Goal: Information Seeking & Learning: Compare options

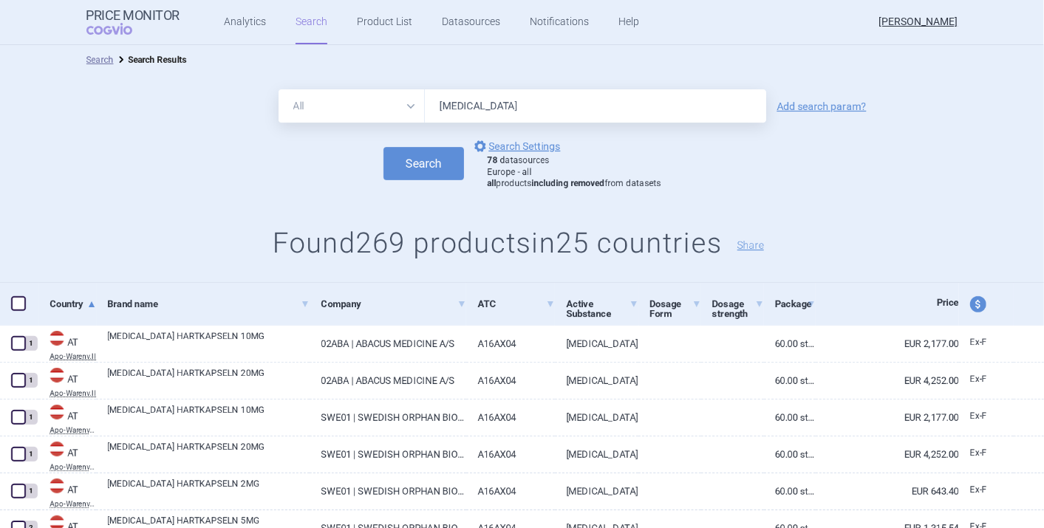
click at [491, 105] on input "[MEDICAL_DATA]" at bounding box center [595, 105] width 341 height 33
click at [539, 104] on input "[MEDICAL_DATA]" at bounding box center [595, 105] width 341 height 33
click at [884, 186] on div "Search options Search Settings 78 datasources Europe - all all products includi…" at bounding box center [522, 163] width 1044 height 52
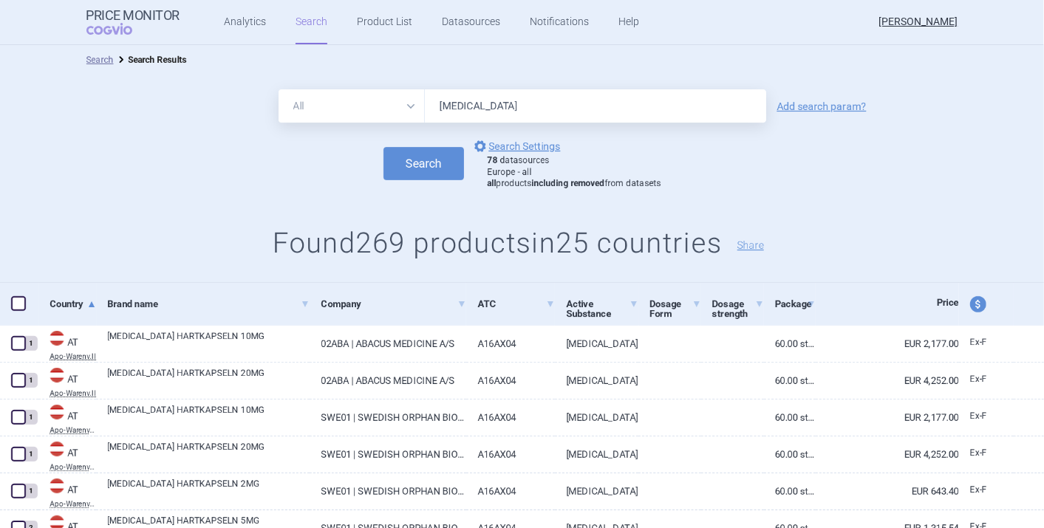
click at [518, 108] on input "[MEDICAL_DATA]" at bounding box center [595, 105] width 341 height 33
click at [519, 108] on input "[MEDICAL_DATA]" at bounding box center [595, 105] width 341 height 33
click at [820, 192] on div "All Brand Name ATC Company Active Substance Country Newer than [MEDICAL_DATA] A…" at bounding box center [522, 179] width 1044 height 208
click at [547, 108] on input "[MEDICAL_DATA]" at bounding box center [595, 105] width 341 height 33
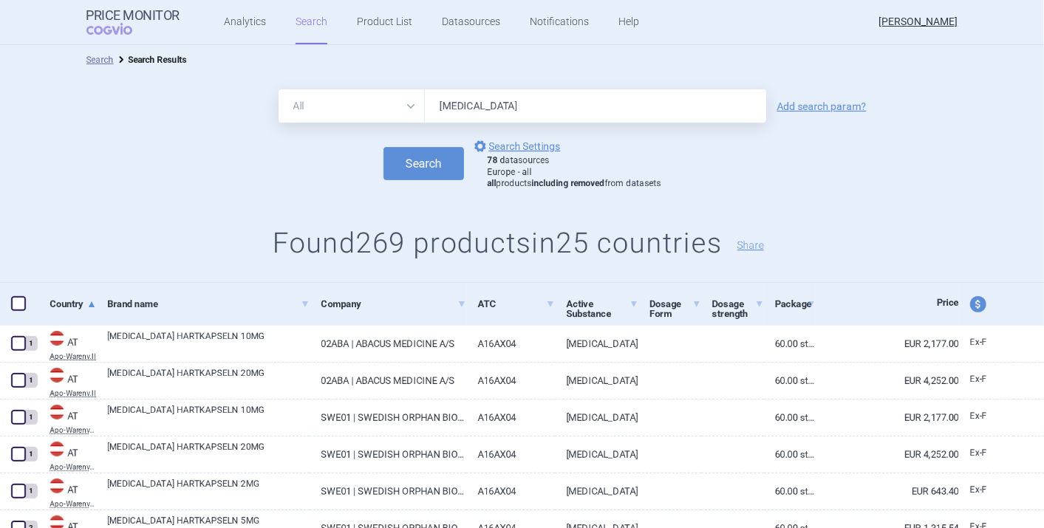
click at [547, 108] on input "[MEDICAL_DATA]" at bounding box center [595, 105] width 341 height 33
click at [823, 185] on div "Search options Search Settings 78 datasources Europe - all all products includi…" at bounding box center [522, 163] width 1044 height 52
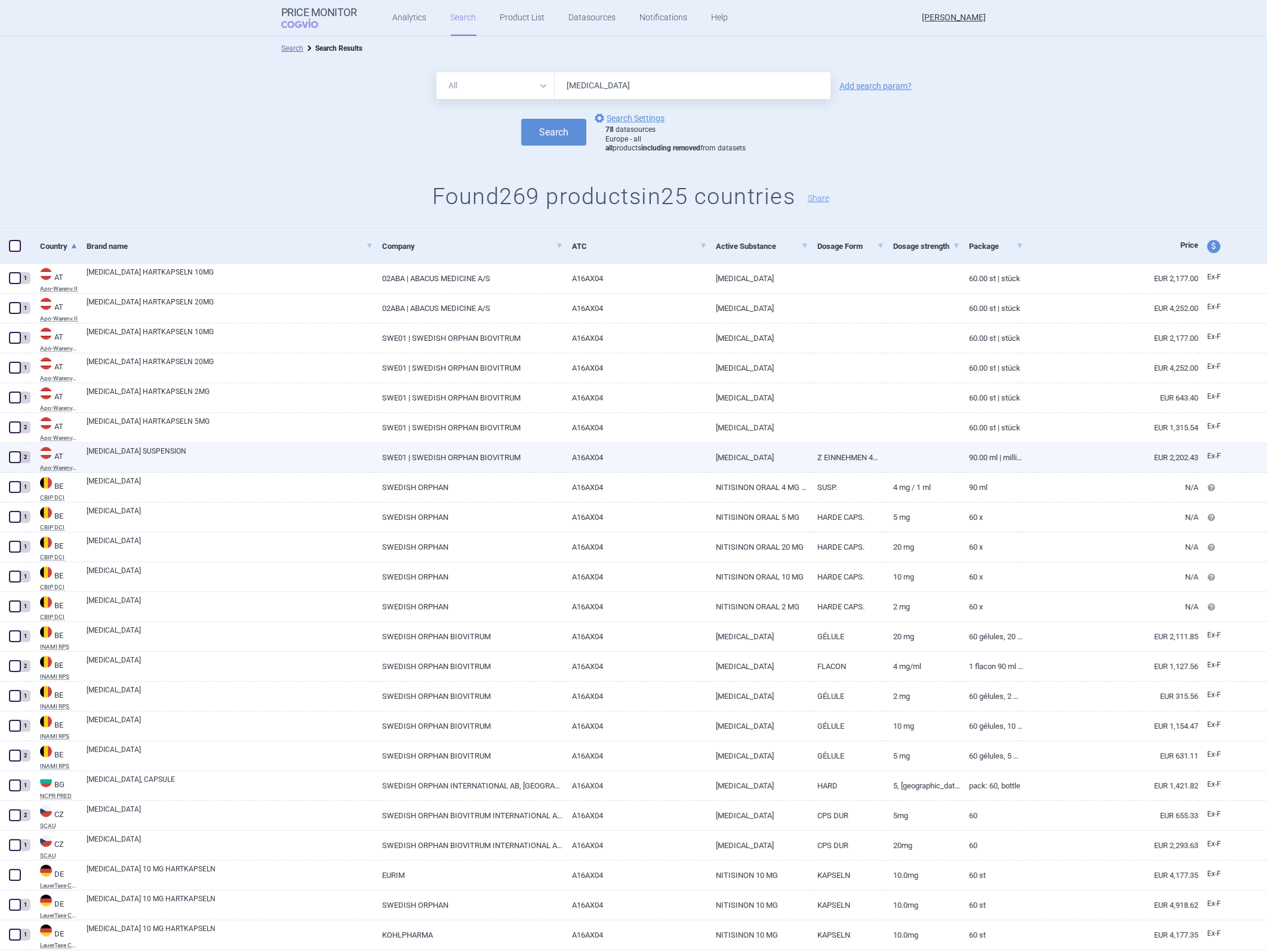
click at [843, 426] on link "Z EINNEHMEN 4MG/ML" at bounding box center [846, 457] width 76 height 29
select select "EUR"
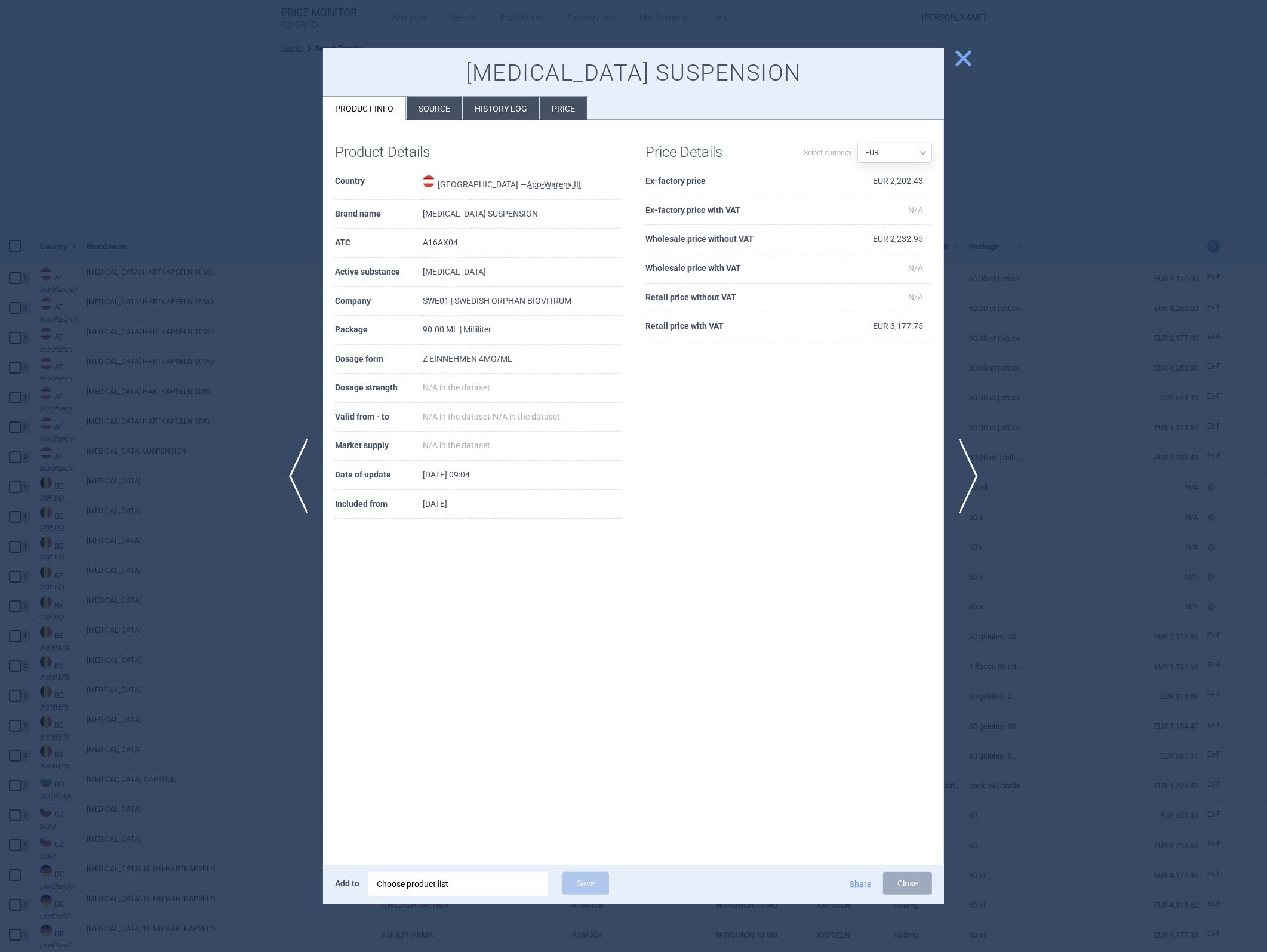
click at [843, 180] on td "EUR 2,202.43" at bounding box center [886, 182] width 93 height 29
drag, startPoint x: 906, startPoint y: 180, endPoint x: 908, endPoint y: 236, distance: 56.0
click at [843, 236] on td "EUR 2,232.95" at bounding box center [886, 240] width 93 height 29
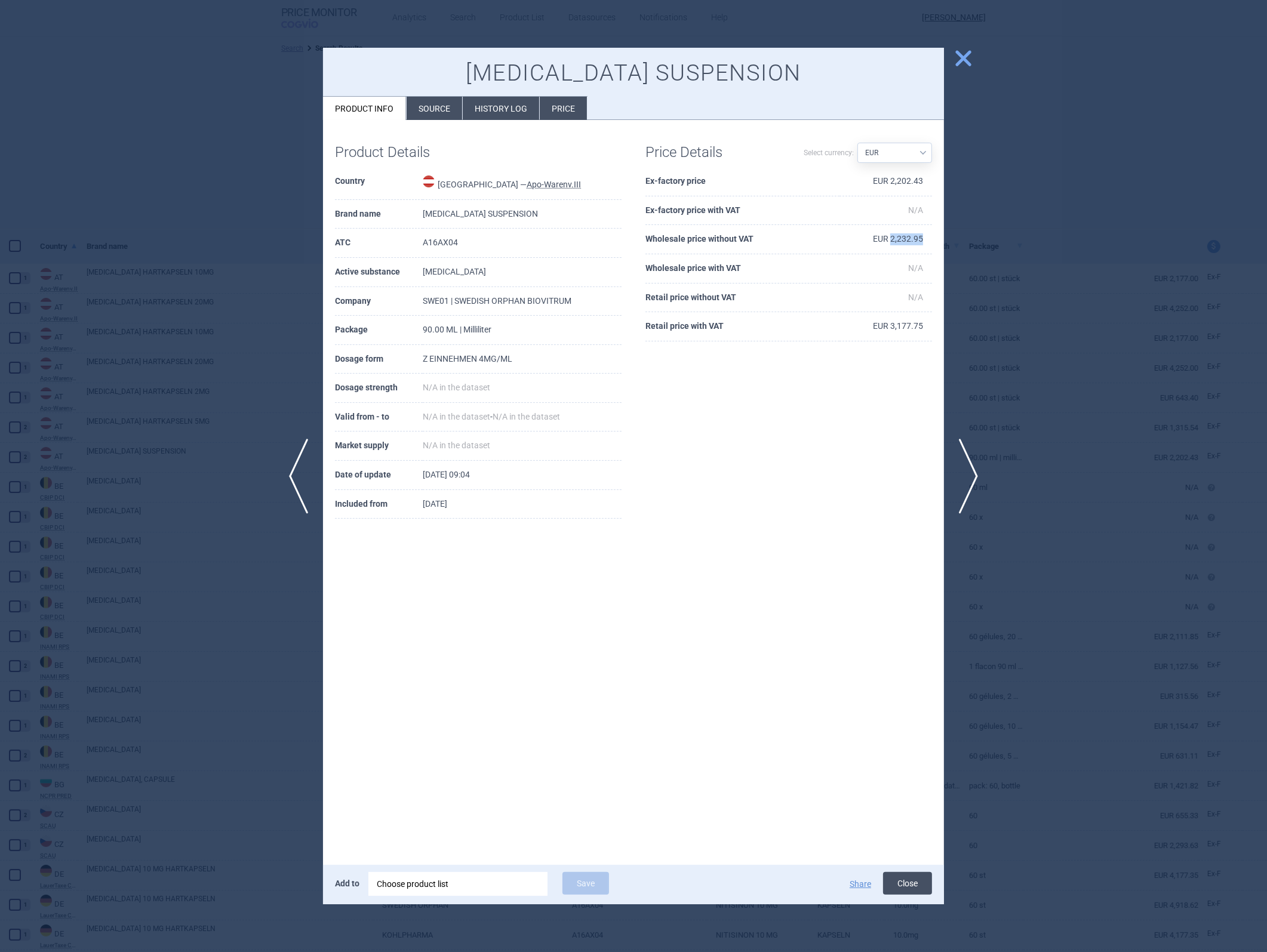
click at [843, 426] on button "Close" at bounding box center [907, 883] width 49 height 23
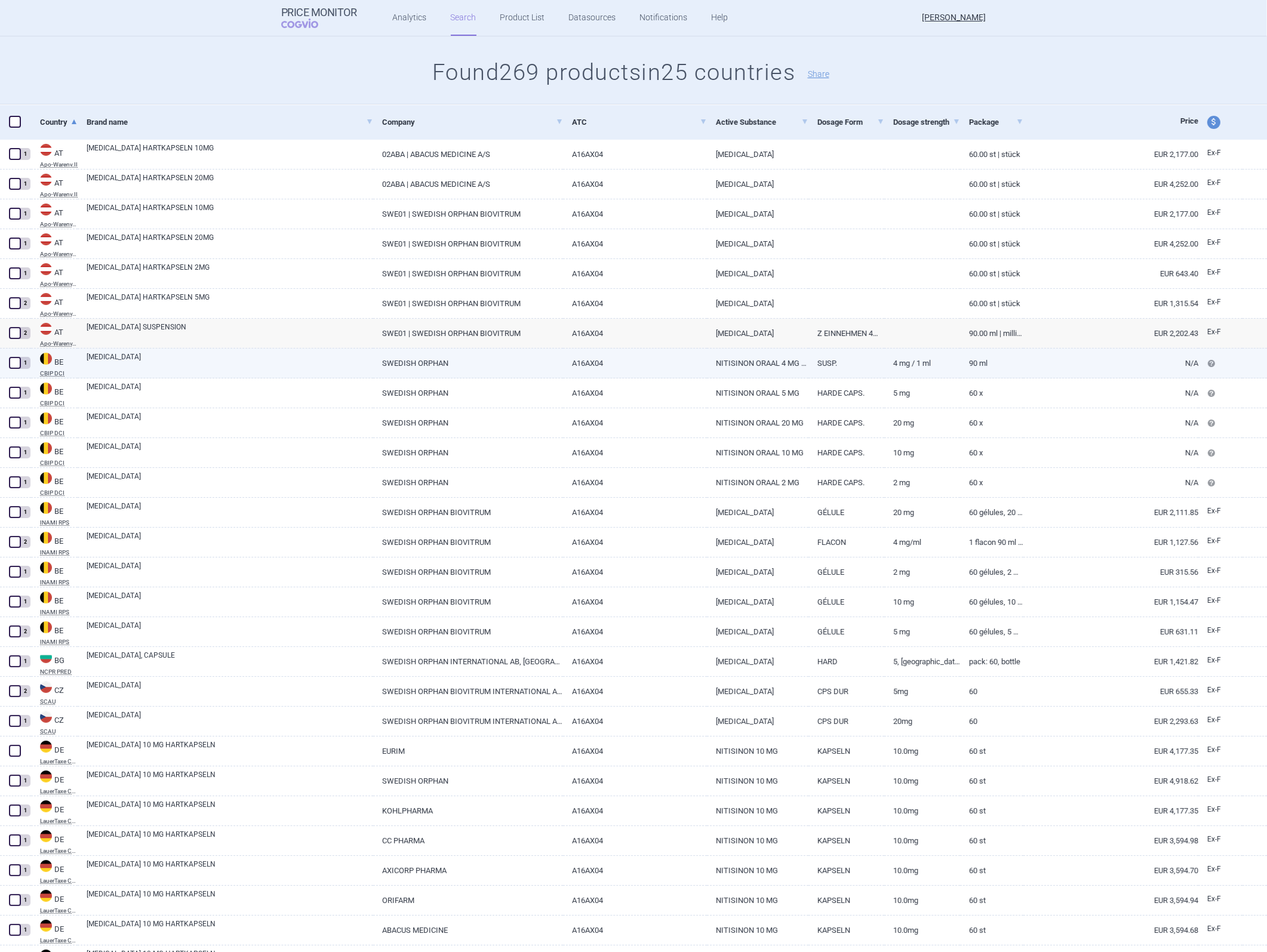
scroll to position [133, 0]
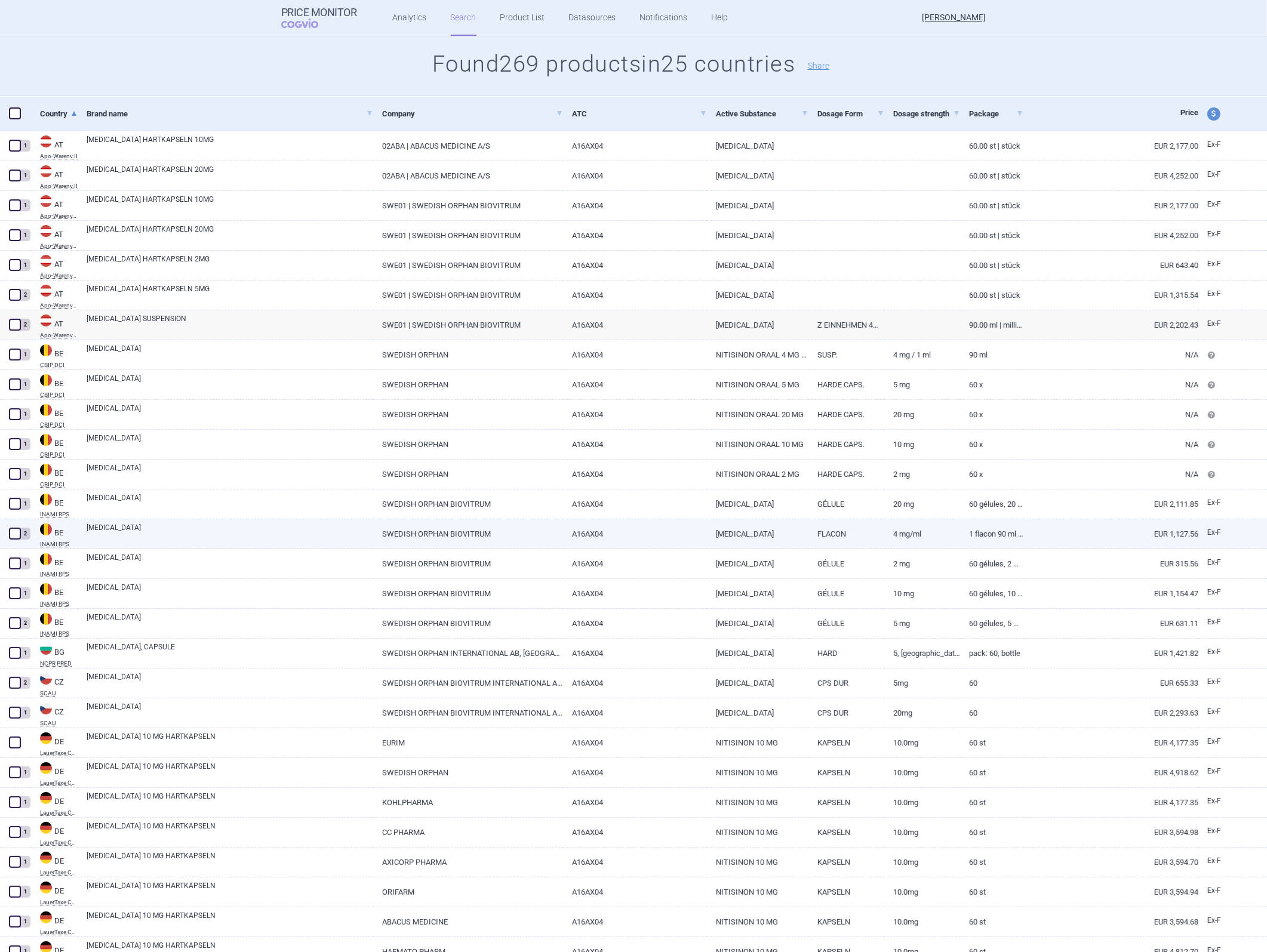
click at [688, 426] on link "A16AX04" at bounding box center [634, 534] width 143 height 29
select select "EUR"
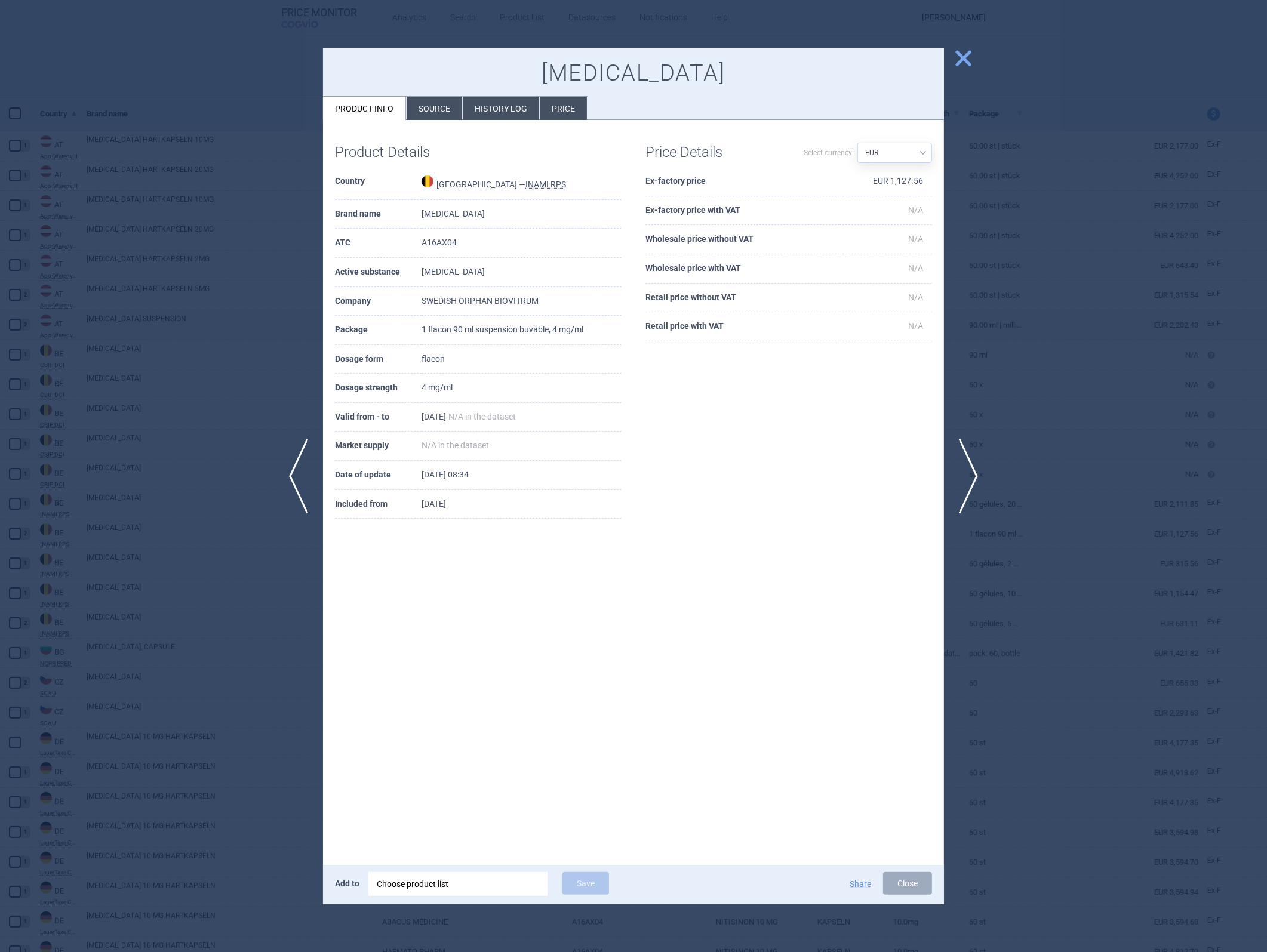
click at [843, 56] on span "close" at bounding box center [963, 58] width 21 height 21
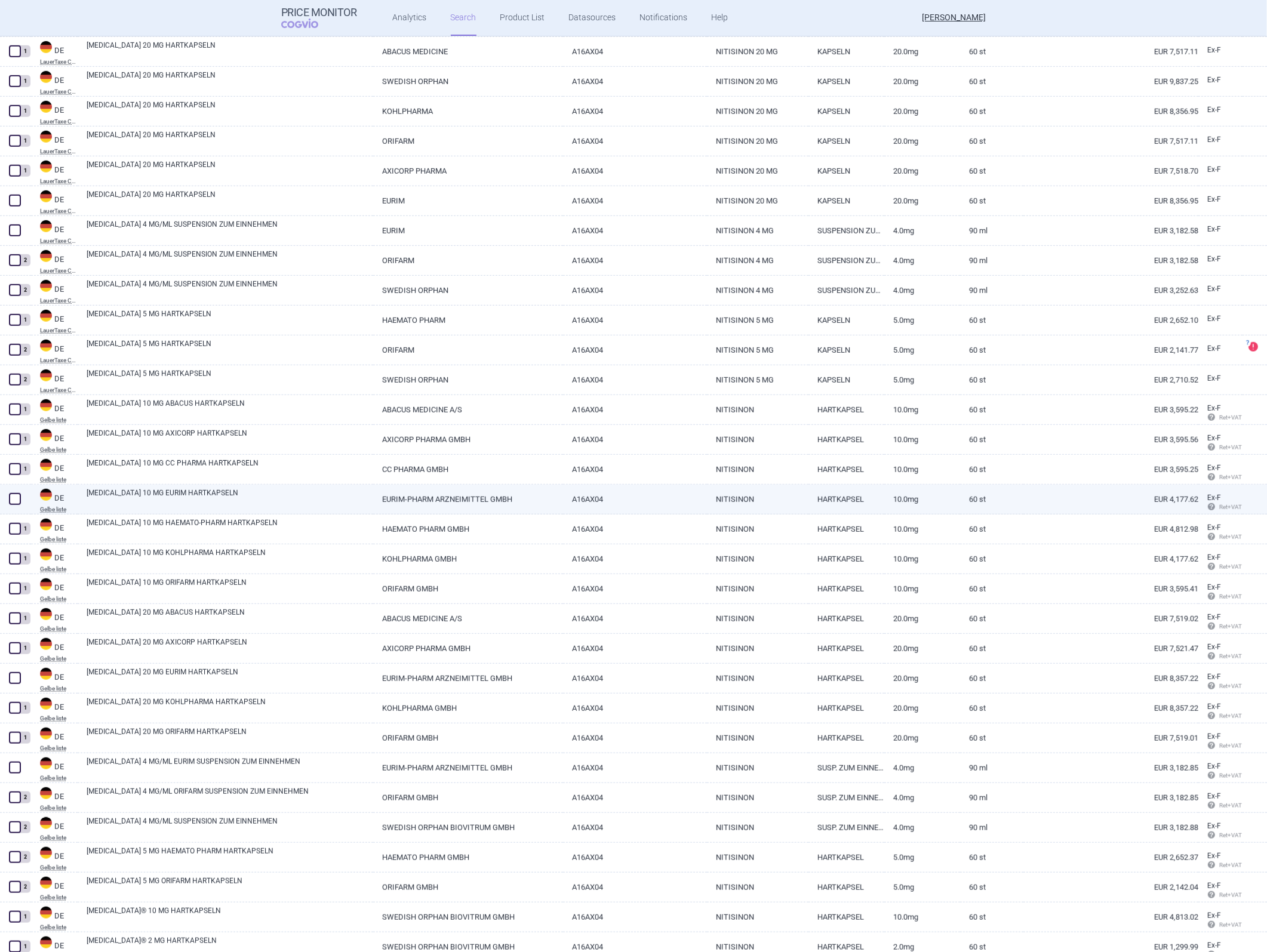
scroll to position [1127, 0]
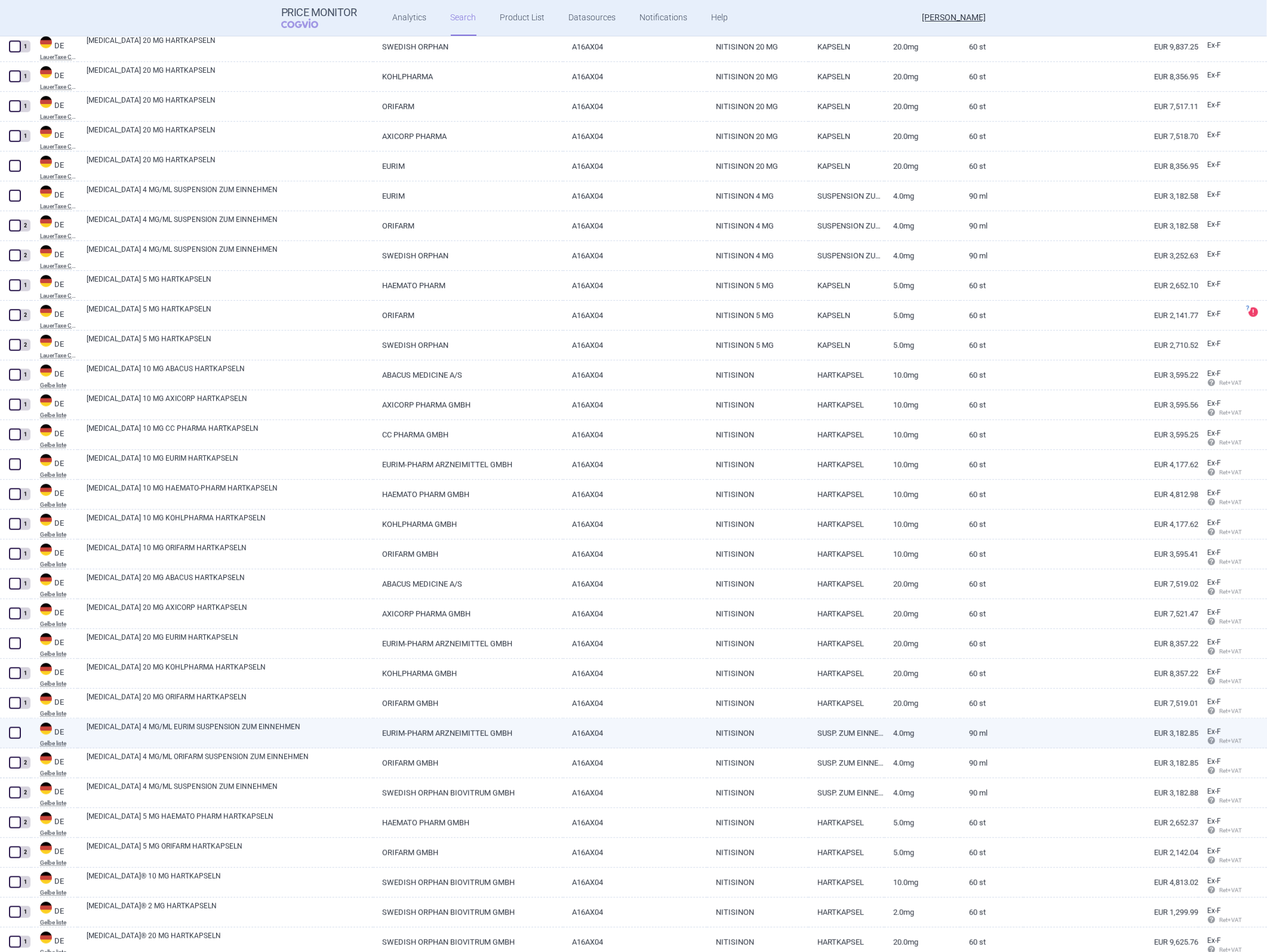
click at [777, 426] on link "NITISINON" at bounding box center [758, 733] width 102 height 29
select select "EUR"
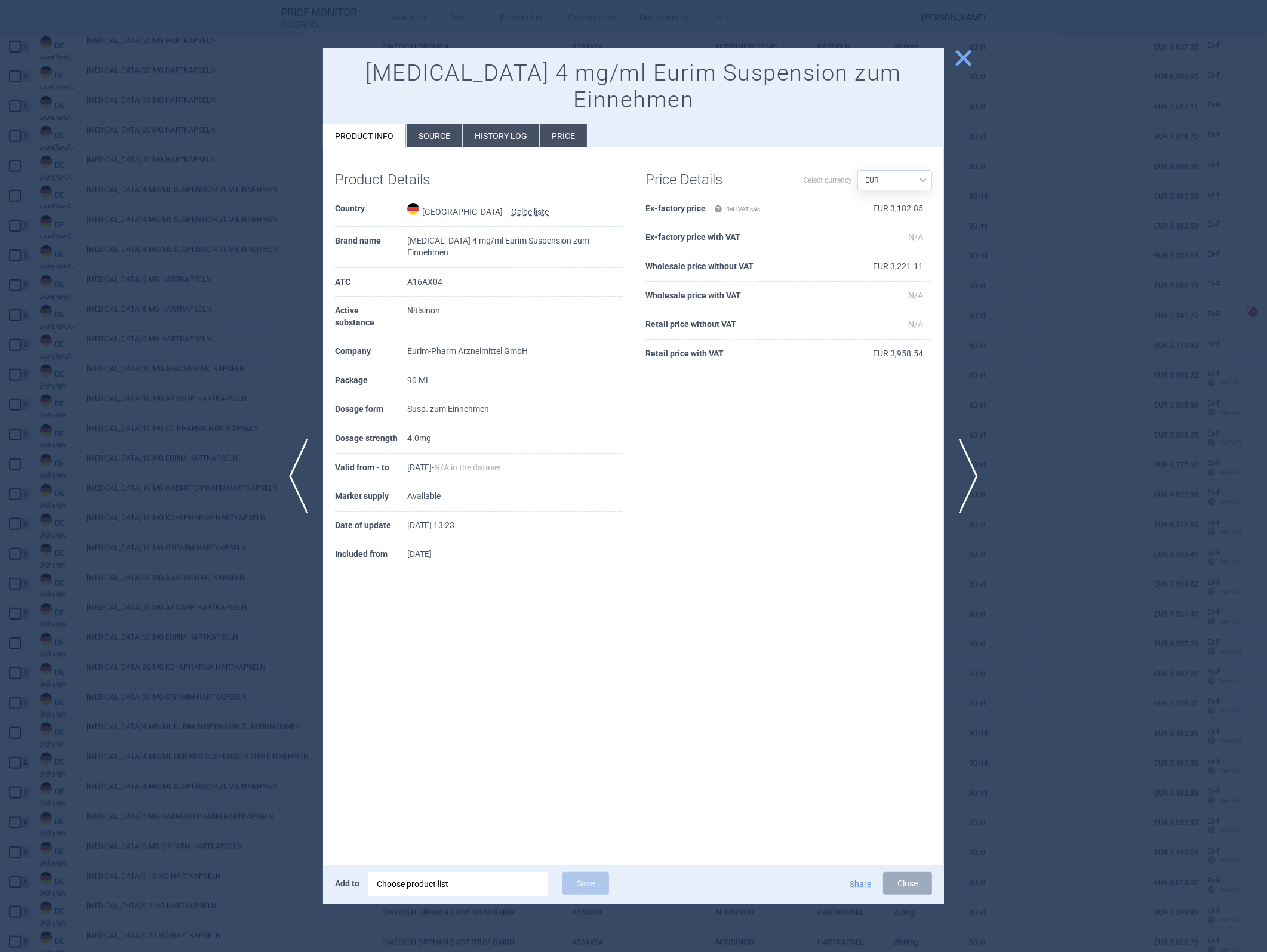
click at [843, 63] on span "close" at bounding box center [963, 58] width 21 height 21
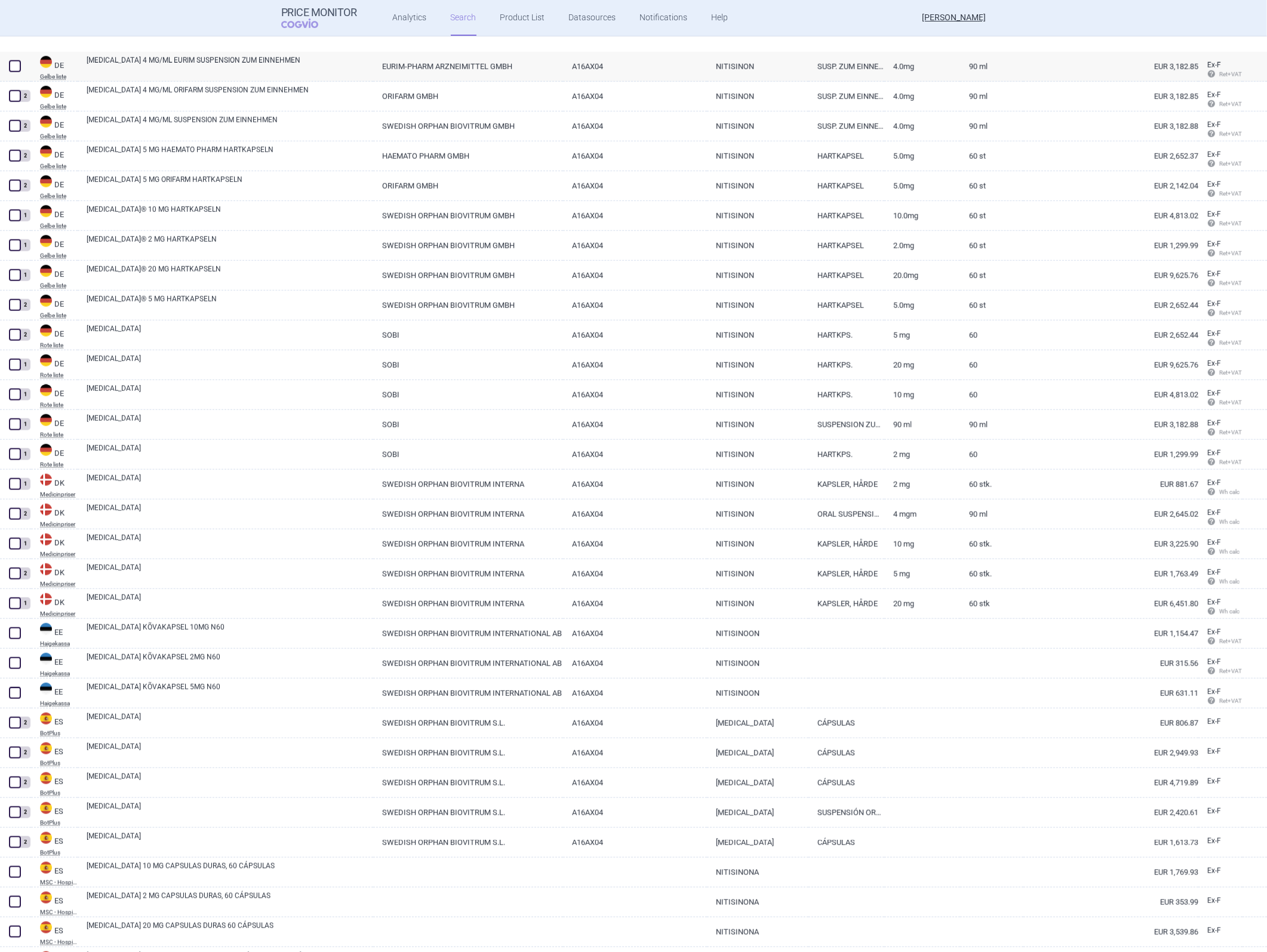
scroll to position [1857, 0]
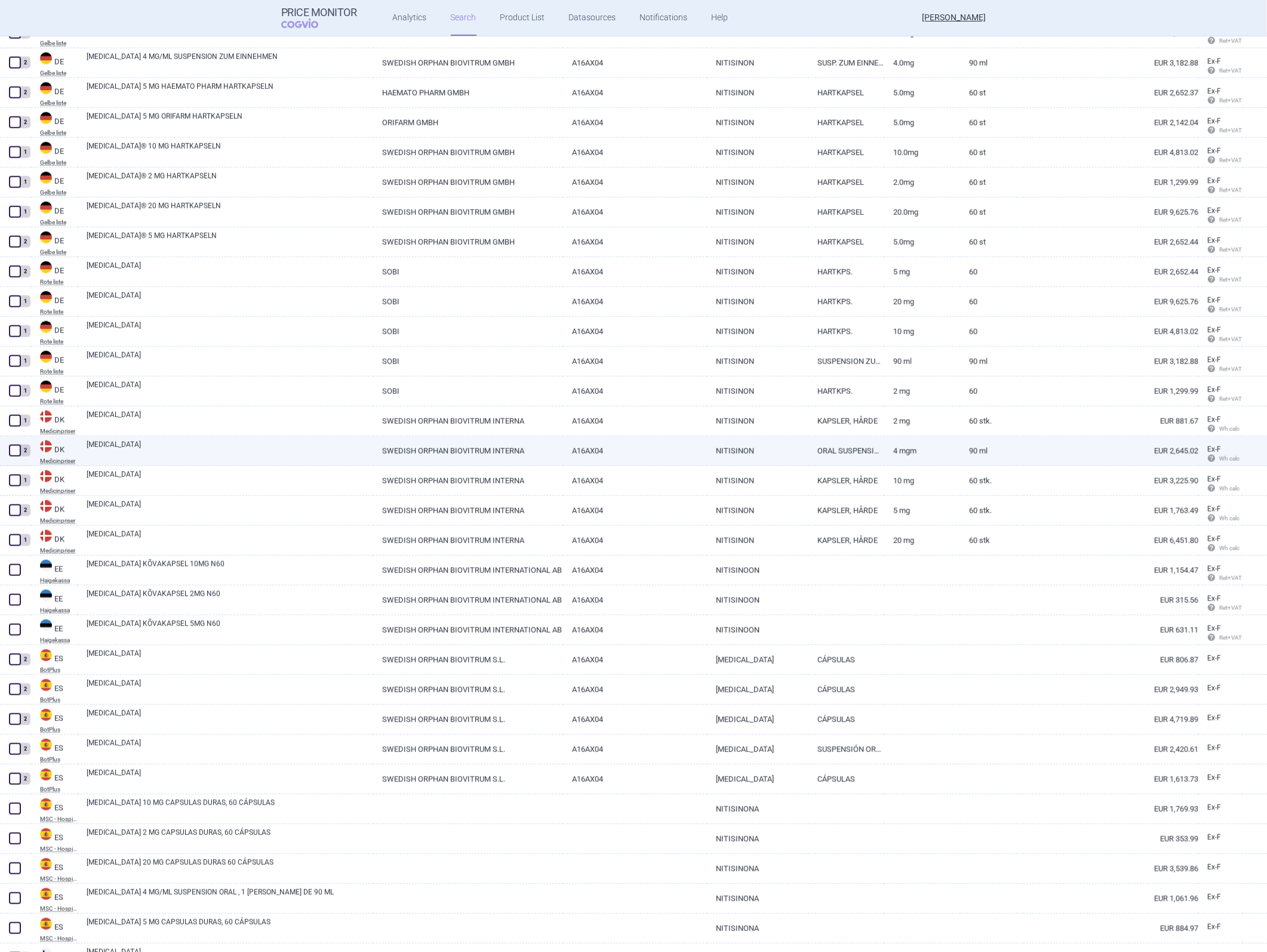
click at [837, 426] on link "ORAL SUSPENSION" at bounding box center [846, 451] width 76 height 29
select select "EUR"
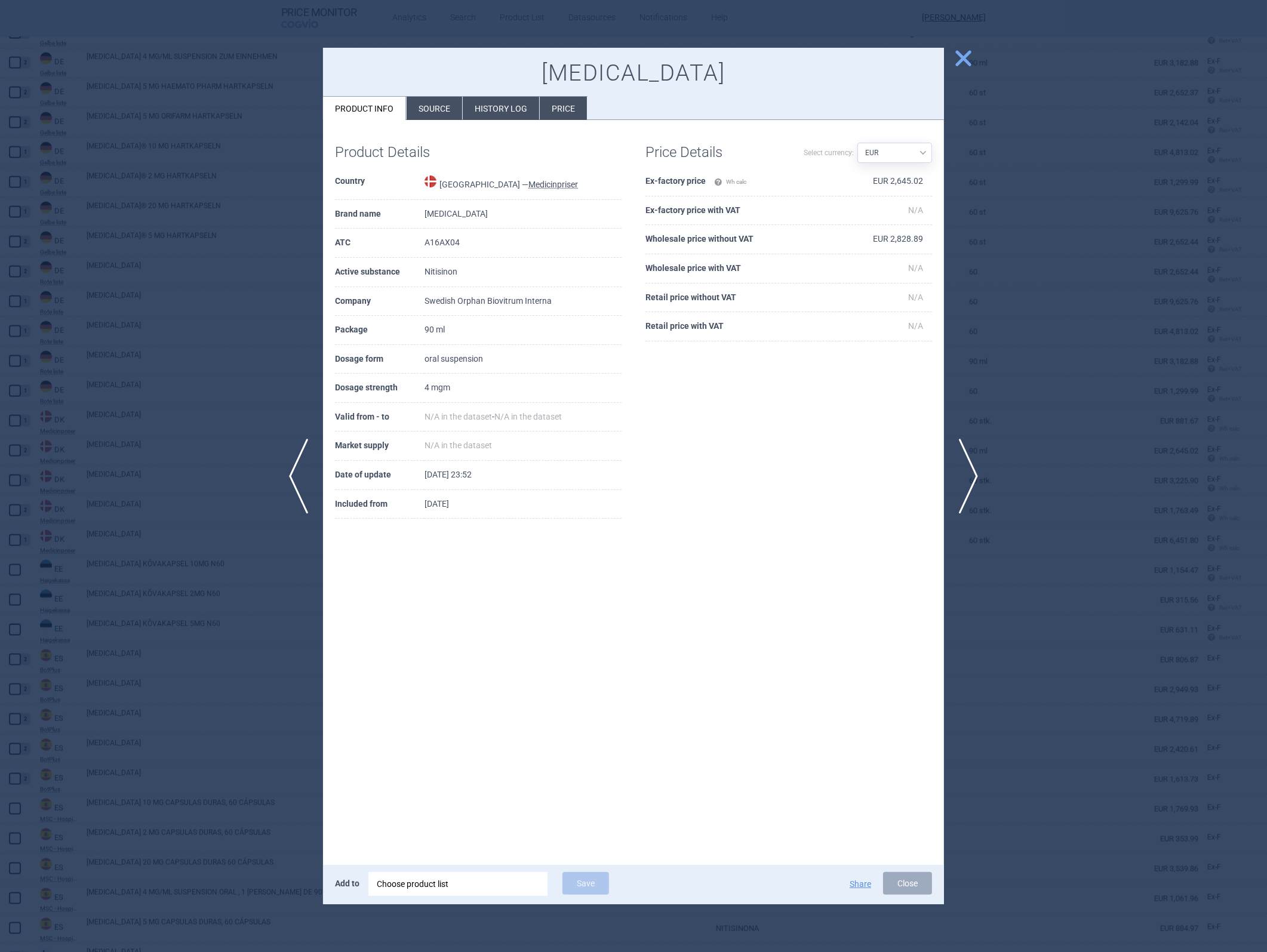
click at [843, 426] on div at bounding box center [634, 476] width 1267 height 952
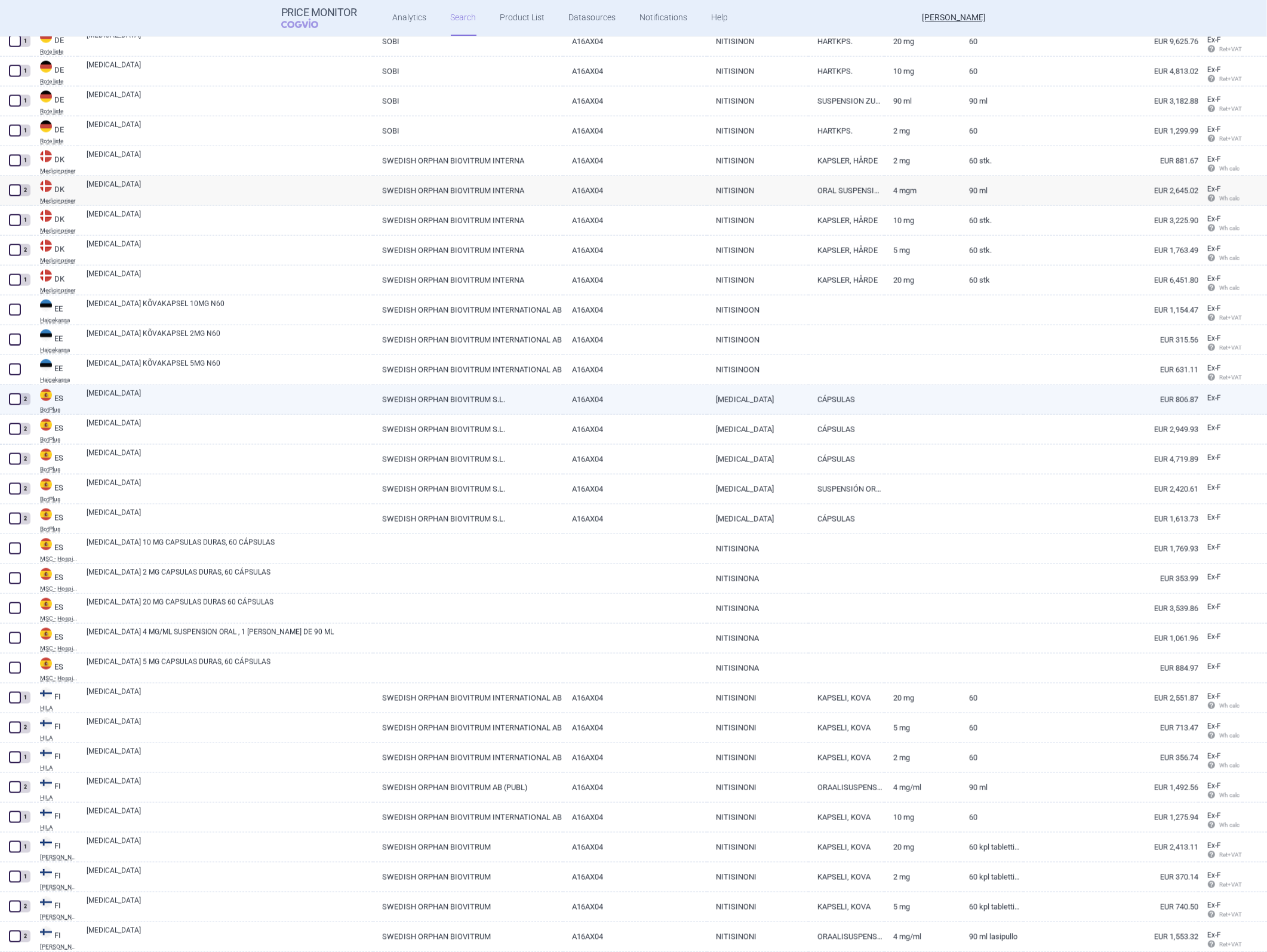
scroll to position [2122, 0]
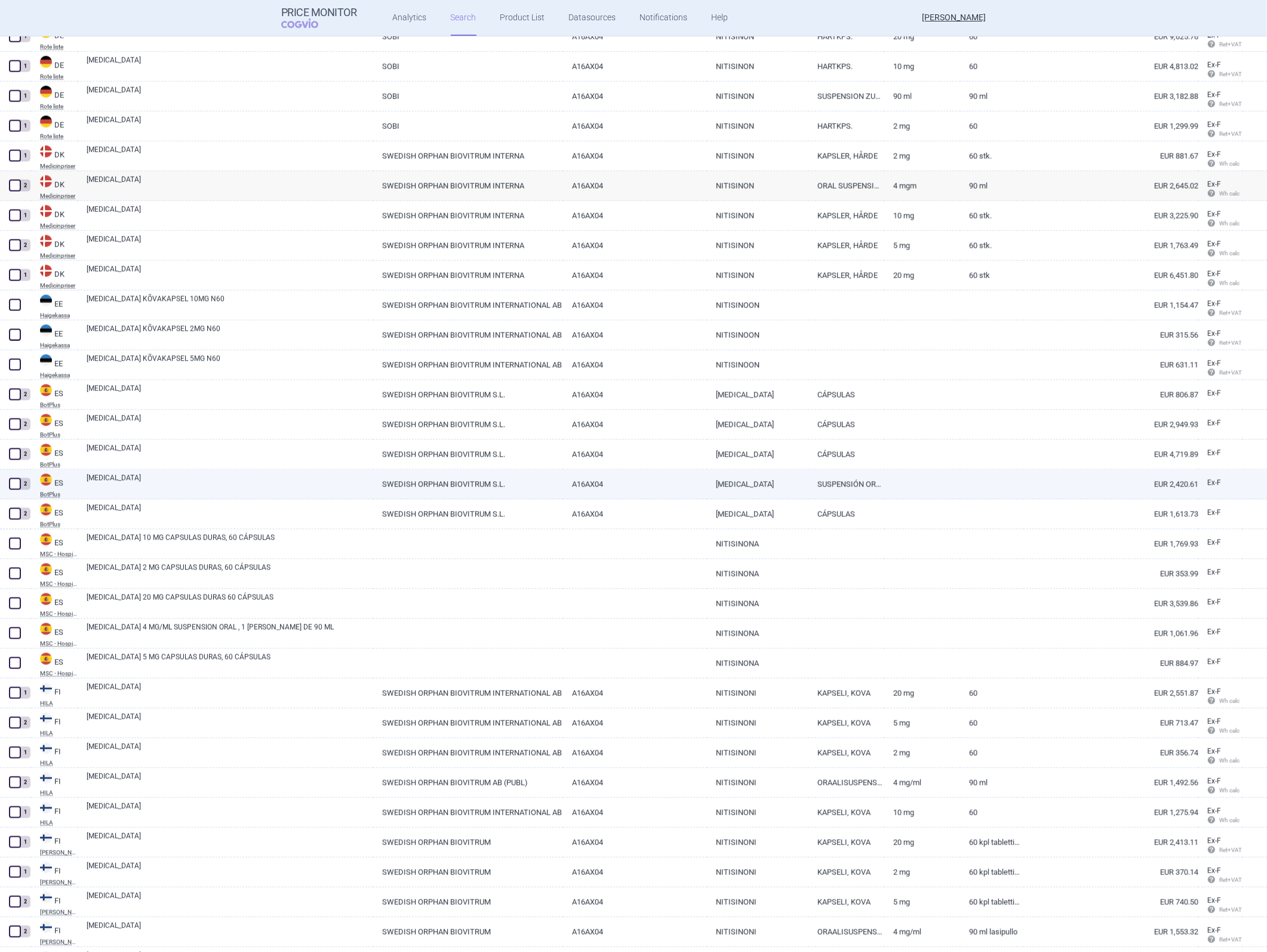
click at [684, 426] on link "A16AX04" at bounding box center [634, 484] width 143 height 29
select select "EUR"
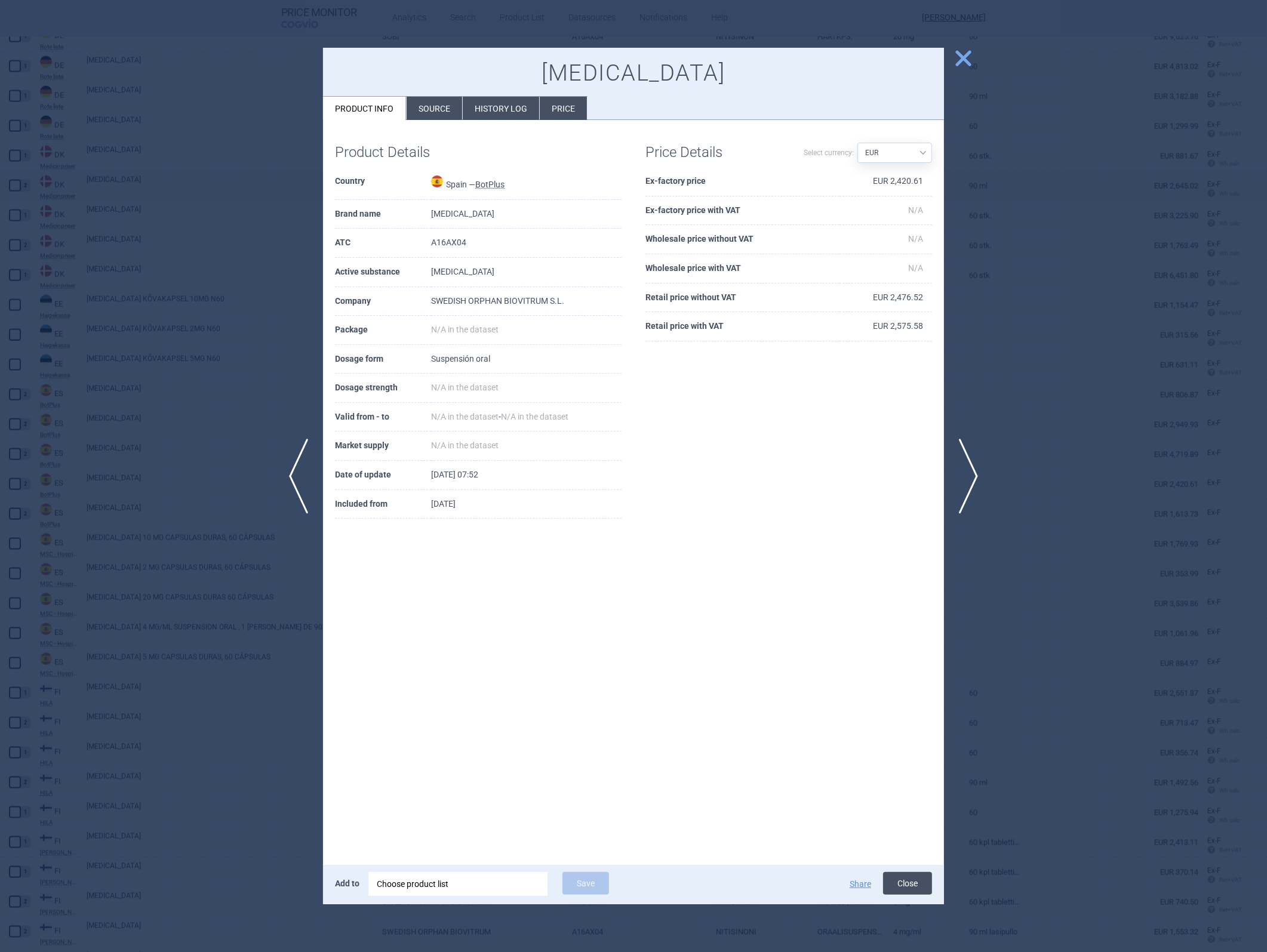
click at [843, 426] on button "Close" at bounding box center [907, 883] width 49 height 23
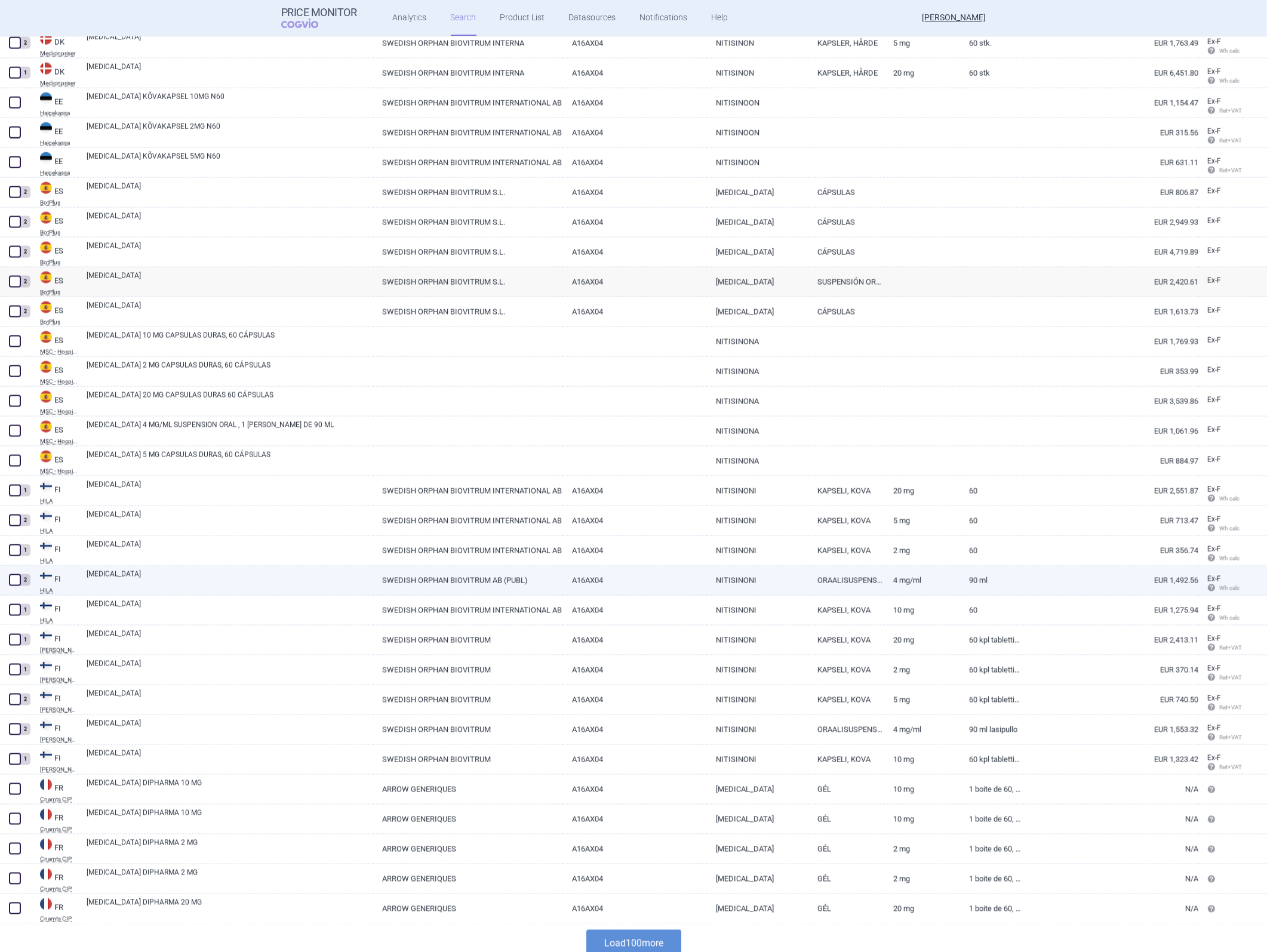
scroll to position [2335, 0]
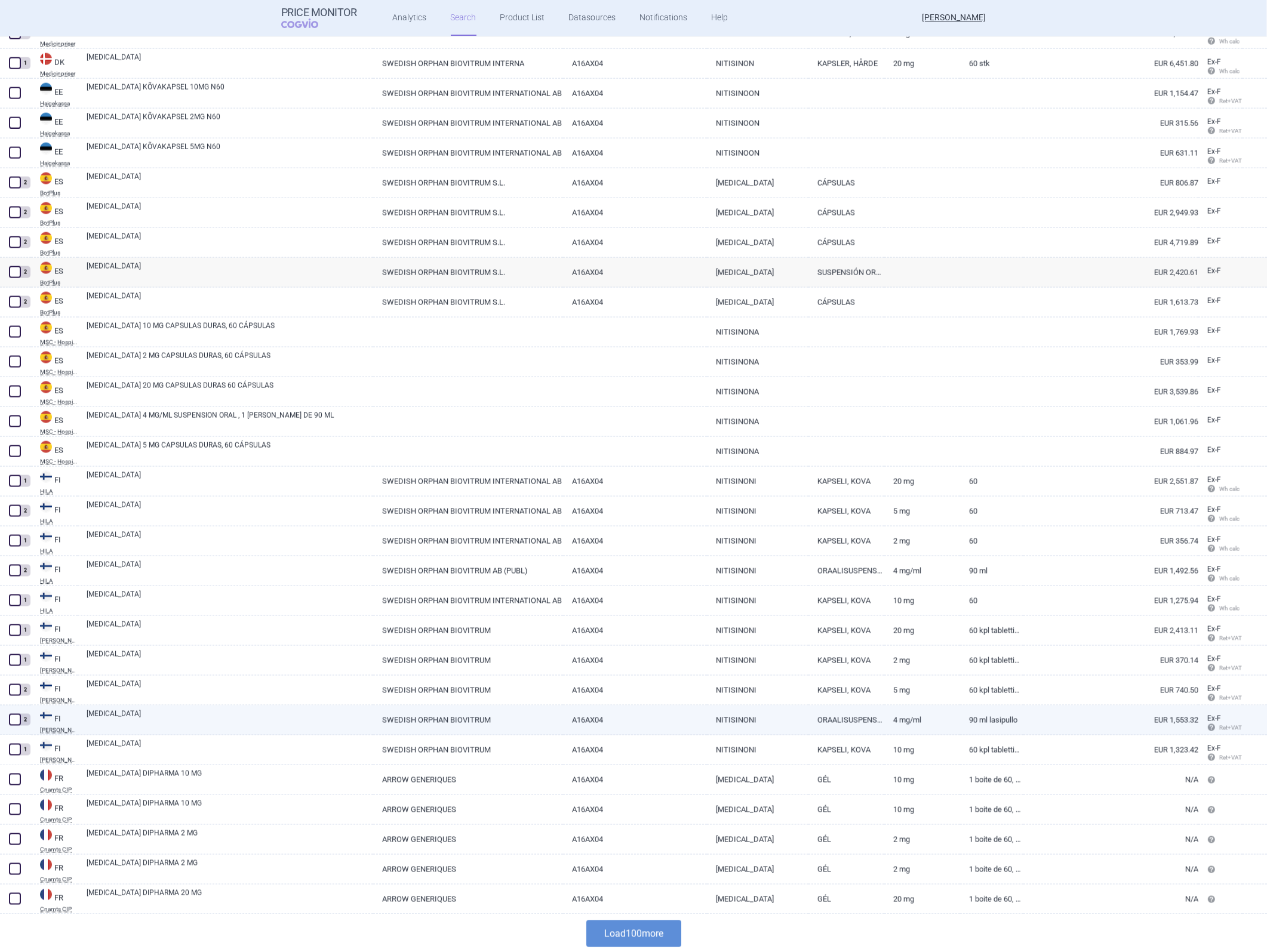
click at [568, 426] on link "A16AX04" at bounding box center [634, 720] width 143 height 29
select select "EUR"
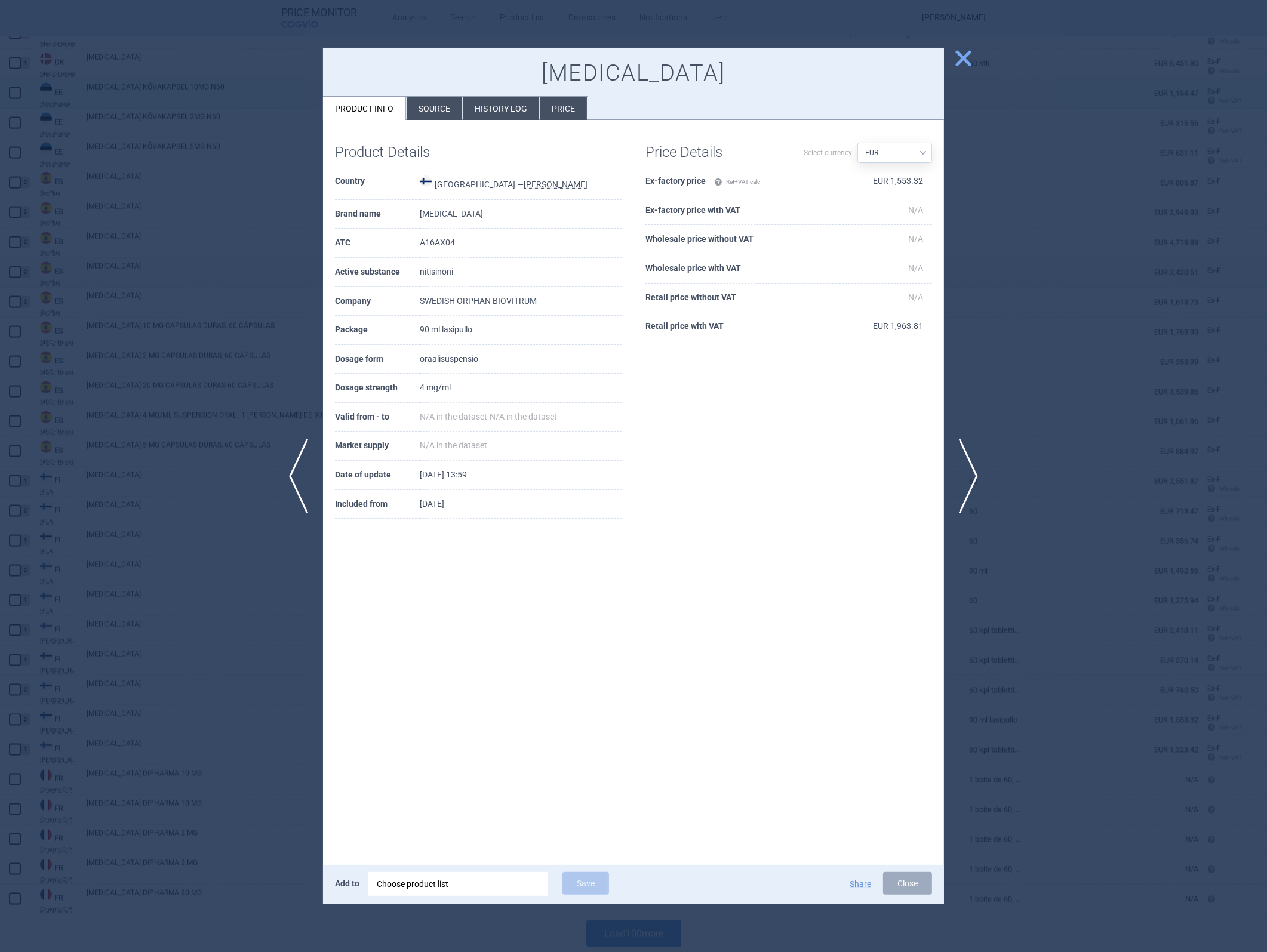
drag, startPoint x: 966, startPoint y: 61, endPoint x: 952, endPoint y: 100, distance: 41.4
click at [843, 61] on span "close" at bounding box center [963, 58] width 21 height 21
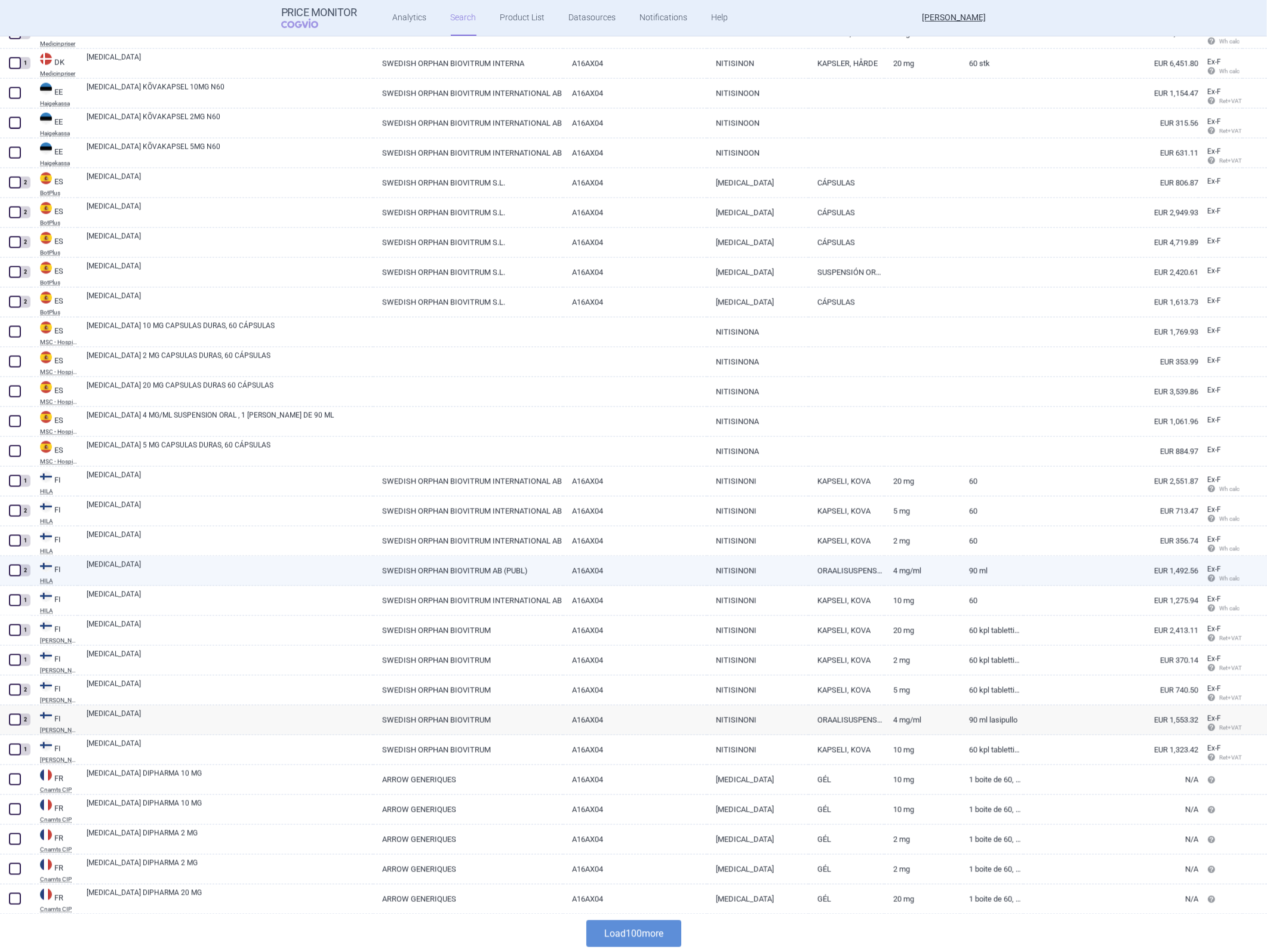
click at [843, 426] on link "4 mg/ml" at bounding box center [922, 571] width 76 height 29
select select "EUR"
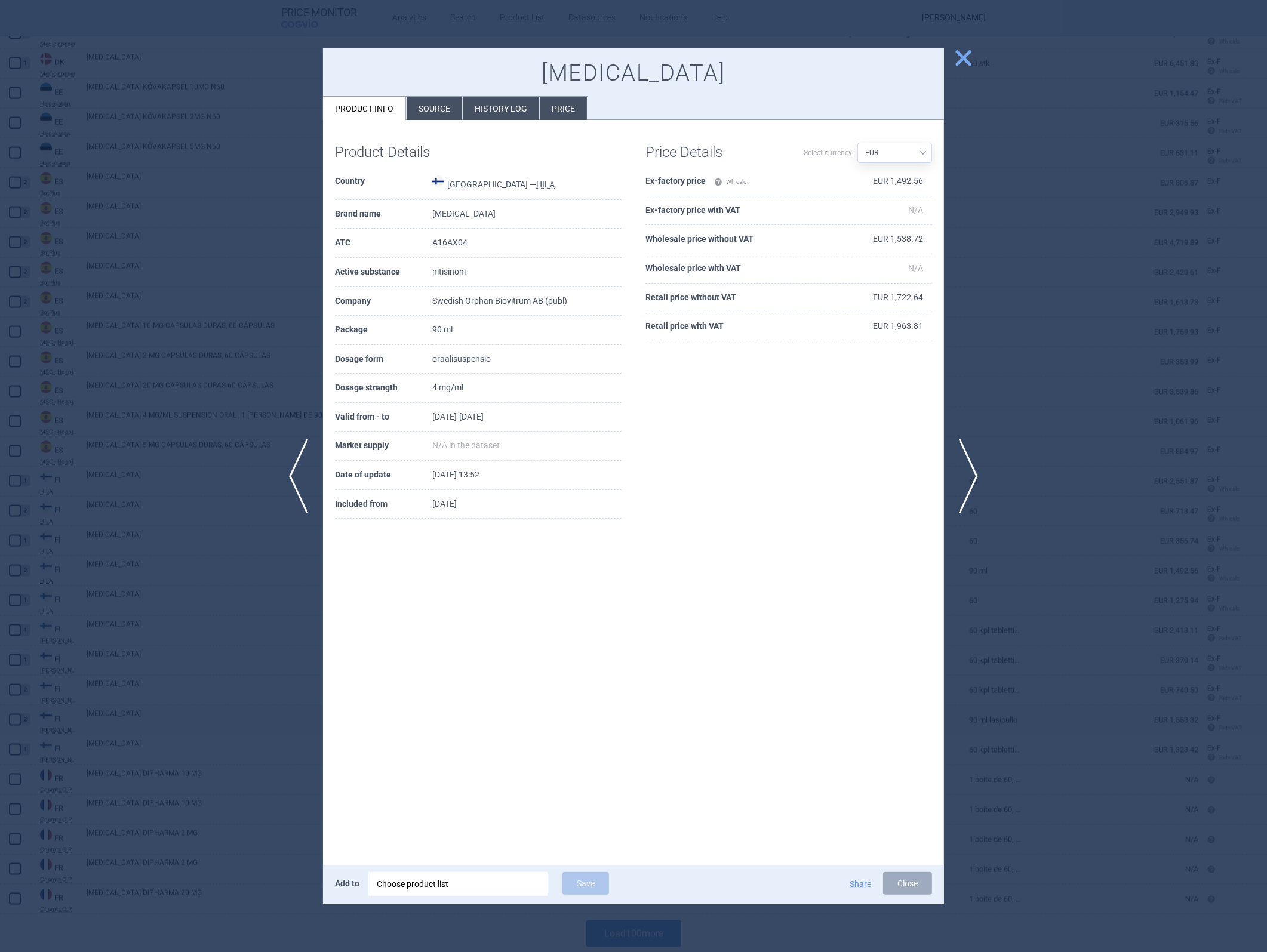
click at [843, 65] on span "close" at bounding box center [963, 58] width 21 height 21
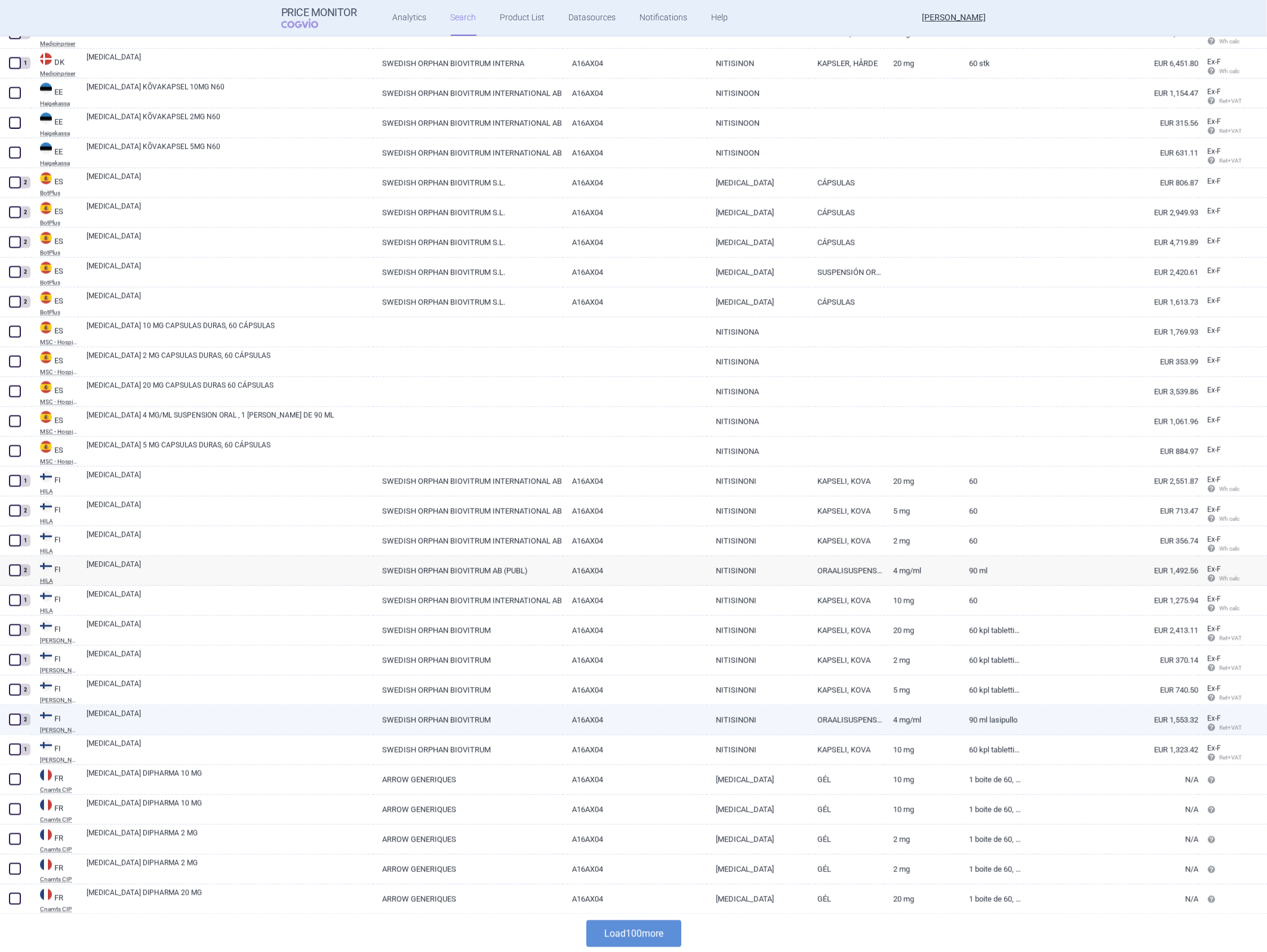
click at [839, 426] on link "ORAALISUSPENSIO" at bounding box center [846, 720] width 76 height 29
select select "EUR"
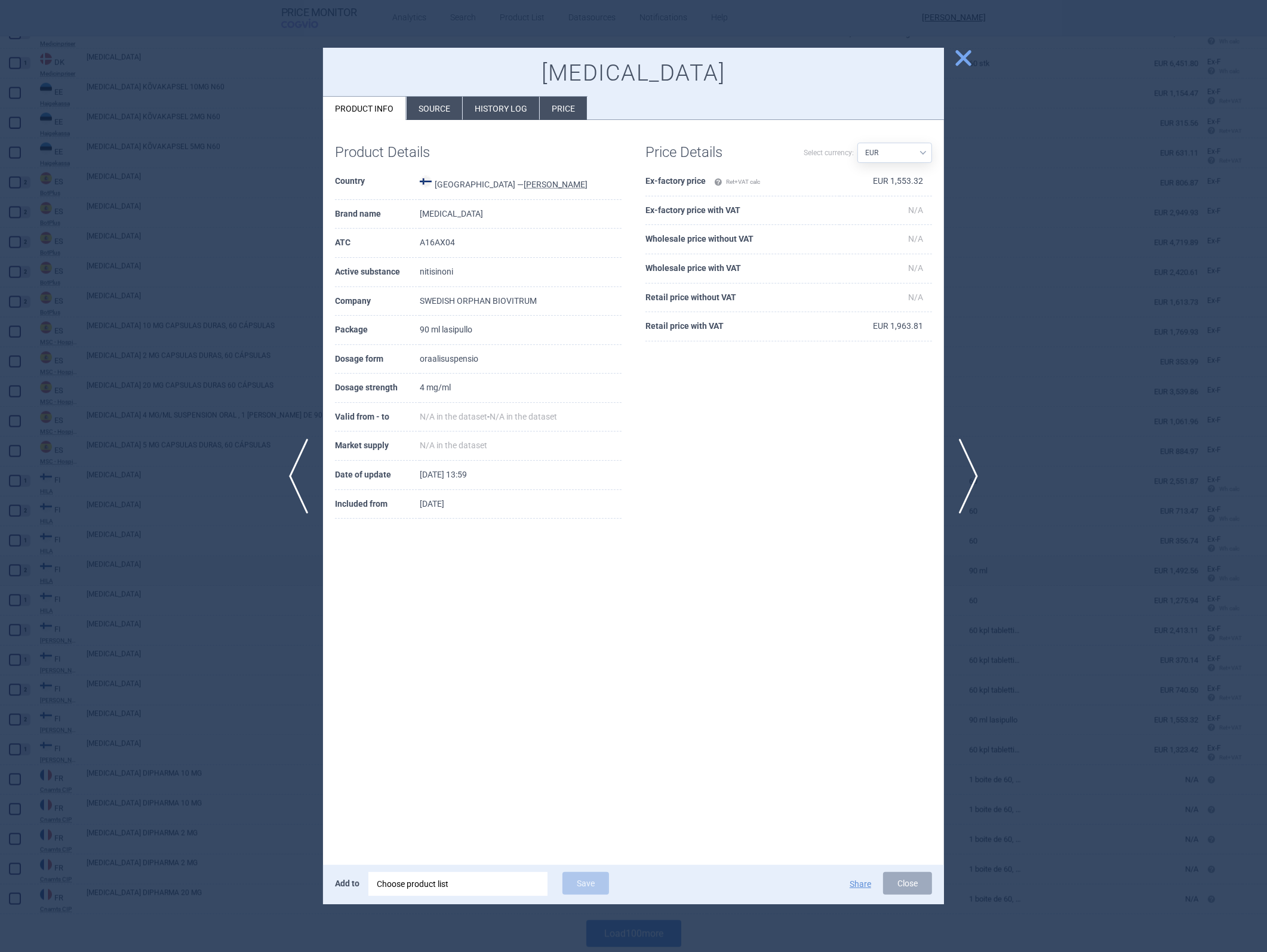
click at [843, 65] on span "close" at bounding box center [963, 58] width 21 height 21
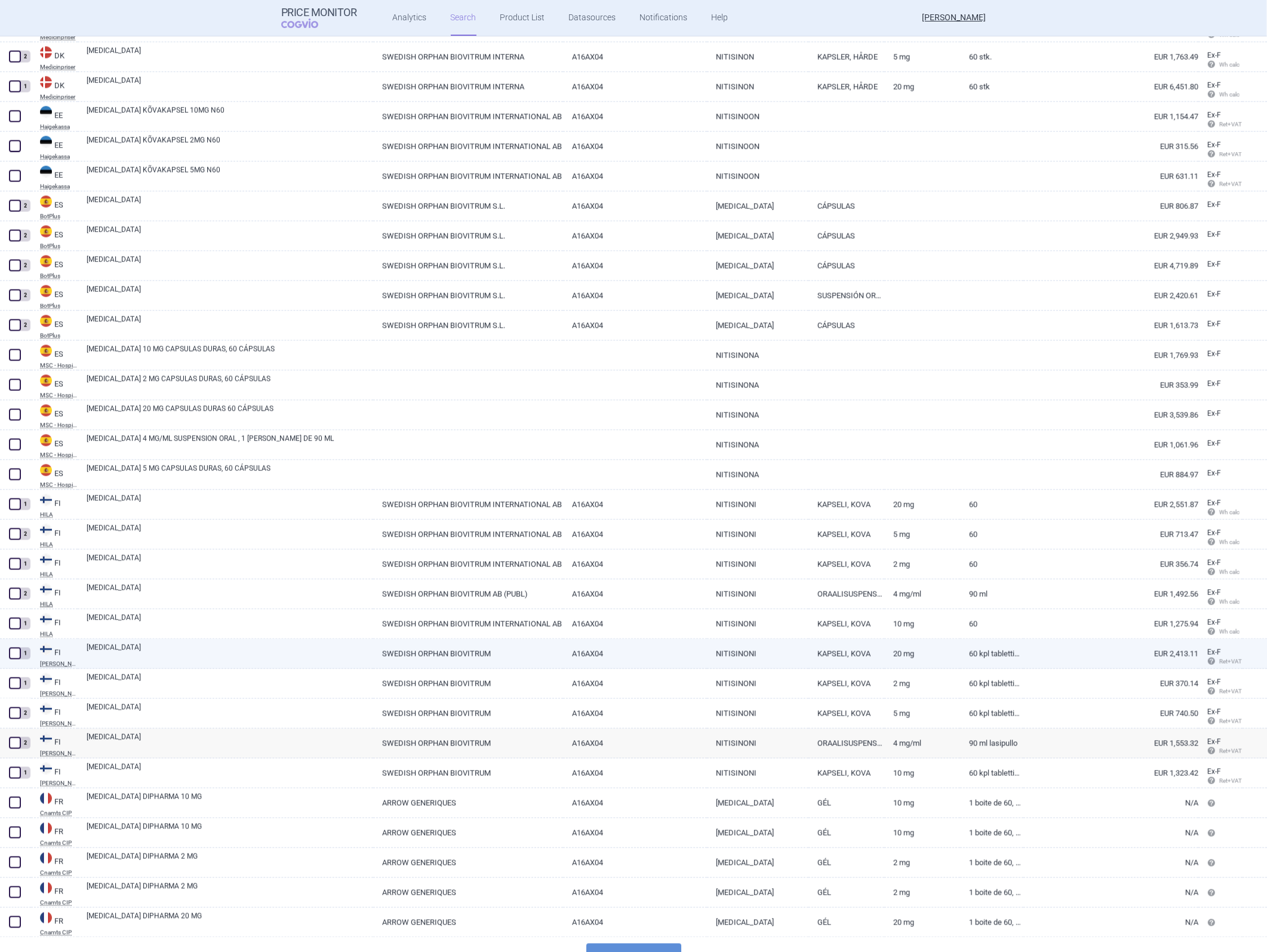
scroll to position [2335, 0]
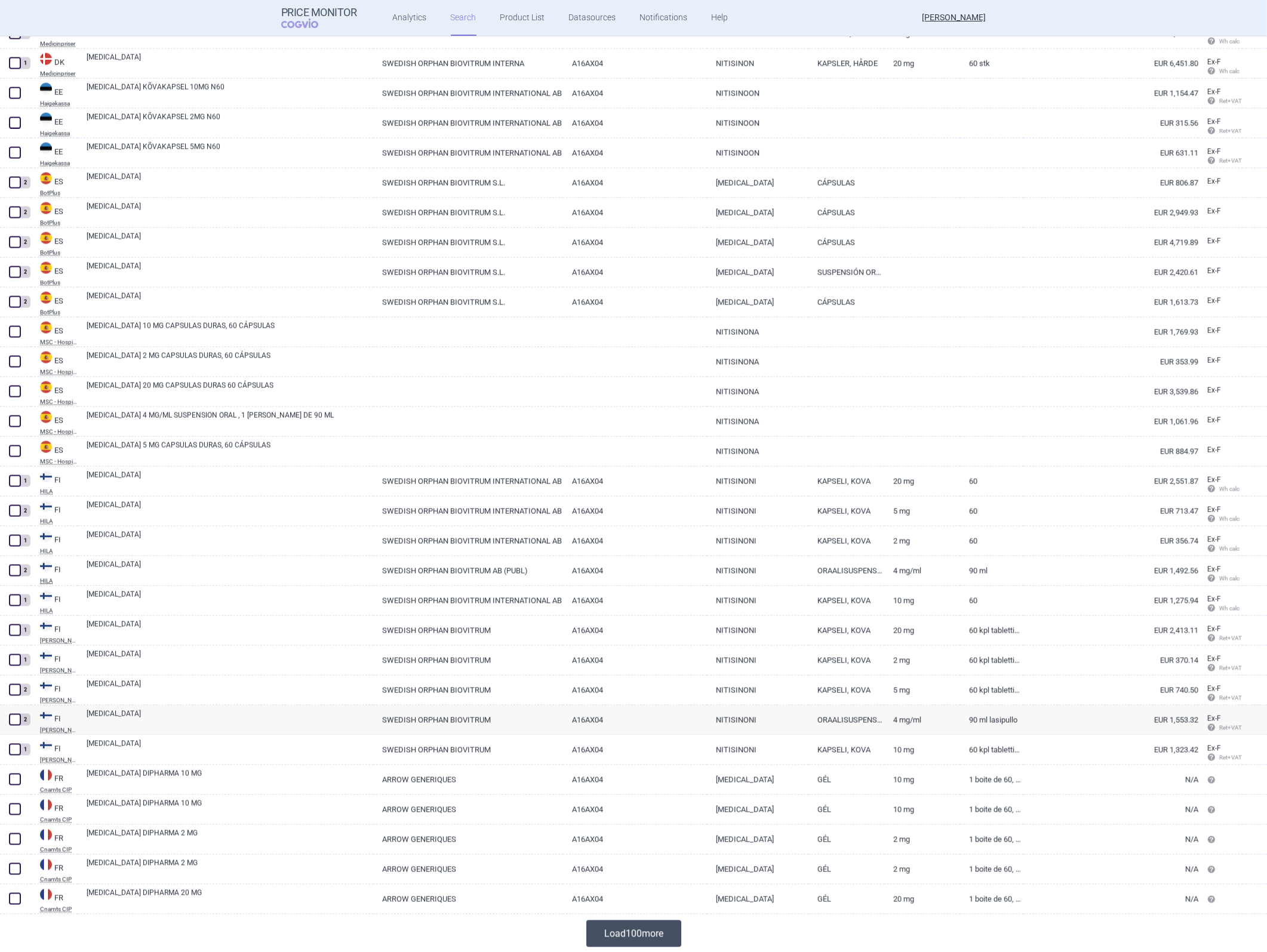
click at [638, 426] on button "Load 100 more" at bounding box center [633, 933] width 95 height 27
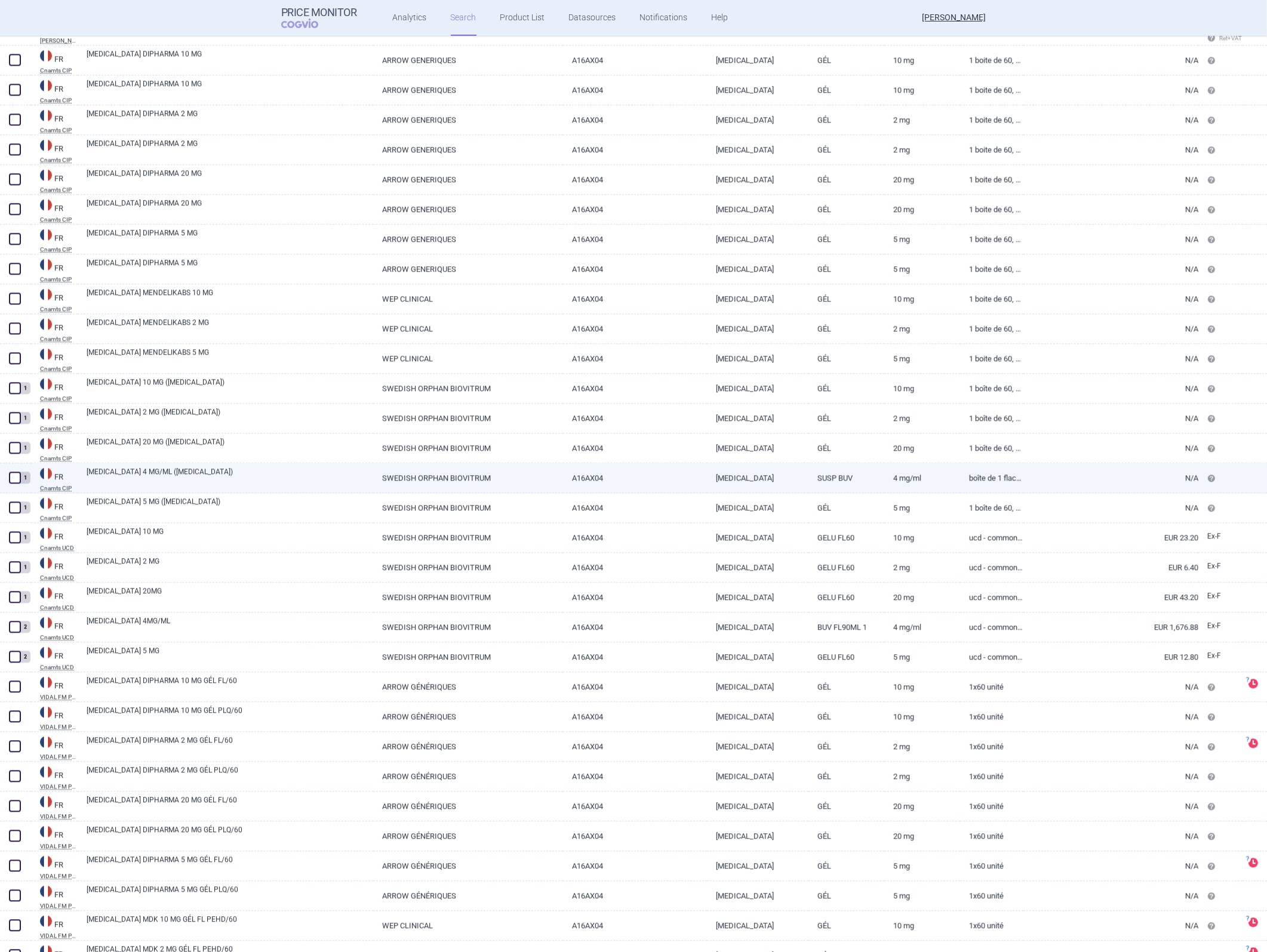
scroll to position [3064, 0]
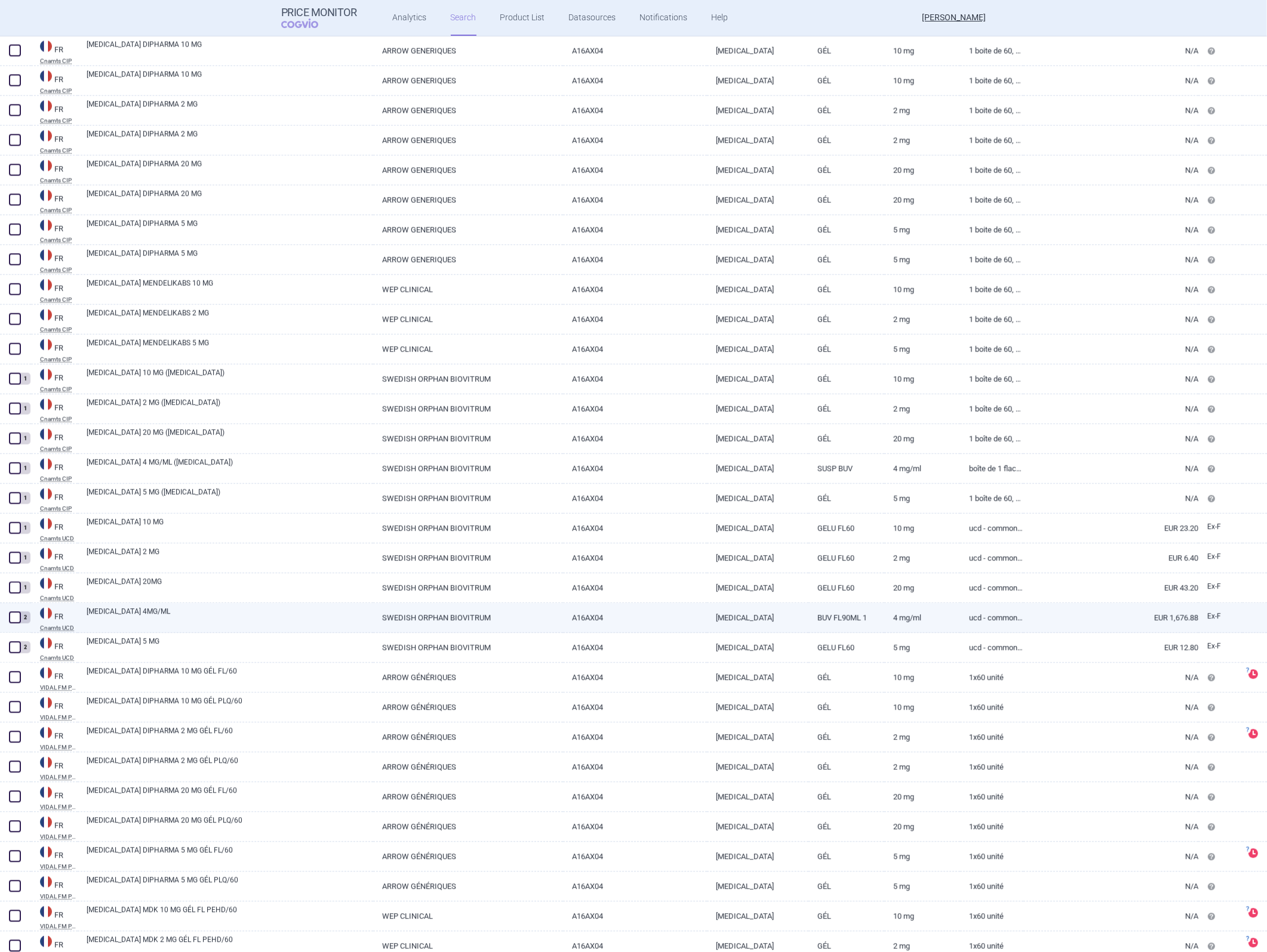
click at [663, 426] on link "A16AX04" at bounding box center [634, 617] width 143 height 29
select select "EUR"
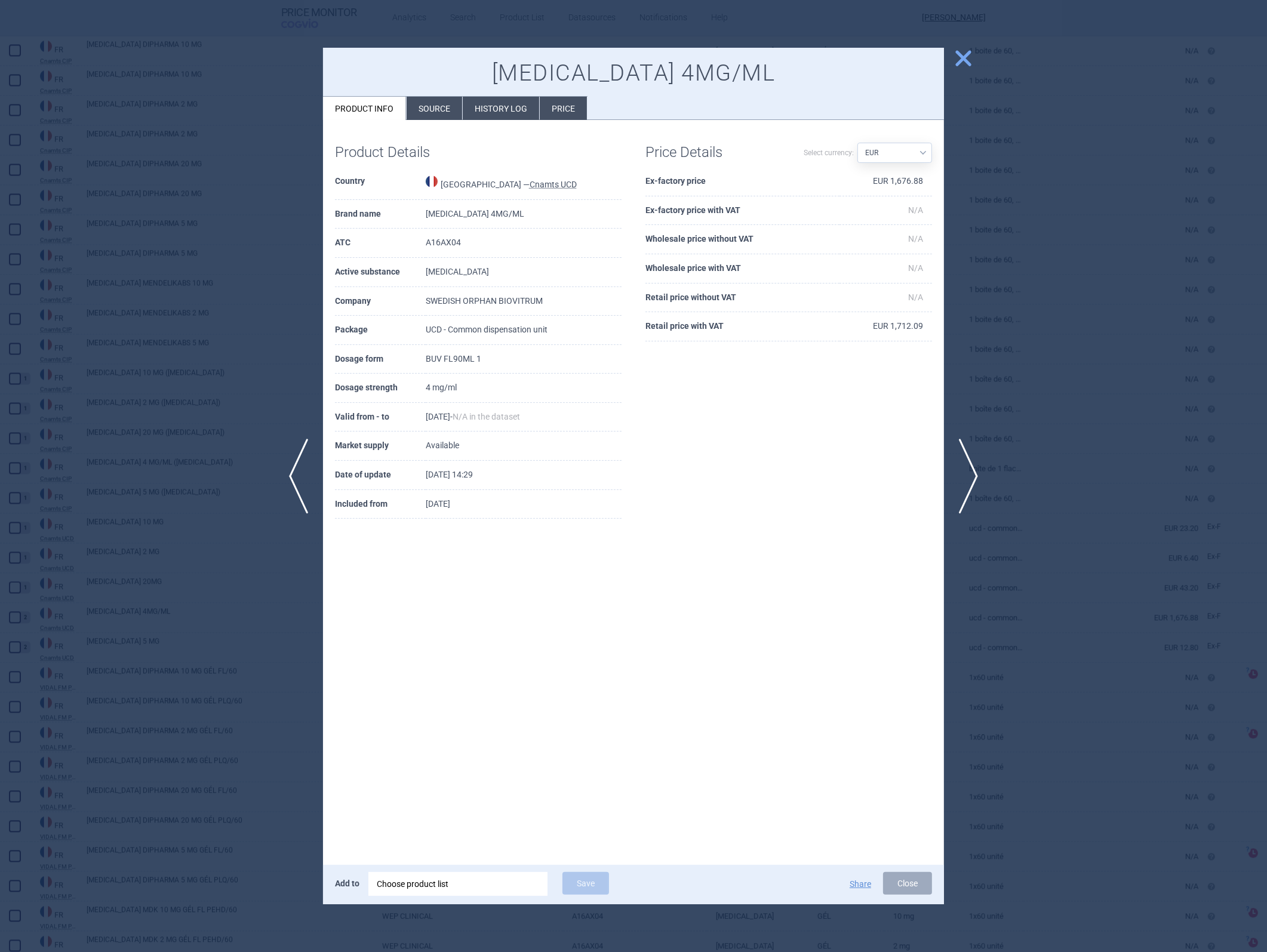
click at [843, 179] on td "EUR 1,676.88" at bounding box center [886, 182] width 93 height 29
copy td "1,676.88"
click at [843, 426] on button "Close" at bounding box center [907, 883] width 49 height 23
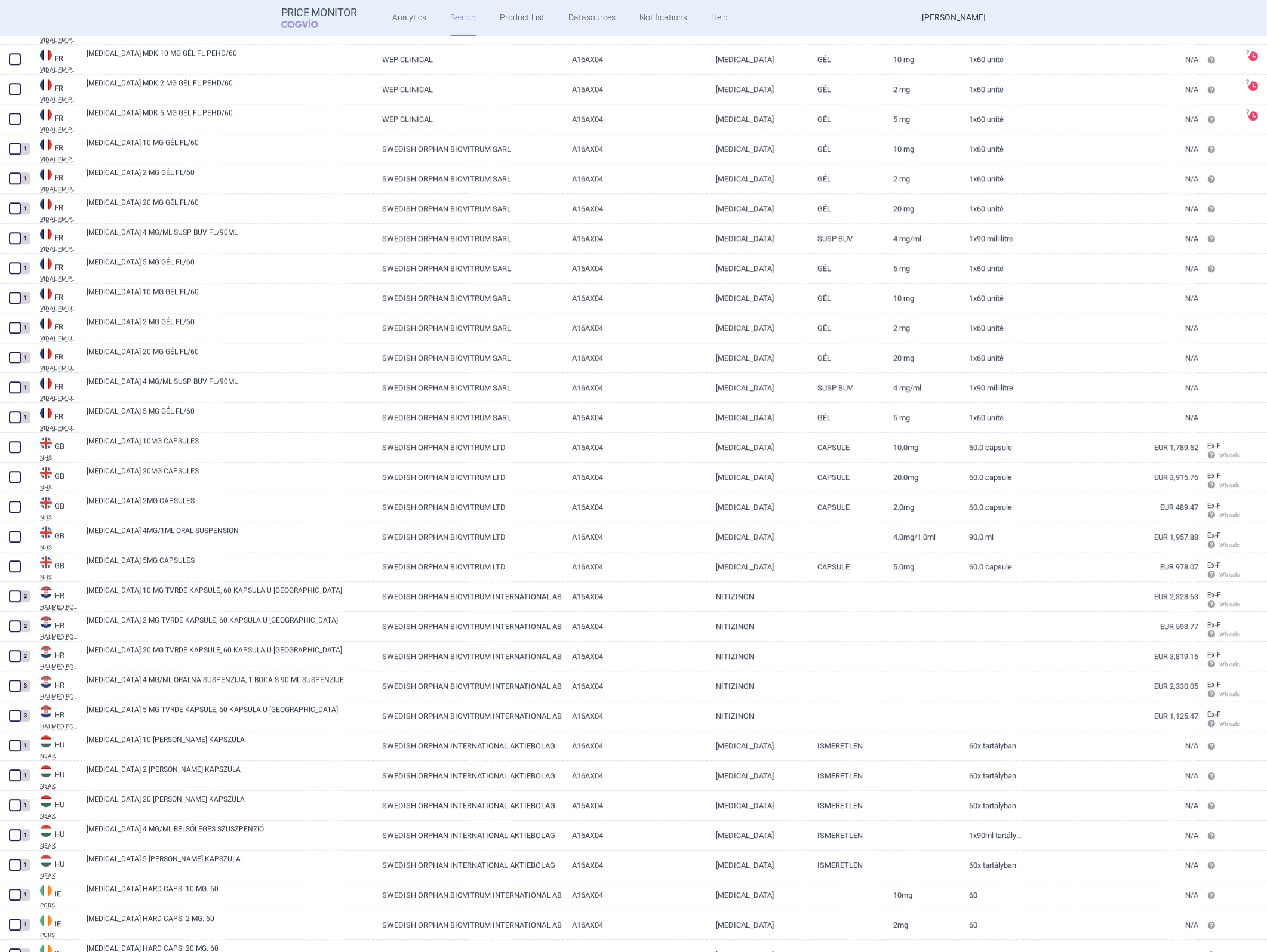
scroll to position [3926, 0]
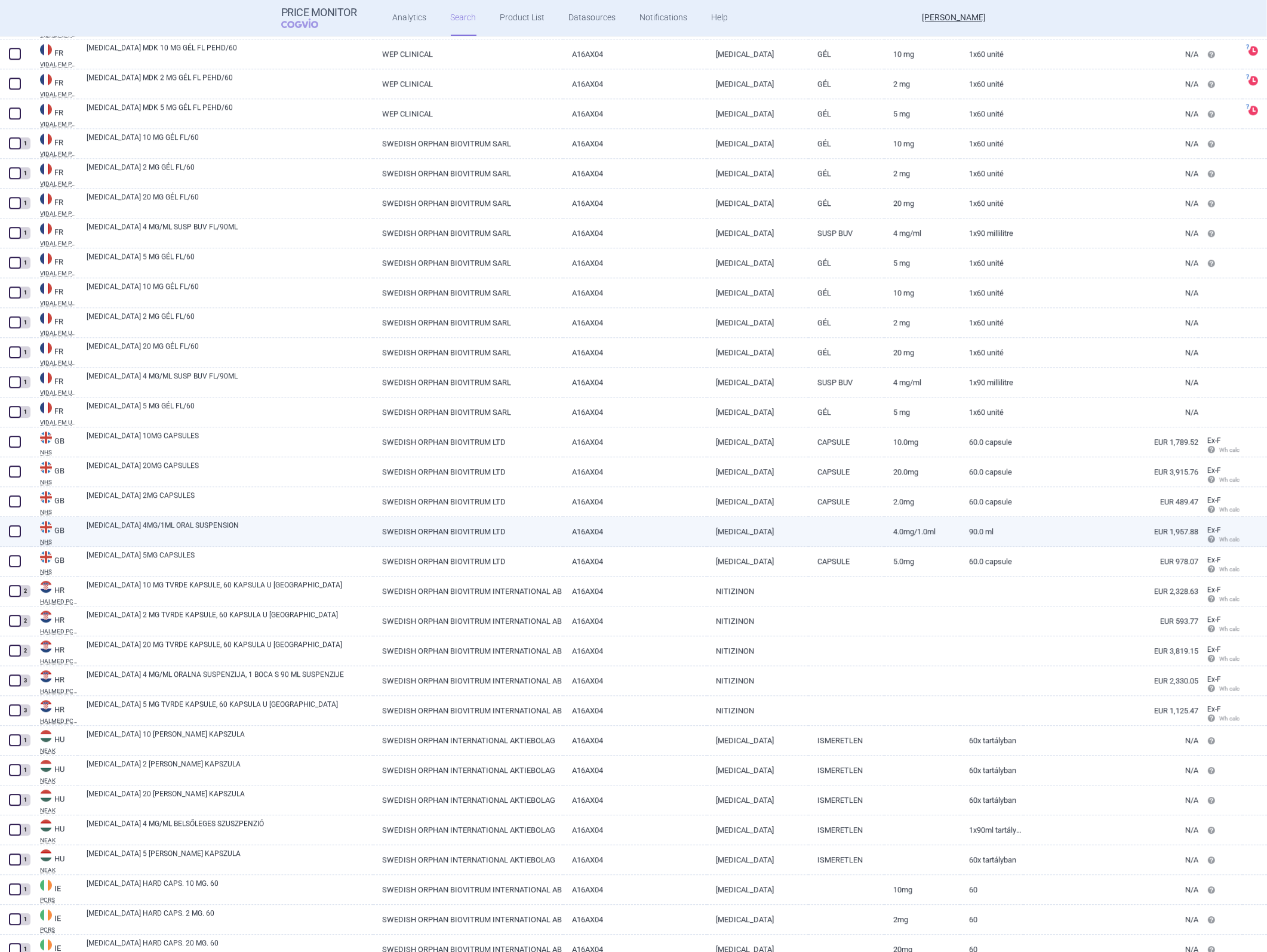
click at [762, 426] on link "[MEDICAL_DATA]" at bounding box center [758, 532] width 102 height 29
select select "EUR"
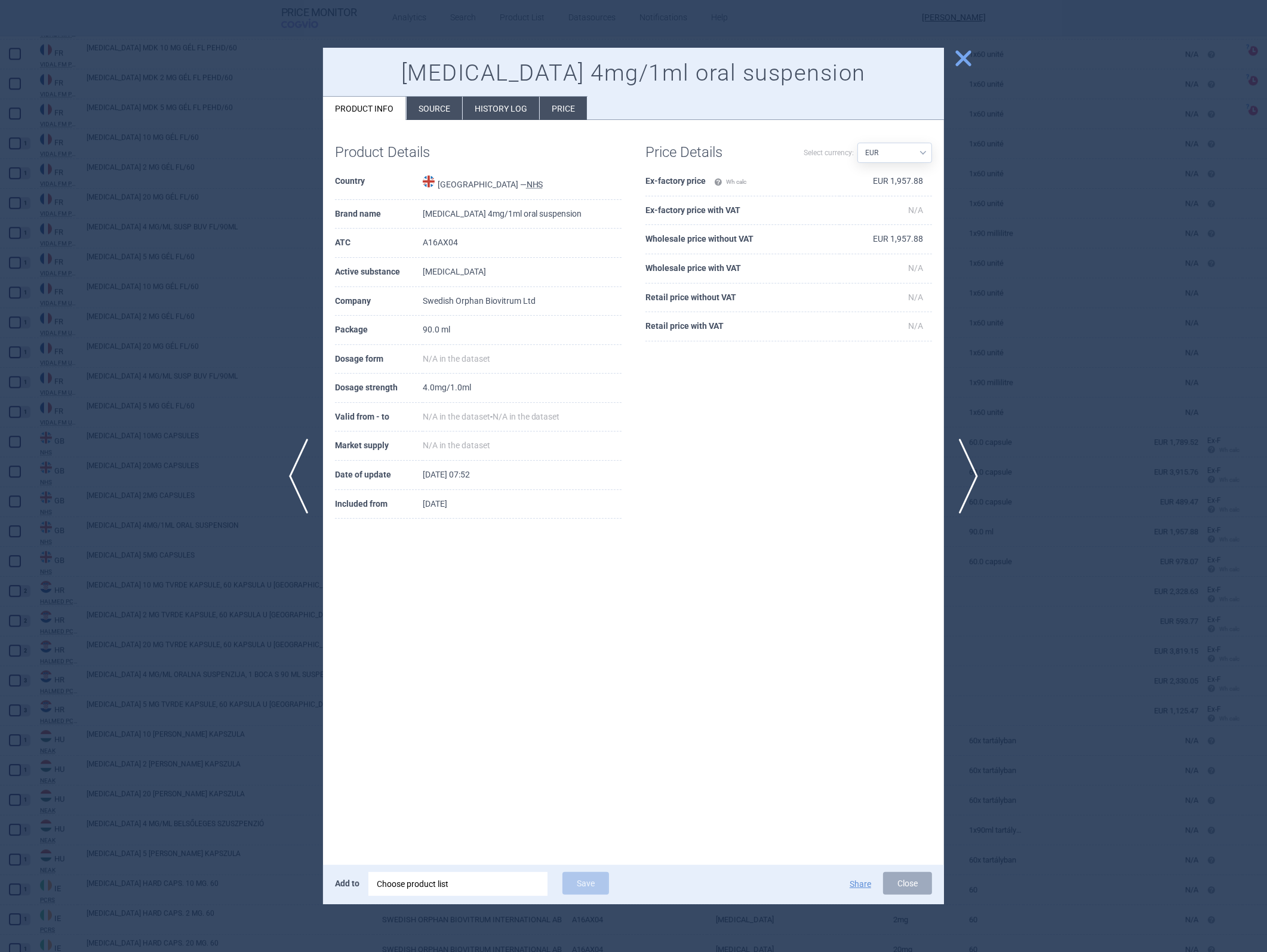
click at [843, 177] on td "EUR 1,957.88" at bounding box center [886, 182] width 93 height 29
copy td "1,957.88"
click at [843, 239] on td "EUR 1,957.88" at bounding box center [886, 240] width 93 height 29
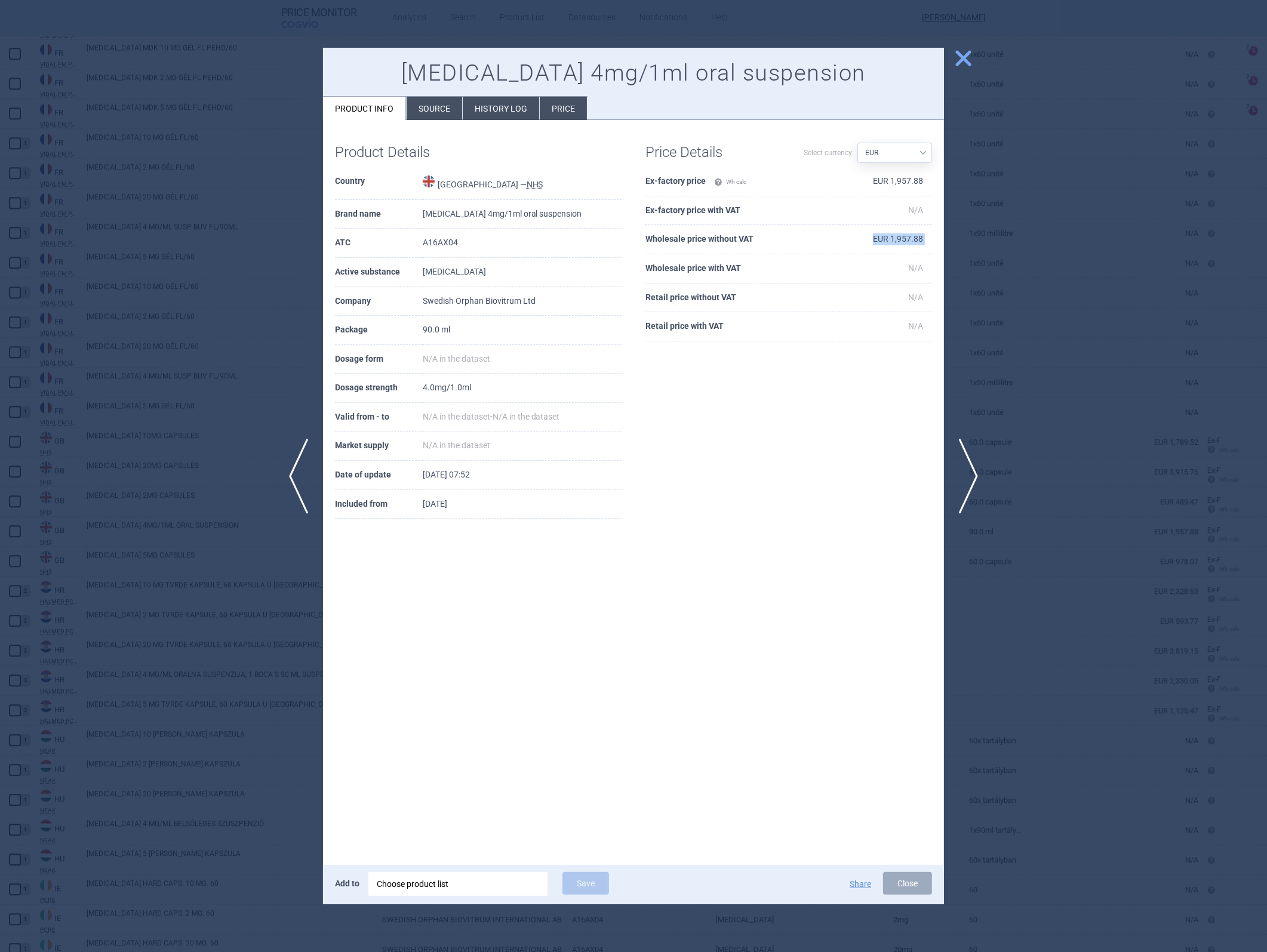
click at [843, 239] on td "EUR 1,957.88" at bounding box center [886, 240] width 93 height 29
drag, startPoint x: 906, startPoint y: 239, endPoint x: 916, endPoint y: 240, distance: 10.0
click at [843, 240] on td "EUR 1,957.88" at bounding box center [886, 240] width 93 height 29
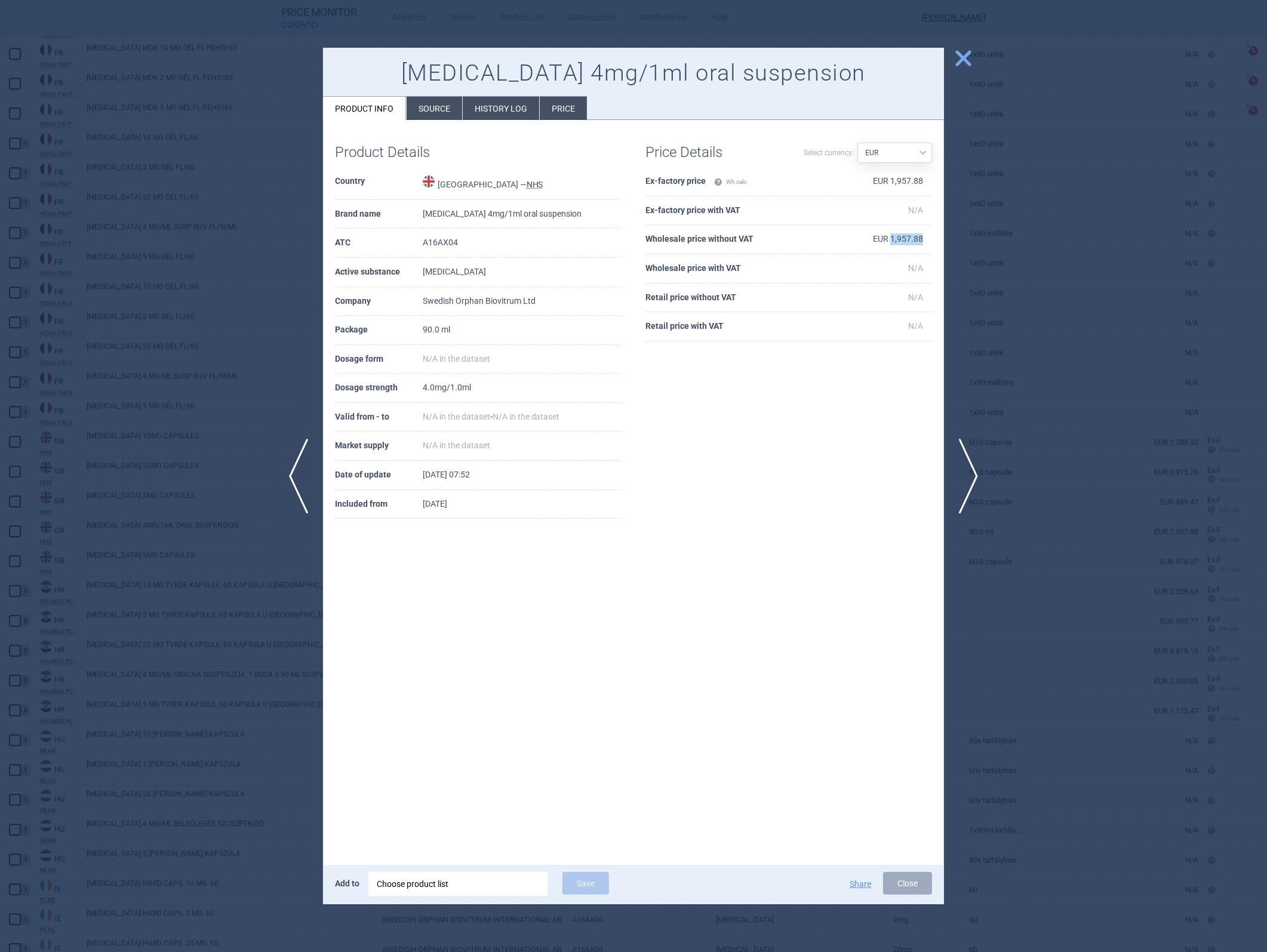
copy td "1,957.88"
click at [843, 426] on button "Close" at bounding box center [907, 883] width 49 height 23
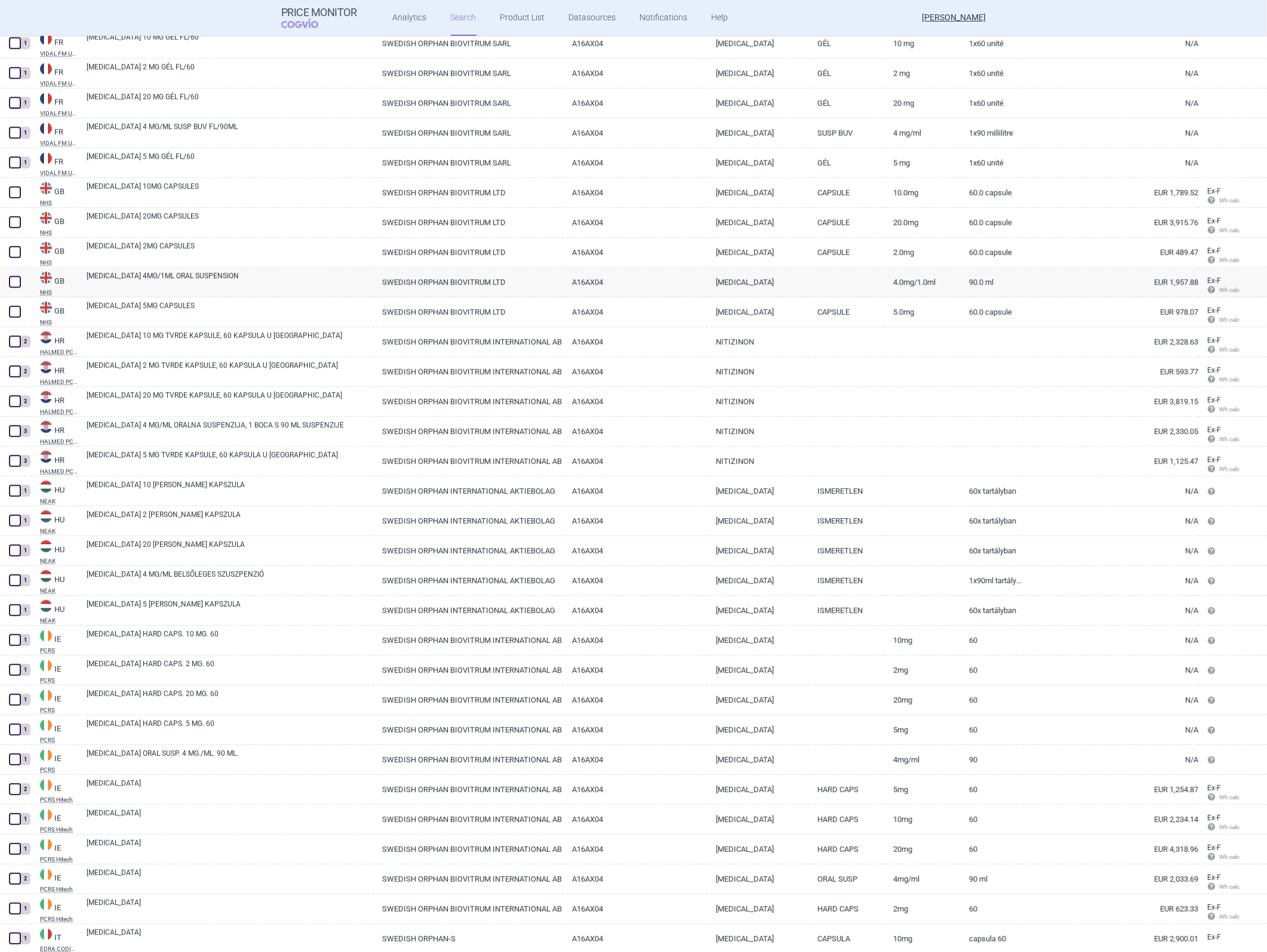
scroll to position [4192, 0]
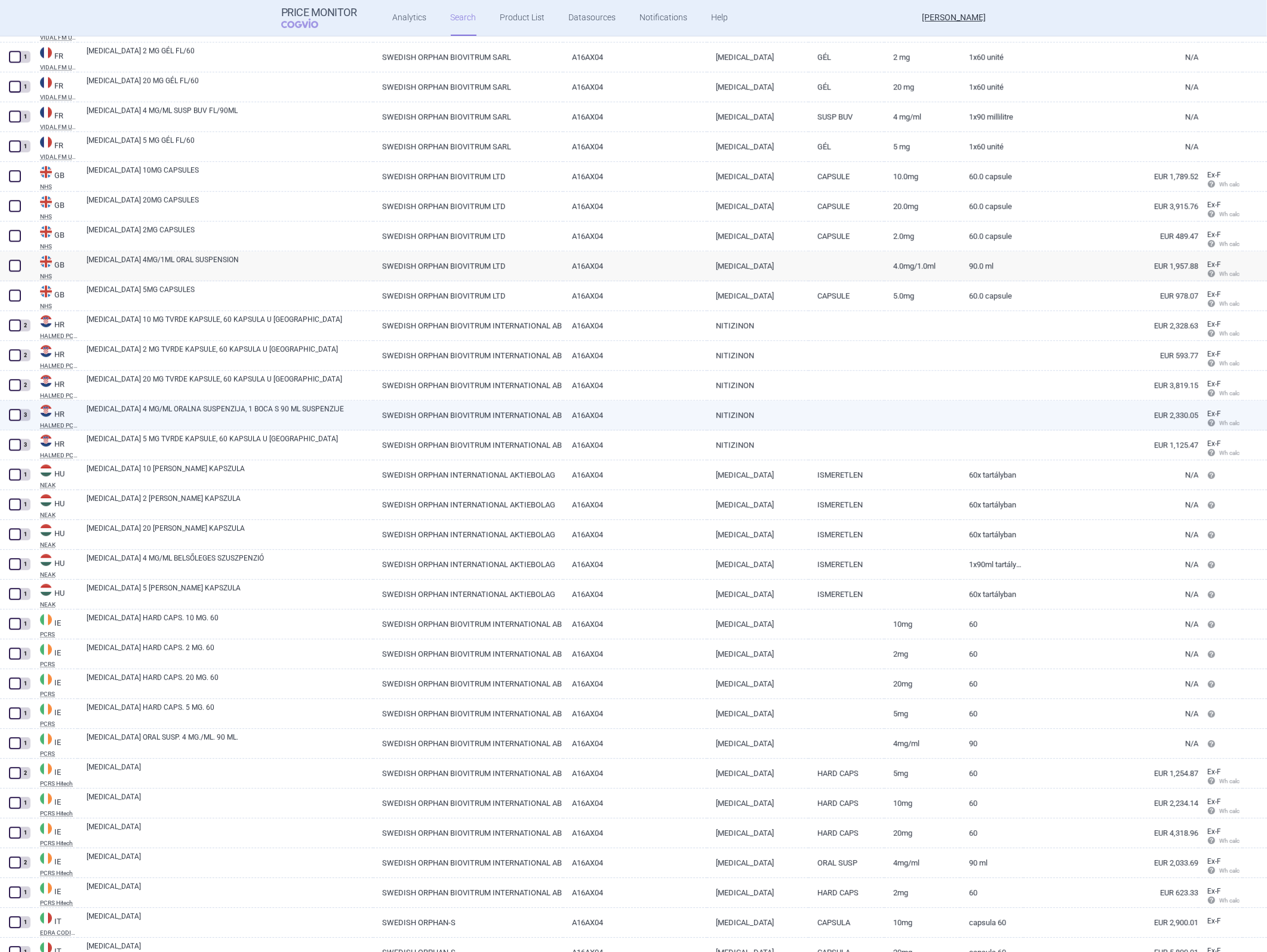
click at [843, 413] on link at bounding box center [846, 411] width 76 height 22
select select "EUR"
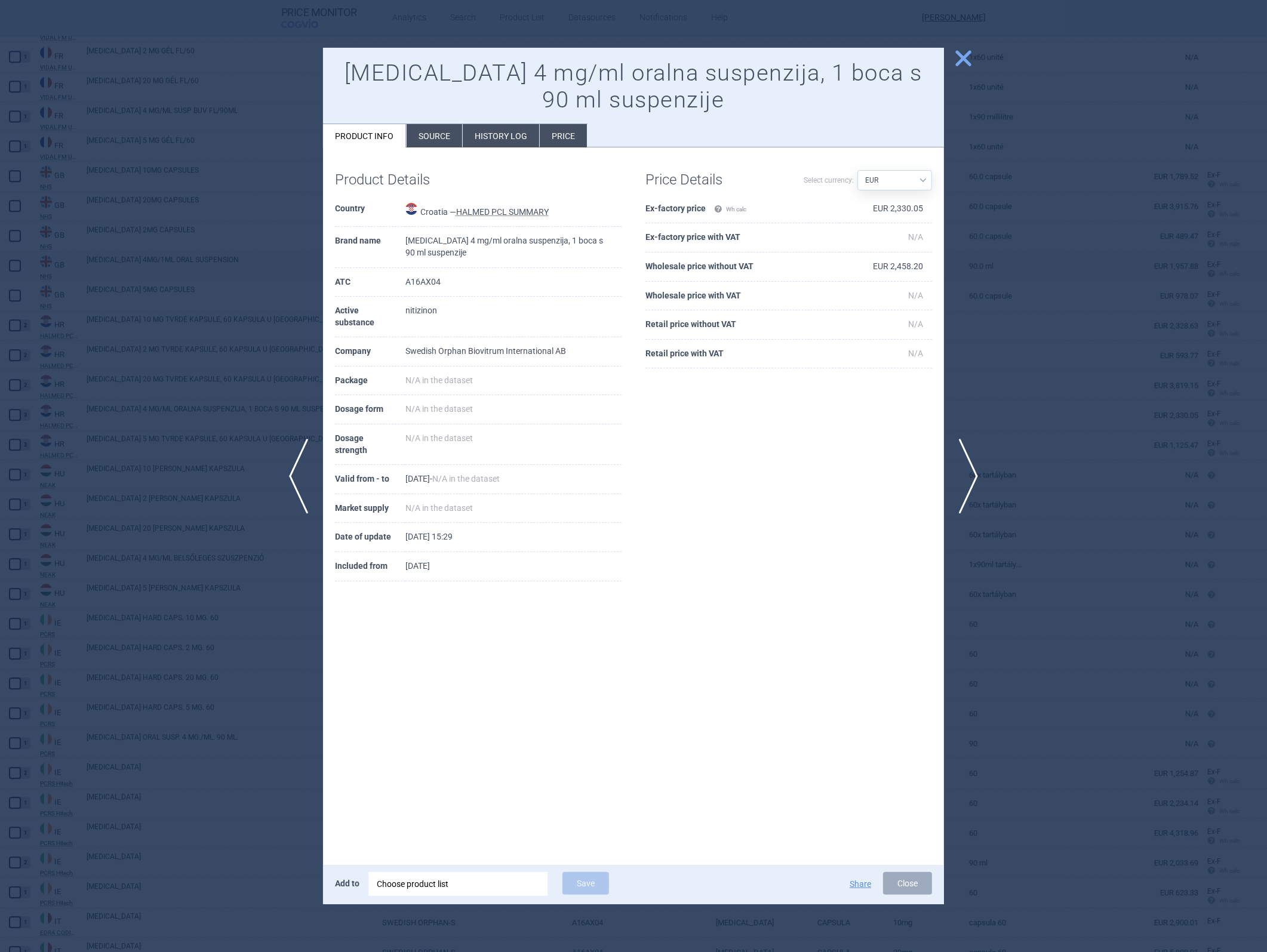
click at [843, 207] on td "EUR 2,330.05" at bounding box center [886, 209] width 93 height 29
copy td "2,330.05"
click at [843, 266] on td "EUR 2,458.20" at bounding box center [886, 267] width 93 height 29
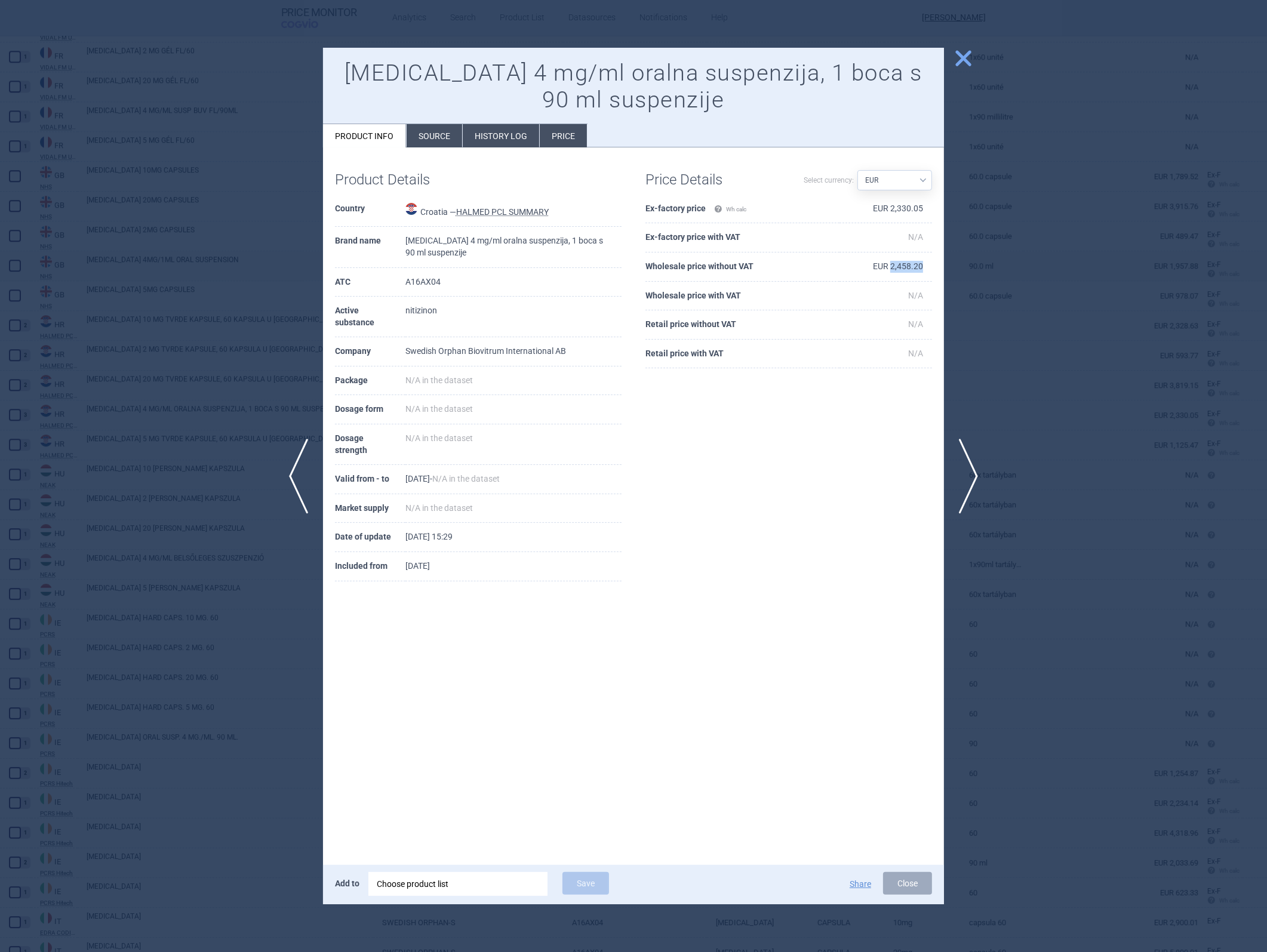
copy td "2,458.20"
click at [843, 426] on button "Close" at bounding box center [907, 883] width 49 height 23
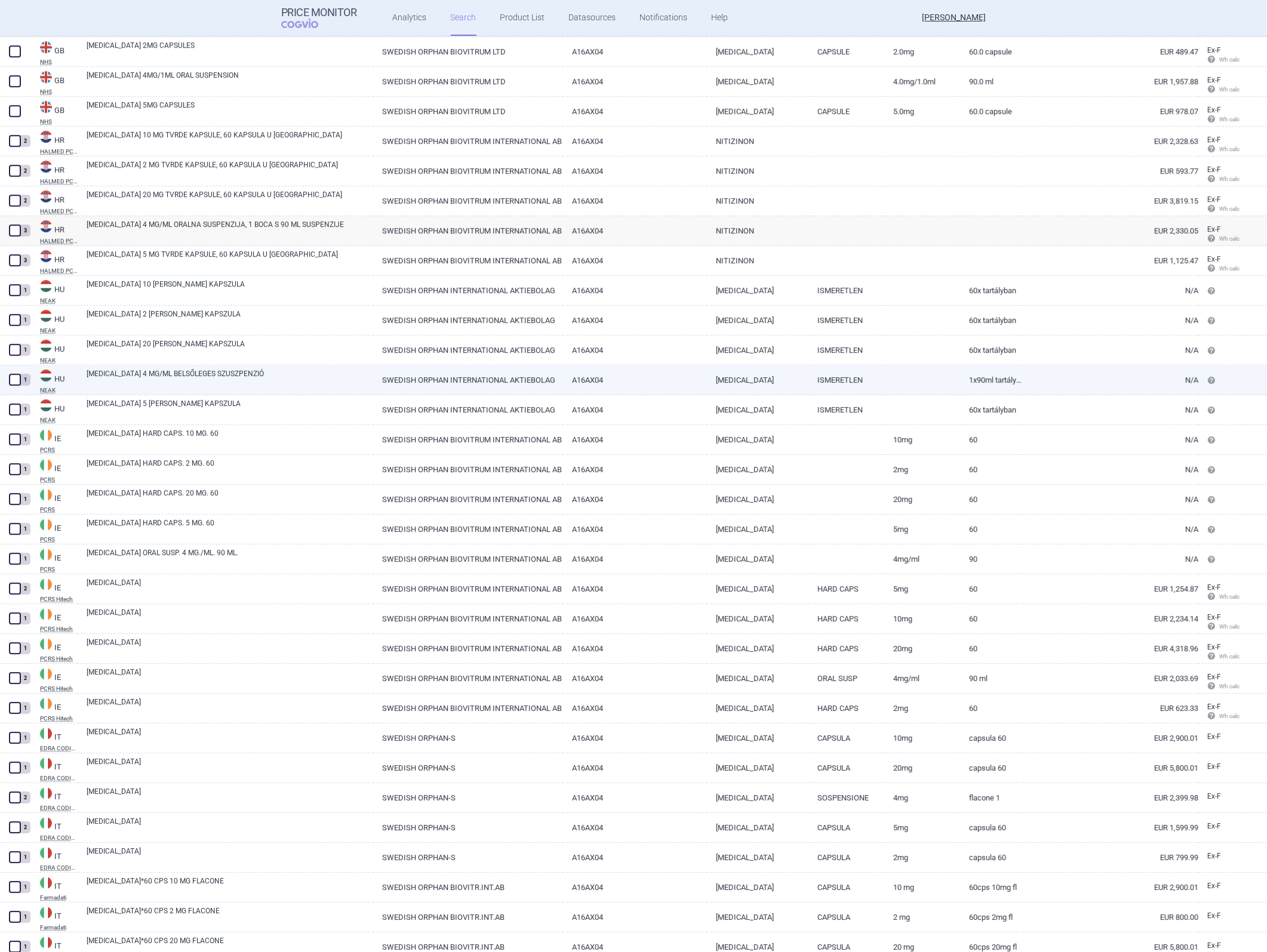
scroll to position [4391, 0]
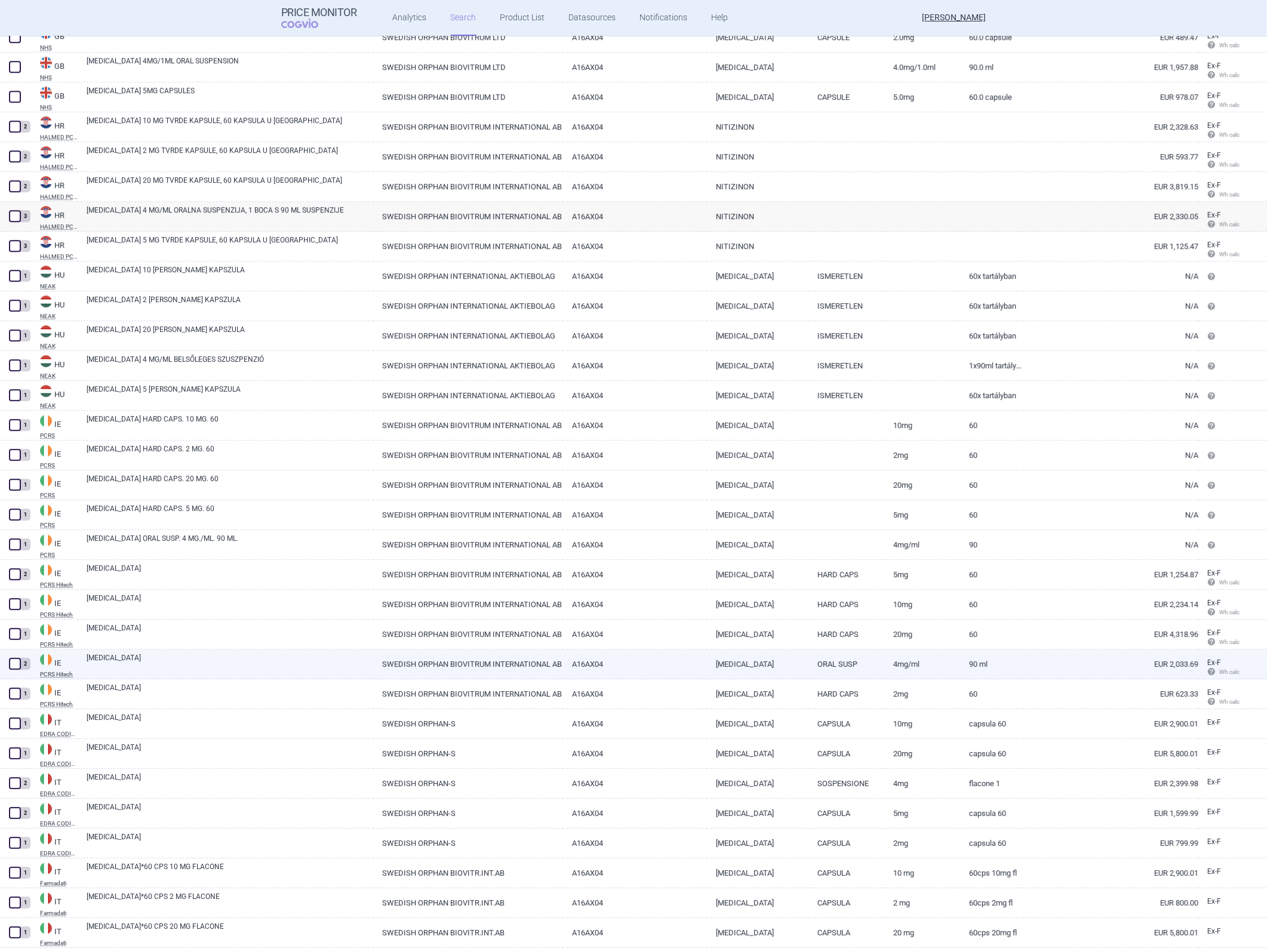
click at [618, 426] on link "A16AX04" at bounding box center [634, 664] width 143 height 29
select select "EUR"
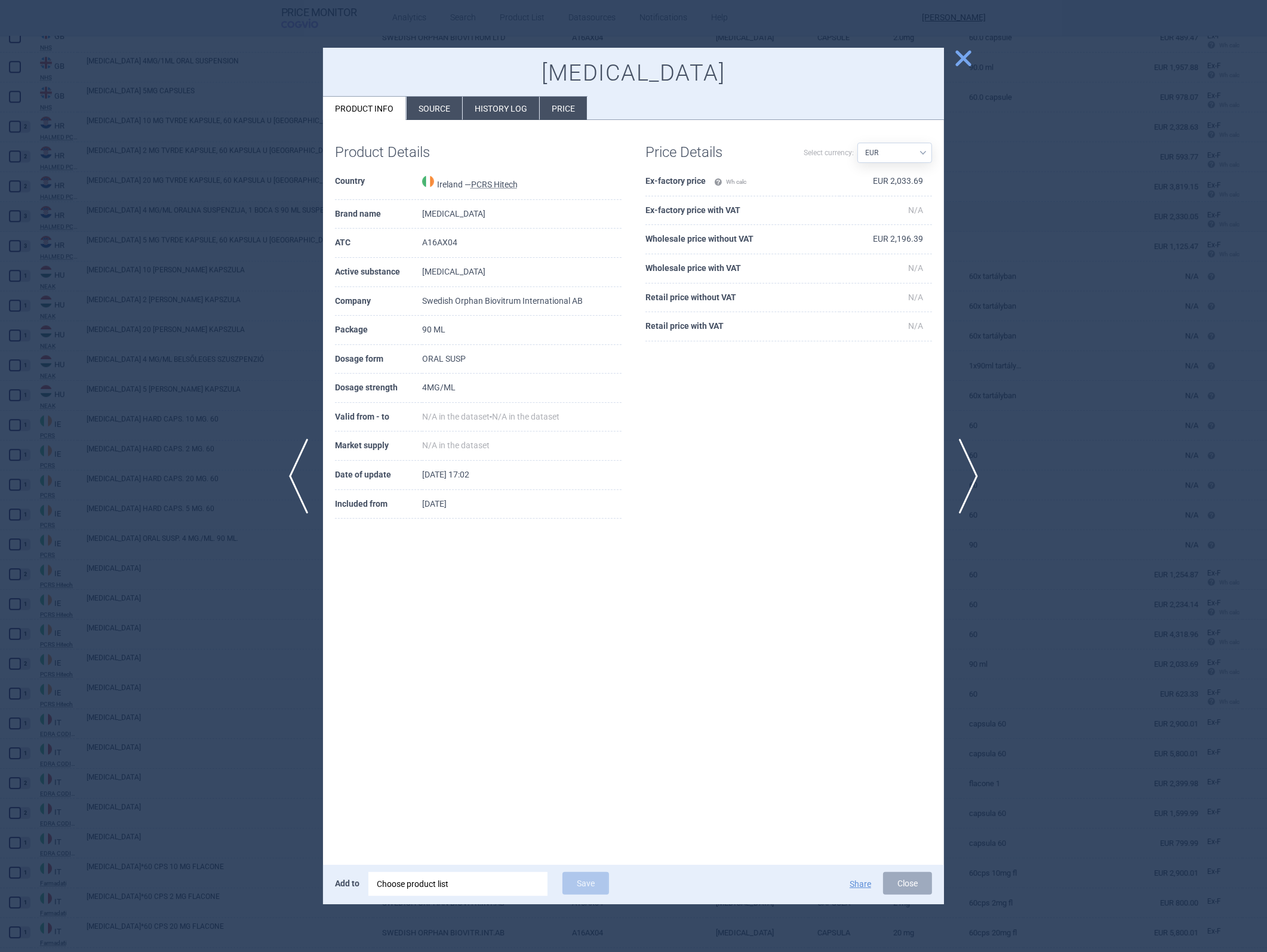
click at [843, 178] on td "EUR 2,033.69" at bounding box center [886, 182] width 93 height 29
copy td "2,033.69"
click at [843, 239] on td "EUR 2,196.39" at bounding box center [886, 240] width 93 height 29
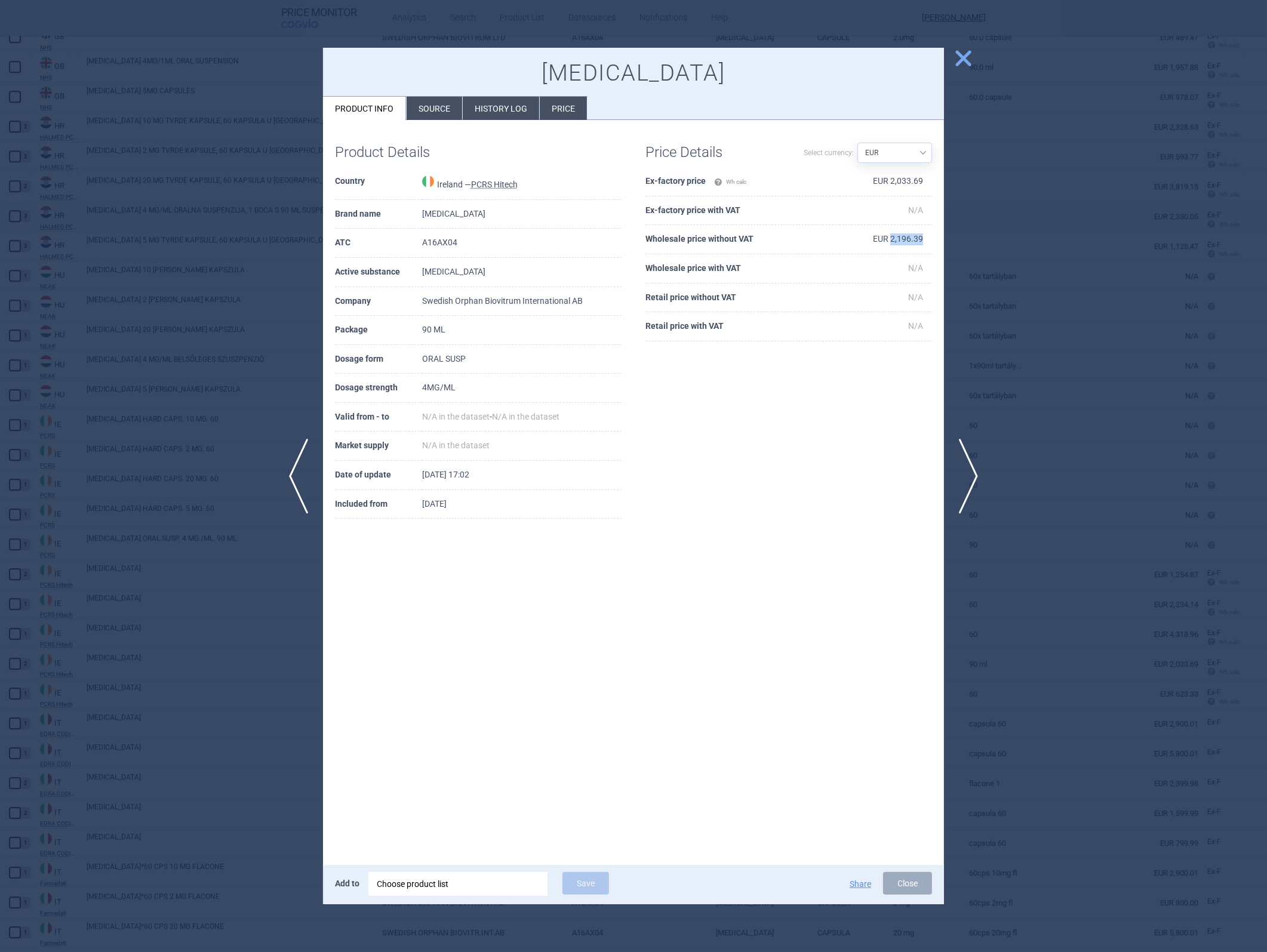
copy td "2,196.39"
click at [843, 58] on span "close" at bounding box center [963, 58] width 21 height 21
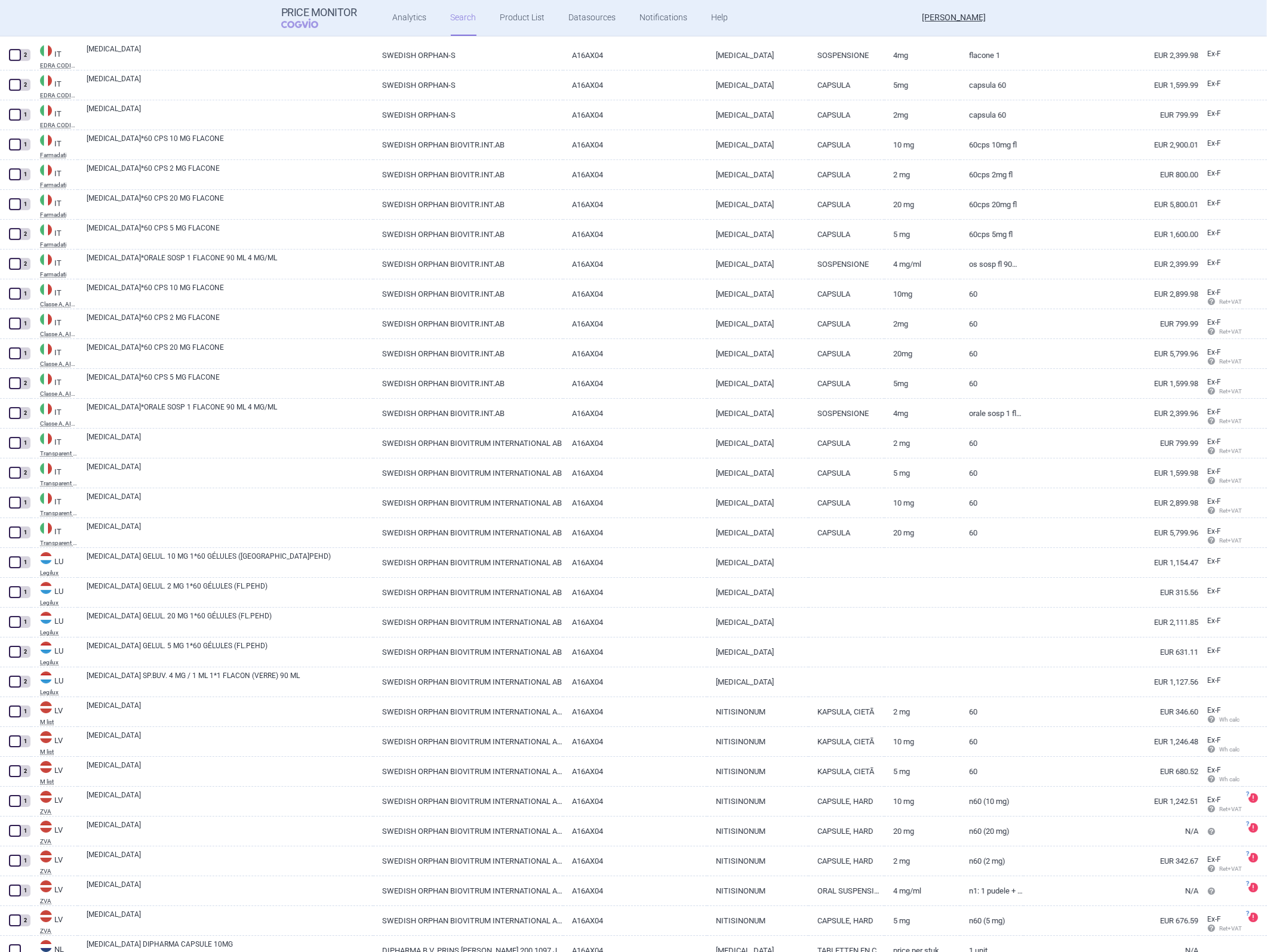
scroll to position [5187, 0]
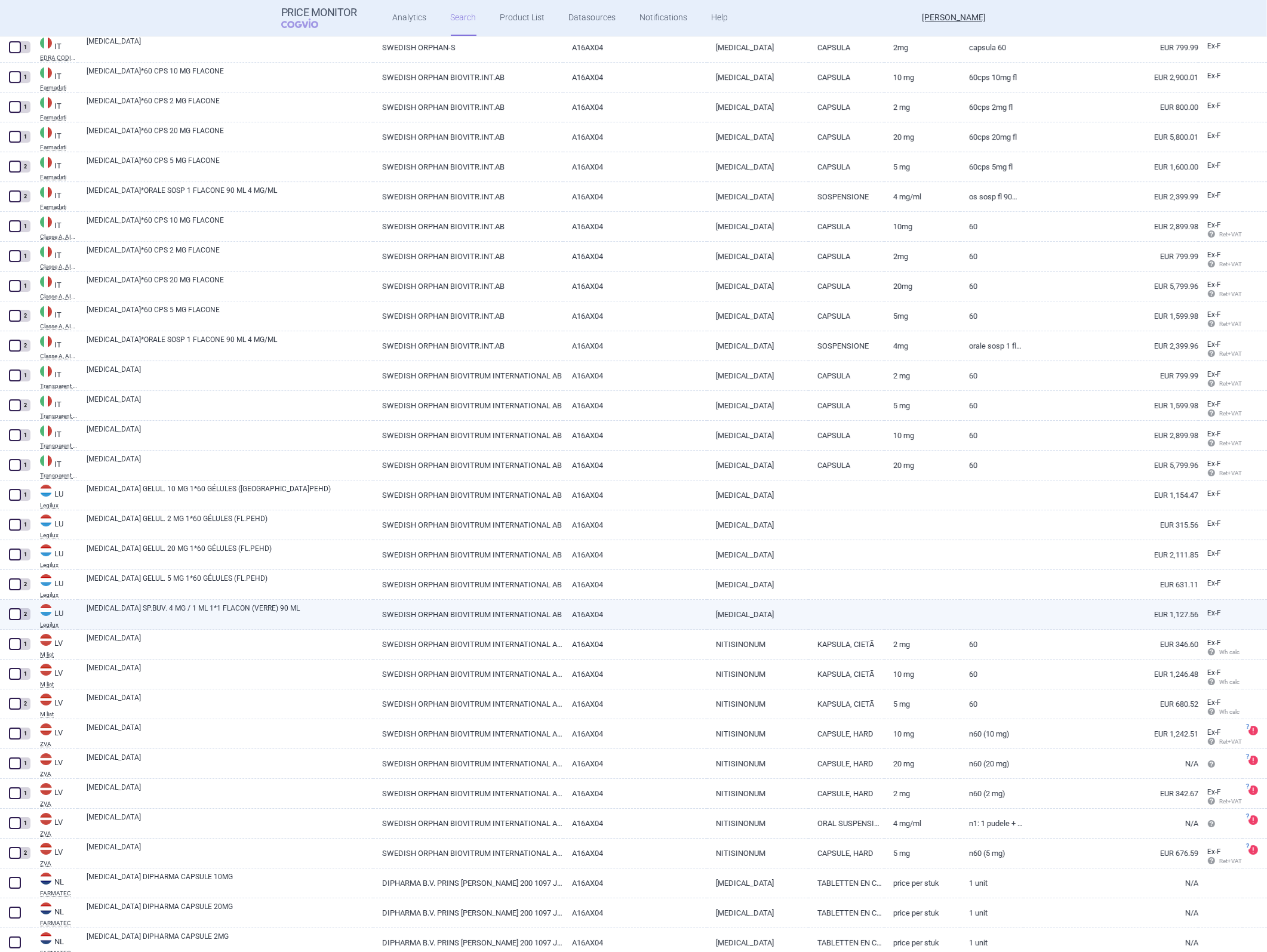
click at [602, 426] on link "A16AX04" at bounding box center [634, 614] width 143 height 29
select select "EUR"
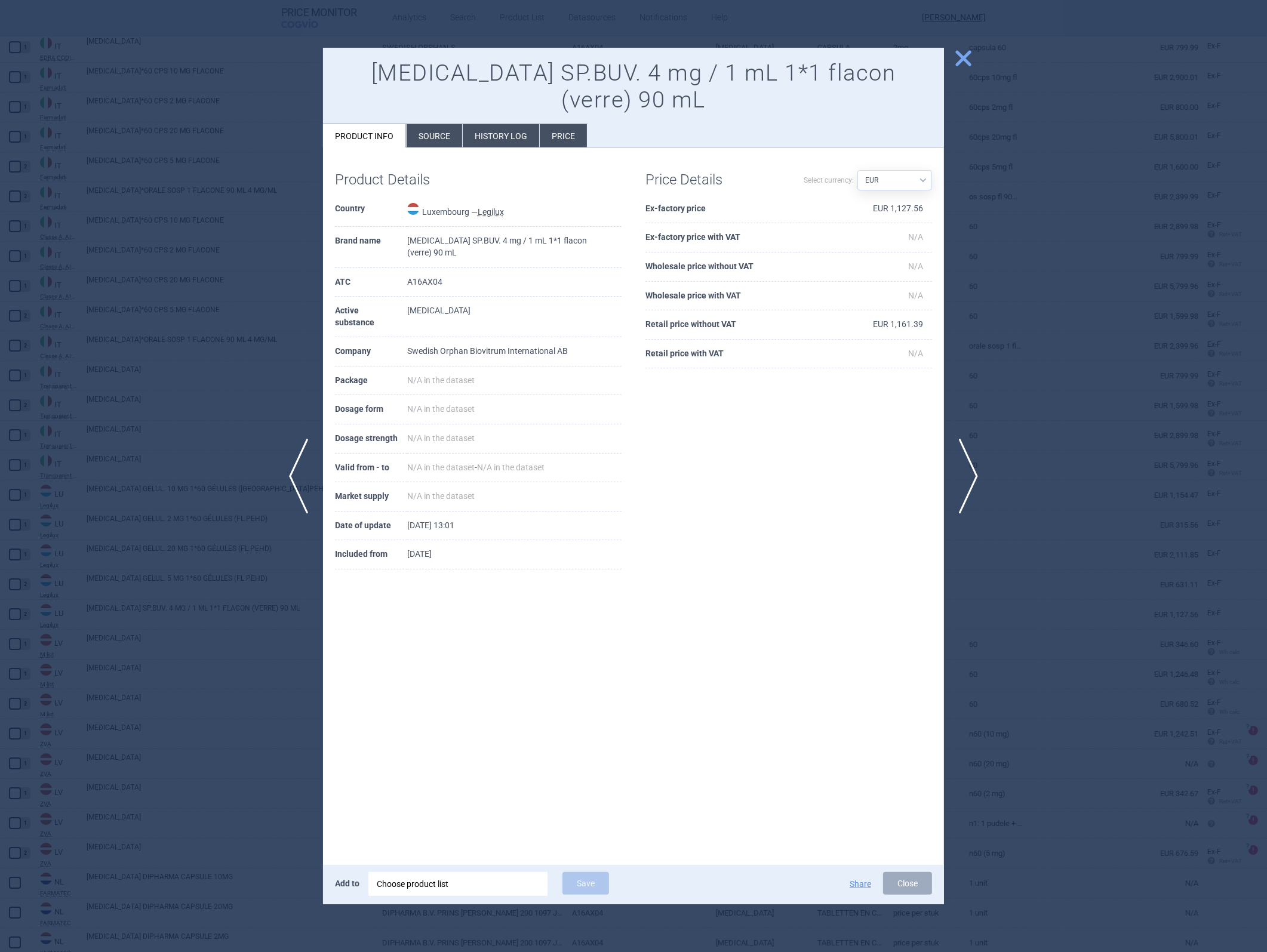
click at [843, 195] on td "EUR 1,127.56" at bounding box center [886, 209] width 93 height 29
copy td "1,127.56"
click at [843, 426] on button "Close" at bounding box center [907, 883] width 49 height 23
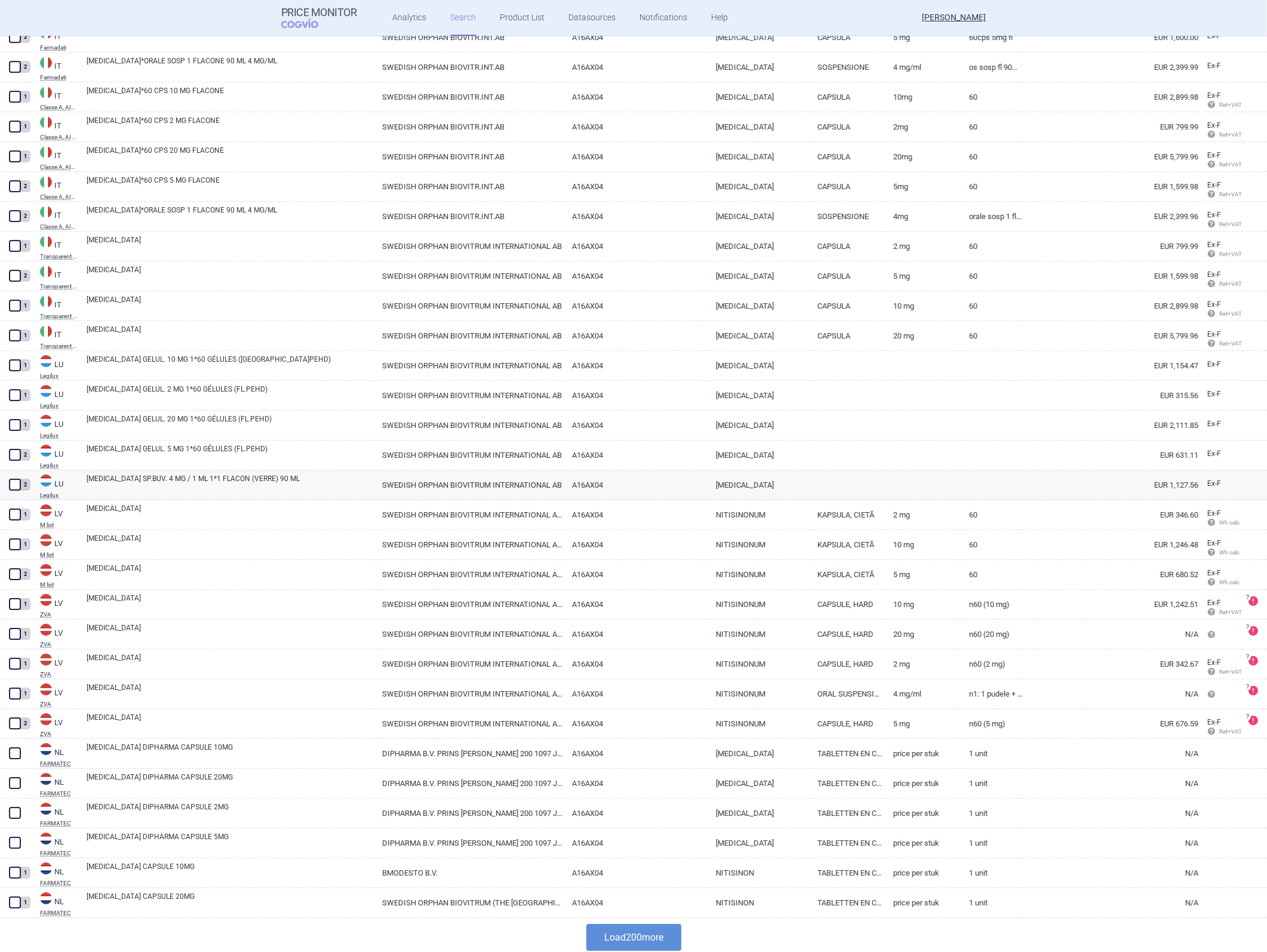
scroll to position [5319, 0]
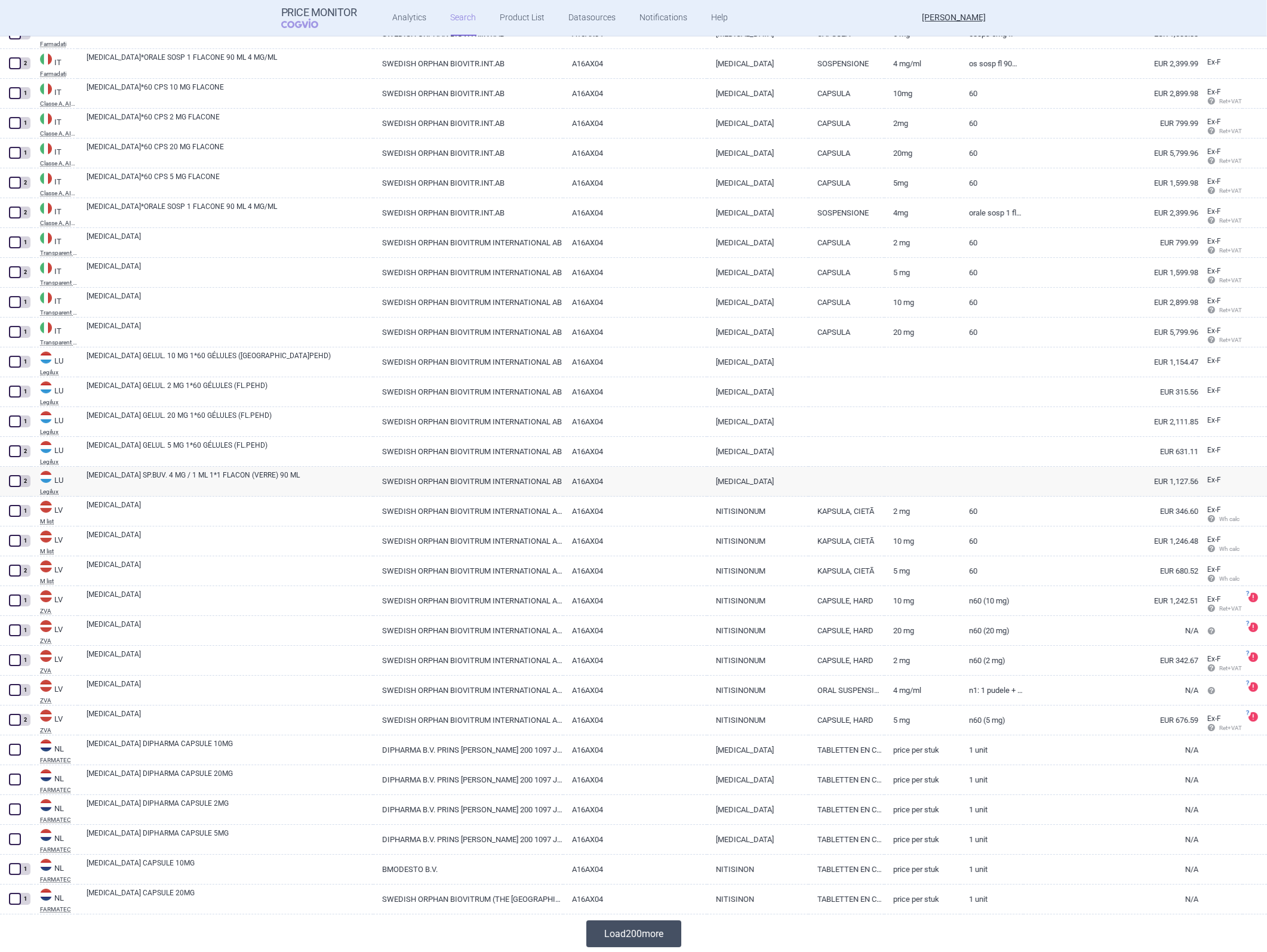
click at [625, 426] on button "Load 200 more" at bounding box center [633, 933] width 95 height 27
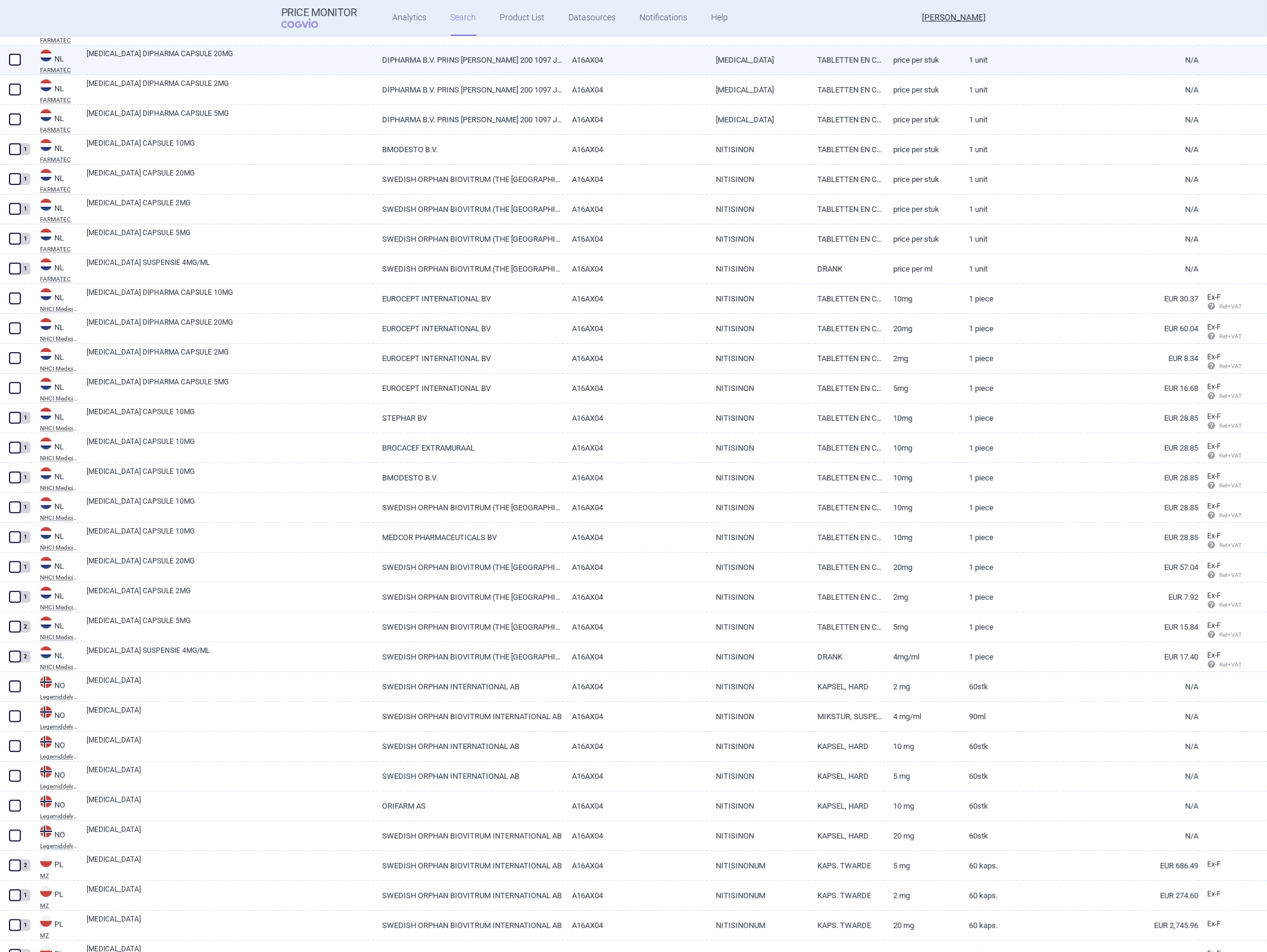
scroll to position [6049, 0]
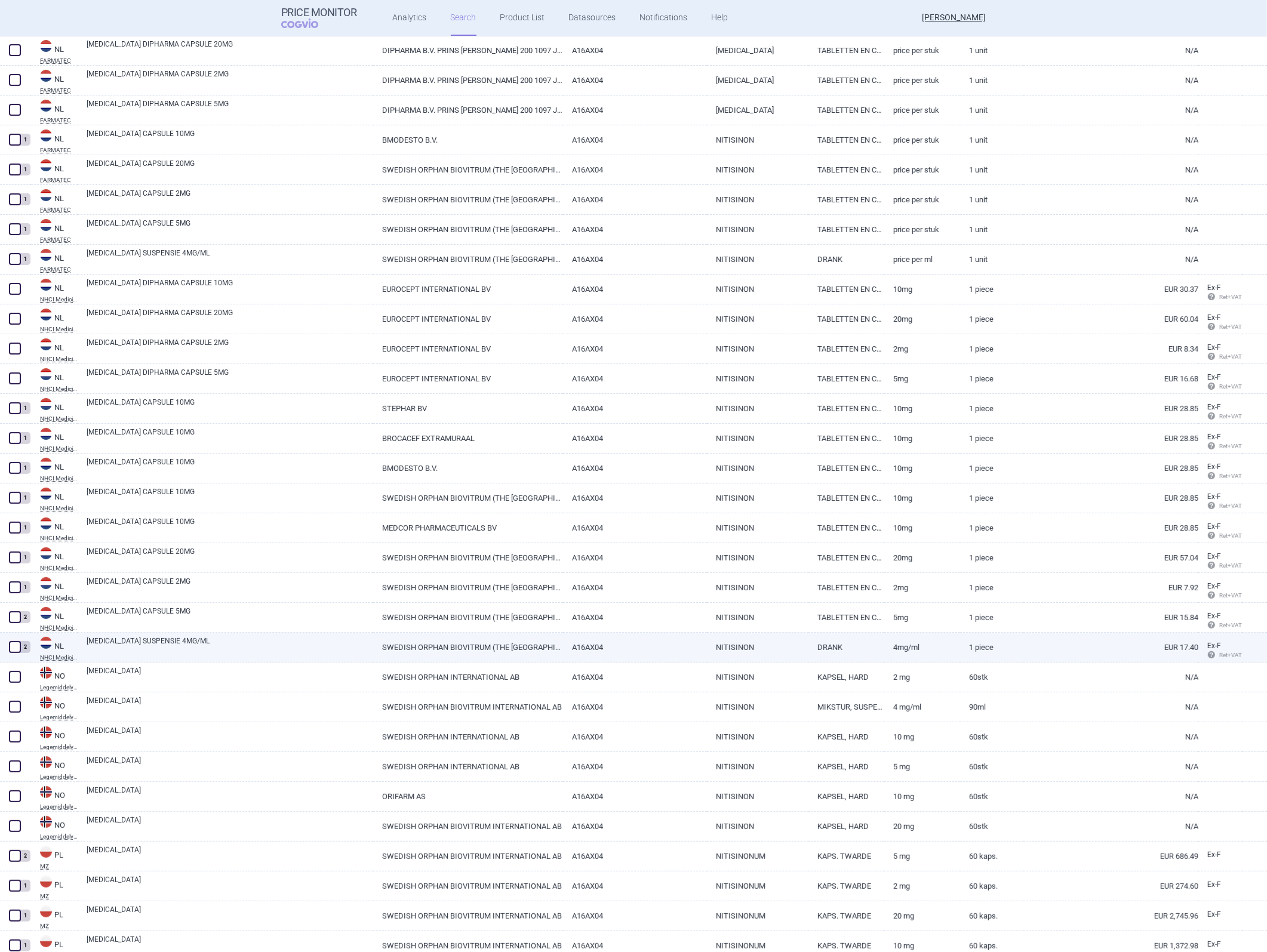
click at [433, 426] on link "SWEDISH ORPHAN BIOVITRUM (THE [GEOGRAPHIC_DATA]) B.V." at bounding box center [468, 647] width 190 height 29
select select "EUR"
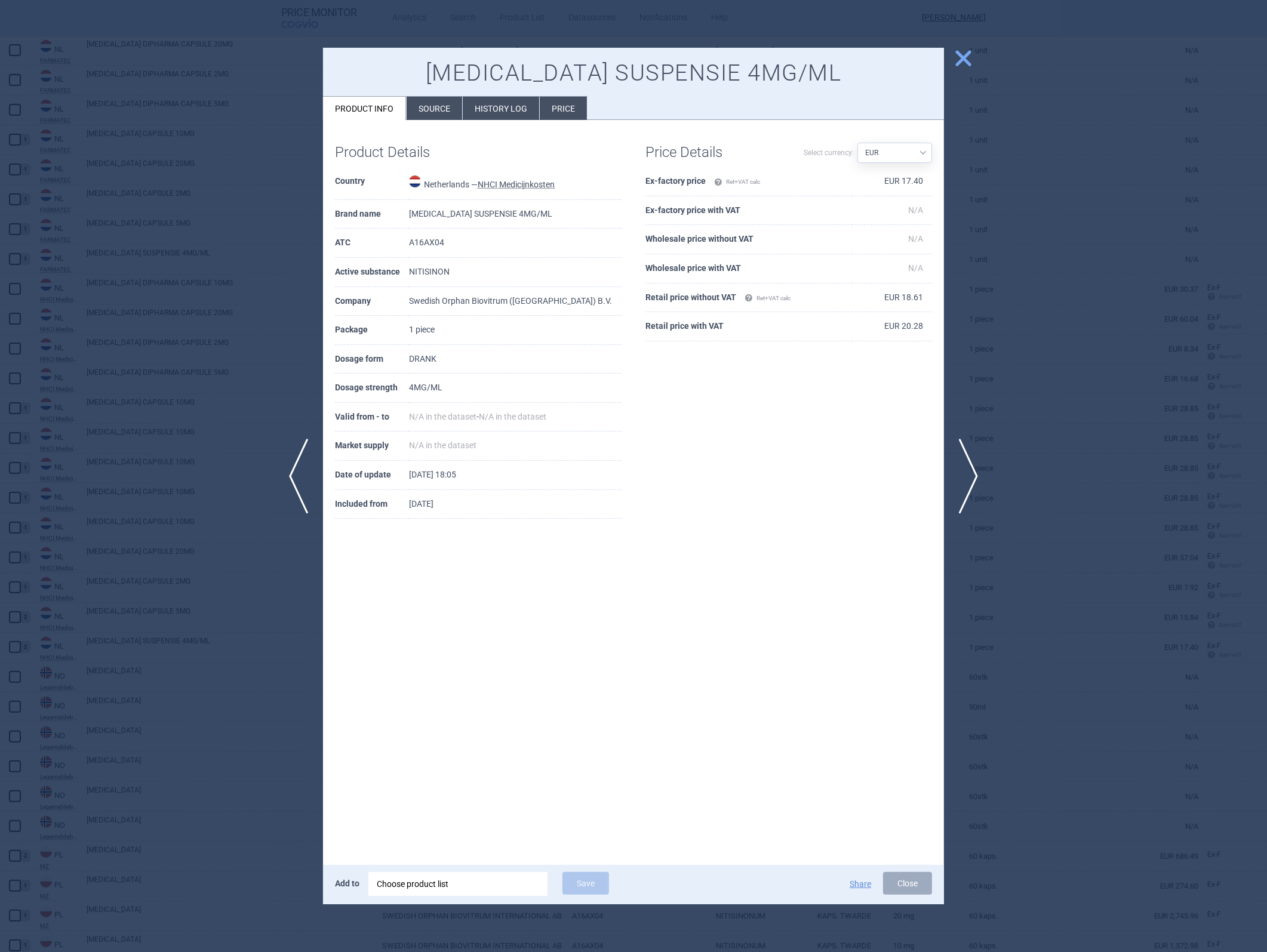
click at [434, 108] on li "Source" at bounding box center [434, 108] width 56 height 23
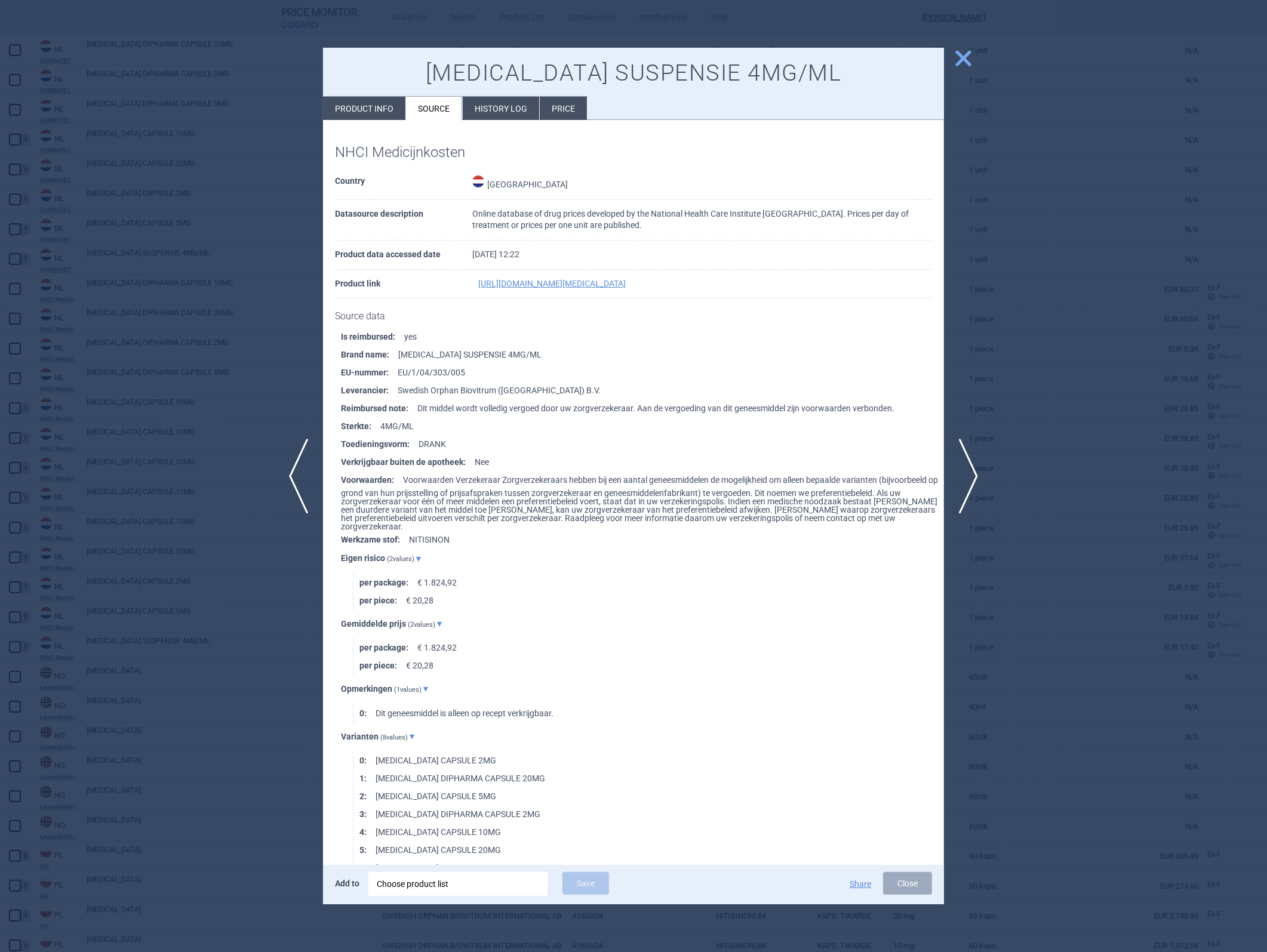
click at [433, 426] on li "per package : € 1.824,92" at bounding box center [651, 583] width 584 height 18
drag, startPoint x: 433, startPoint y: 583, endPoint x: 461, endPoint y: 592, distance: 29.4
click at [461, 426] on li "per package : € 1.824,92" at bounding box center [651, 583] width 584 height 18
click at [443, 426] on li "per package : € 1.824,92" at bounding box center [651, 583] width 584 height 18
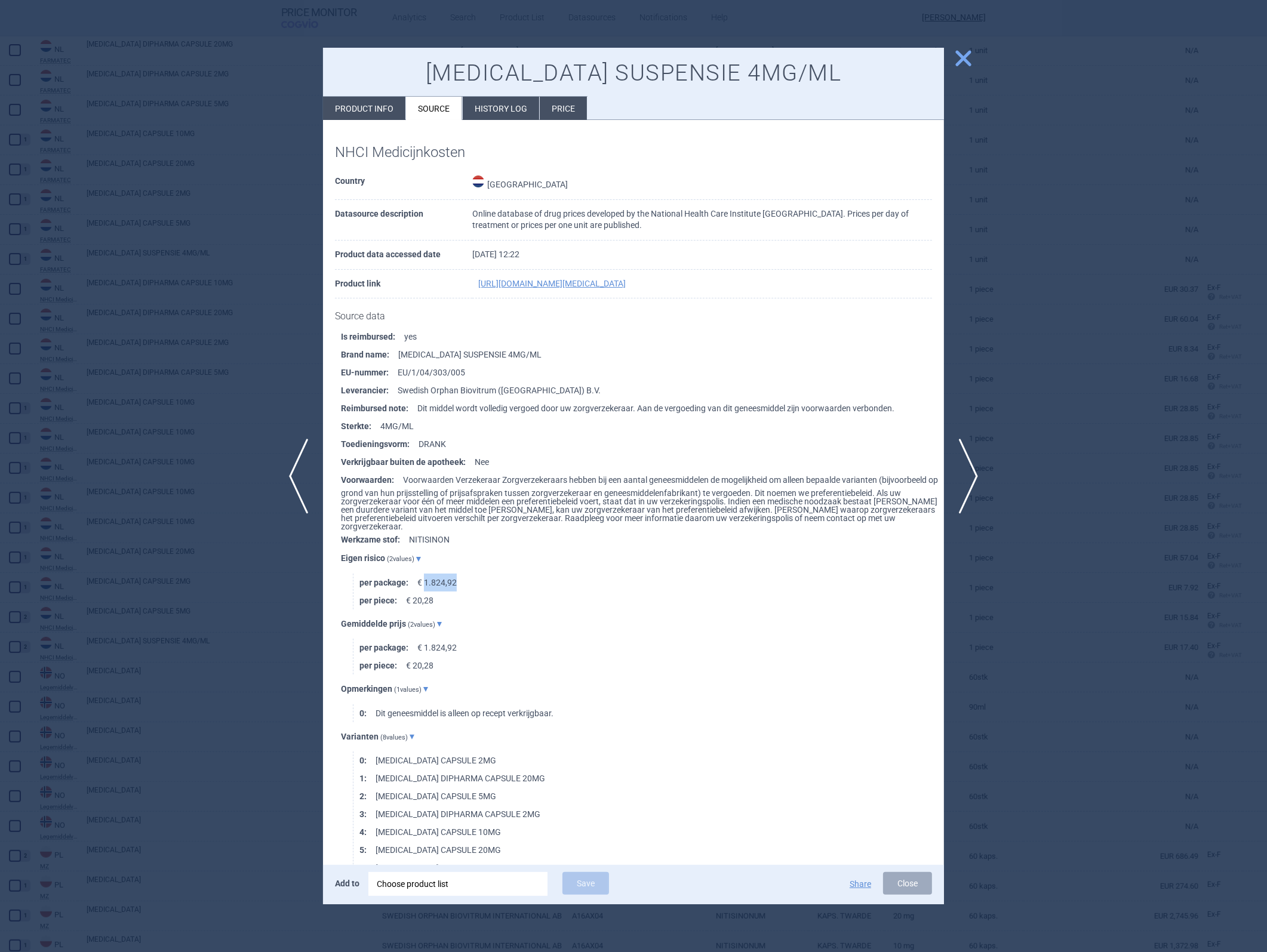
click at [443, 426] on li "per package : € 1.824,92" at bounding box center [651, 583] width 584 height 18
drag, startPoint x: 443, startPoint y: 588, endPoint x: 420, endPoint y: 564, distance: 33.2
click at [420, 426] on span at bounding box center [419, 559] width 5 height 5
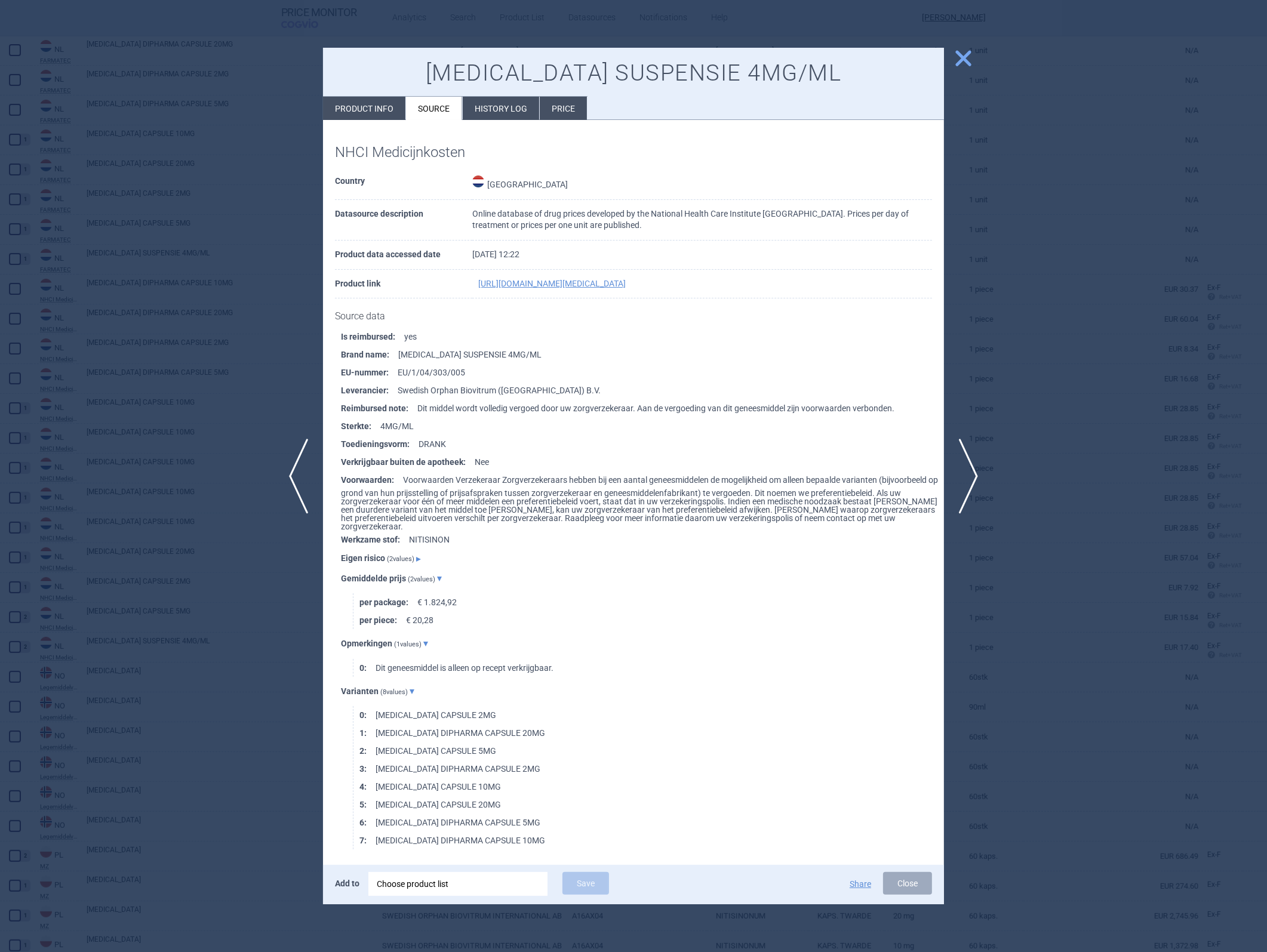
click at [419, 426] on span at bounding box center [419, 559] width 7 height 5
click at [438, 426] on span at bounding box center [440, 625] width 5 height 5
click at [438, 426] on span at bounding box center [440, 625] width 7 height 5
click at [444, 426] on li "per package : € 1.824,92" at bounding box center [651, 583] width 584 height 18
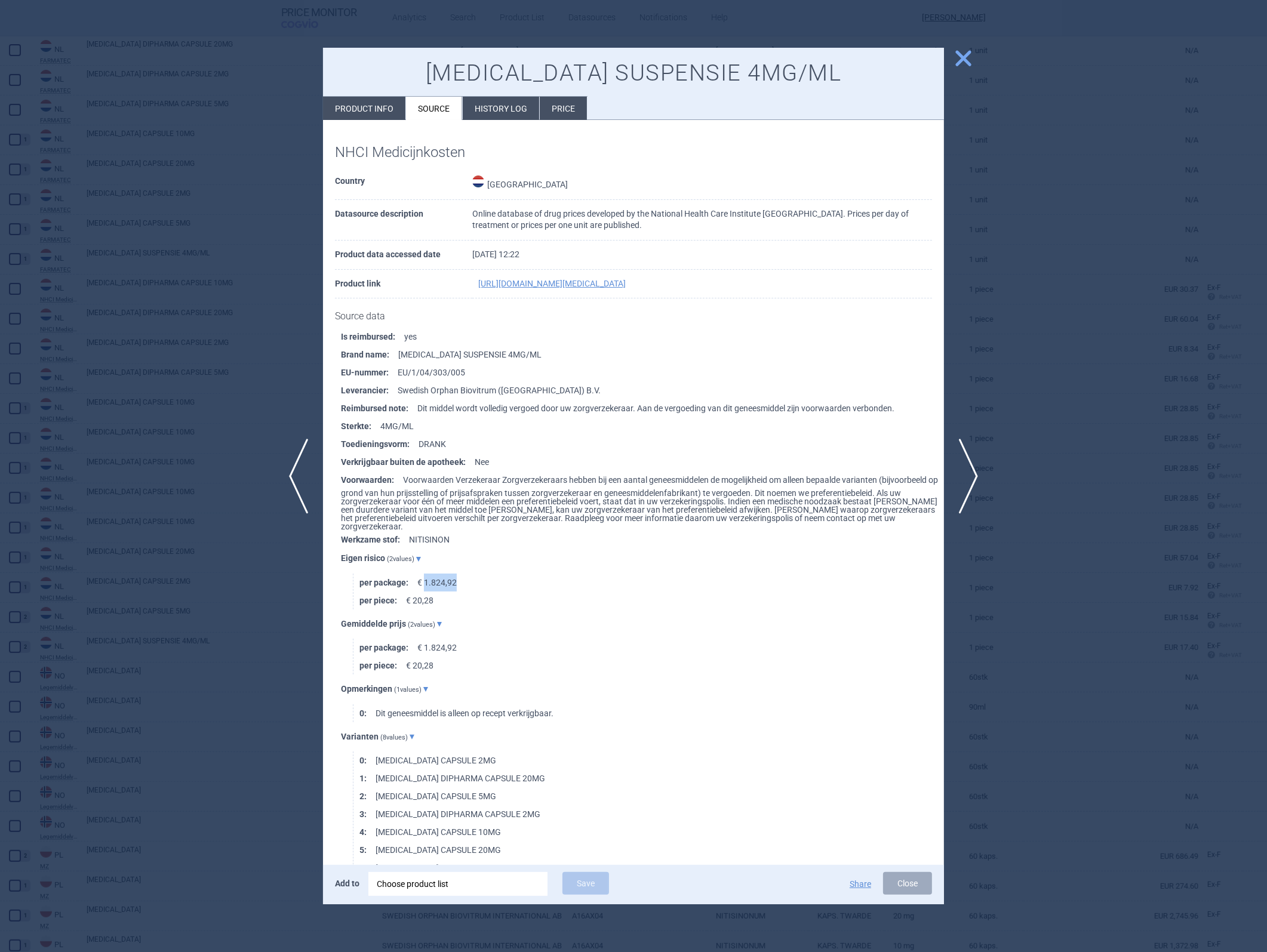
click at [444, 426] on li "per package : € 1.824,92" at bounding box center [651, 583] width 584 height 18
drag, startPoint x: 444, startPoint y: 587, endPoint x: 543, endPoint y: 601, distance: 100.0
click at [543, 426] on li "per piece : € 20,28" at bounding box center [651, 600] width 584 height 18
click at [507, 113] on li "History log" at bounding box center [501, 108] width 77 height 23
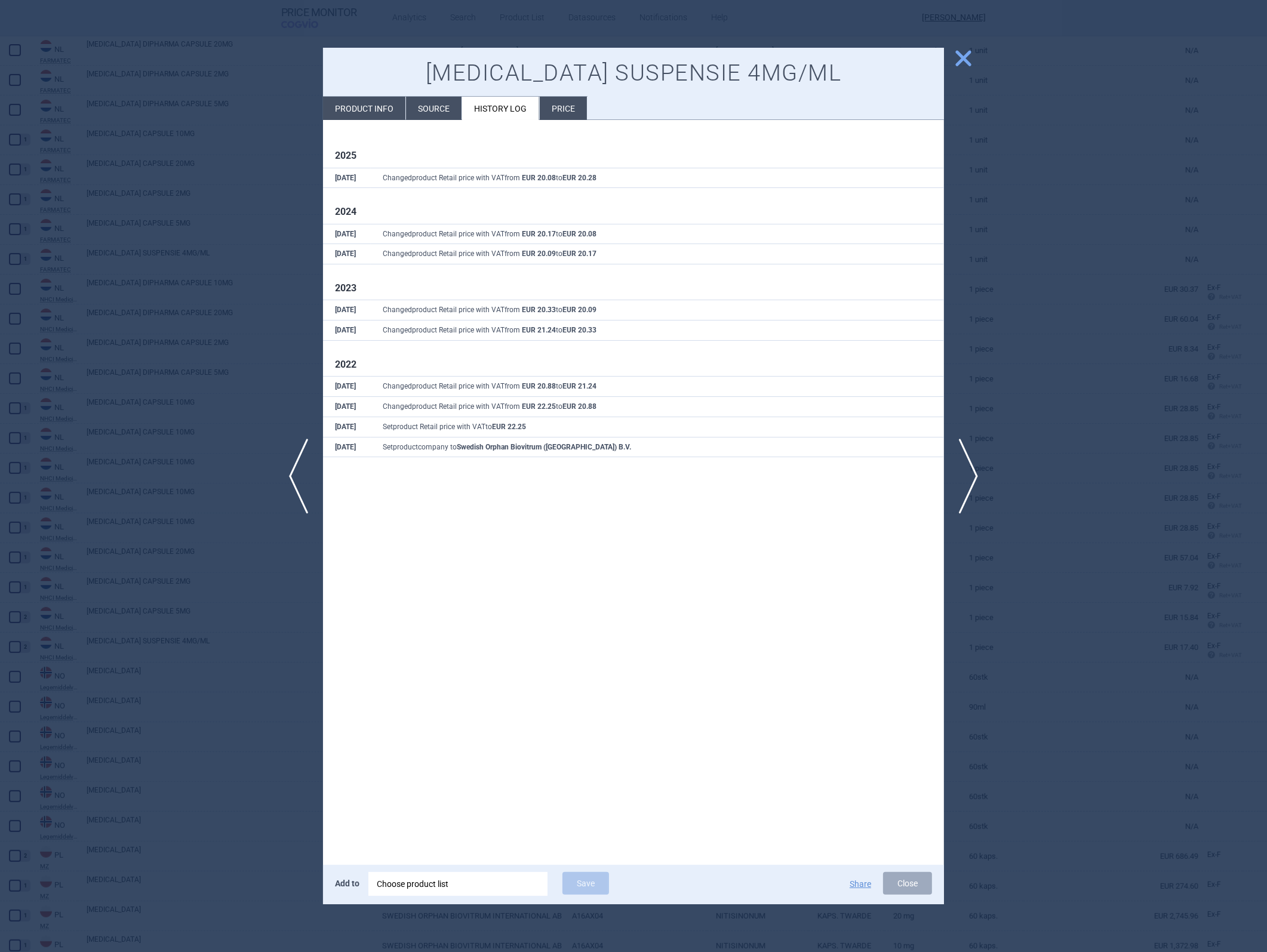
click at [553, 112] on li "Price" at bounding box center [563, 108] width 47 height 23
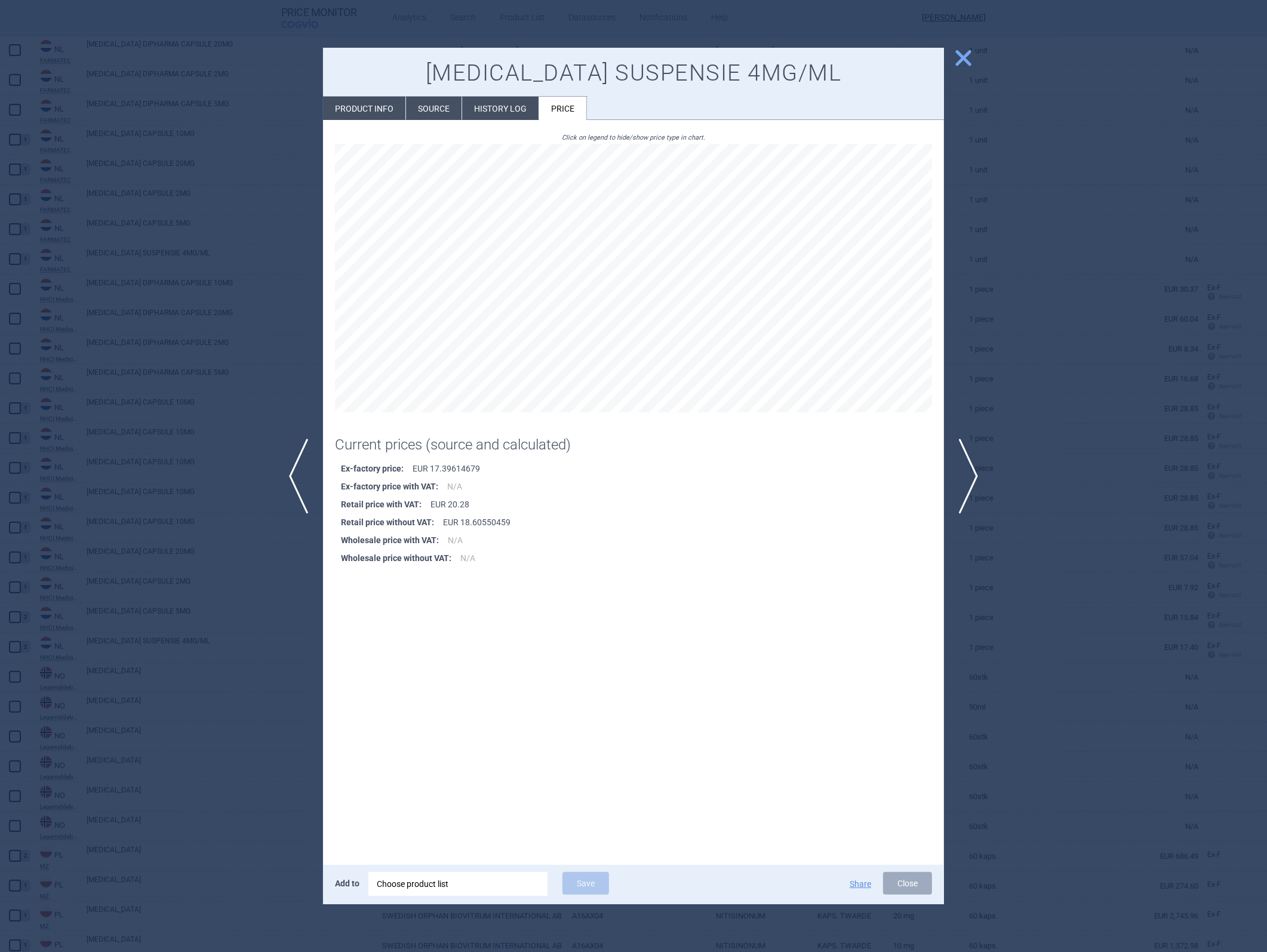
click at [843, 55] on span "close" at bounding box center [963, 58] width 21 height 21
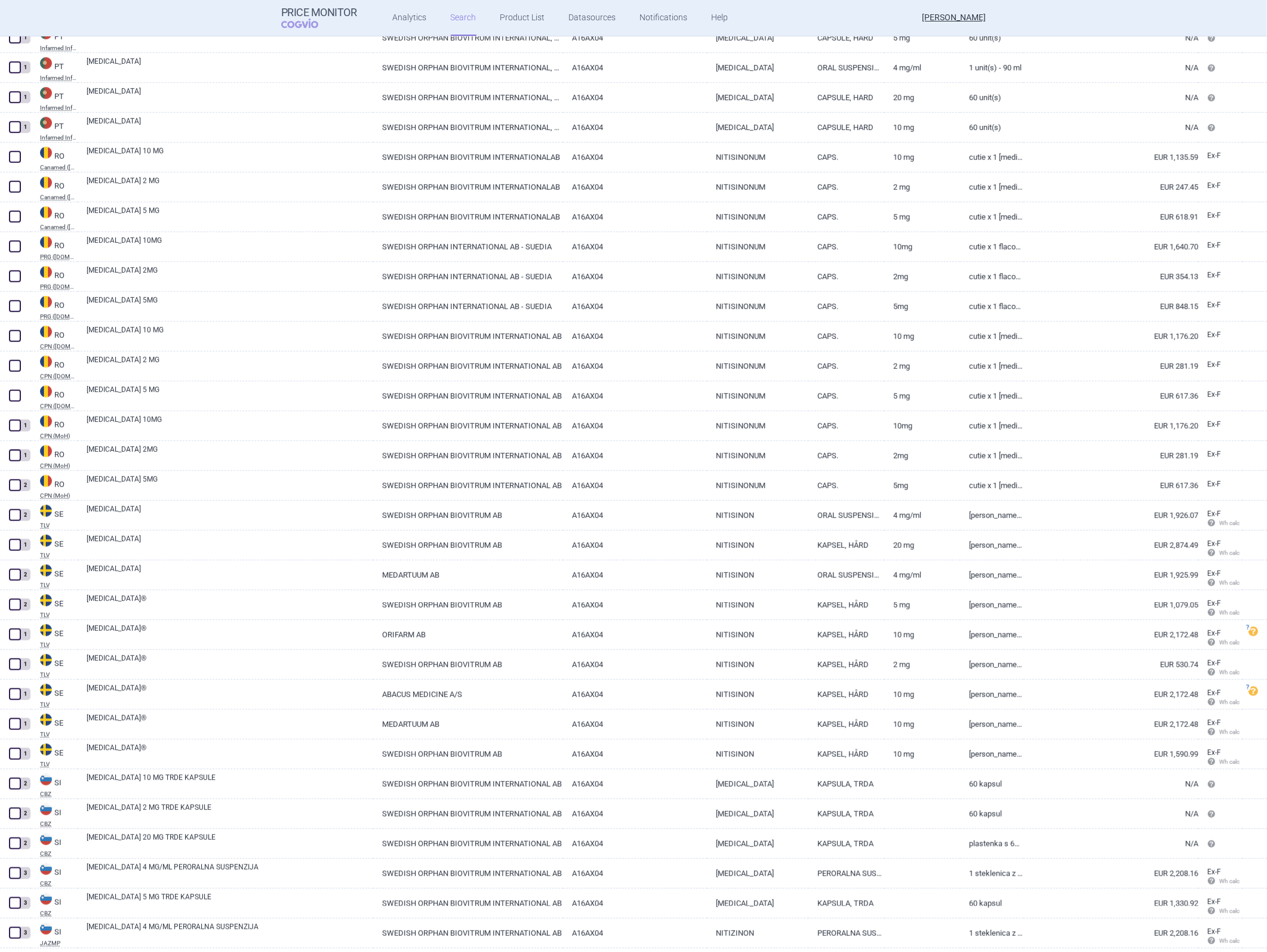
scroll to position [7044, 0]
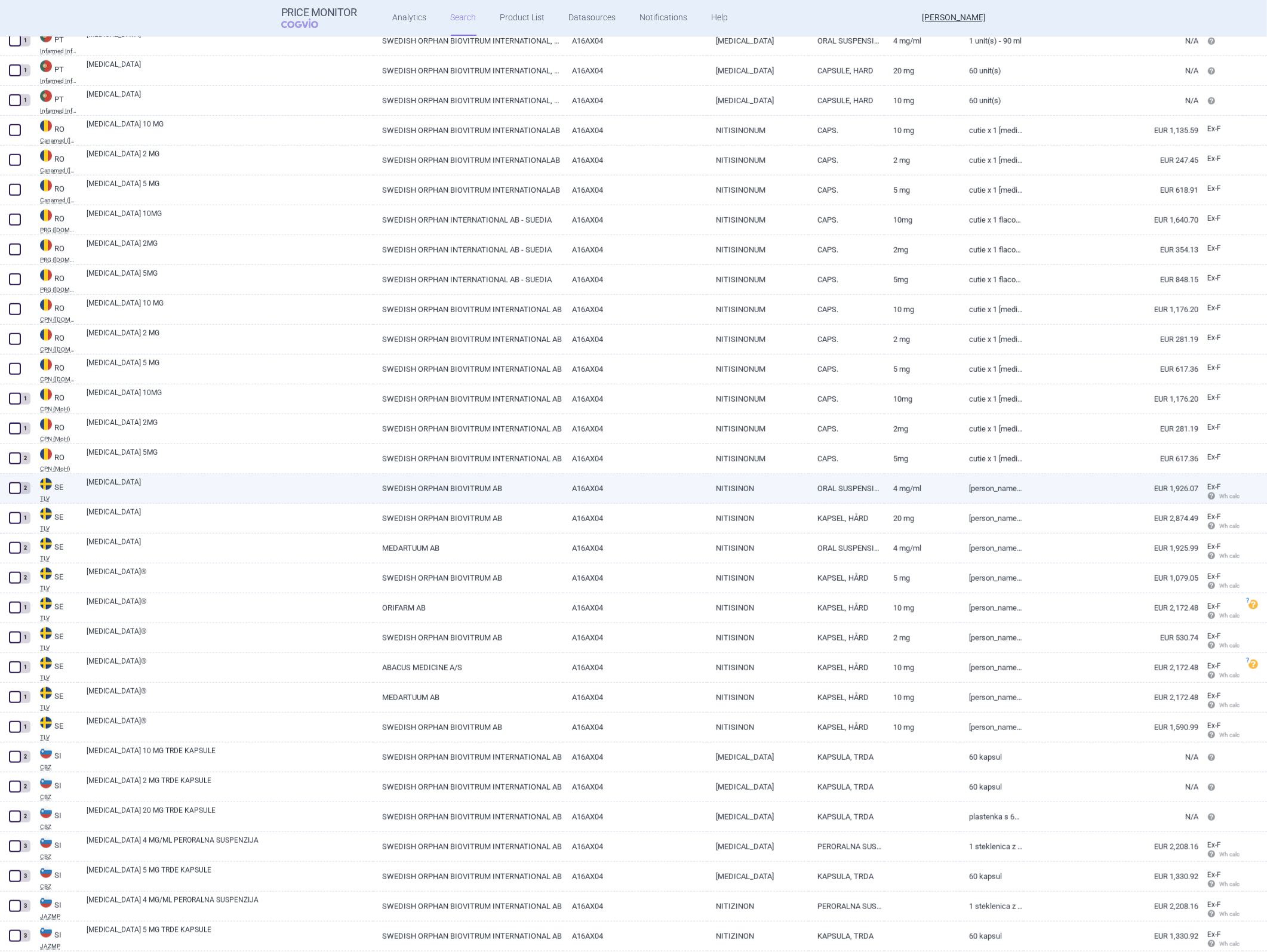
click at [688, 426] on link "A16AX04" at bounding box center [634, 489] width 143 height 29
select select "EUR"
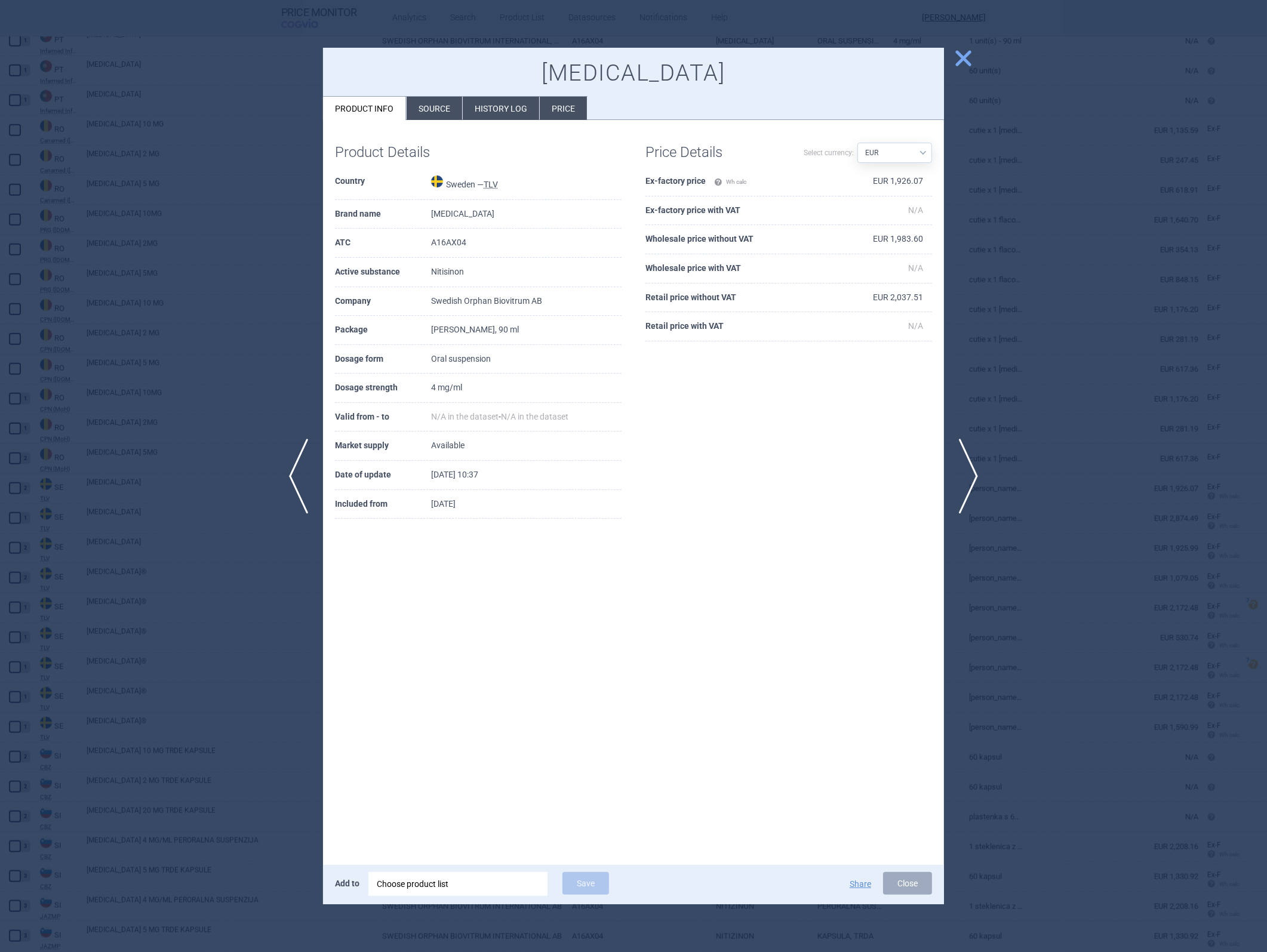
click at [843, 182] on td "EUR 1,926.07" at bounding box center [886, 182] width 93 height 29
copy td "1,926.07"
click at [843, 237] on td "EUR 1,983.60" at bounding box center [886, 240] width 93 height 29
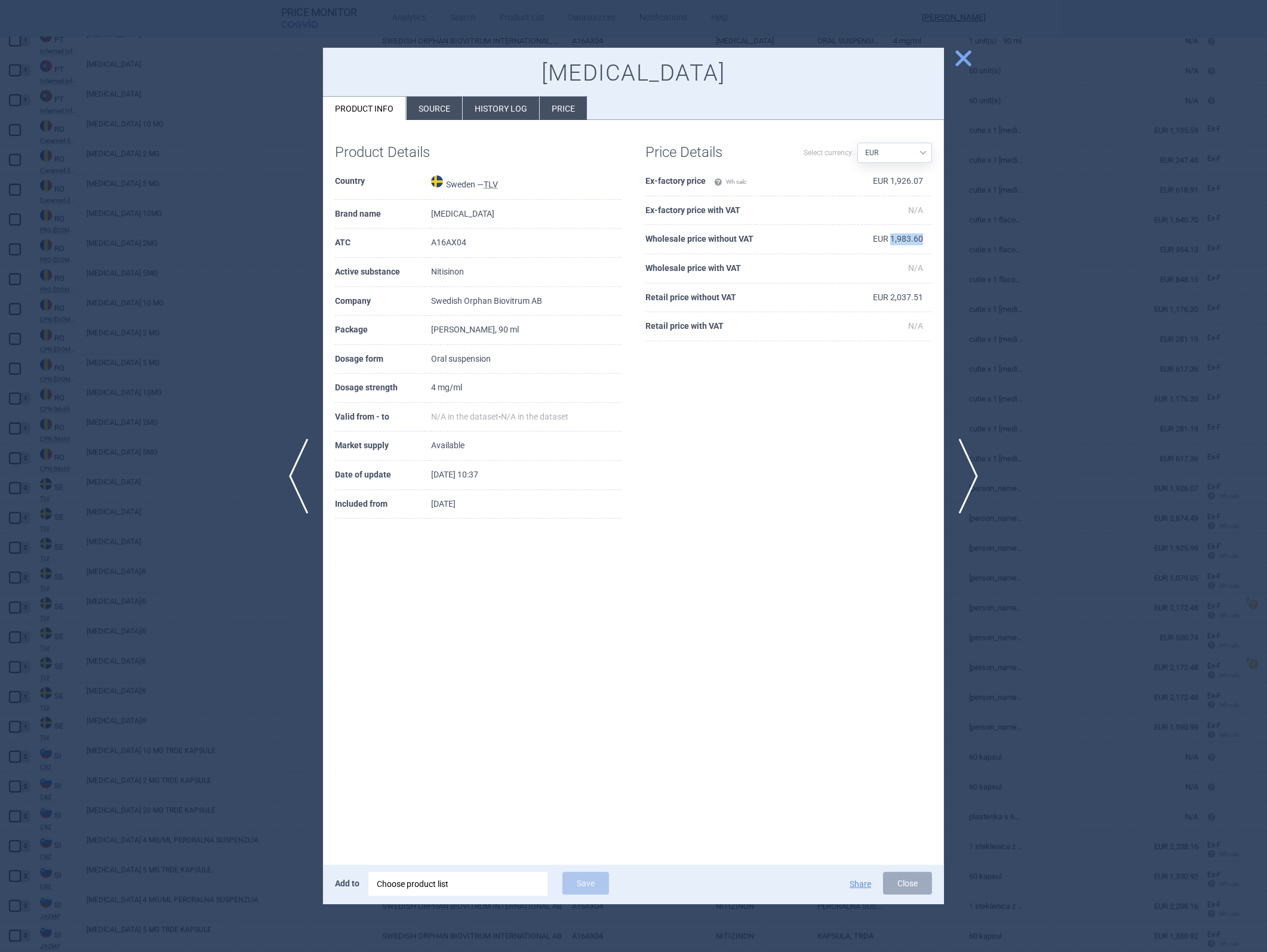
copy td "1,983.60"
click at [843, 426] on div at bounding box center [634, 476] width 1267 height 952
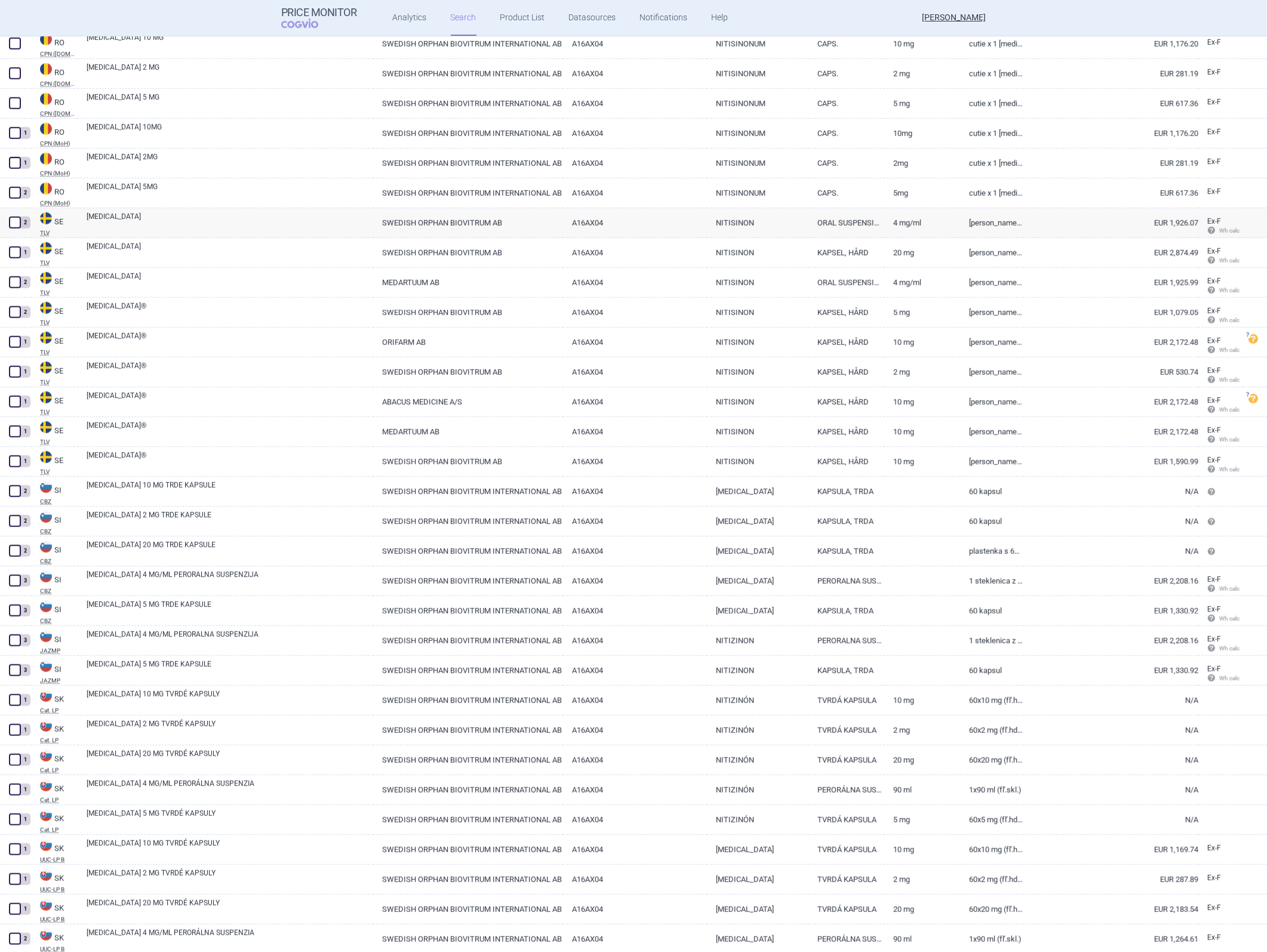
scroll to position [7379, 0]
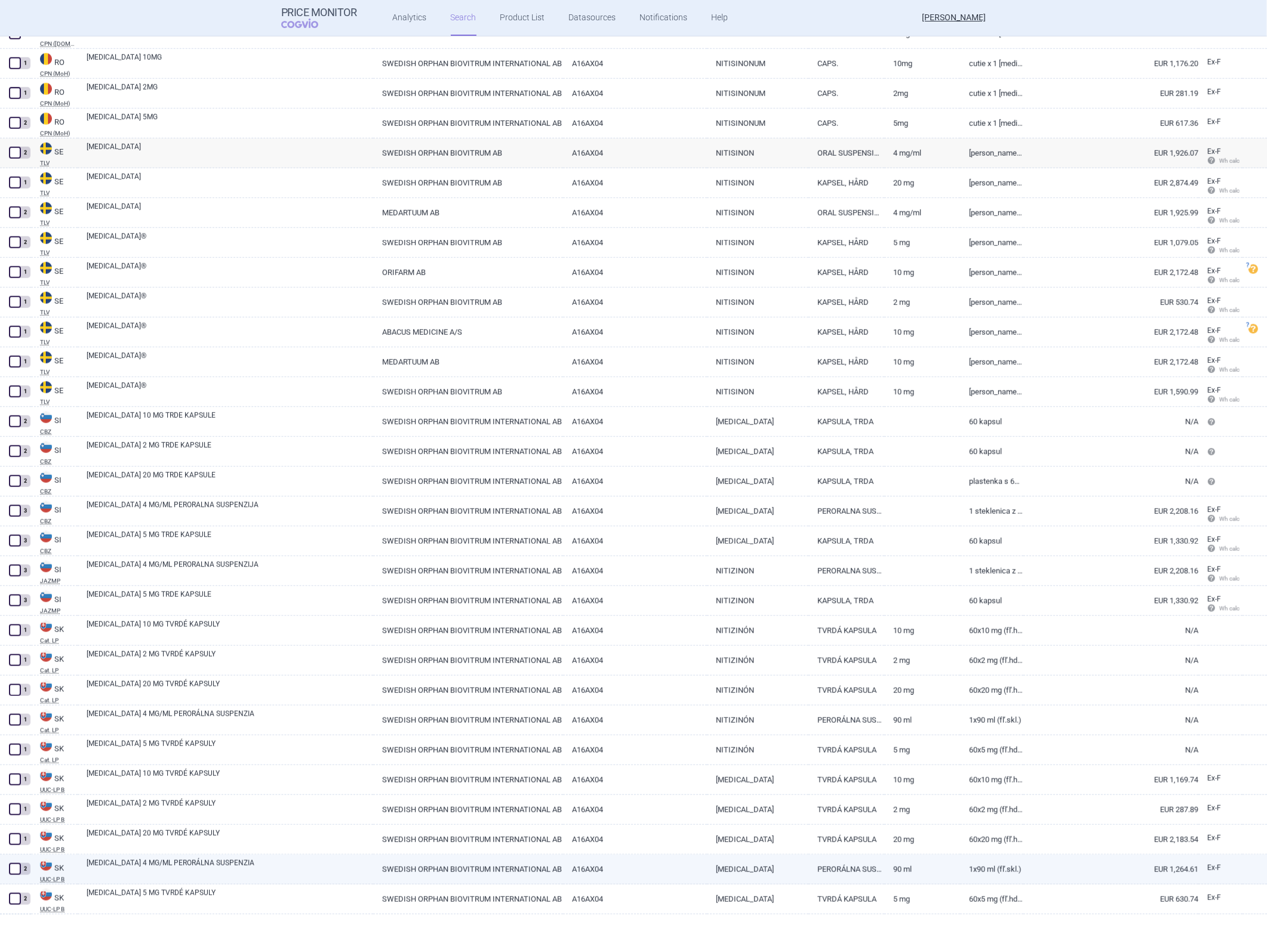
click at [276, 426] on link "[MEDICAL_DATA] 4 MG/ML PERORÁLNA SUSPENZIA" at bounding box center [229, 869] width 287 height 22
select select "EUR"
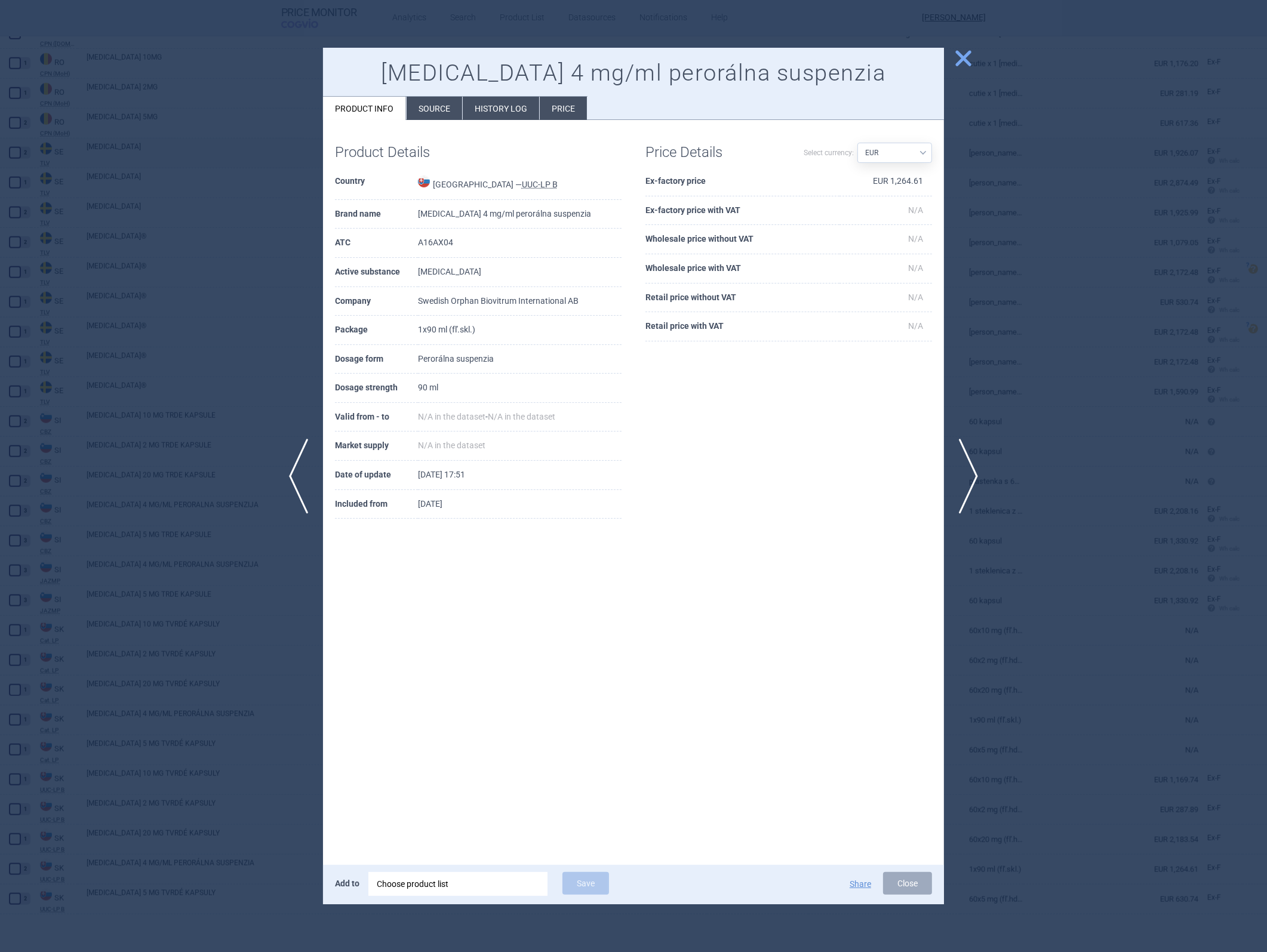
click at [843, 180] on td "EUR 1,264.61" at bounding box center [886, 182] width 93 height 29
click at [213, 426] on div at bounding box center [634, 476] width 1267 height 952
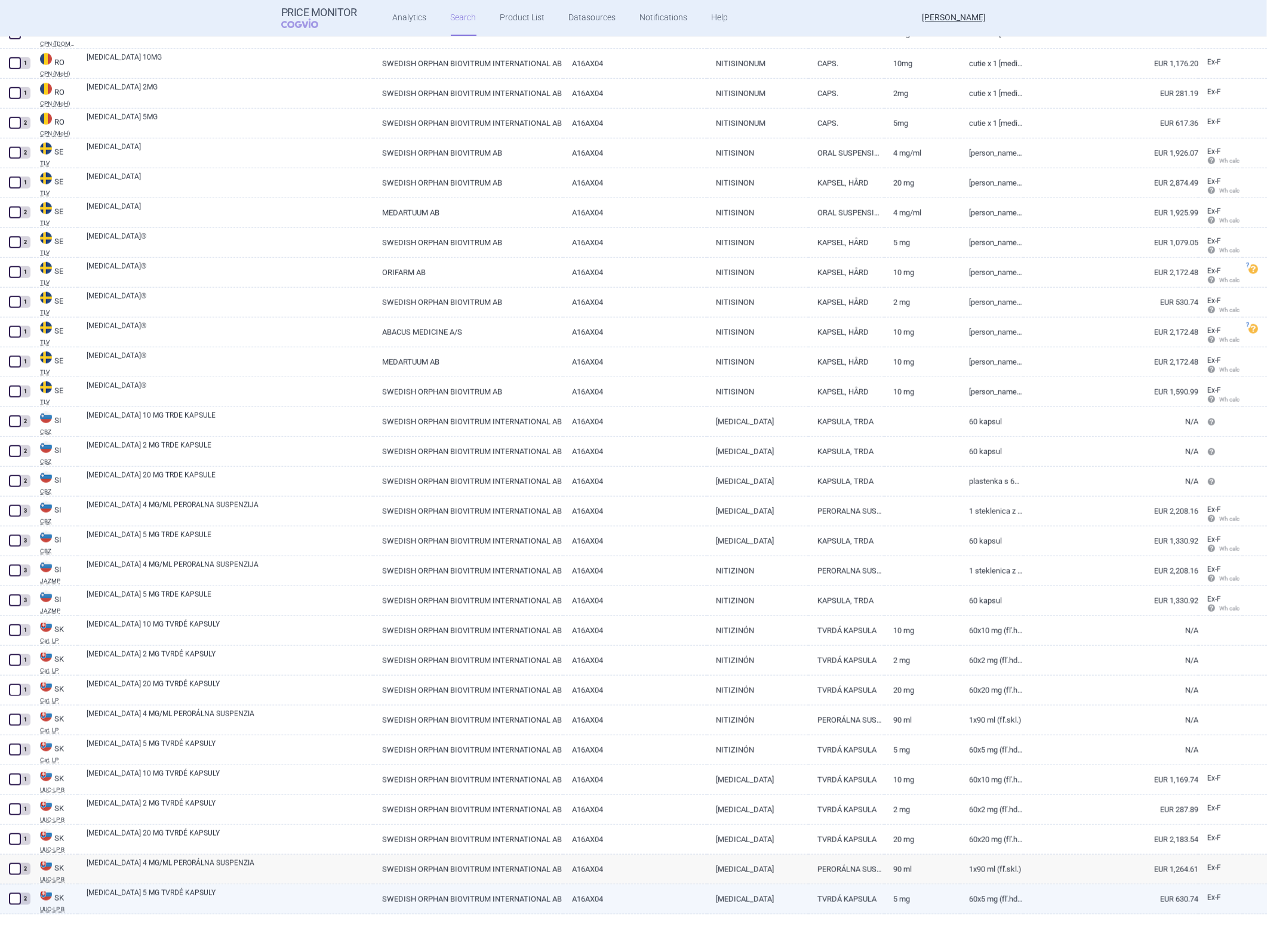
click at [843, 426] on link "5 mg" at bounding box center [922, 899] width 76 height 29
select select "EUR"
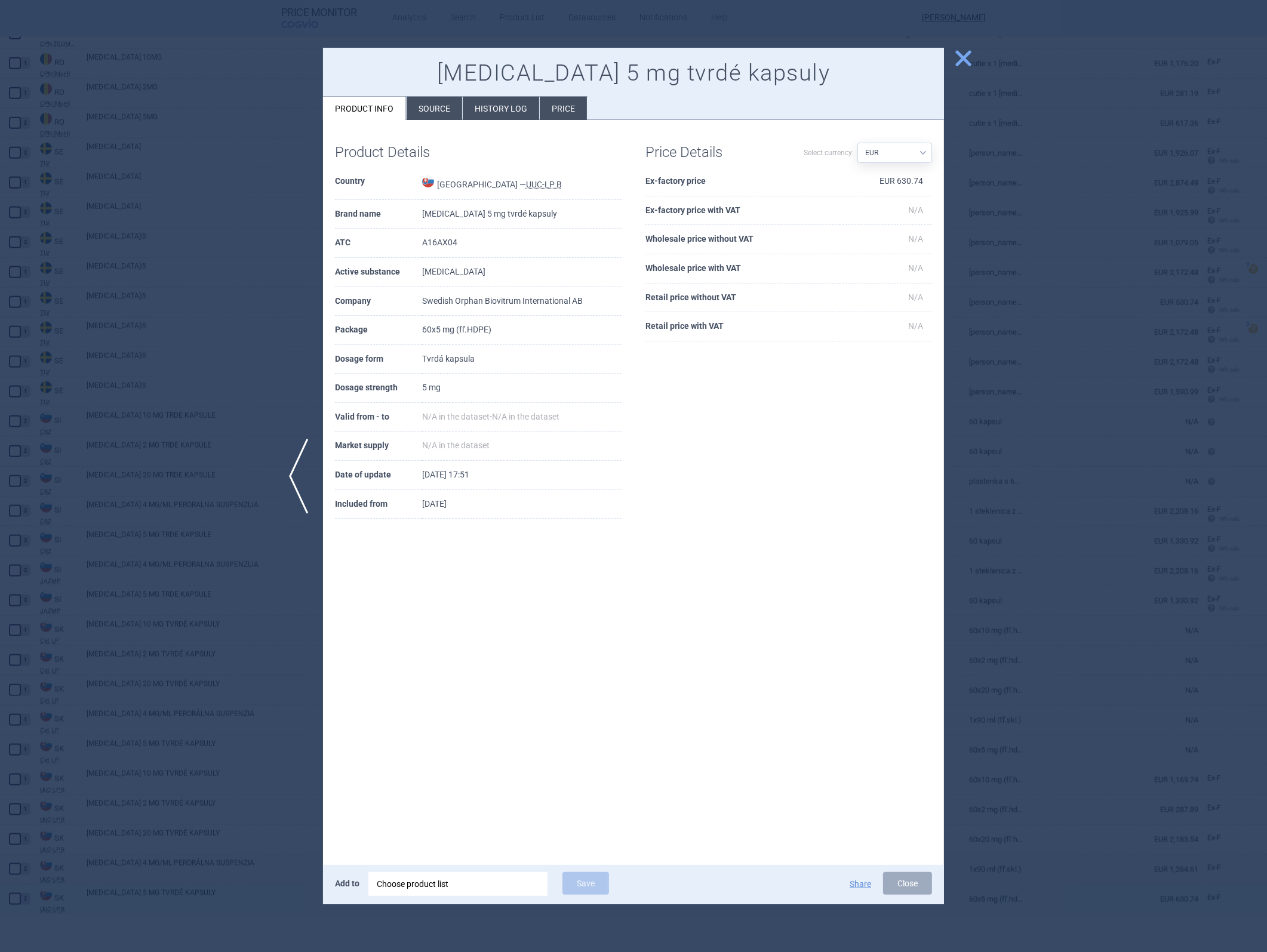
click at [843, 426] on button "Close" at bounding box center [907, 883] width 49 height 23
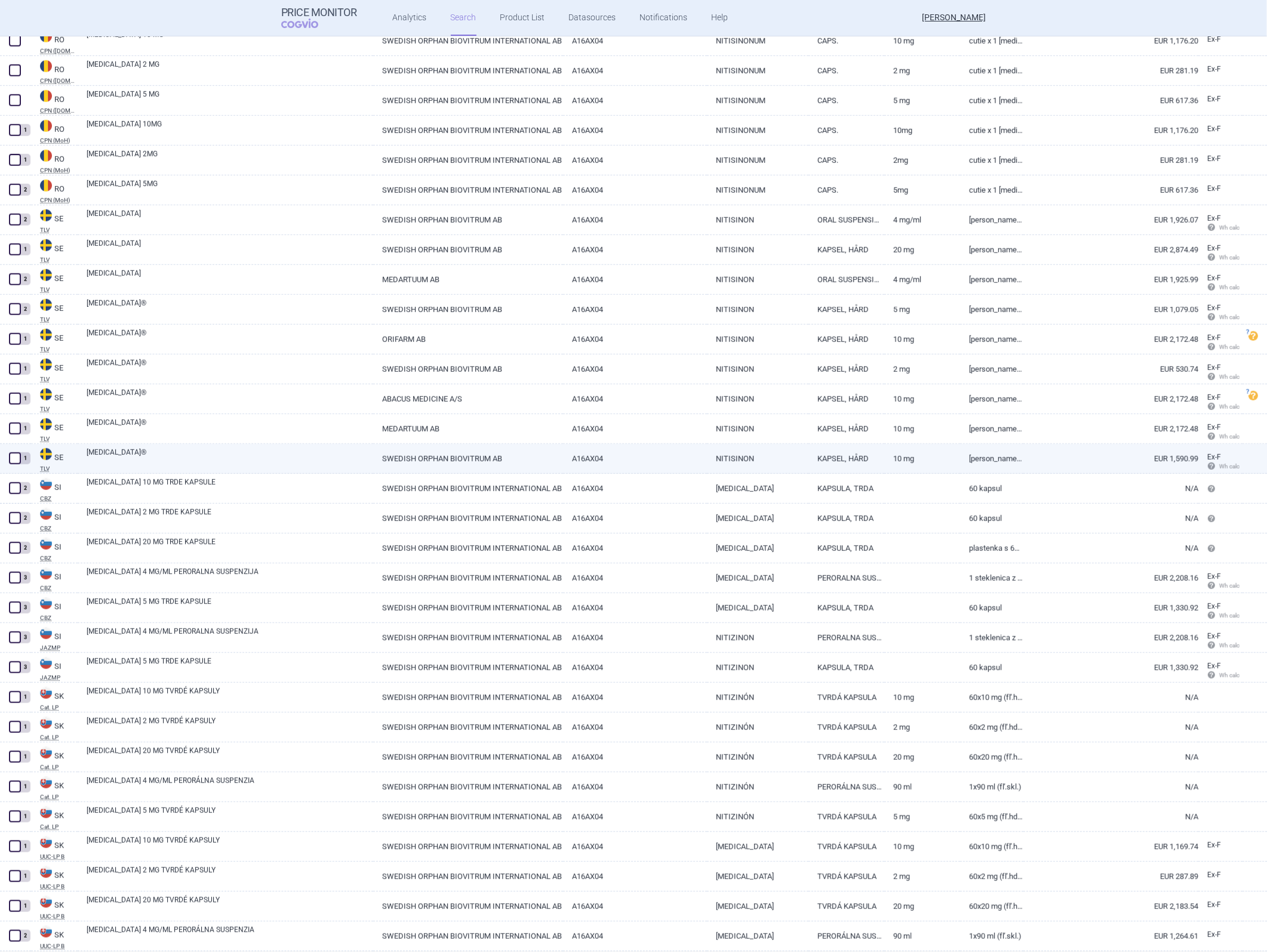
scroll to position [7246, 0]
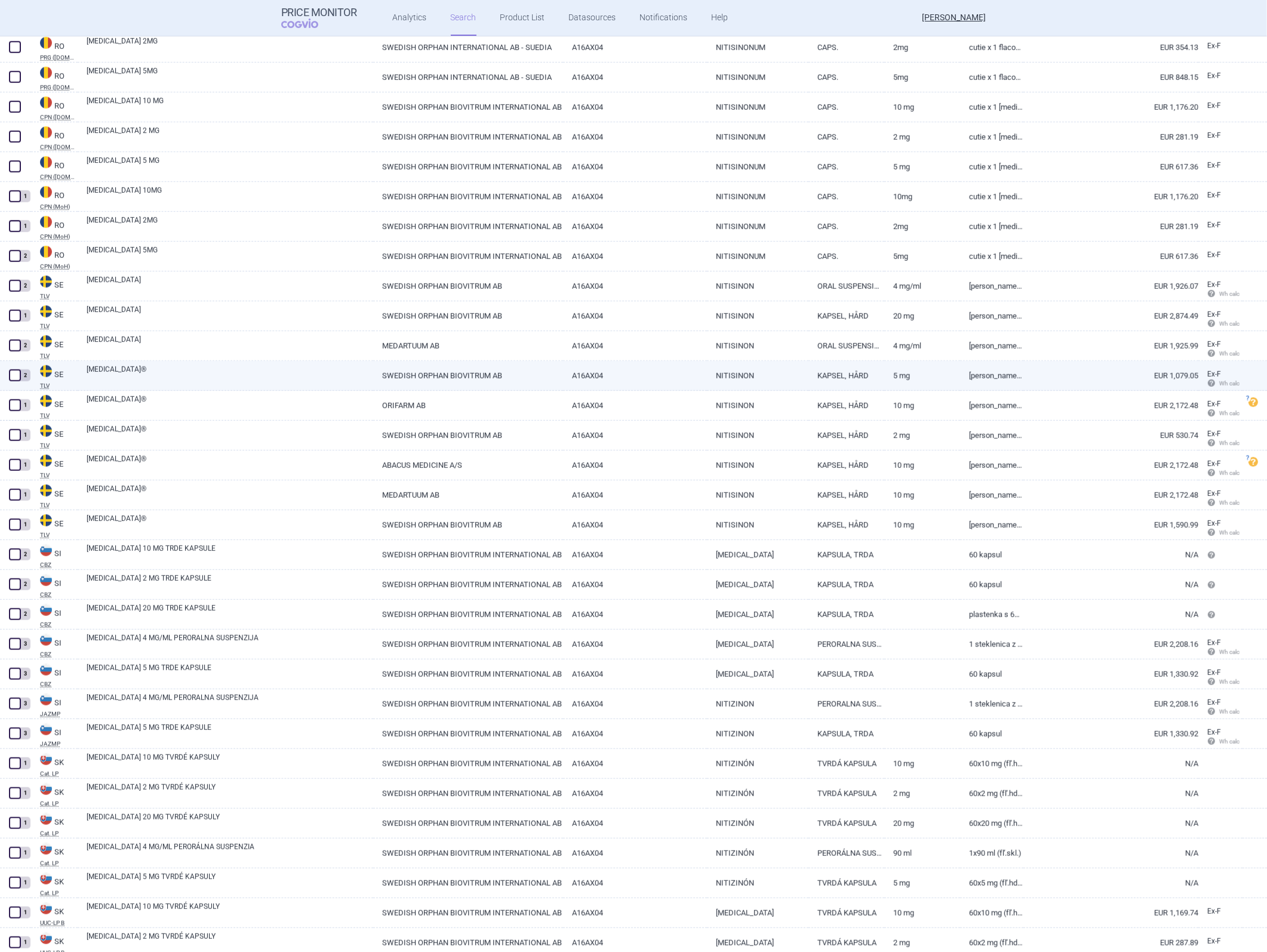
click at [837, 372] on link "KAPSEL, HÅRD" at bounding box center [846, 376] width 76 height 29
select select "EUR"
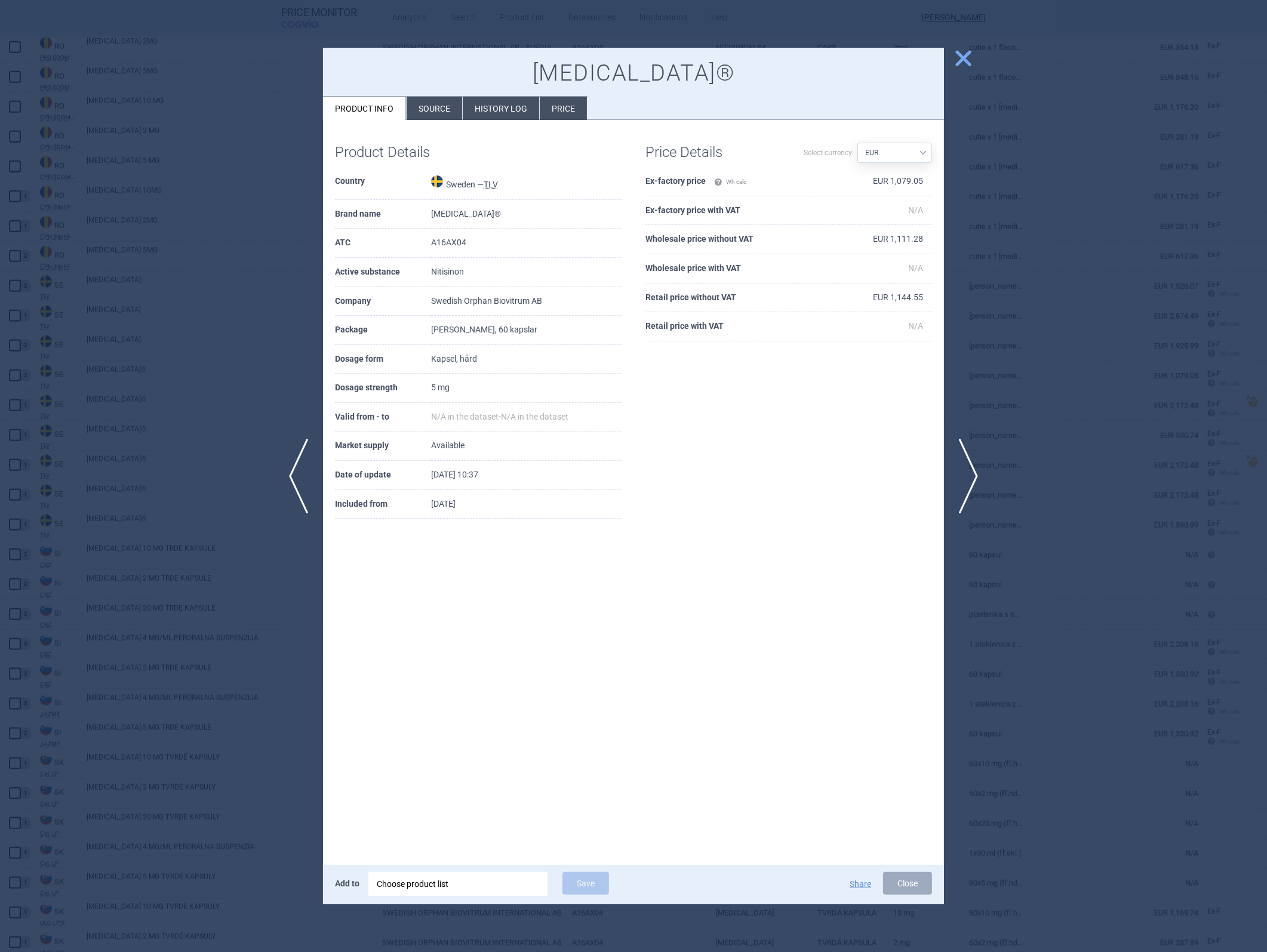
click at [843, 176] on td "EUR 1,079.05" at bounding box center [886, 182] width 93 height 29
click at [843, 239] on td "EUR 1,111.28" at bounding box center [886, 240] width 93 height 29
click at [843, 426] on button "Close" at bounding box center [907, 883] width 49 height 23
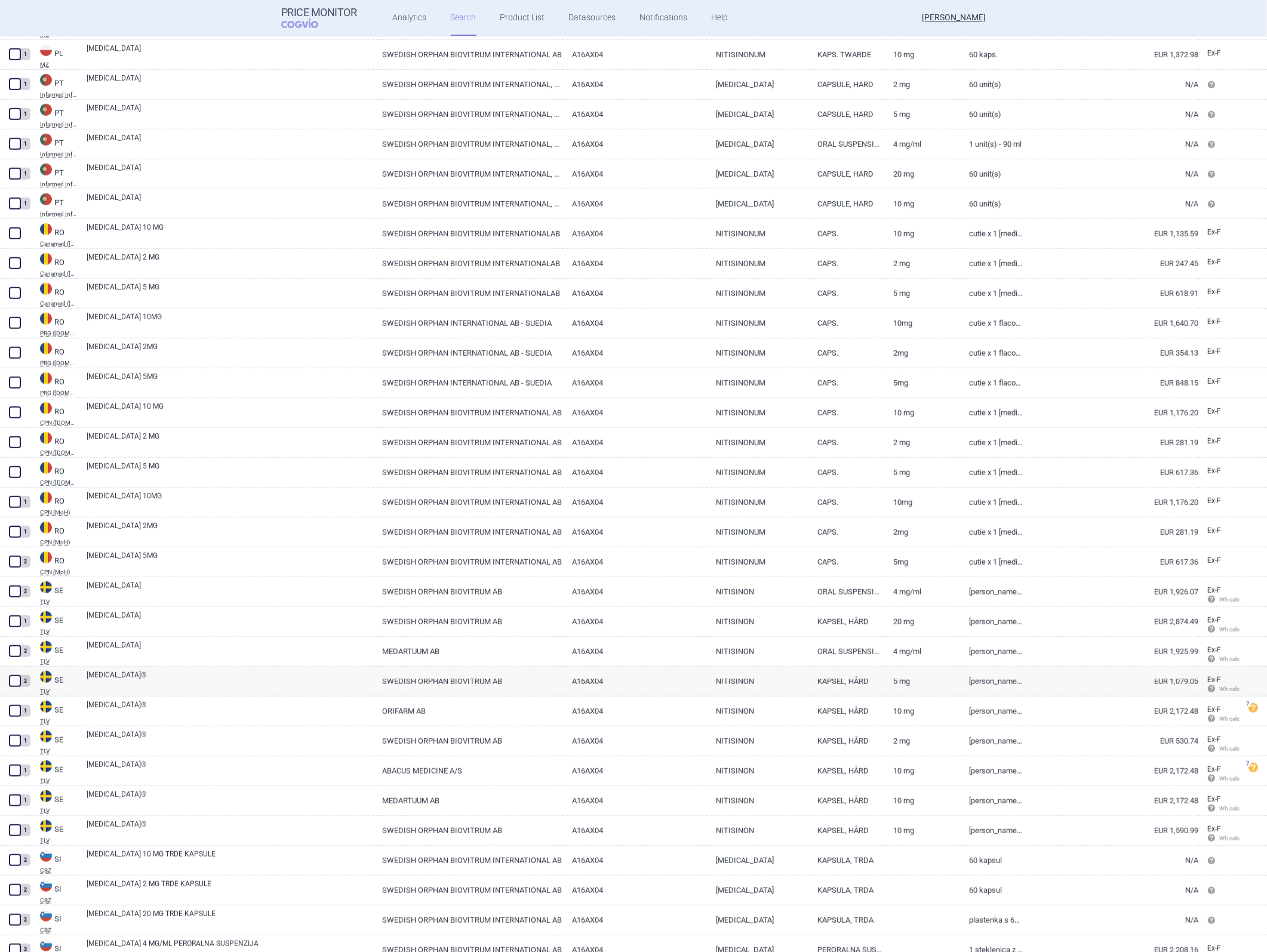
scroll to position [6915, 0]
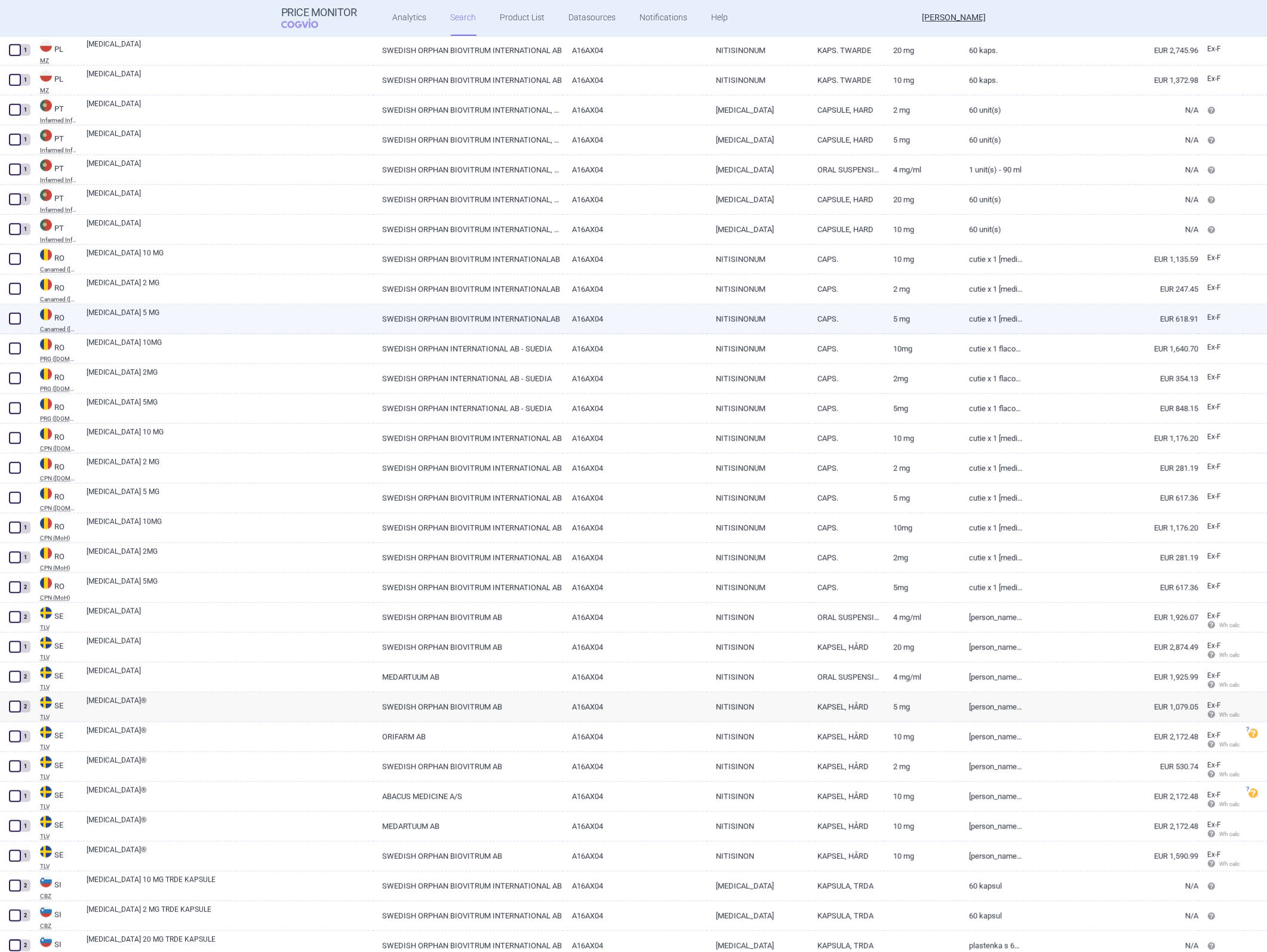
click at [808, 317] on link "CAPS." at bounding box center [846, 319] width 76 height 29
select select "EUR"
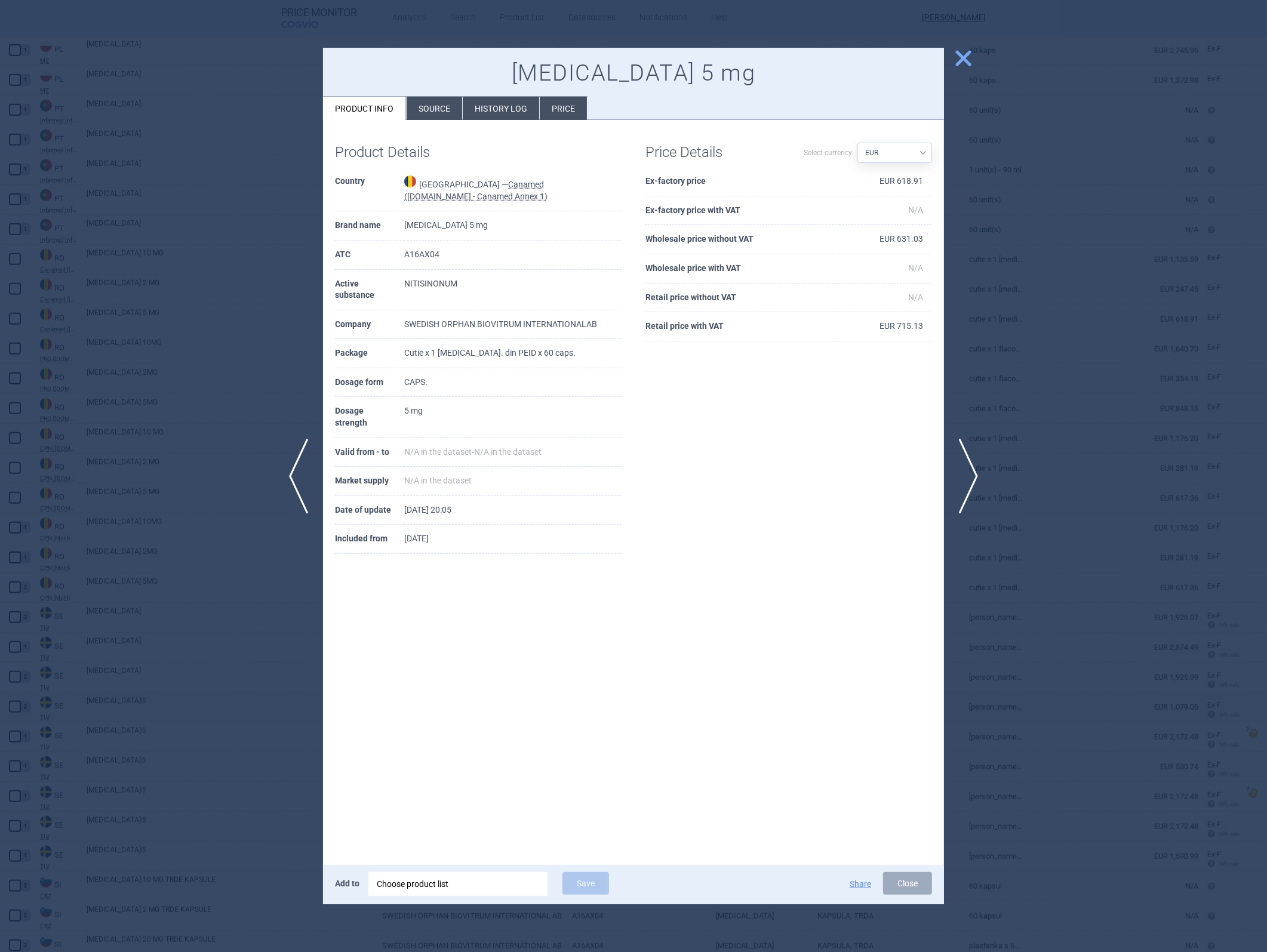
click at [843, 183] on td "EUR 618.91" at bounding box center [886, 182] width 93 height 29
click at [843, 238] on td "EUR 631.03" at bounding box center [886, 240] width 93 height 29
click at [843, 426] on div at bounding box center [634, 476] width 1267 height 952
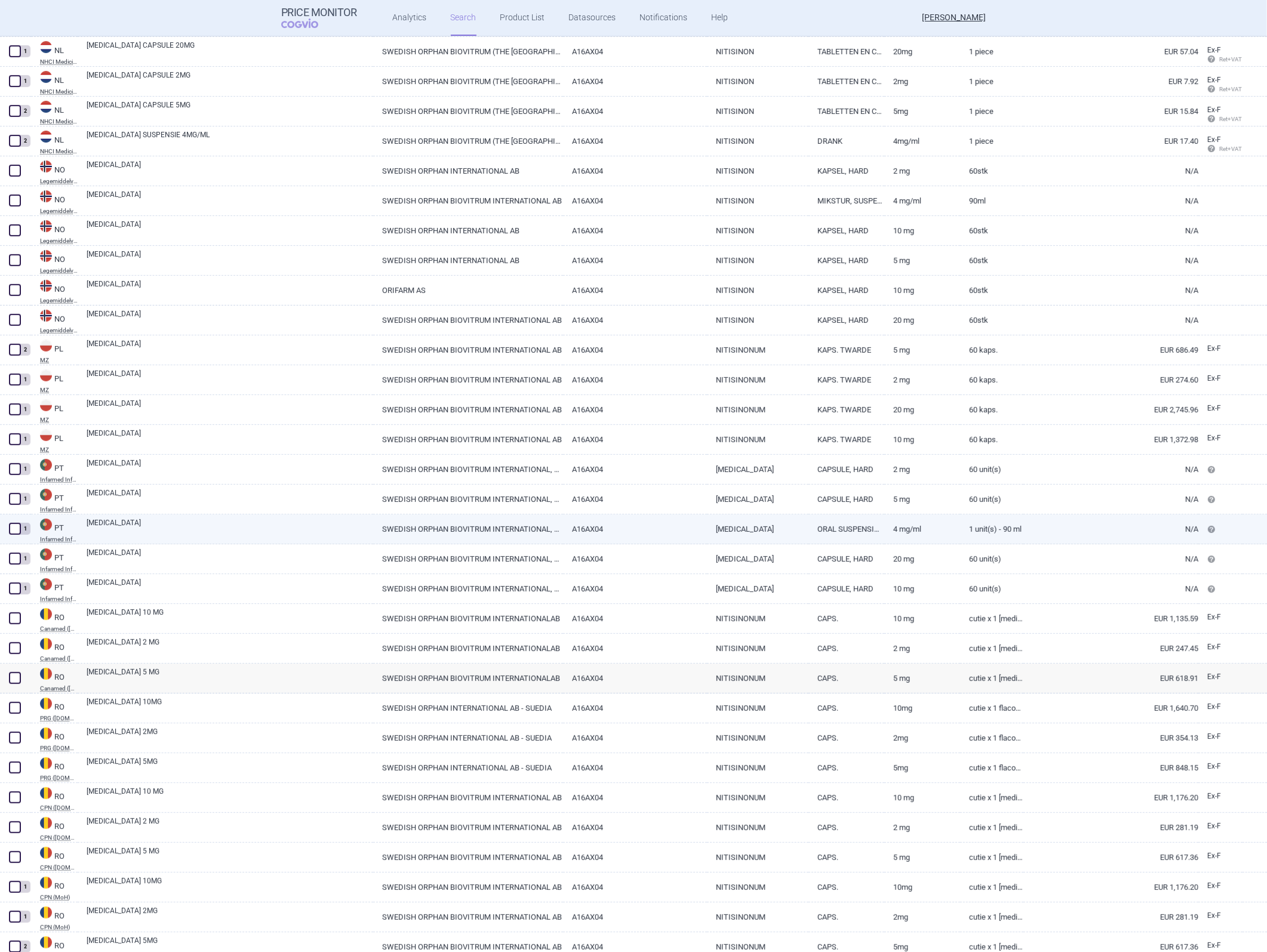
scroll to position [6517, 0]
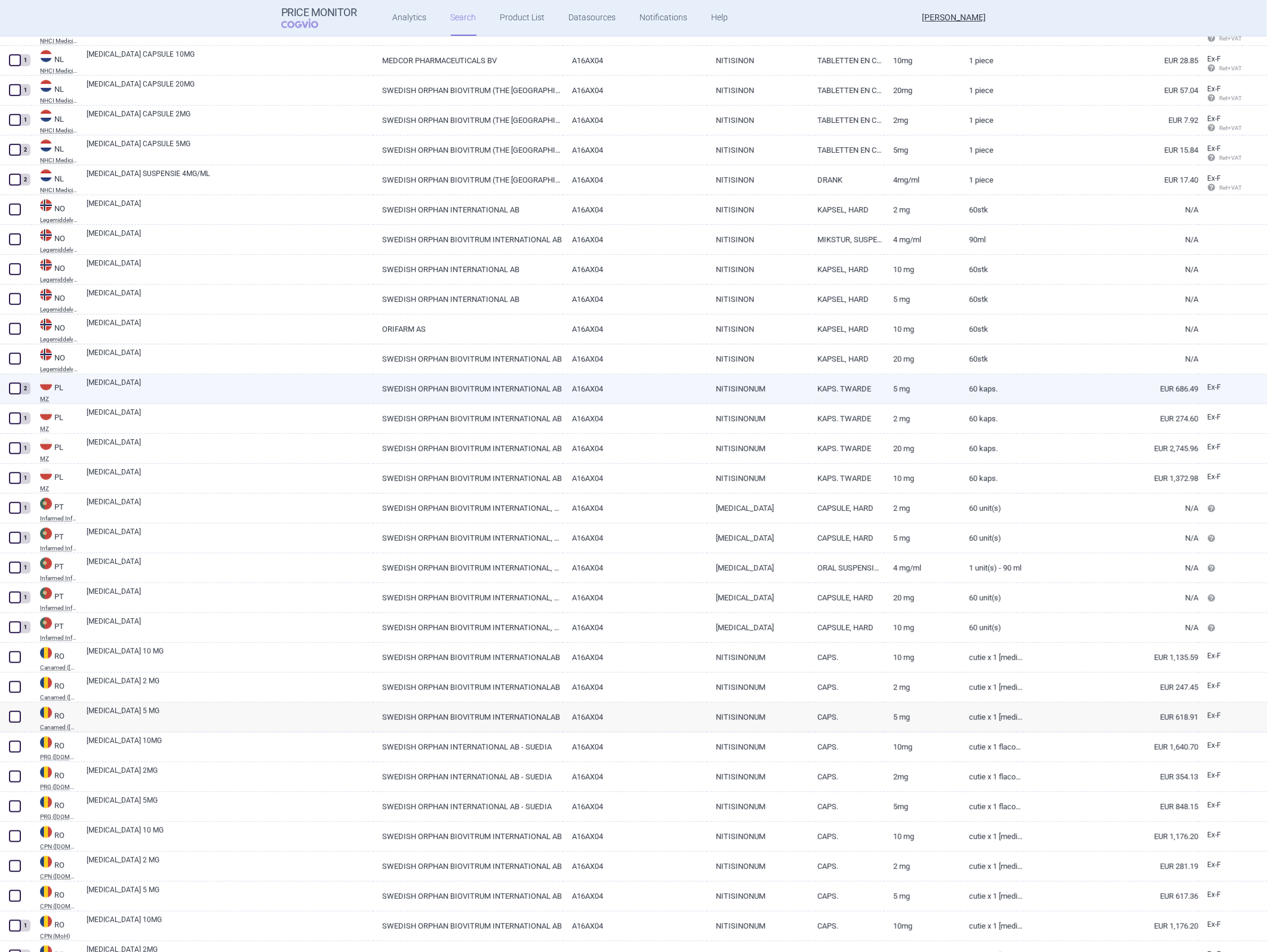
click at [763, 390] on link "NITISINONUM" at bounding box center [758, 389] width 102 height 29
select select "EUR"
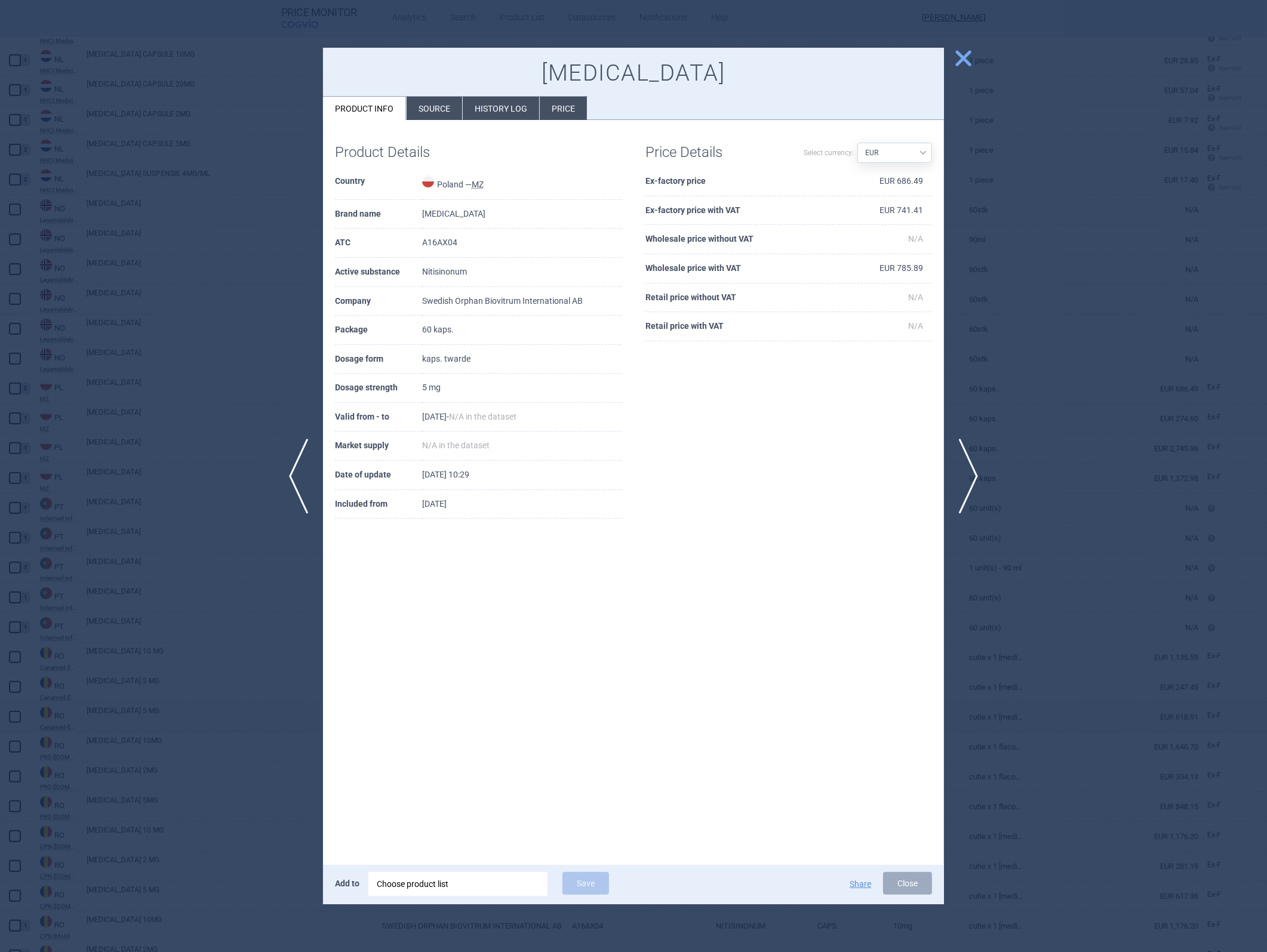
click at [843, 182] on td "EUR 686.49" at bounding box center [886, 182] width 93 height 29
click at [843, 207] on td "EUR 741.41" at bounding box center [886, 211] width 93 height 29
click at [843, 426] on div at bounding box center [634, 476] width 1267 height 952
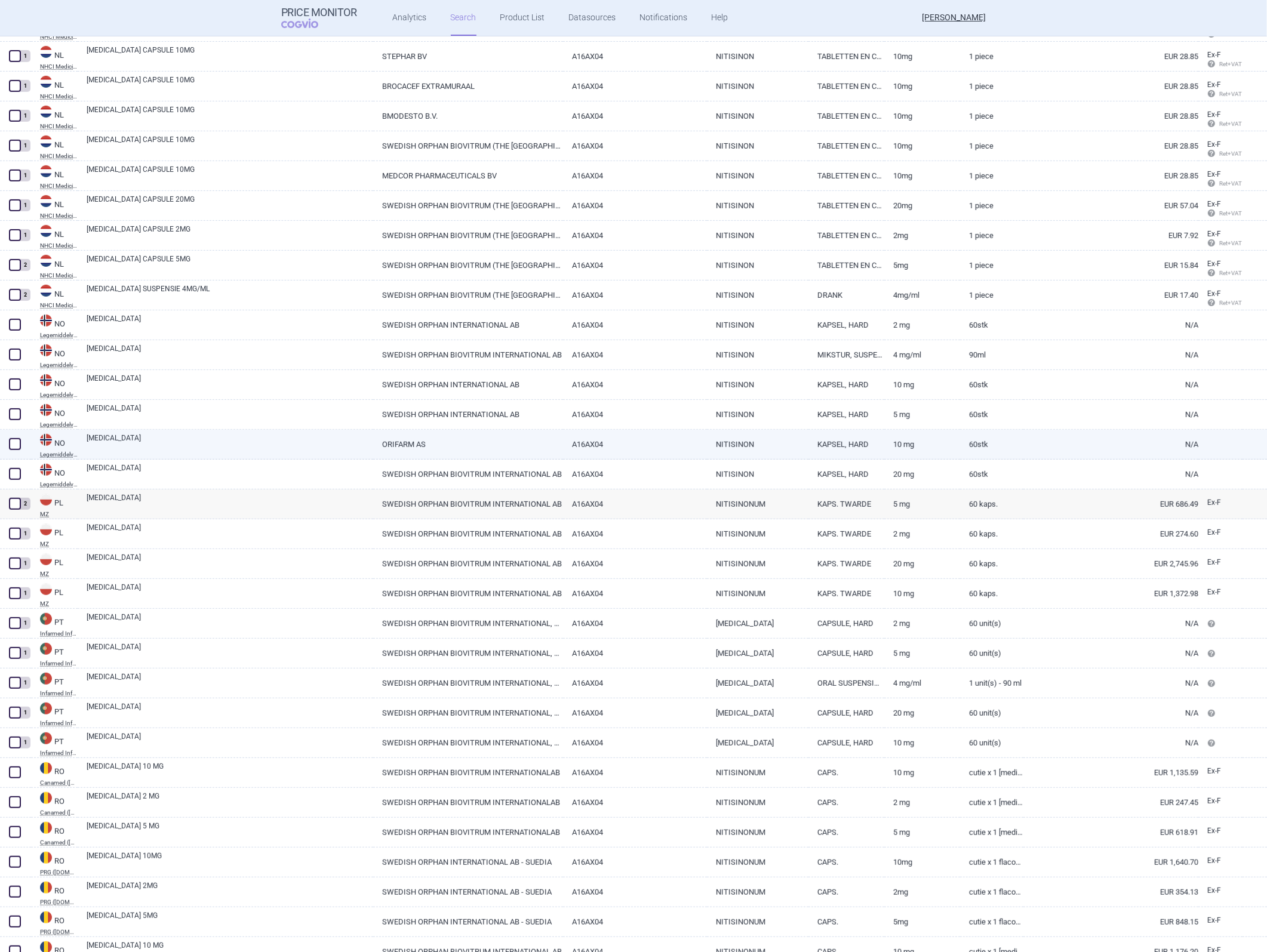
scroll to position [6384, 0]
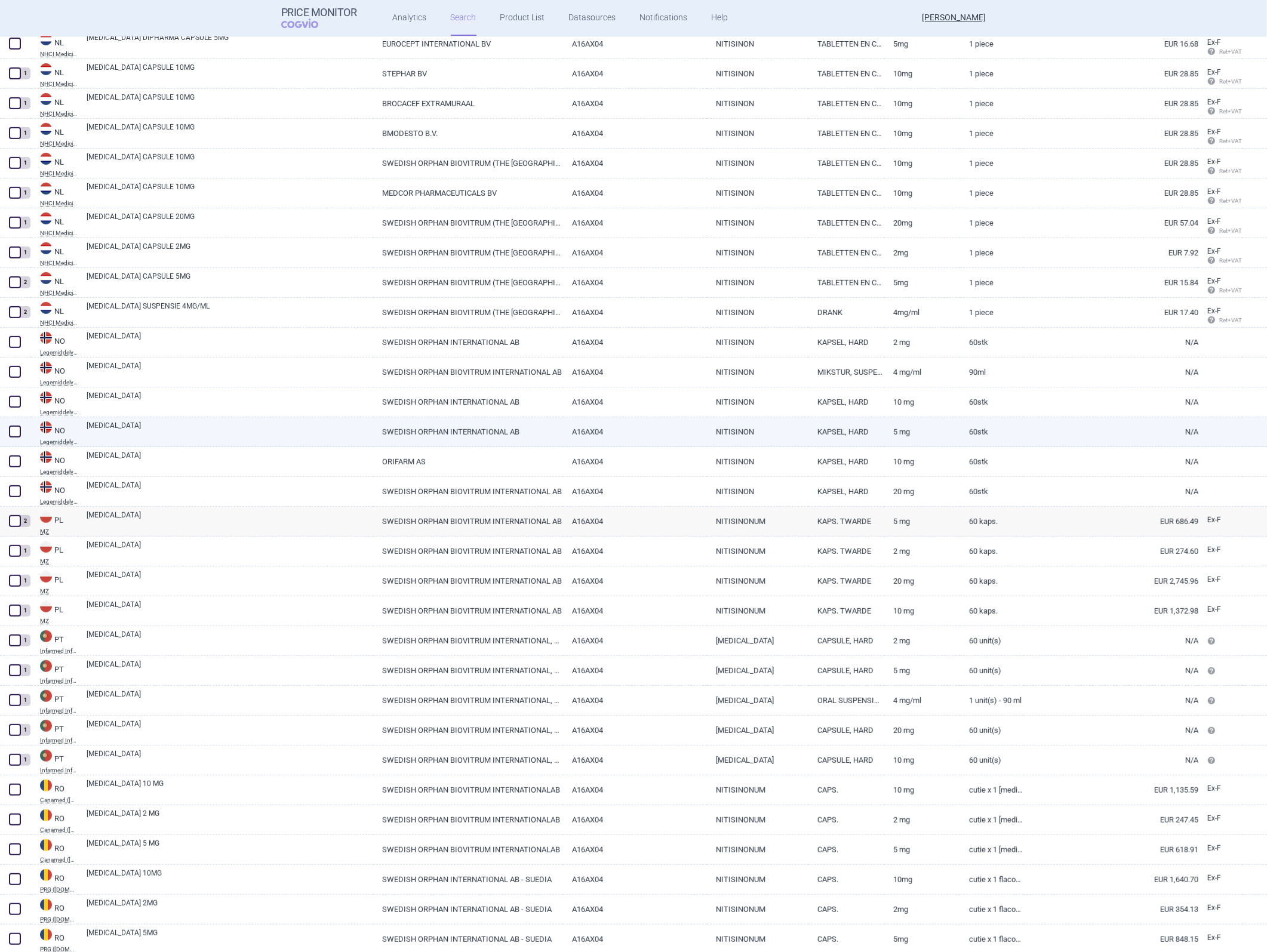
click at [695, 426] on link "A16AX04" at bounding box center [634, 432] width 143 height 29
select select "EUR"
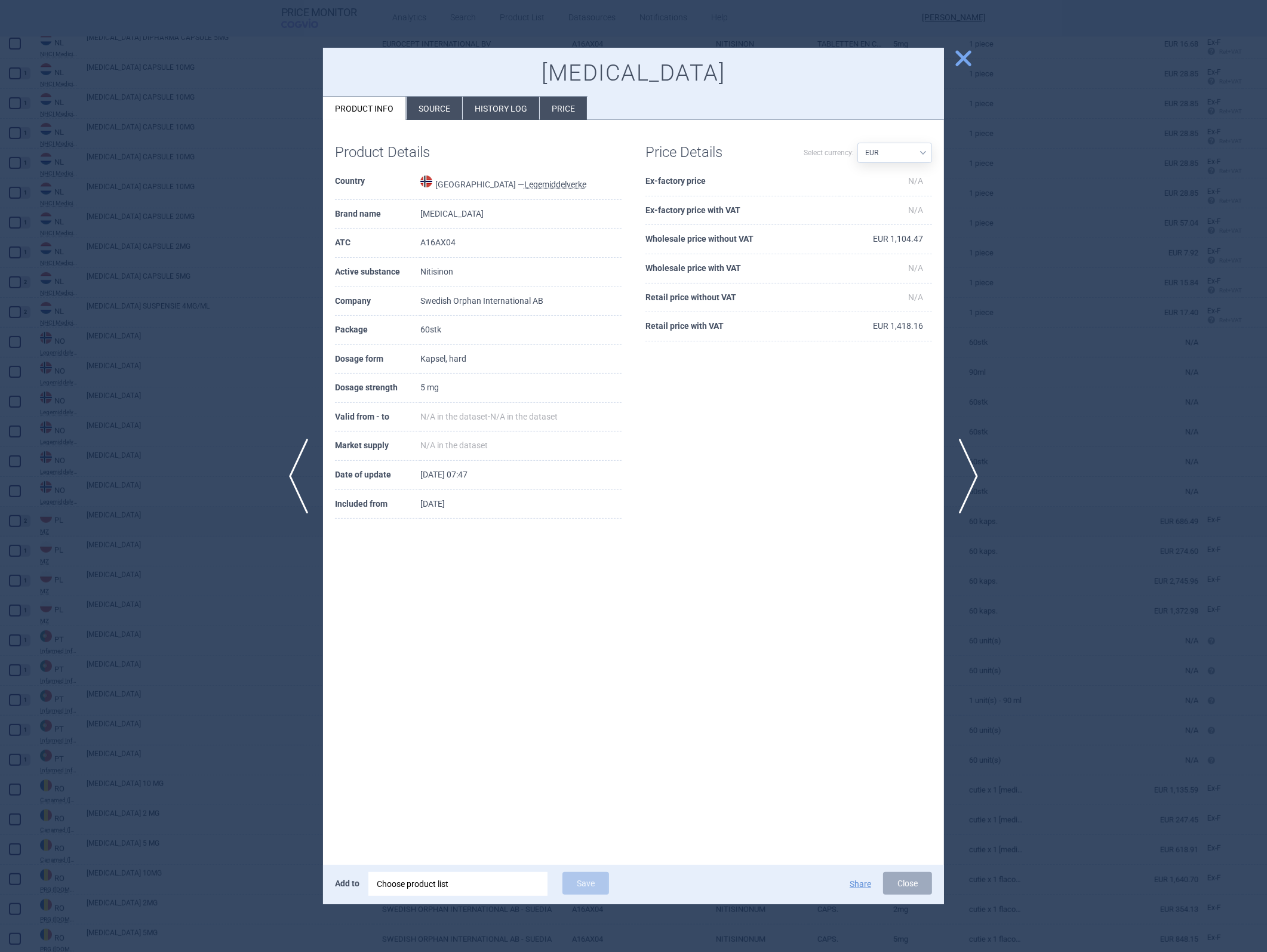
click at [843, 241] on td "EUR 1,104.47" at bounding box center [886, 240] width 93 height 29
click at [843, 426] on button "Close" at bounding box center [907, 883] width 49 height 23
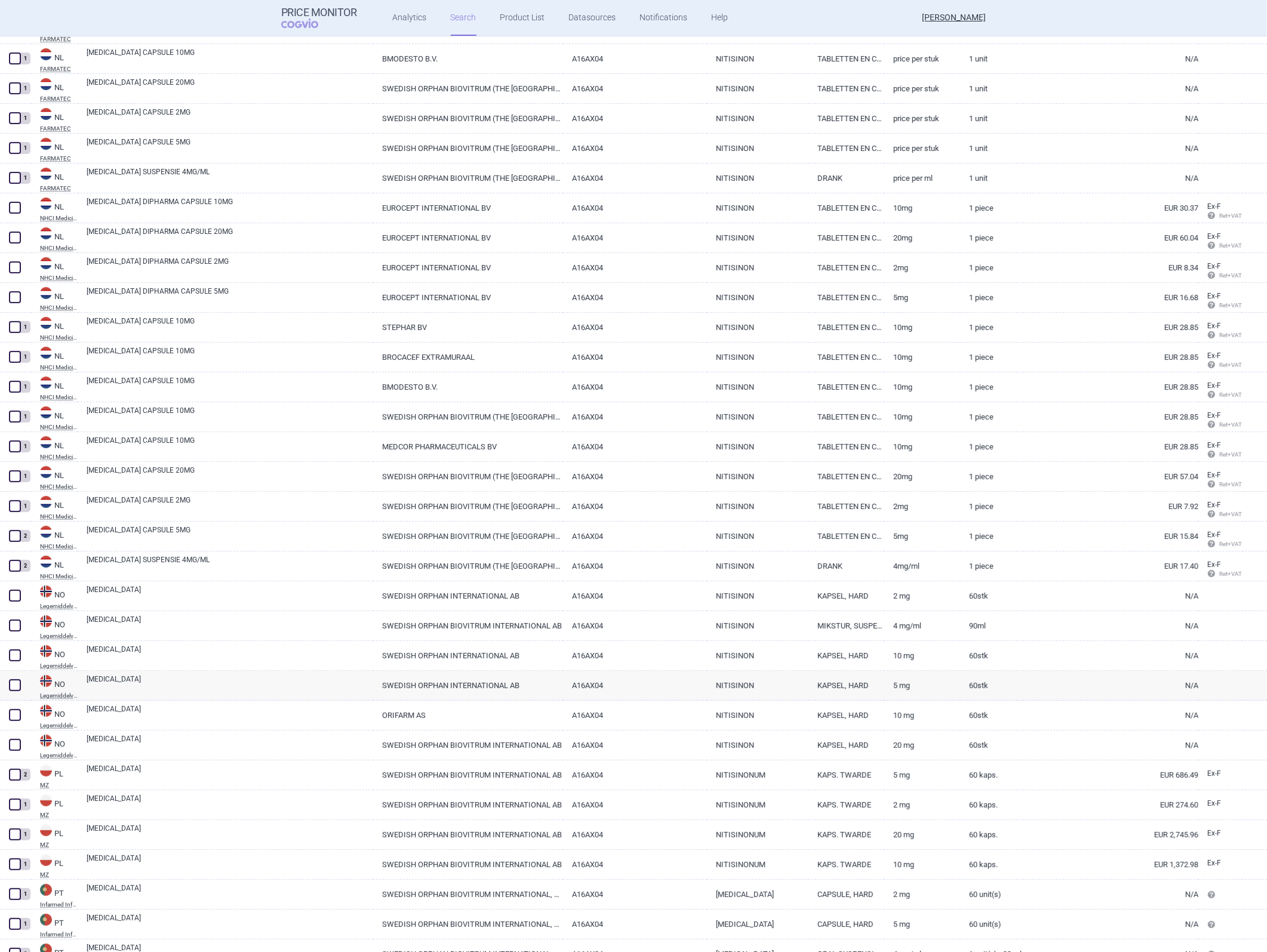
scroll to position [6118, 0]
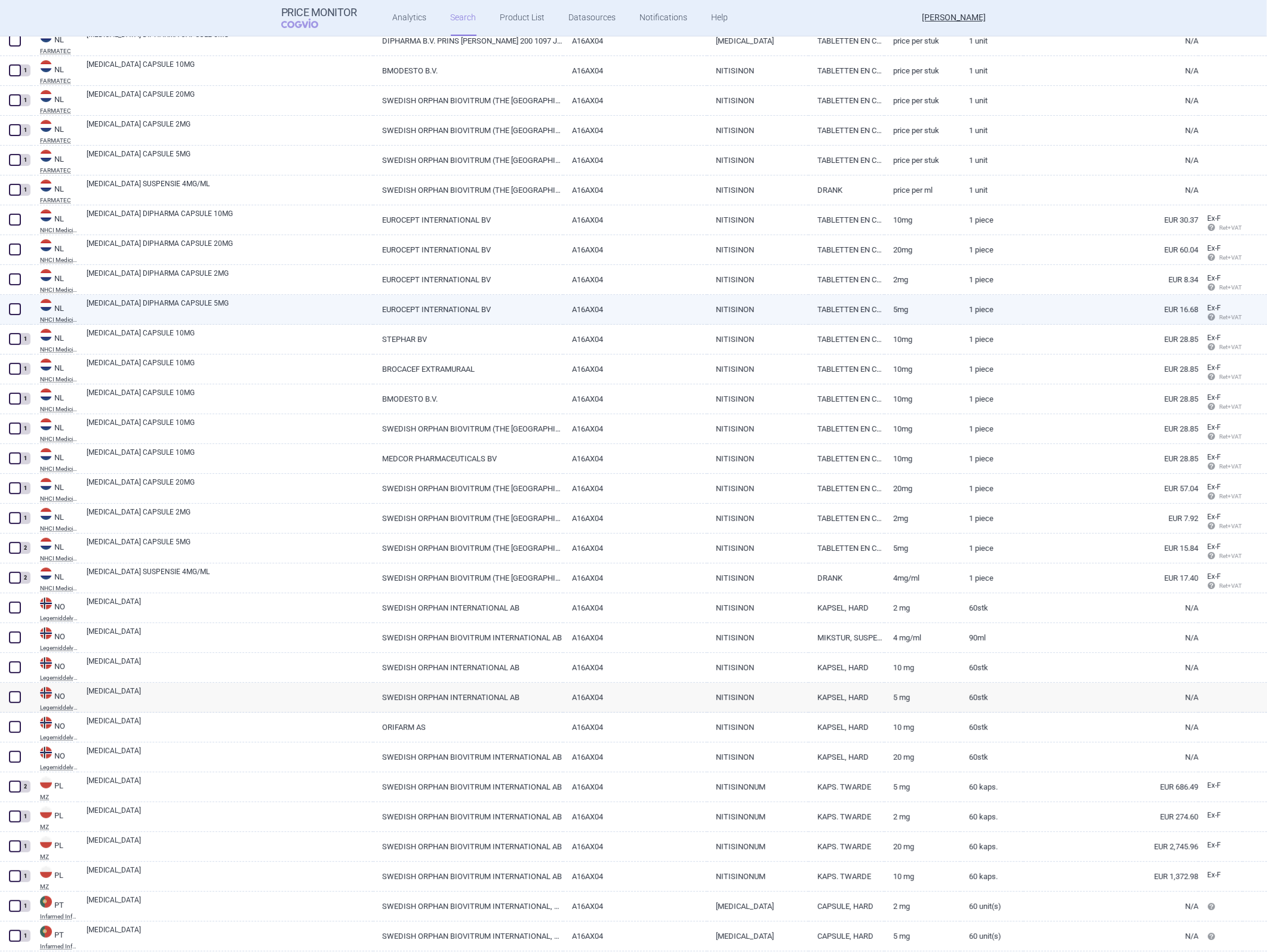
click at [757, 312] on link "NITISINON" at bounding box center [758, 310] width 102 height 29
select select "EUR"
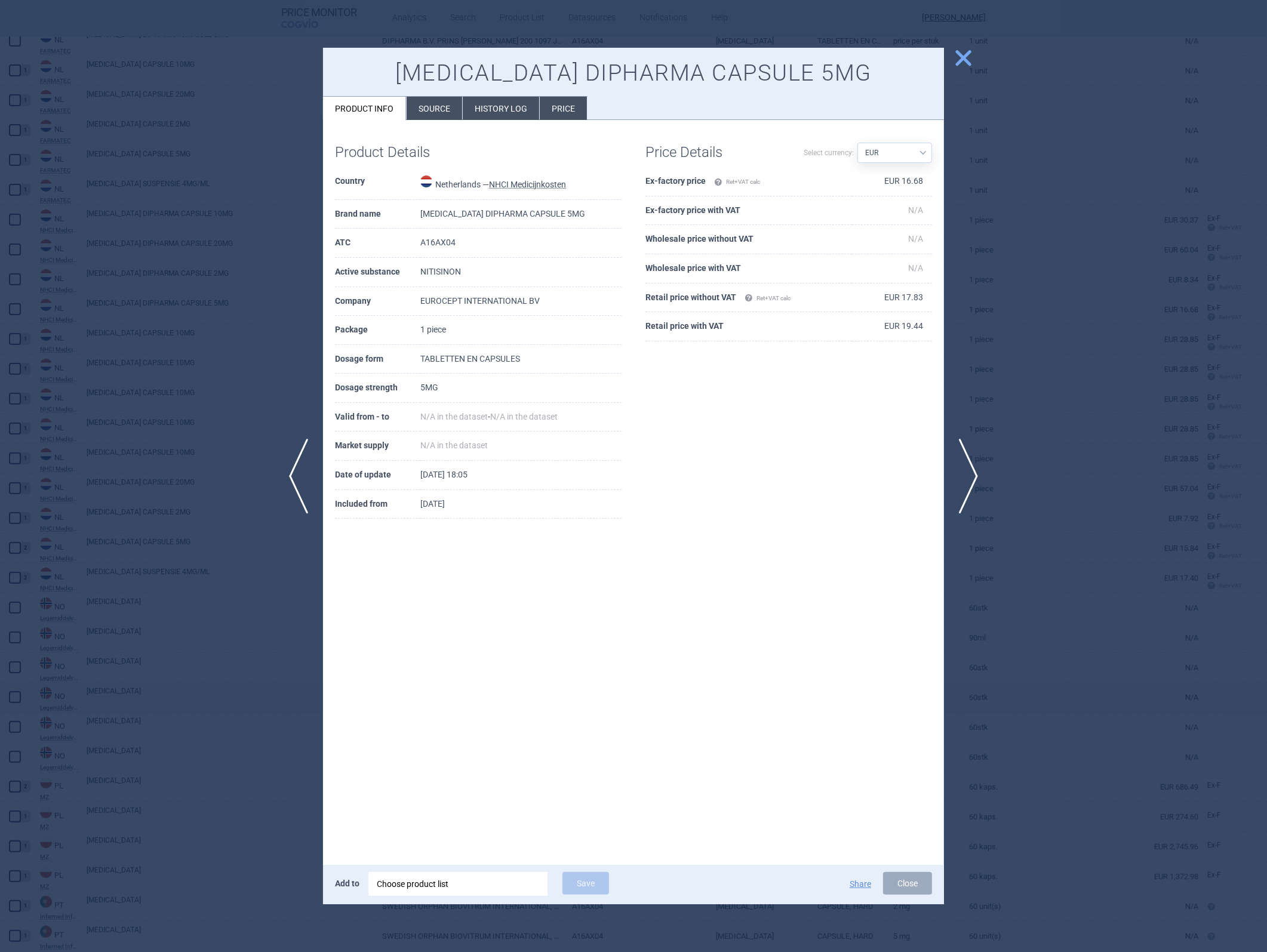
click at [843, 63] on span "close" at bounding box center [963, 58] width 21 height 21
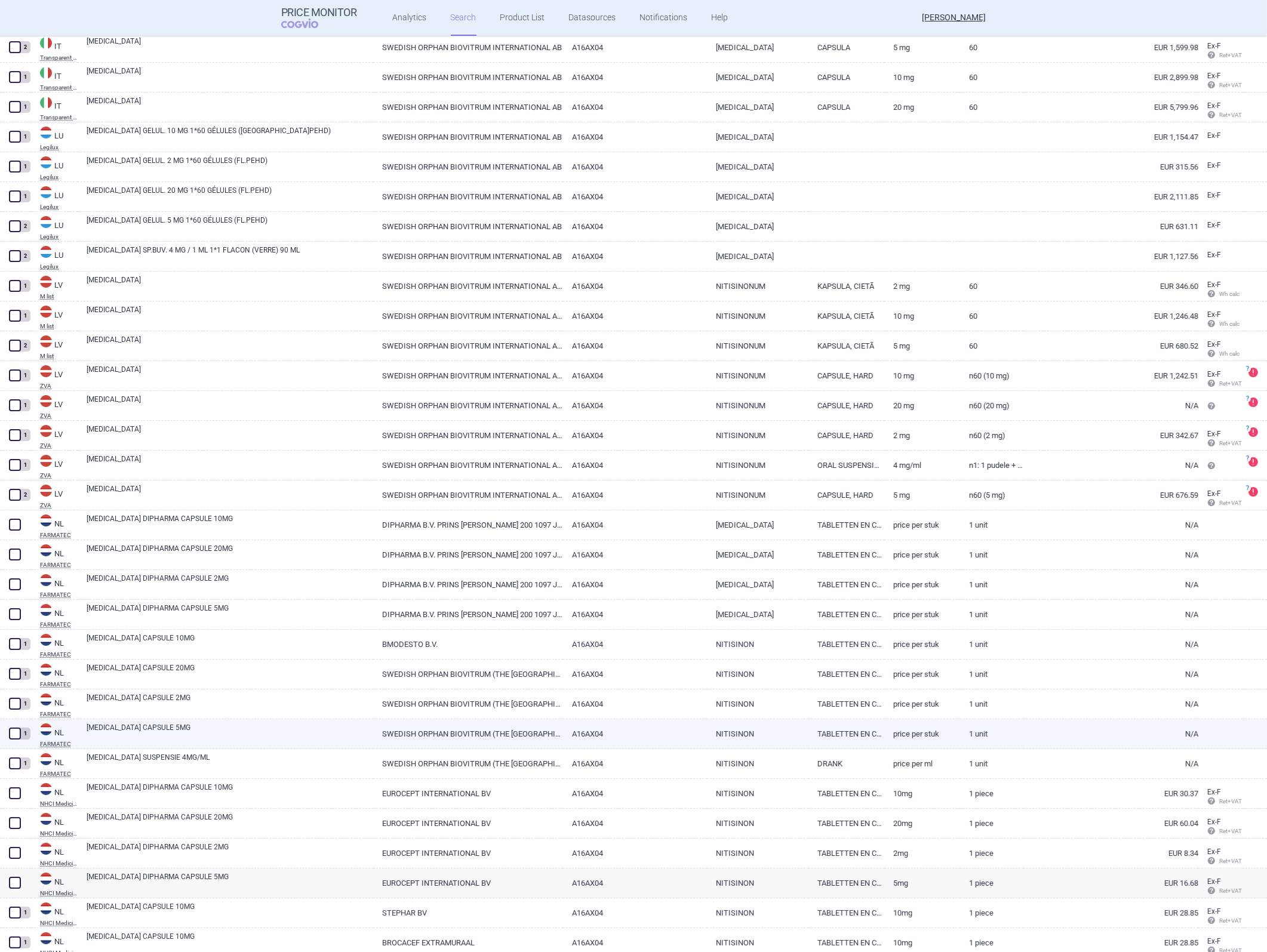
scroll to position [5521, 0]
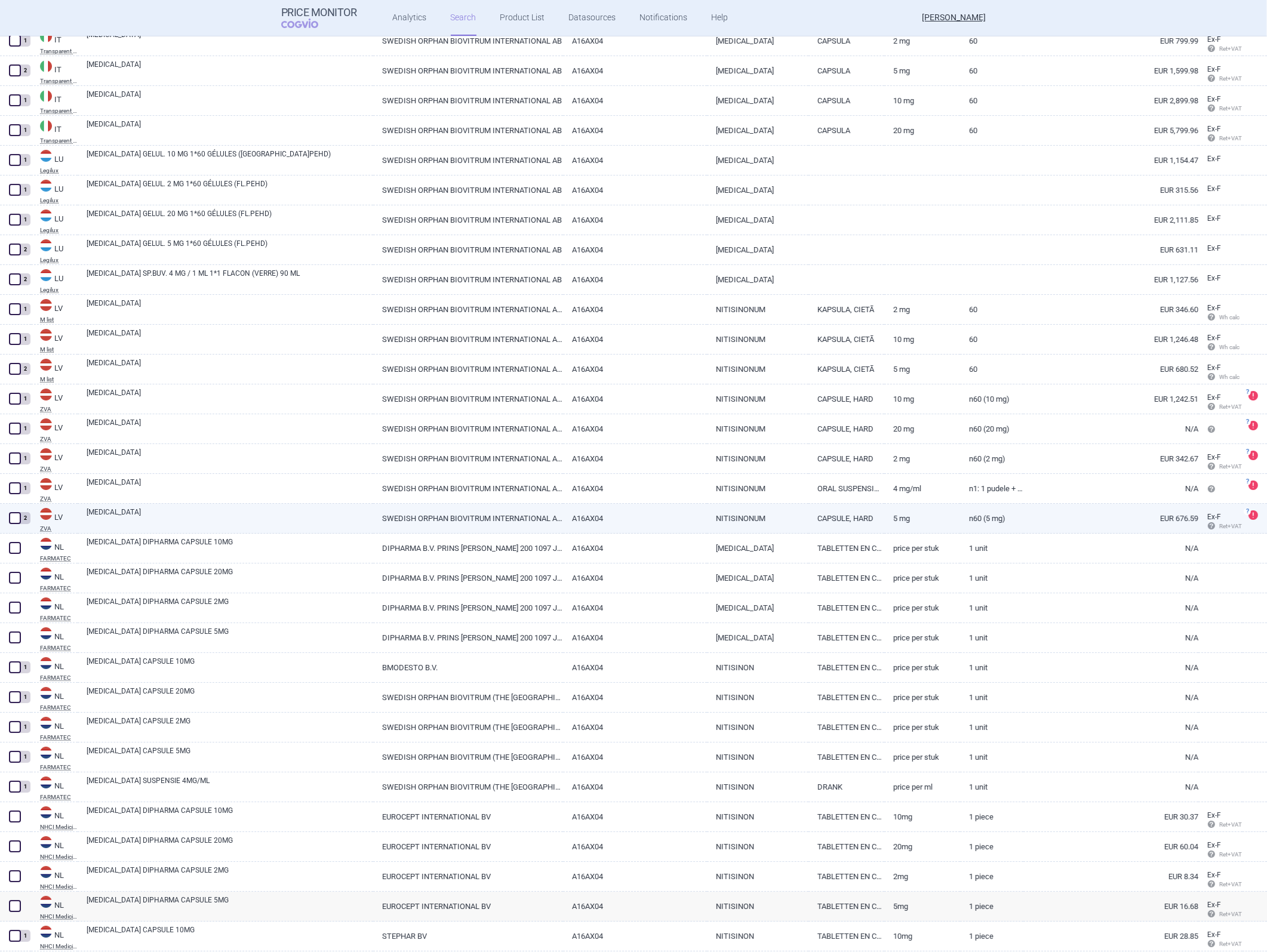
click at [537, 426] on link "SWEDISH ORPHAN BIOVITRUM INTERNATIONAL AB, [GEOGRAPHIC_DATA]" at bounding box center [468, 519] width 190 height 29
select select "EUR"
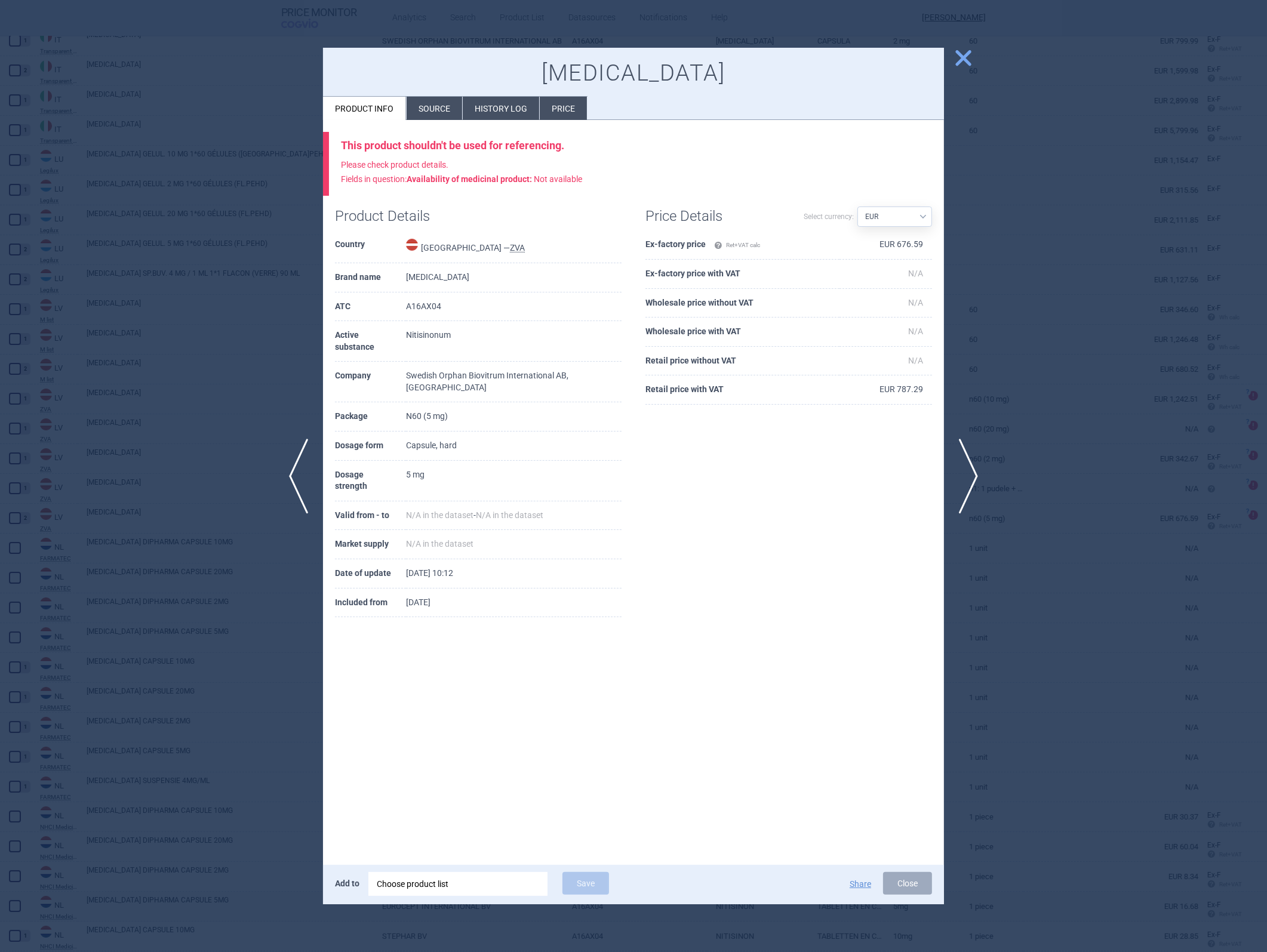
click at [843, 57] on span "close" at bounding box center [963, 58] width 21 height 21
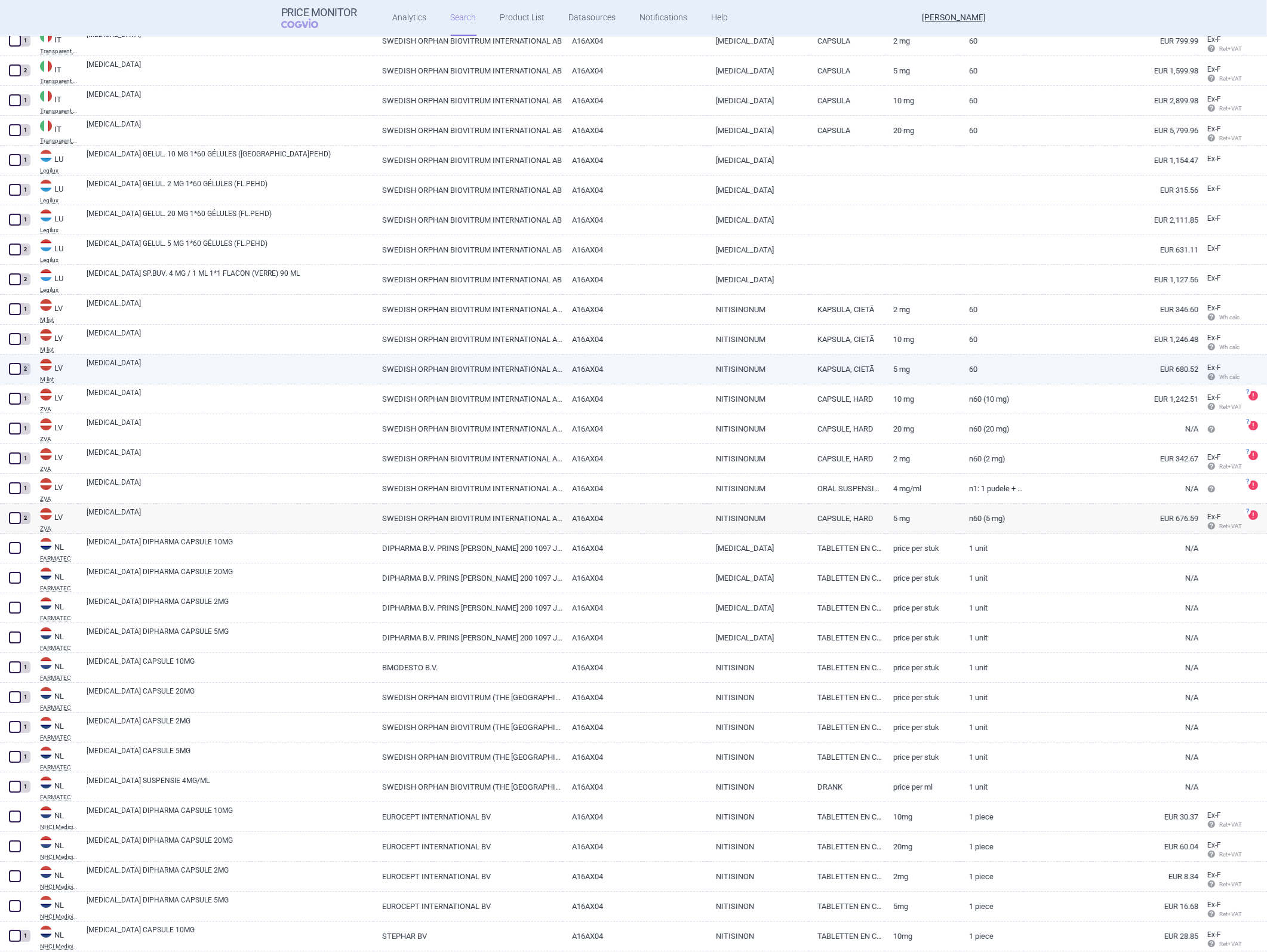
click at [541, 365] on link "SWEDISH ORPHAN BIOVITRUM INTERNATIONAL AB, [GEOGRAPHIC_DATA]" at bounding box center [468, 369] width 190 height 29
select select "EUR"
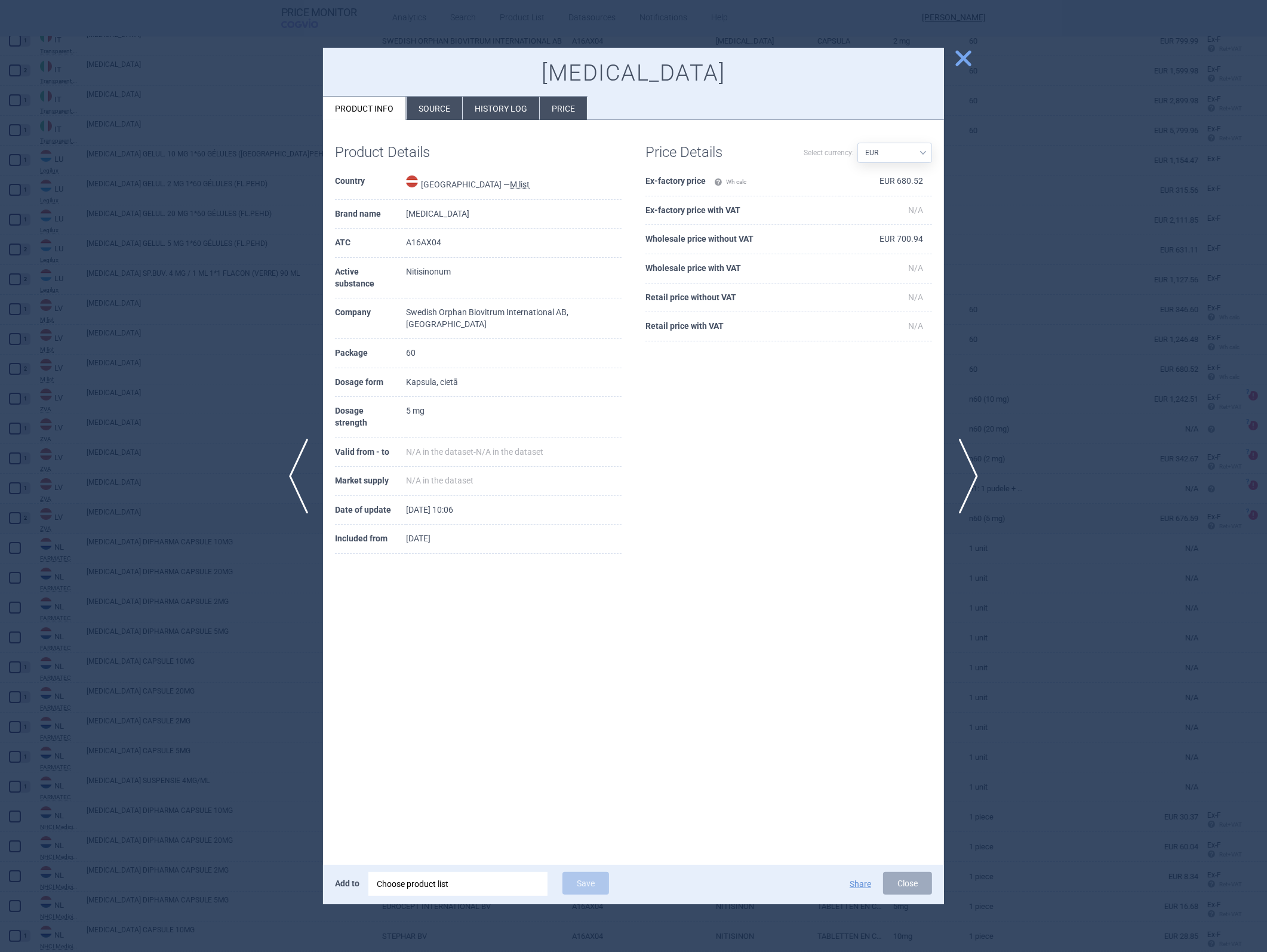
click at [843, 177] on td "EUR 680.52" at bounding box center [886, 182] width 93 height 29
click at [843, 238] on td "EUR 700.94" at bounding box center [886, 240] width 93 height 29
click at [843, 426] on div at bounding box center [634, 476] width 1267 height 952
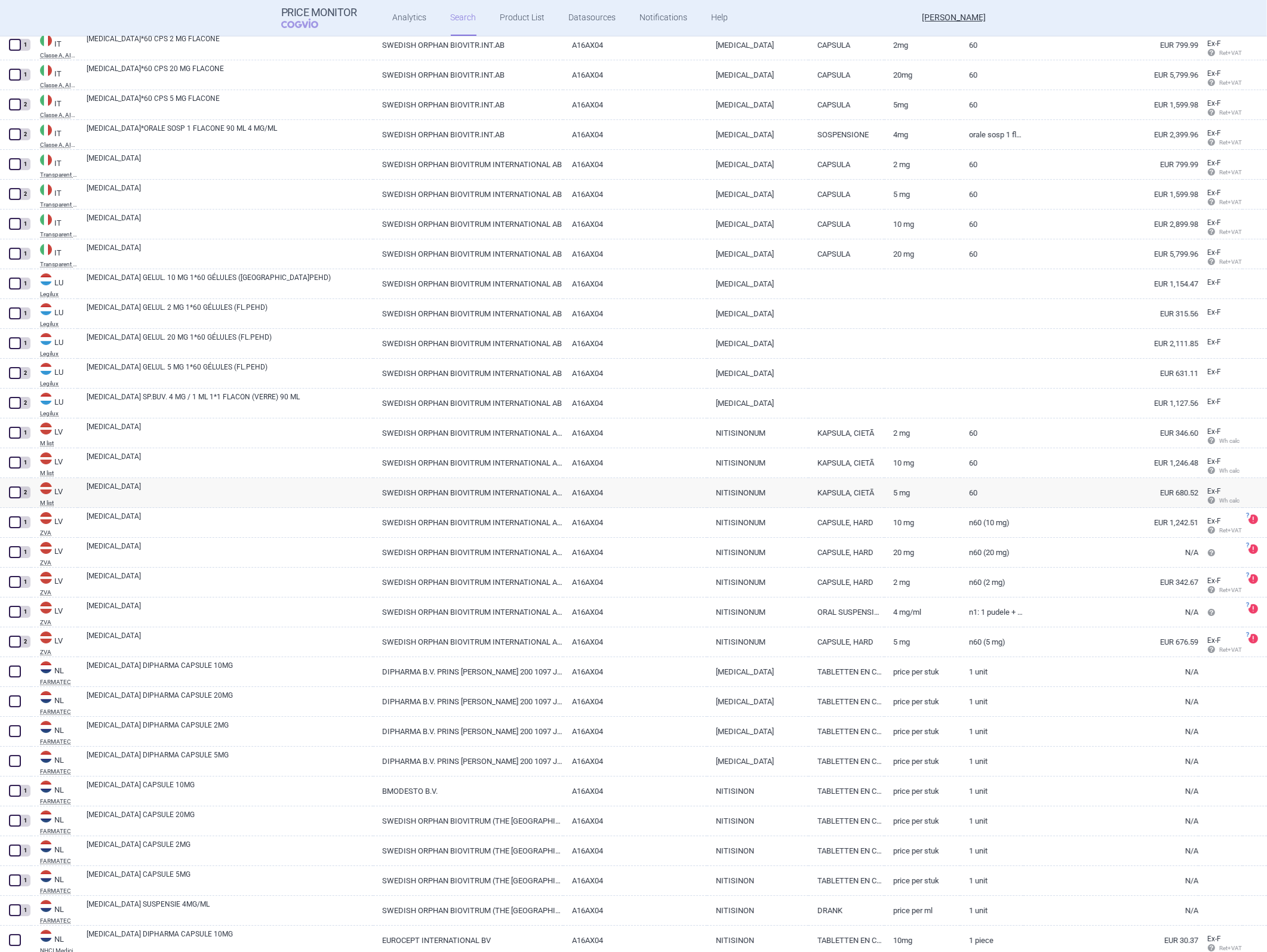
scroll to position [5389, 0]
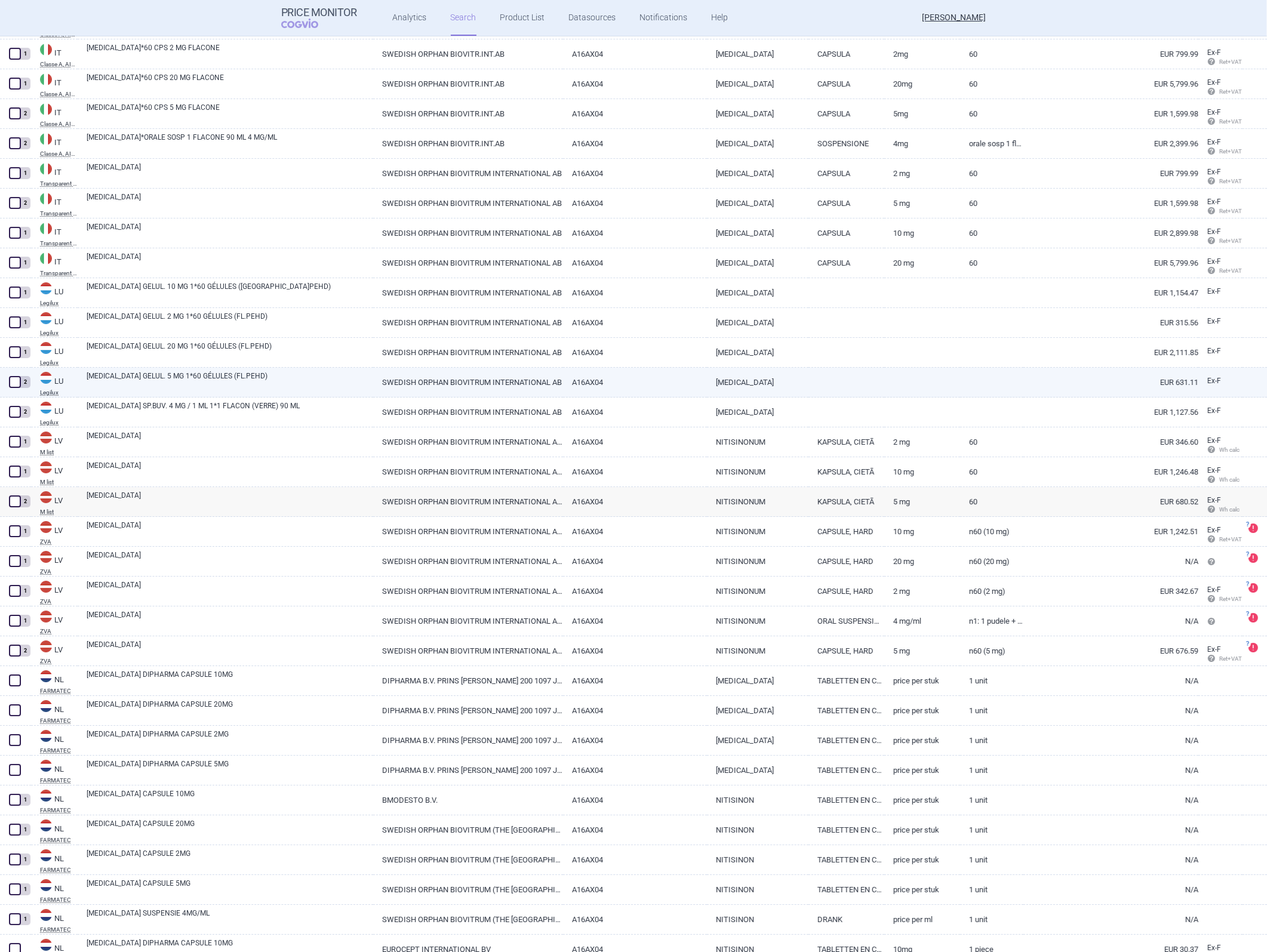
click at [713, 378] on link "[MEDICAL_DATA]" at bounding box center [758, 382] width 102 height 29
select select "EUR"
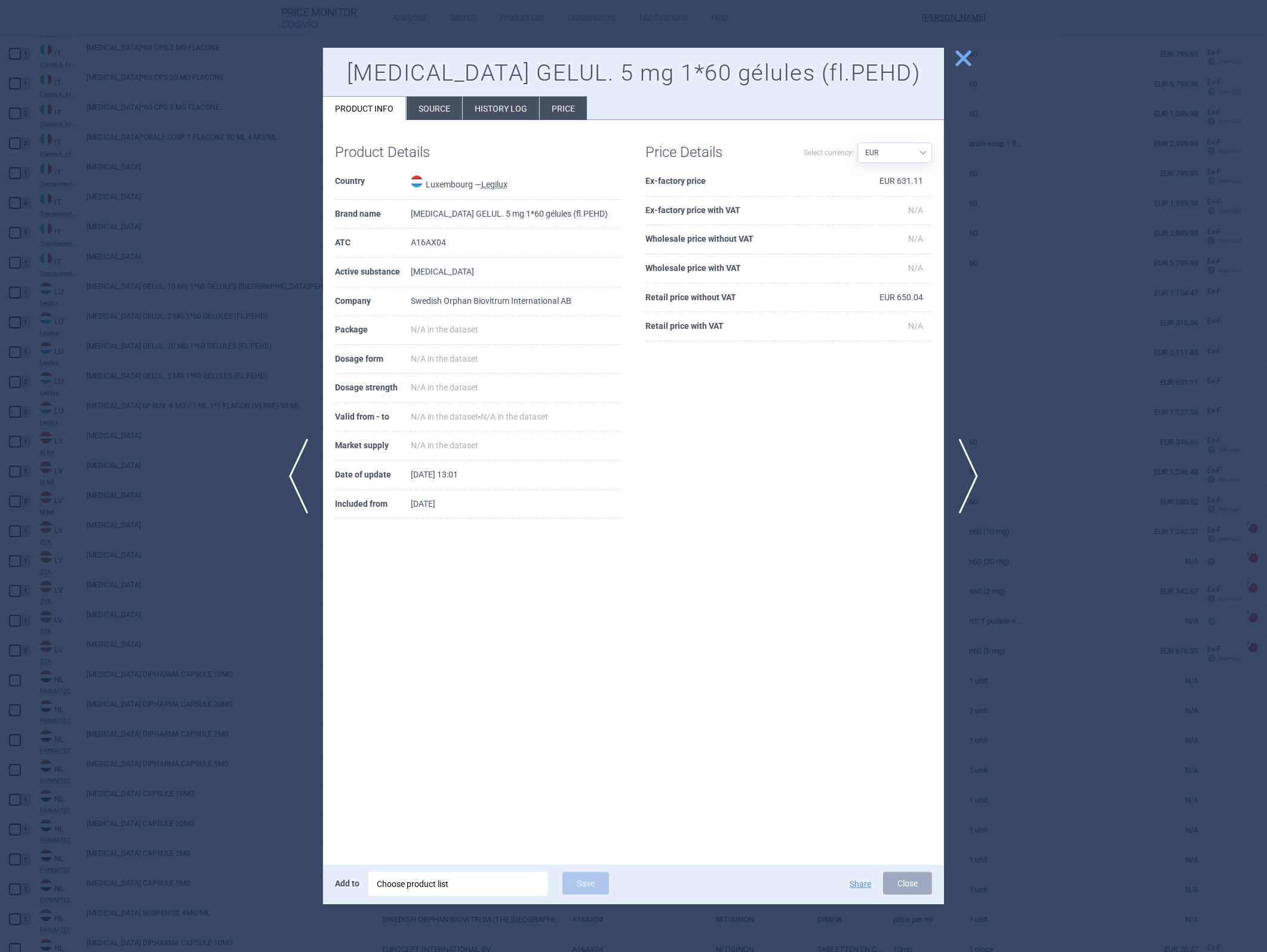
click at [843, 179] on td "EUR 631.11" at bounding box center [886, 182] width 93 height 29
click at [843, 426] on button "Close" at bounding box center [907, 883] width 49 height 23
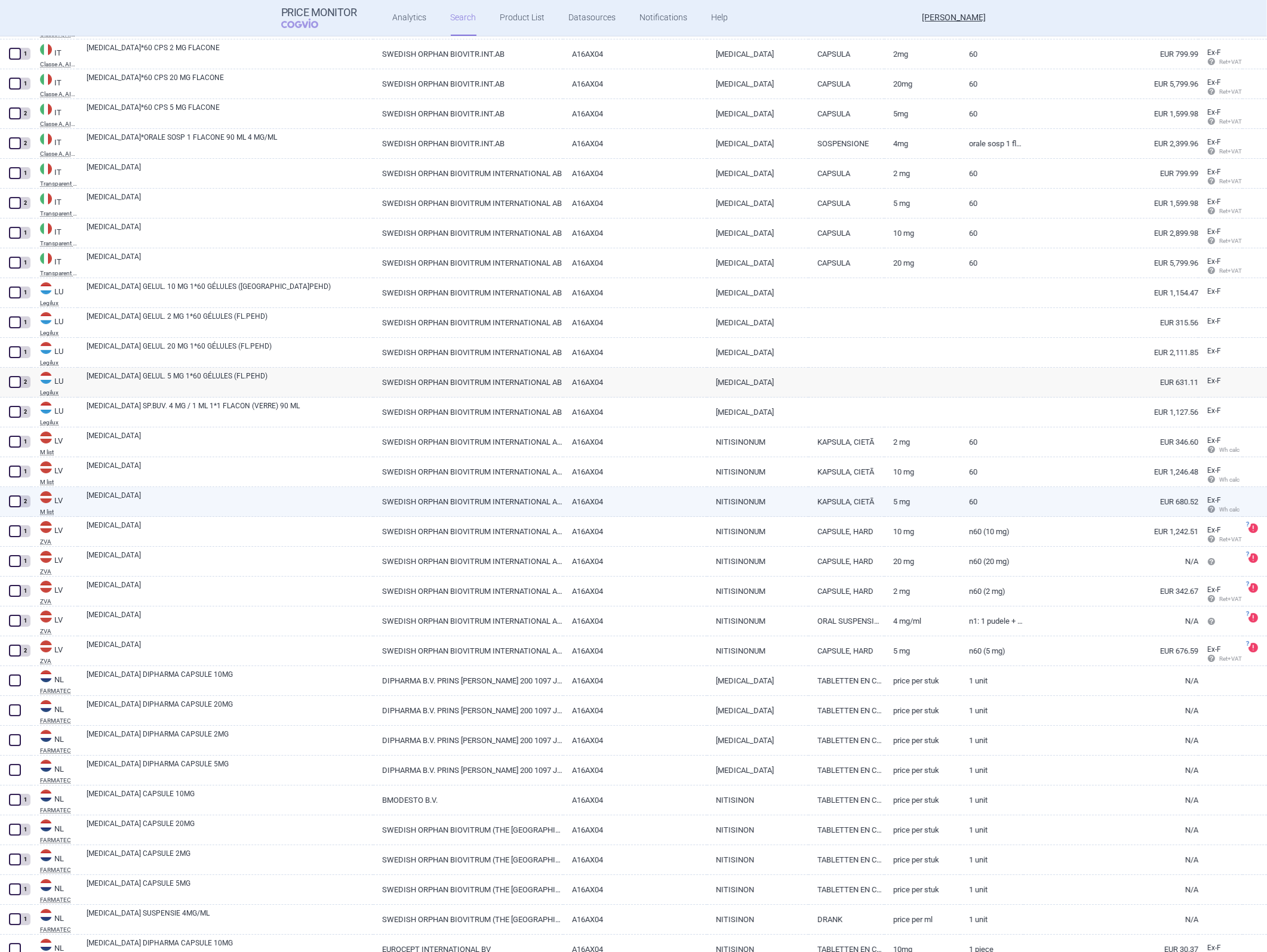
click at [427, 426] on link "SWEDISH ORPHAN BIOVITRUM INTERNATIONAL AB, [GEOGRAPHIC_DATA]" at bounding box center [468, 502] width 190 height 29
select select "EUR"
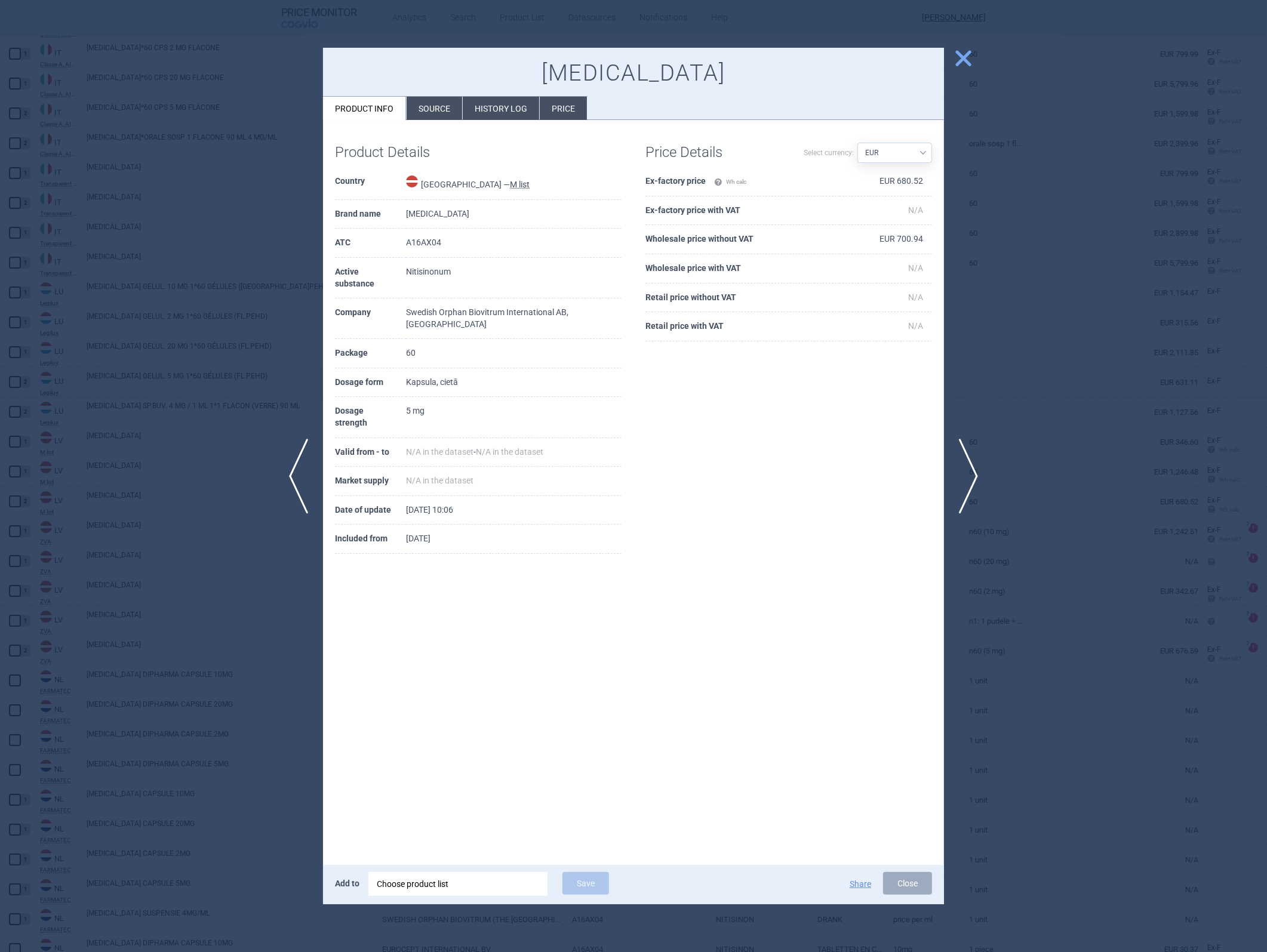
click at [843, 177] on td "EUR 680.52" at bounding box center [886, 182] width 93 height 29
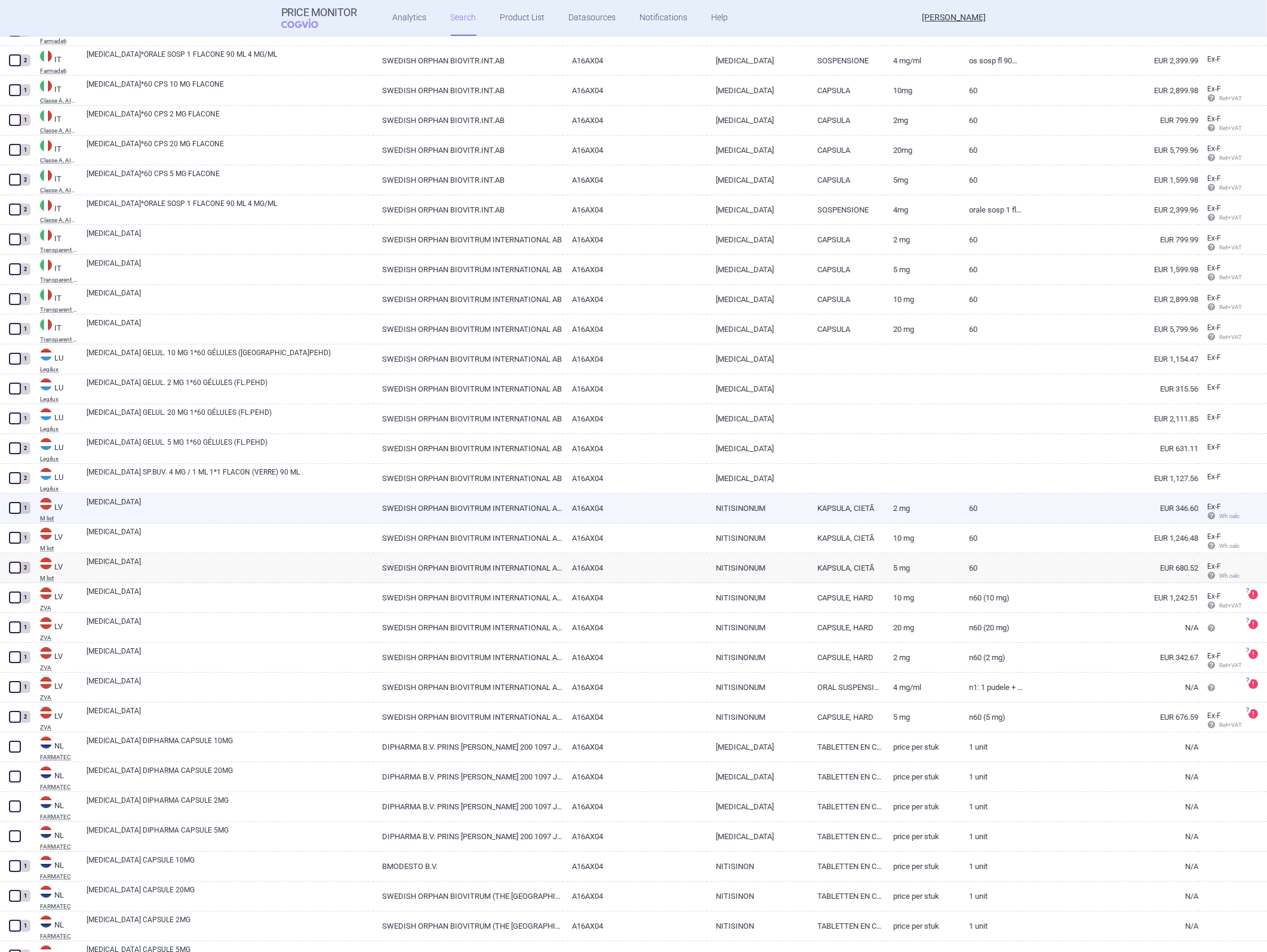
scroll to position [5389, 0]
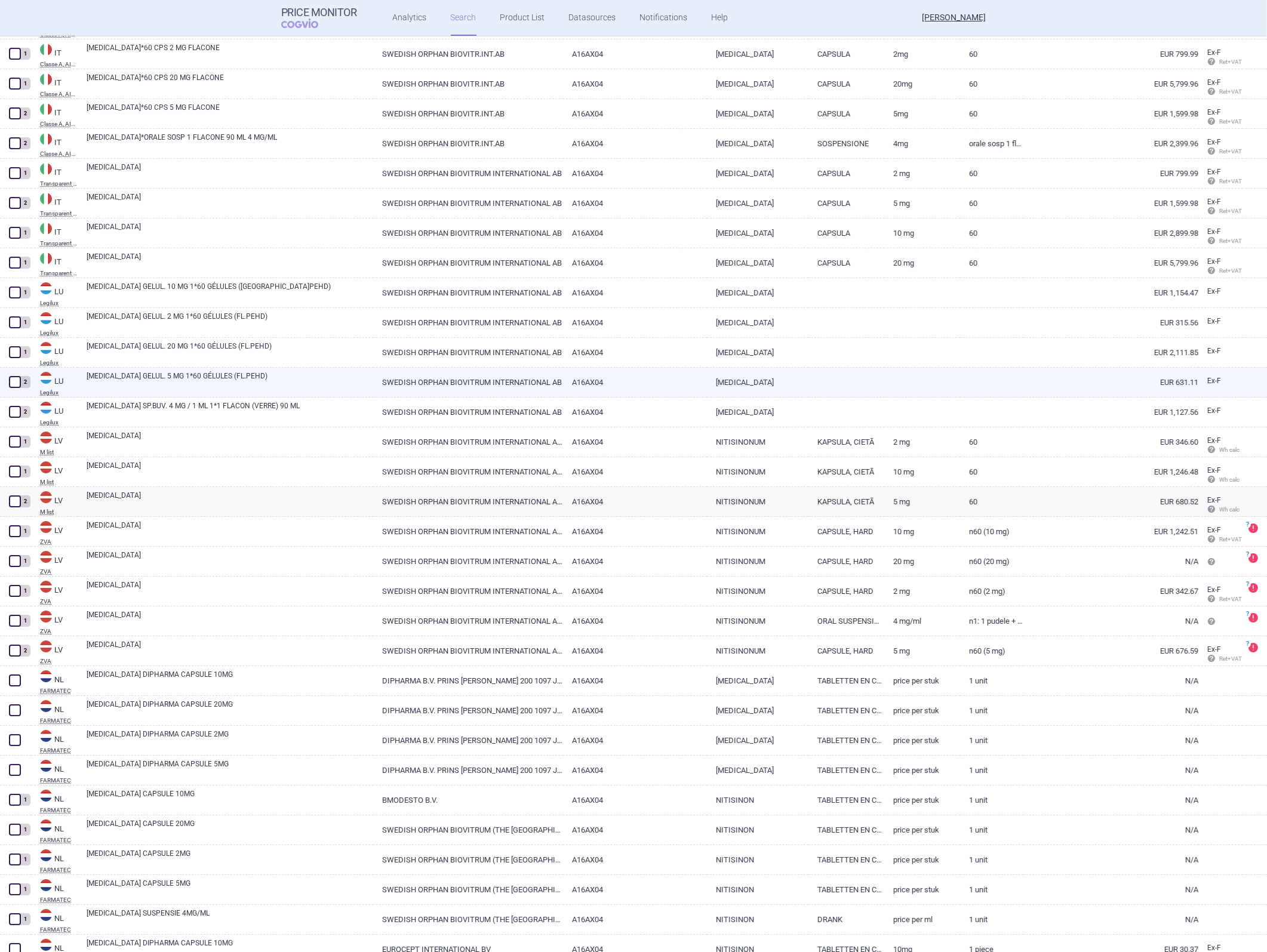
click at [790, 383] on link "[MEDICAL_DATA]" at bounding box center [758, 382] width 102 height 29
select select "EUR"
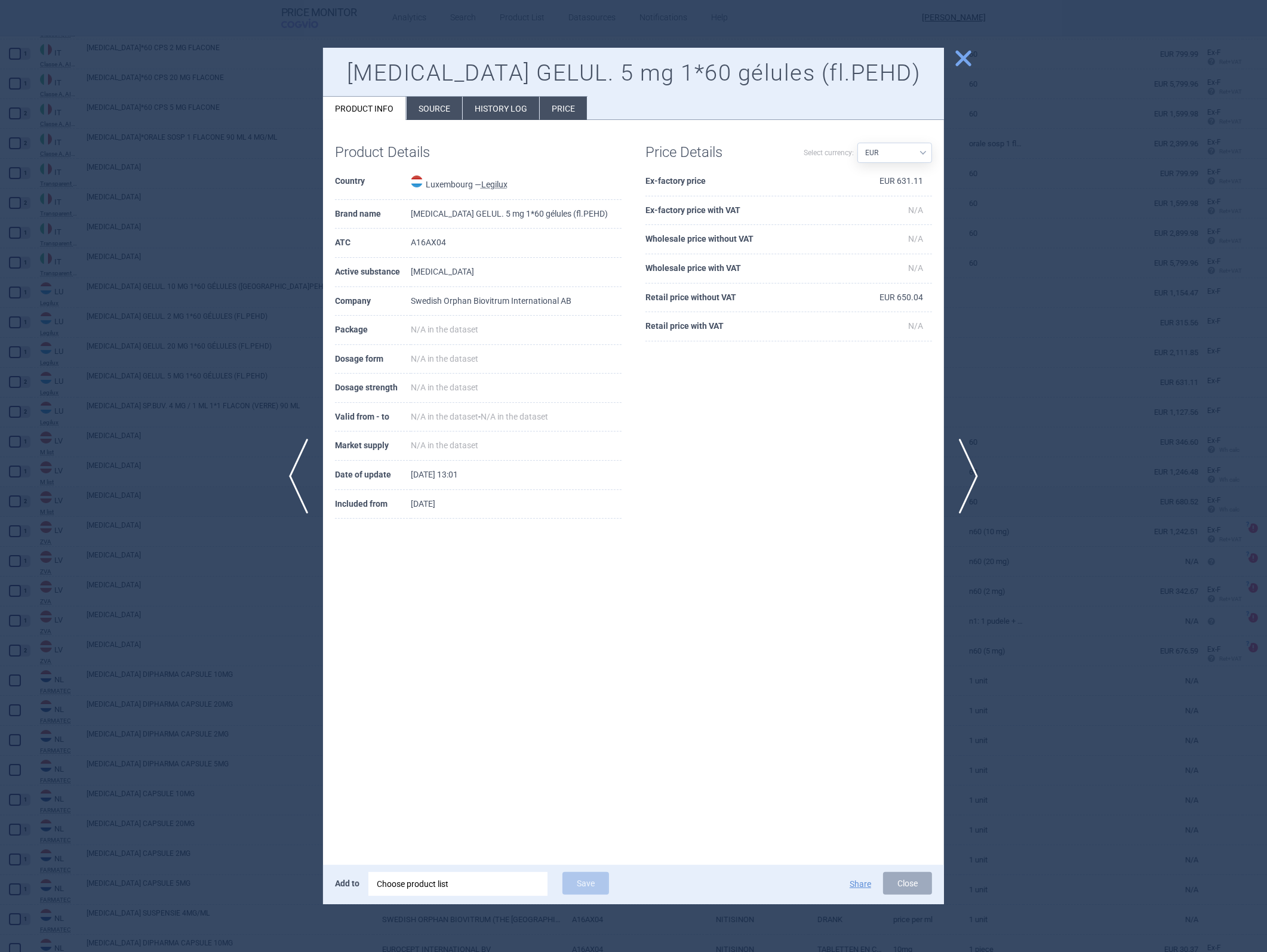
click at [843, 180] on td "EUR 631.11" at bounding box center [886, 182] width 93 height 29
click at [843, 426] on button "Close" at bounding box center [907, 883] width 49 height 23
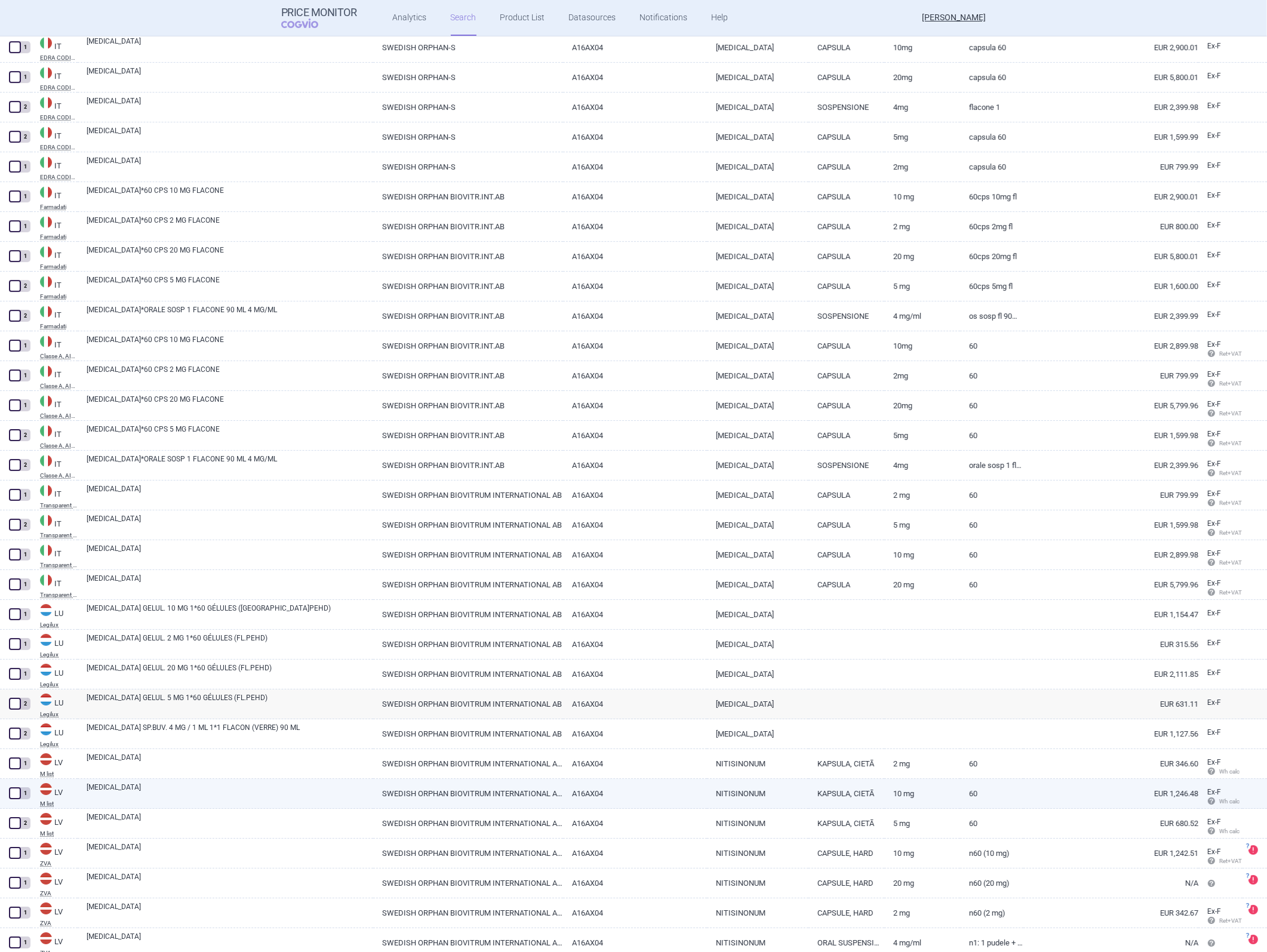
scroll to position [5057, 0]
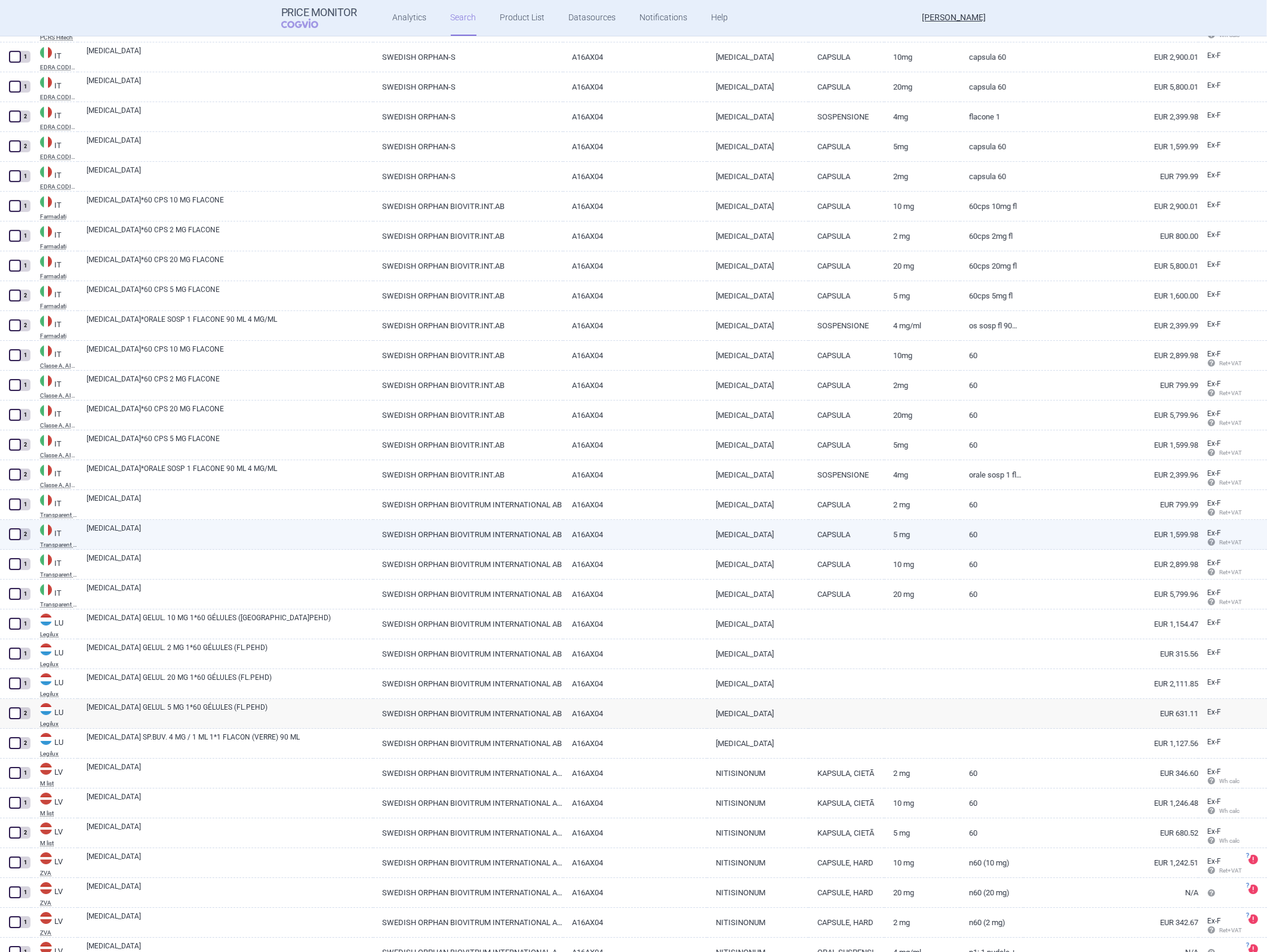
click at [784, 426] on link "[MEDICAL_DATA]" at bounding box center [758, 534] width 102 height 29
select select "EUR"
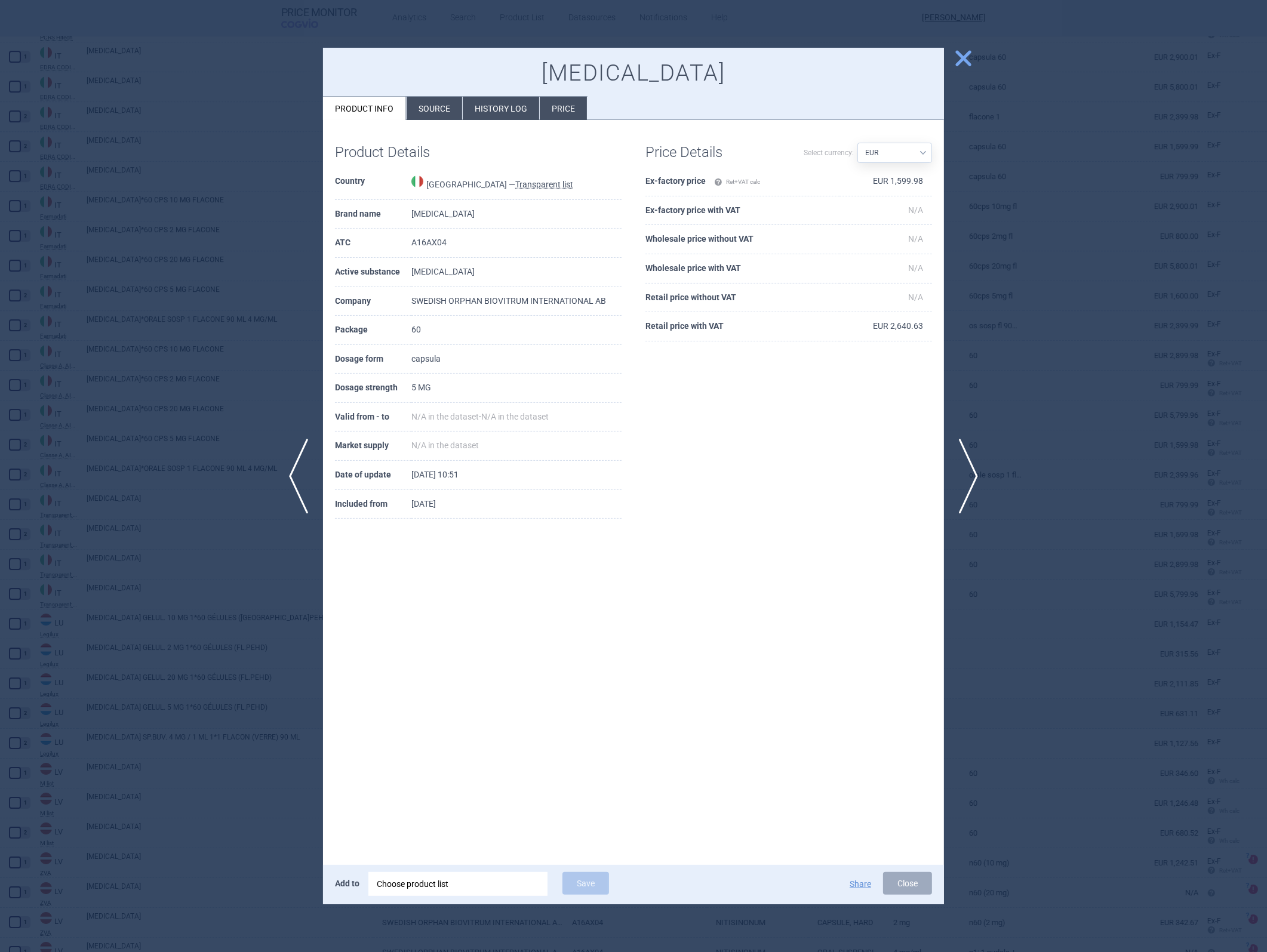
click at [843, 183] on td "EUR 1,599.98" at bounding box center [886, 182] width 93 height 29
click at [843, 426] on div at bounding box center [634, 476] width 1267 height 952
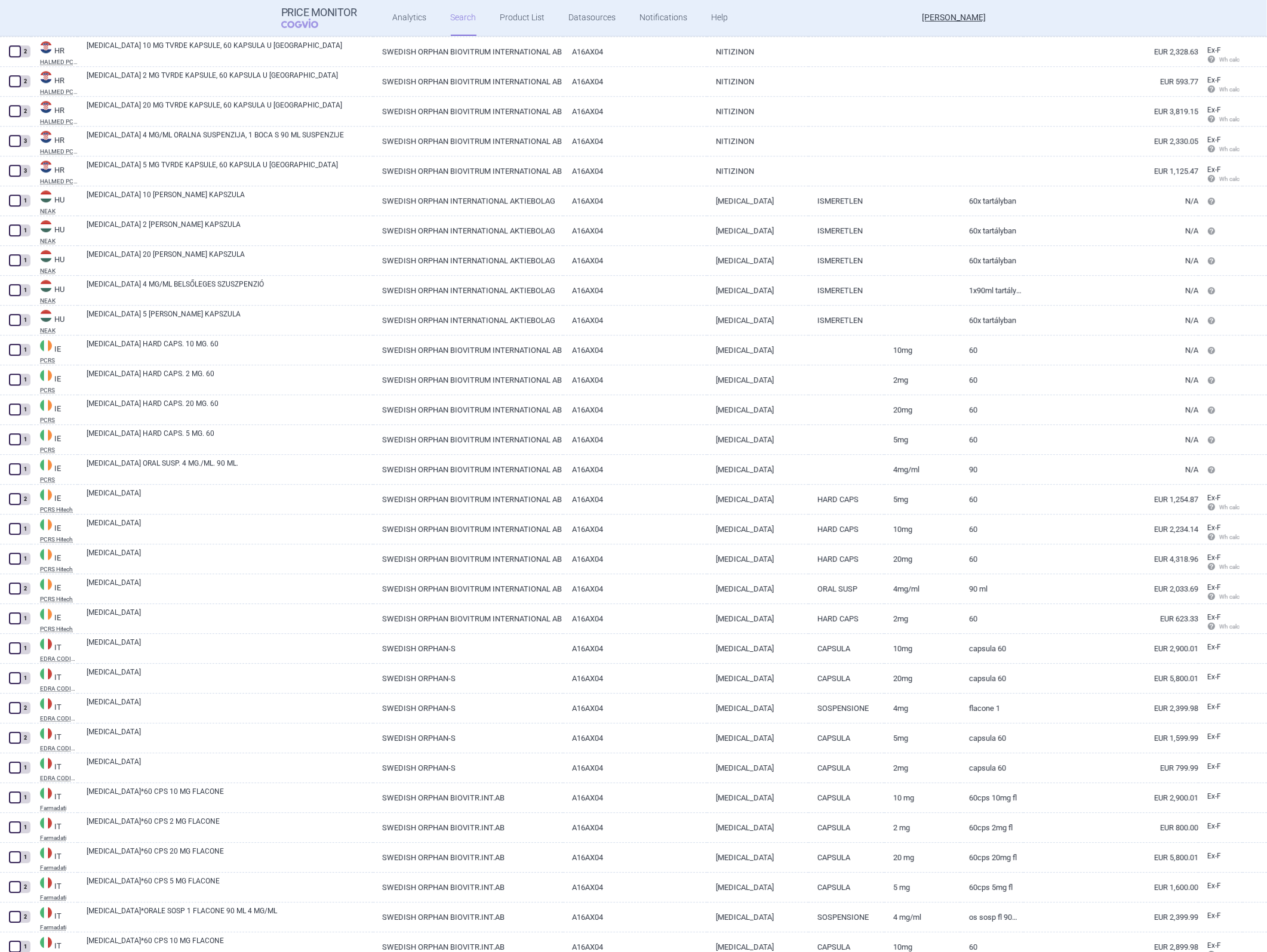
scroll to position [4460, 0]
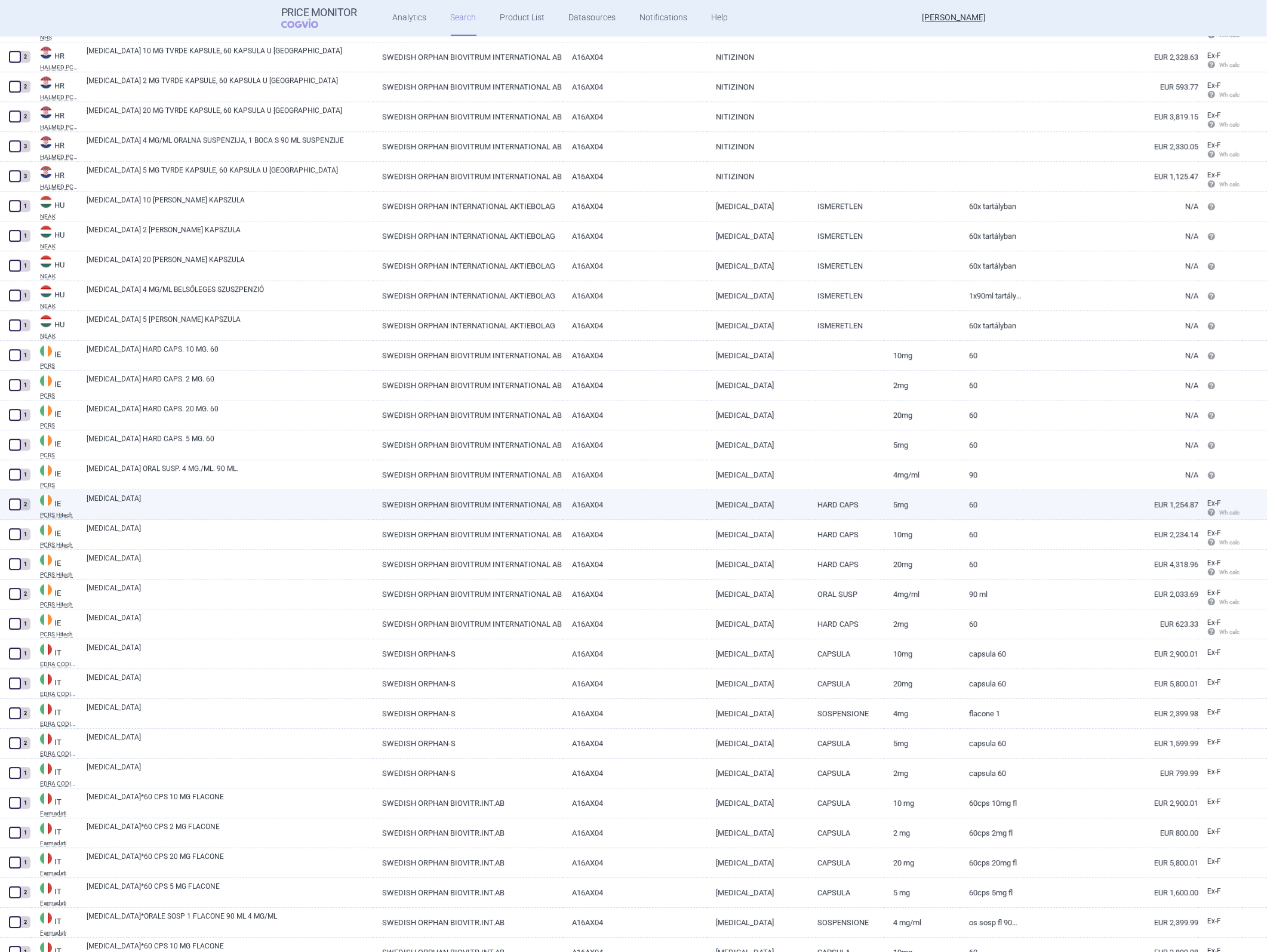
click at [712, 426] on link "[MEDICAL_DATA]" at bounding box center [758, 505] width 102 height 29
select select "EUR"
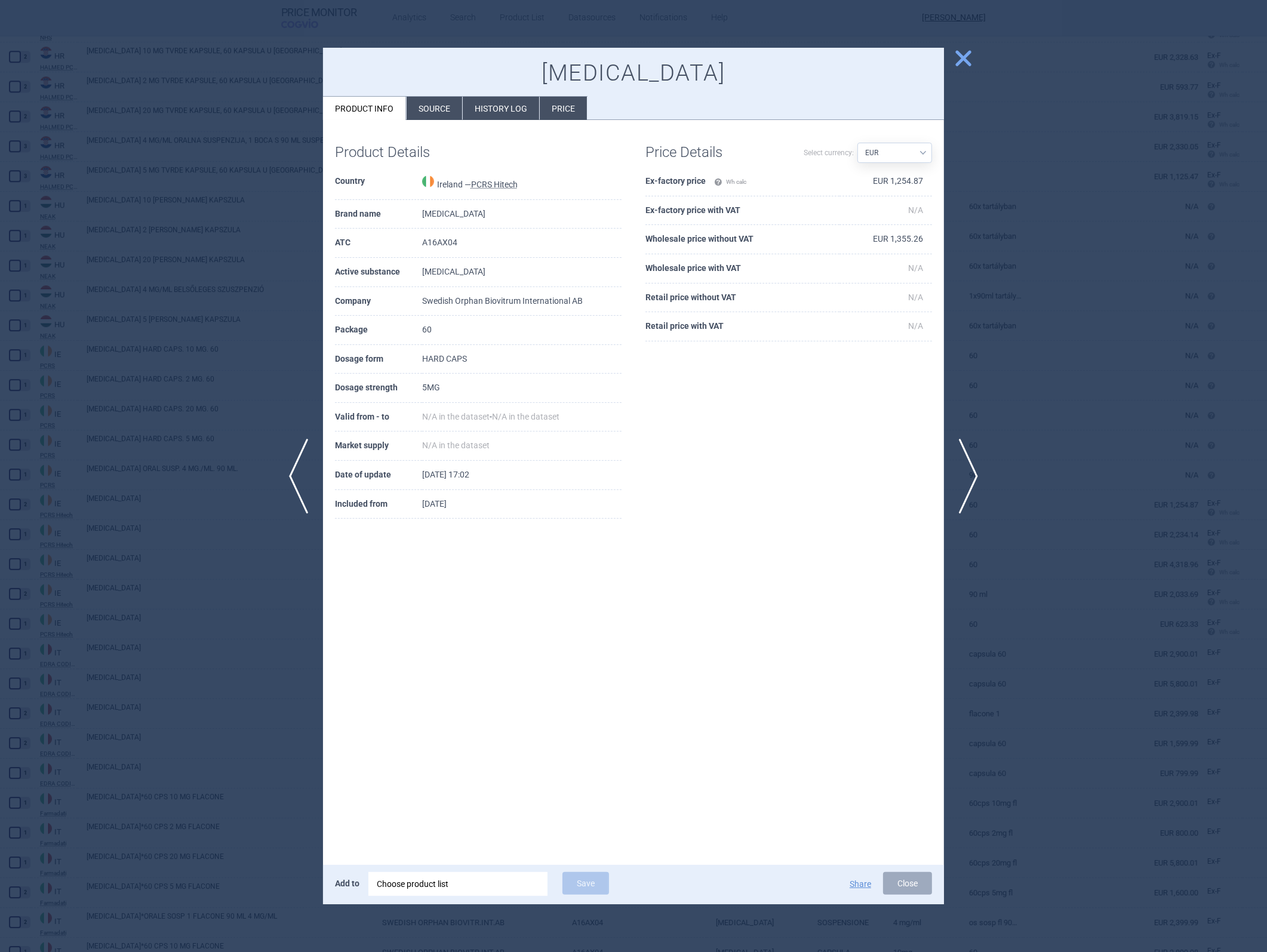
click at [843, 184] on td "EUR 1,254.87" at bounding box center [886, 182] width 93 height 29
click at [843, 237] on td "EUR 1,355.26" at bounding box center [886, 240] width 93 height 29
click at [843, 426] on button "Close" at bounding box center [907, 883] width 49 height 23
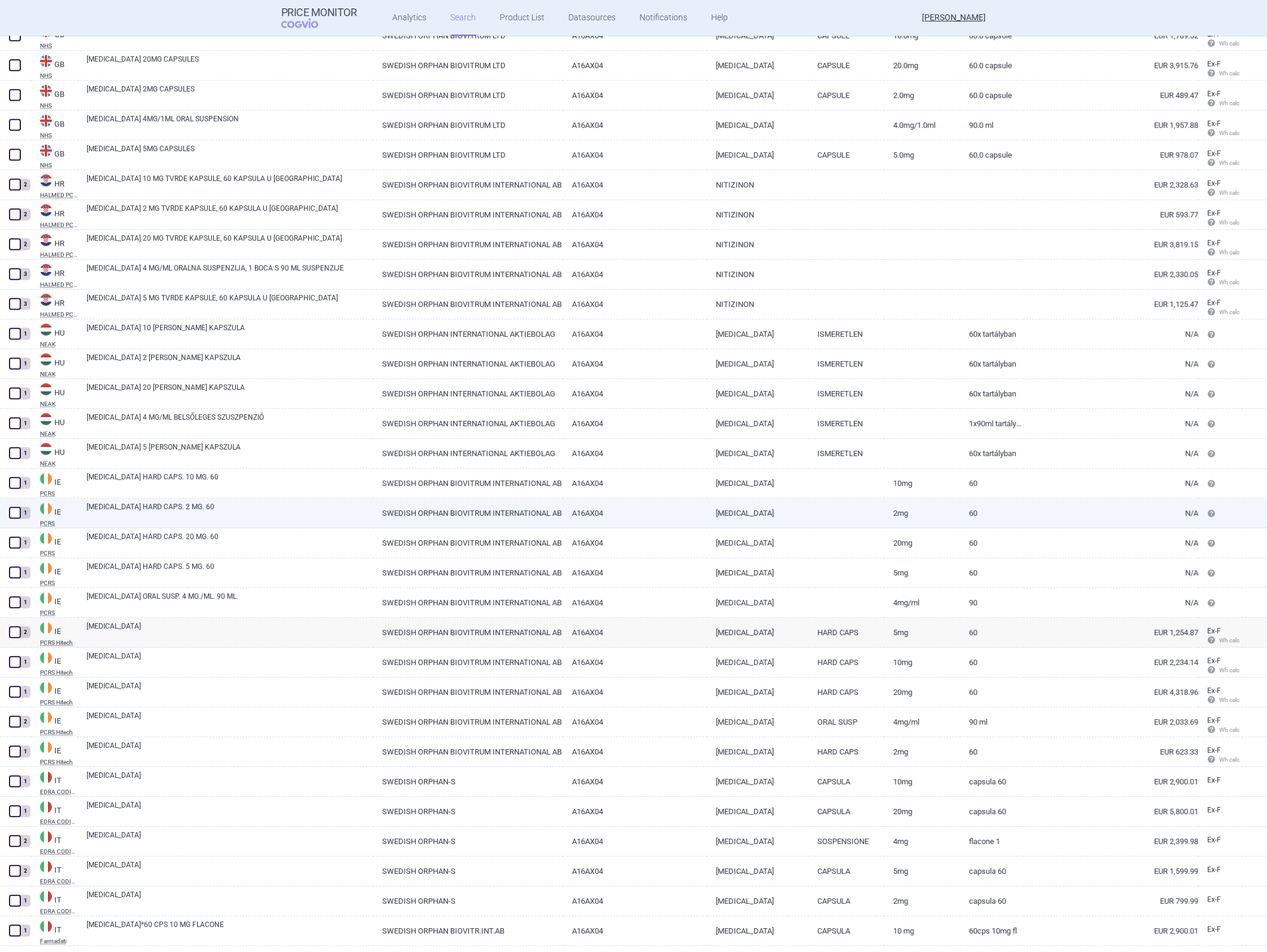
scroll to position [4261, 0]
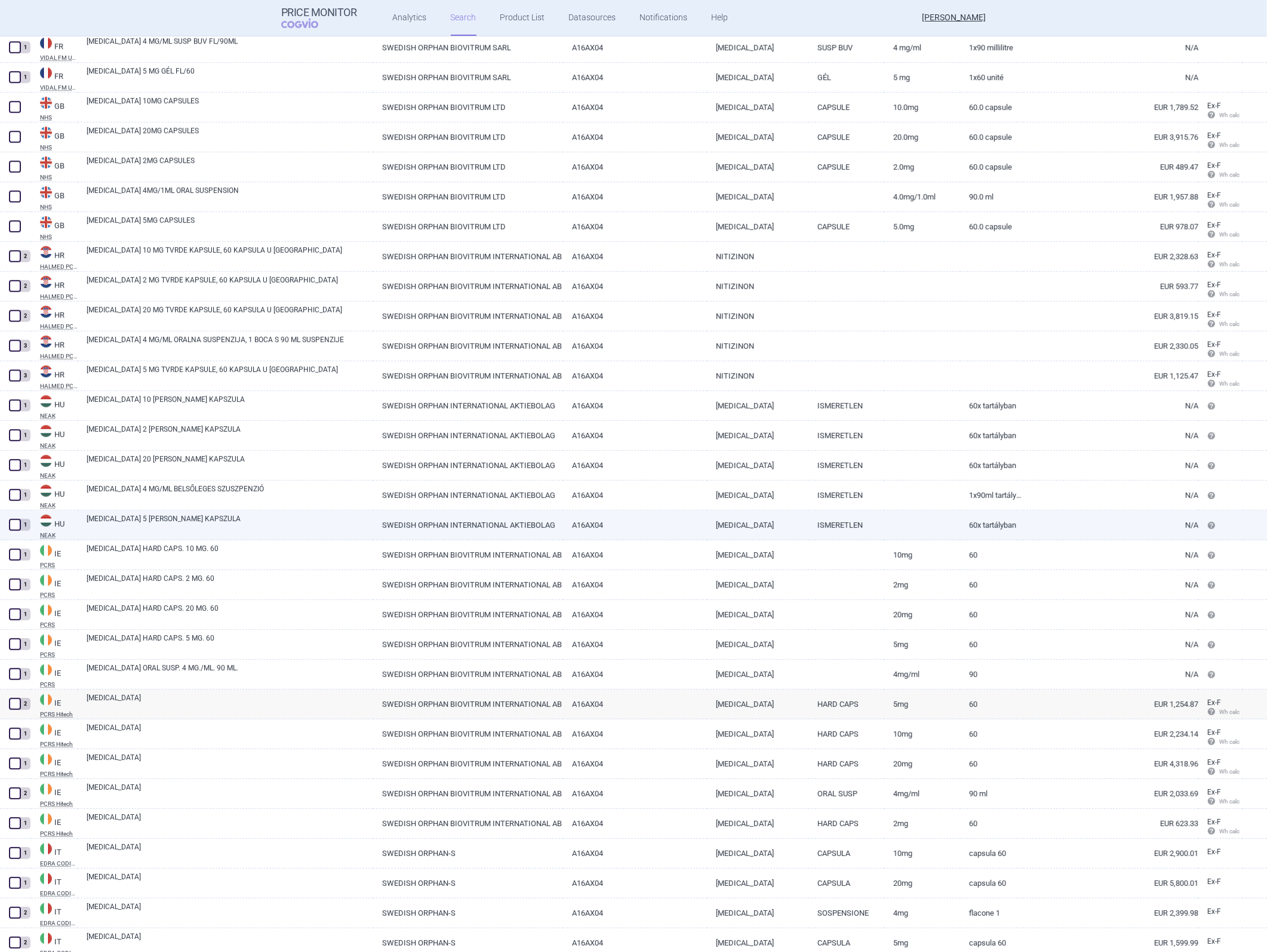
click at [570, 426] on link "A16AX04" at bounding box center [634, 525] width 143 height 29
select select "EUR"
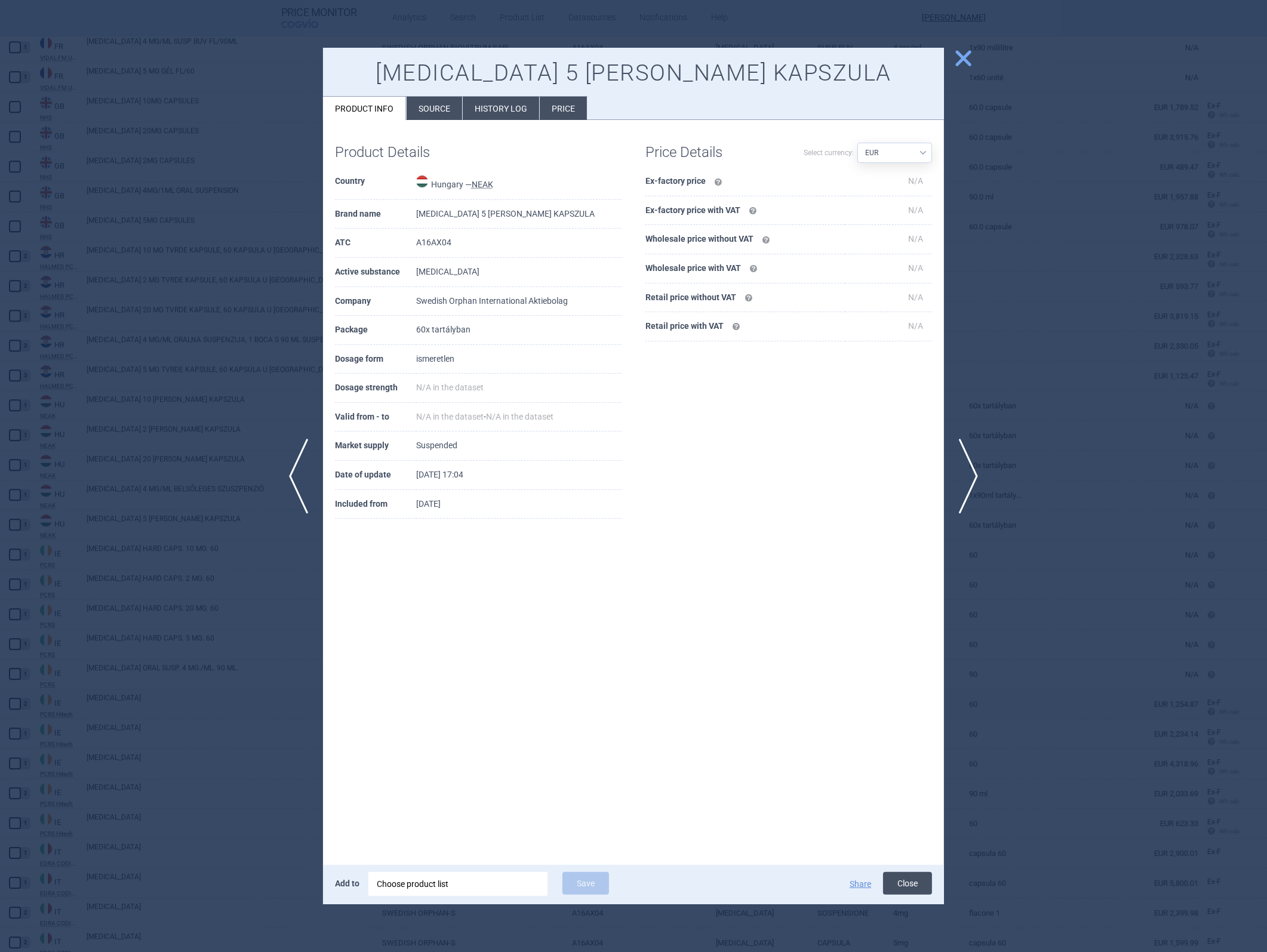
click at [843, 426] on button "Close" at bounding box center [907, 883] width 49 height 23
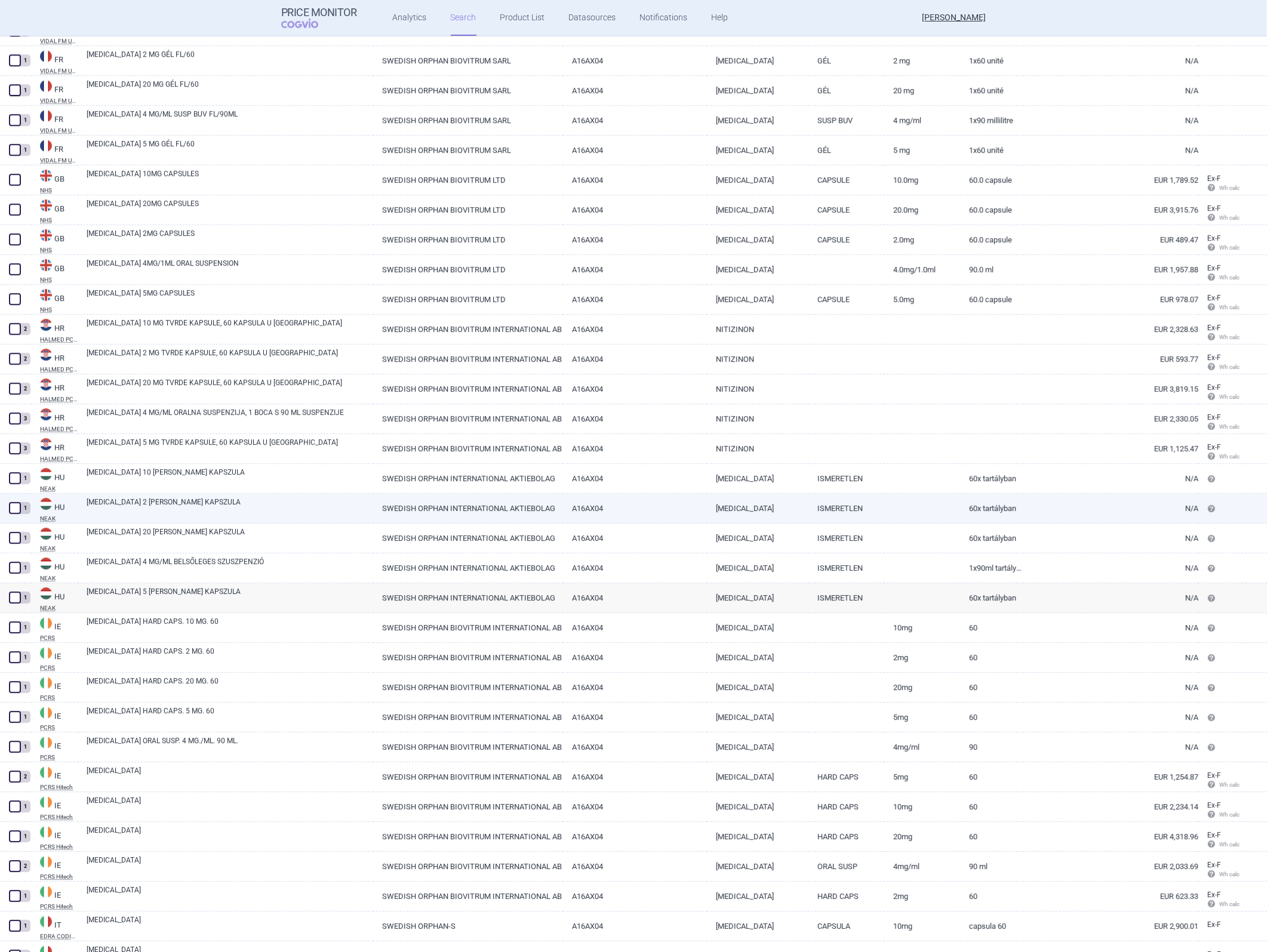
scroll to position [4129, 0]
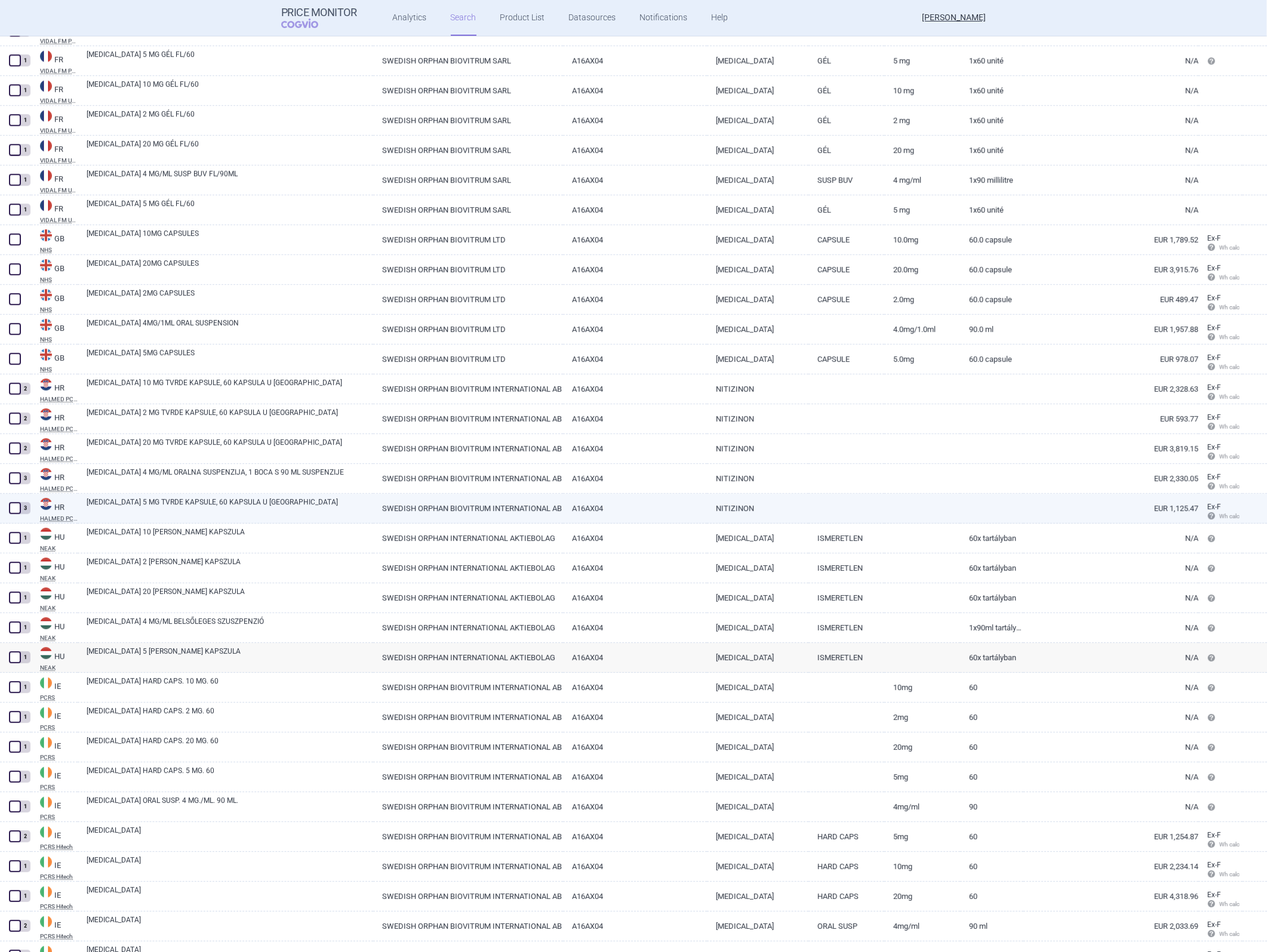
click at [643, 426] on link "A16AX04" at bounding box center [634, 508] width 143 height 29
select select "EUR"
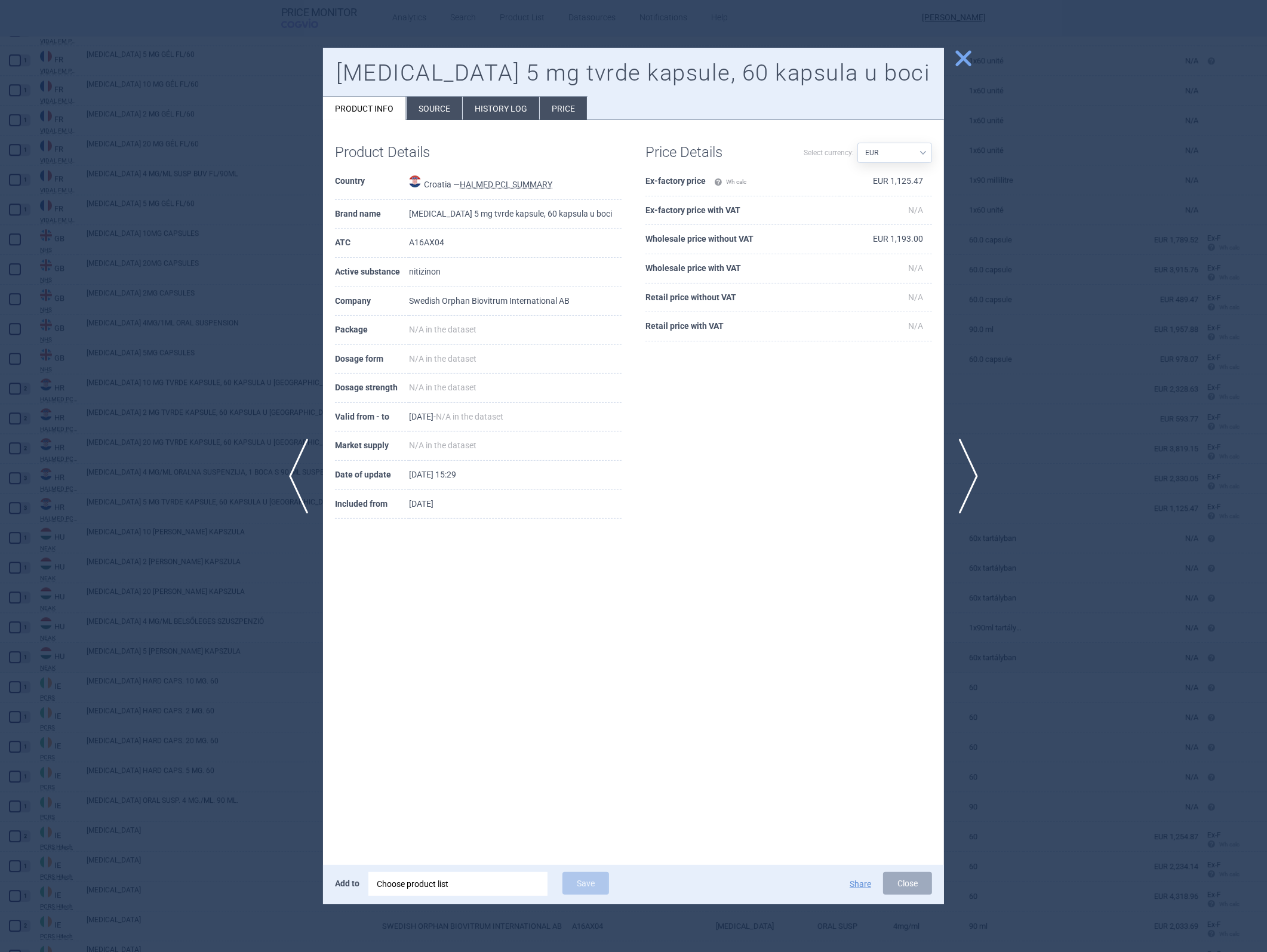
click at [843, 179] on td "EUR 1,125.47" at bounding box center [886, 182] width 93 height 29
click at [843, 237] on td "EUR 1,193.00" at bounding box center [886, 240] width 93 height 29
click at [843, 426] on div at bounding box center [634, 476] width 1267 height 952
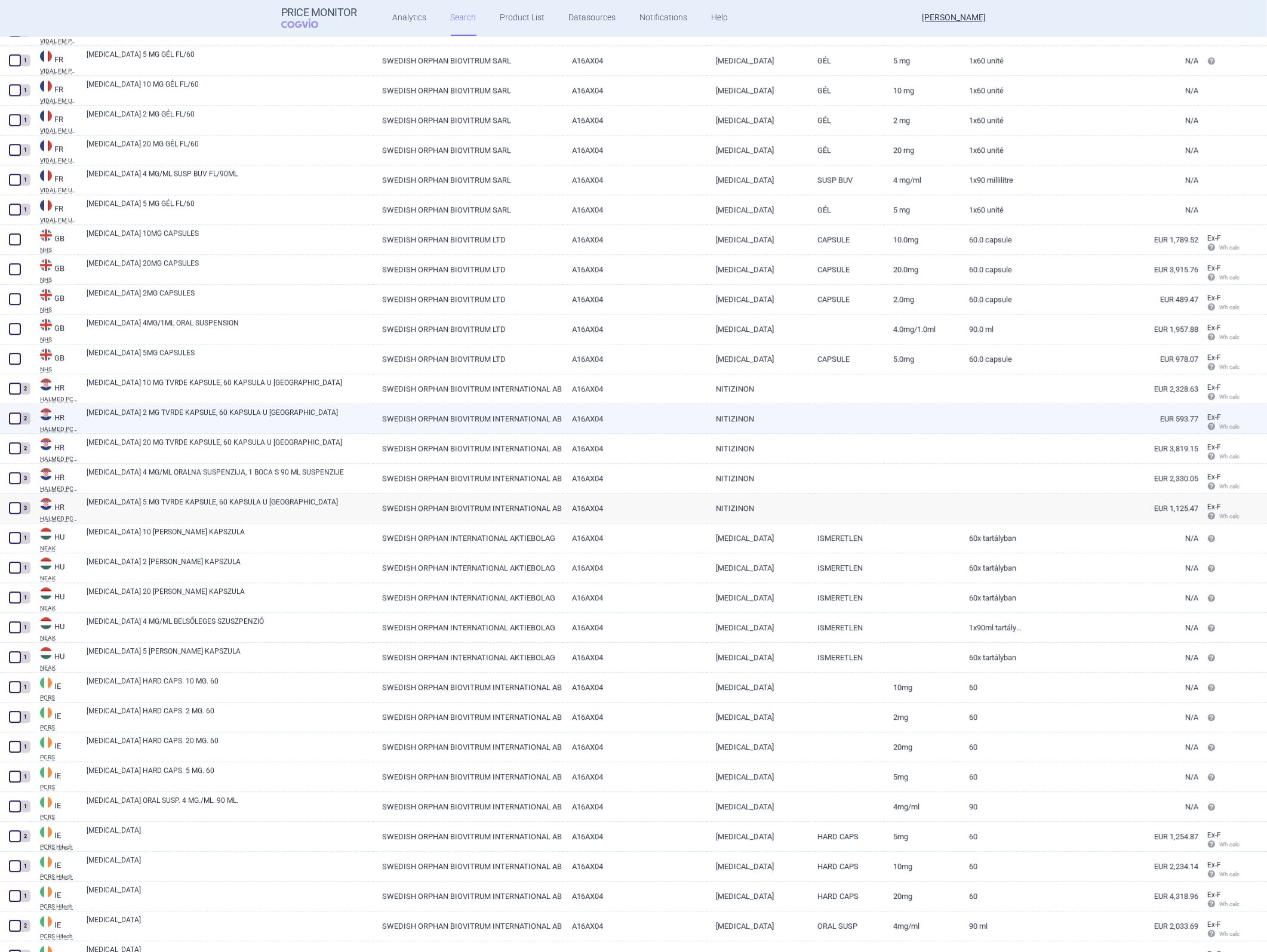
scroll to position [4063, 0]
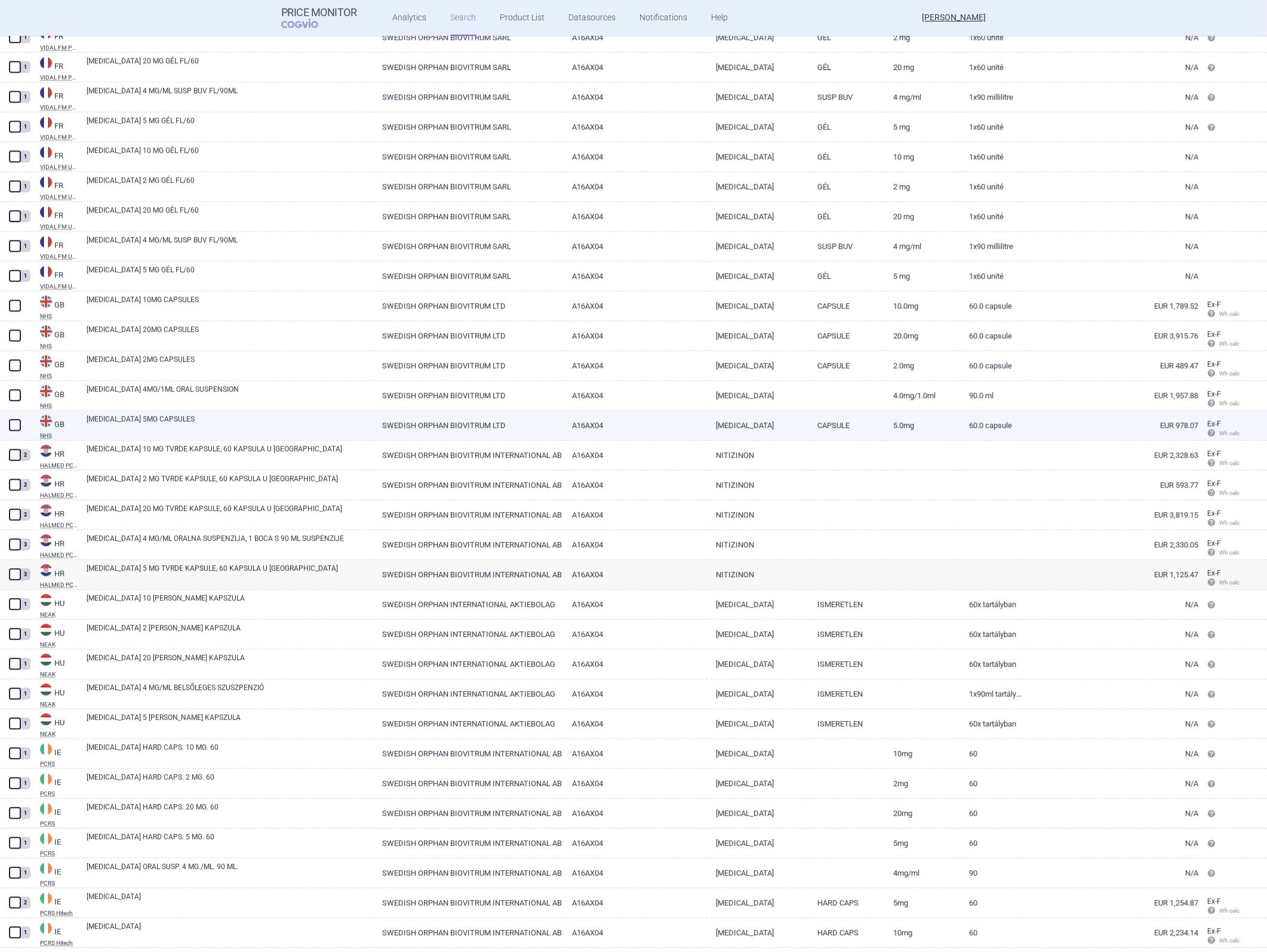
click at [624, 424] on link "A16AX04" at bounding box center [634, 425] width 143 height 29
select select "EUR"
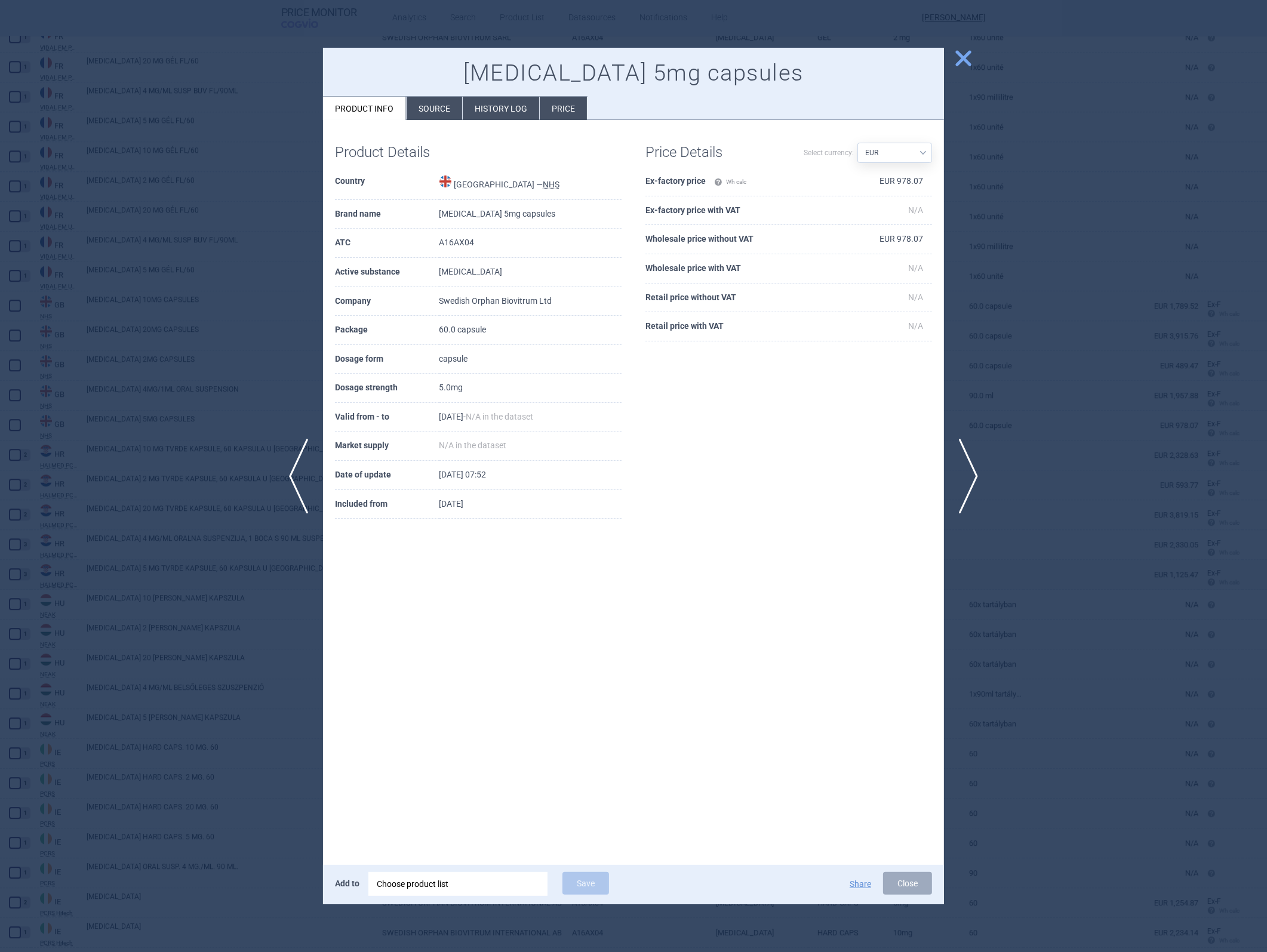
click at [843, 181] on td "EUR 978.07" at bounding box center [886, 182] width 93 height 29
click at [843, 239] on td "EUR 978.07" at bounding box center [886, 240] width 93 height 29
click at [843, 61] on span "close" at bounding box center [963, 58] width 21 height 21
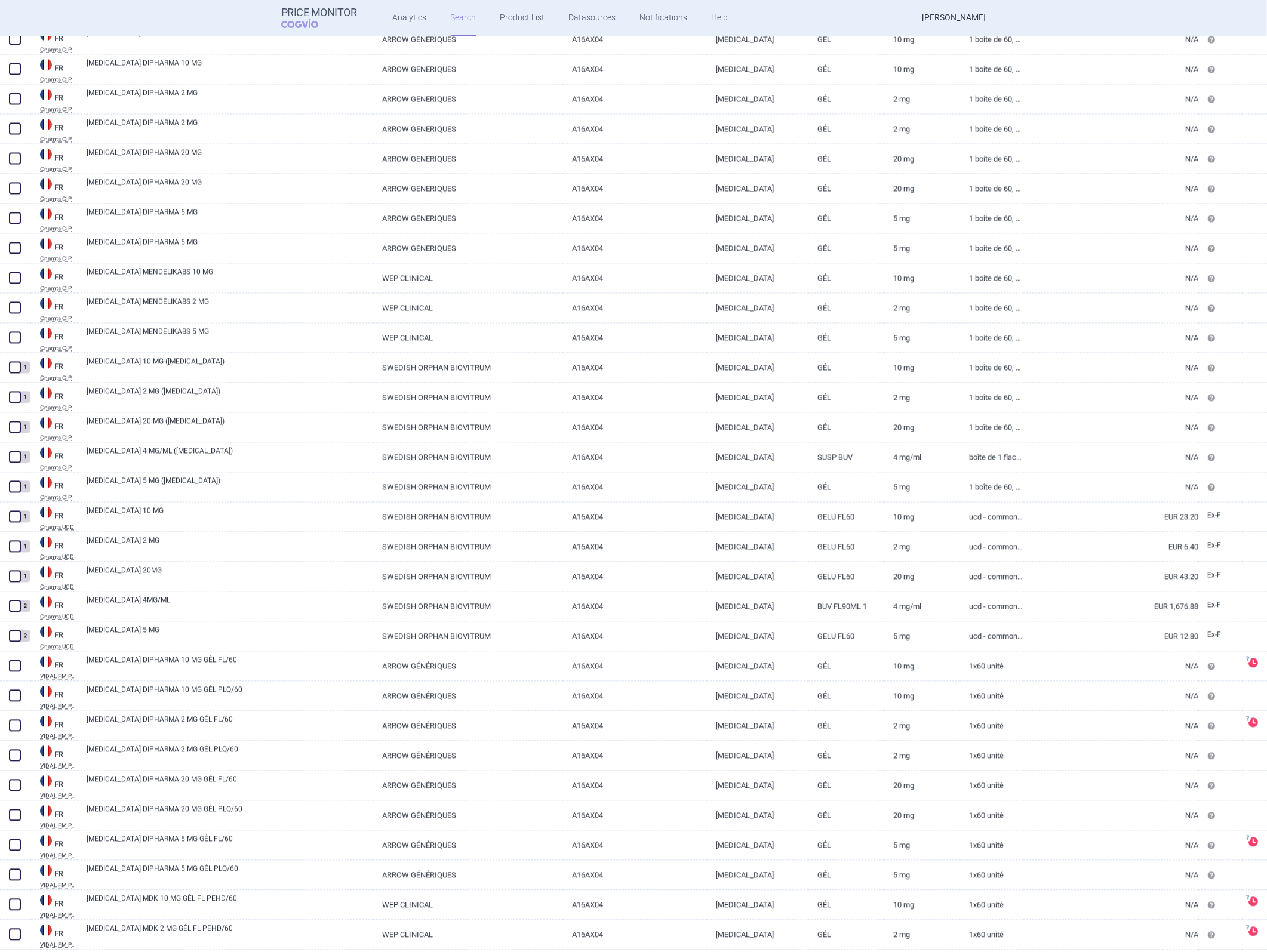
scroll to position [3067, 0]
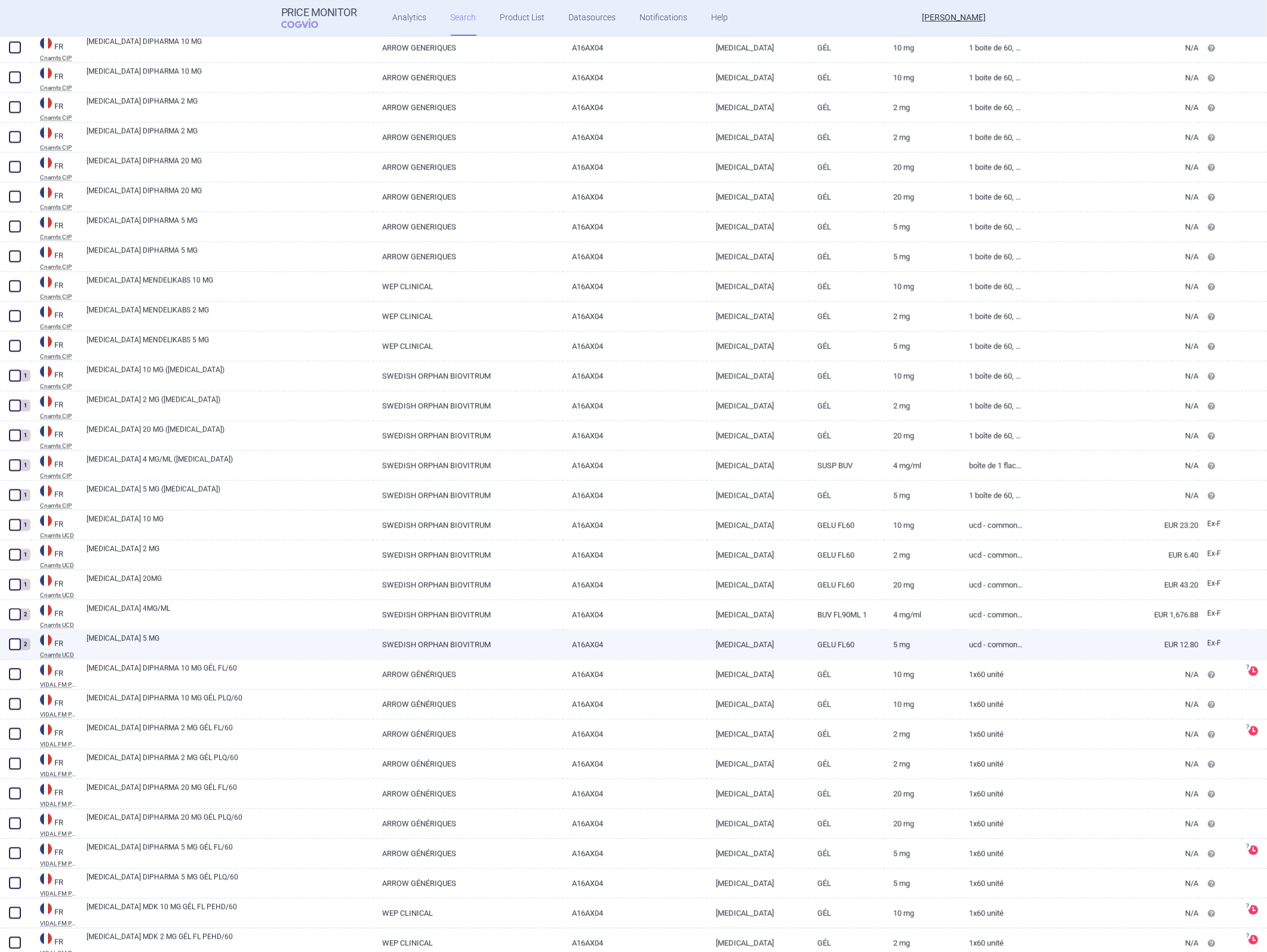
click at [707, 426] on link "[MEDICAL_DATA]" at bounding box center [758, 644] width 102 height 29
select select "EUR"
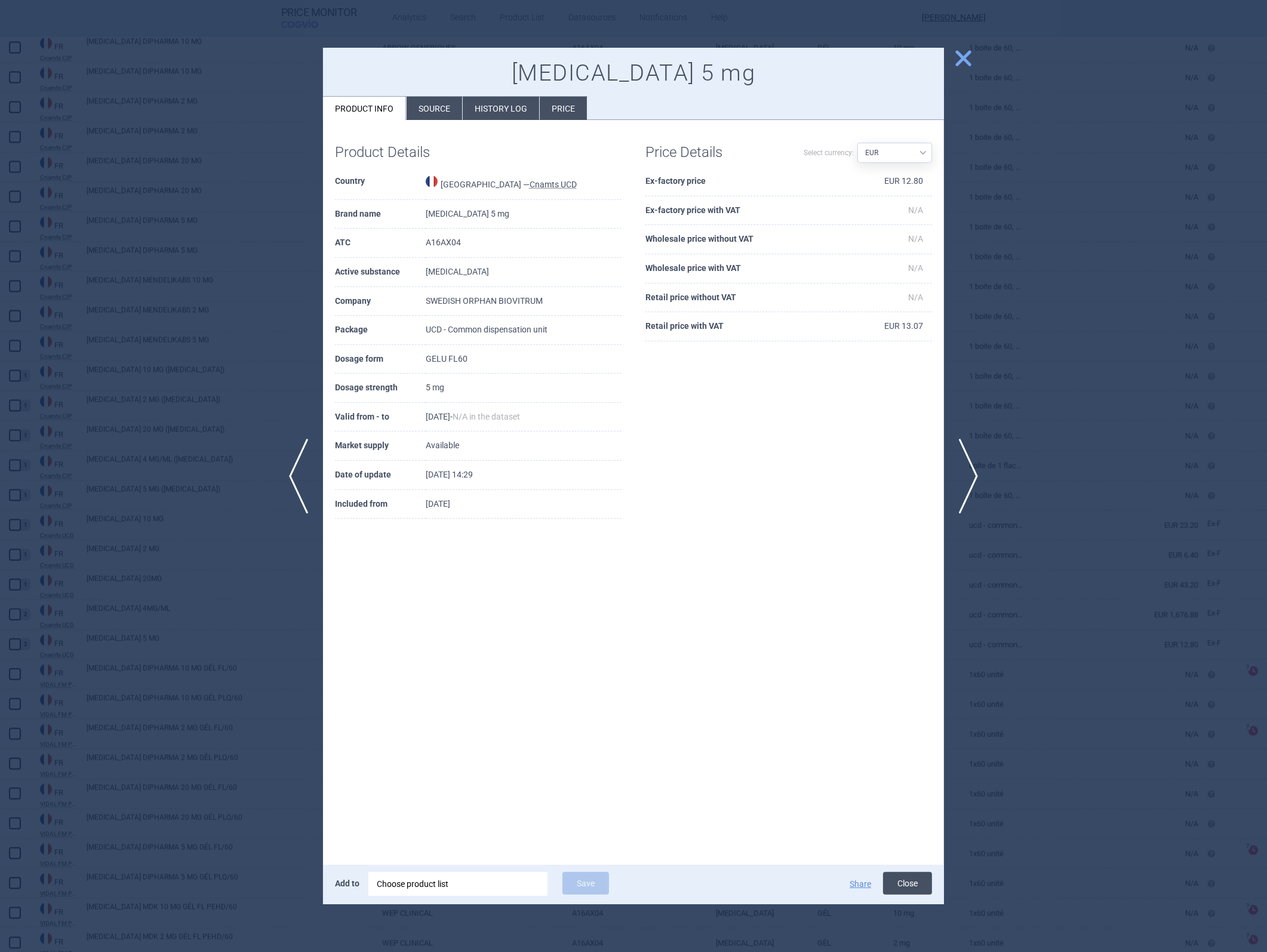
click at [843, 426] on button "Close" at bounding box center [907, 883] width 49 height 23
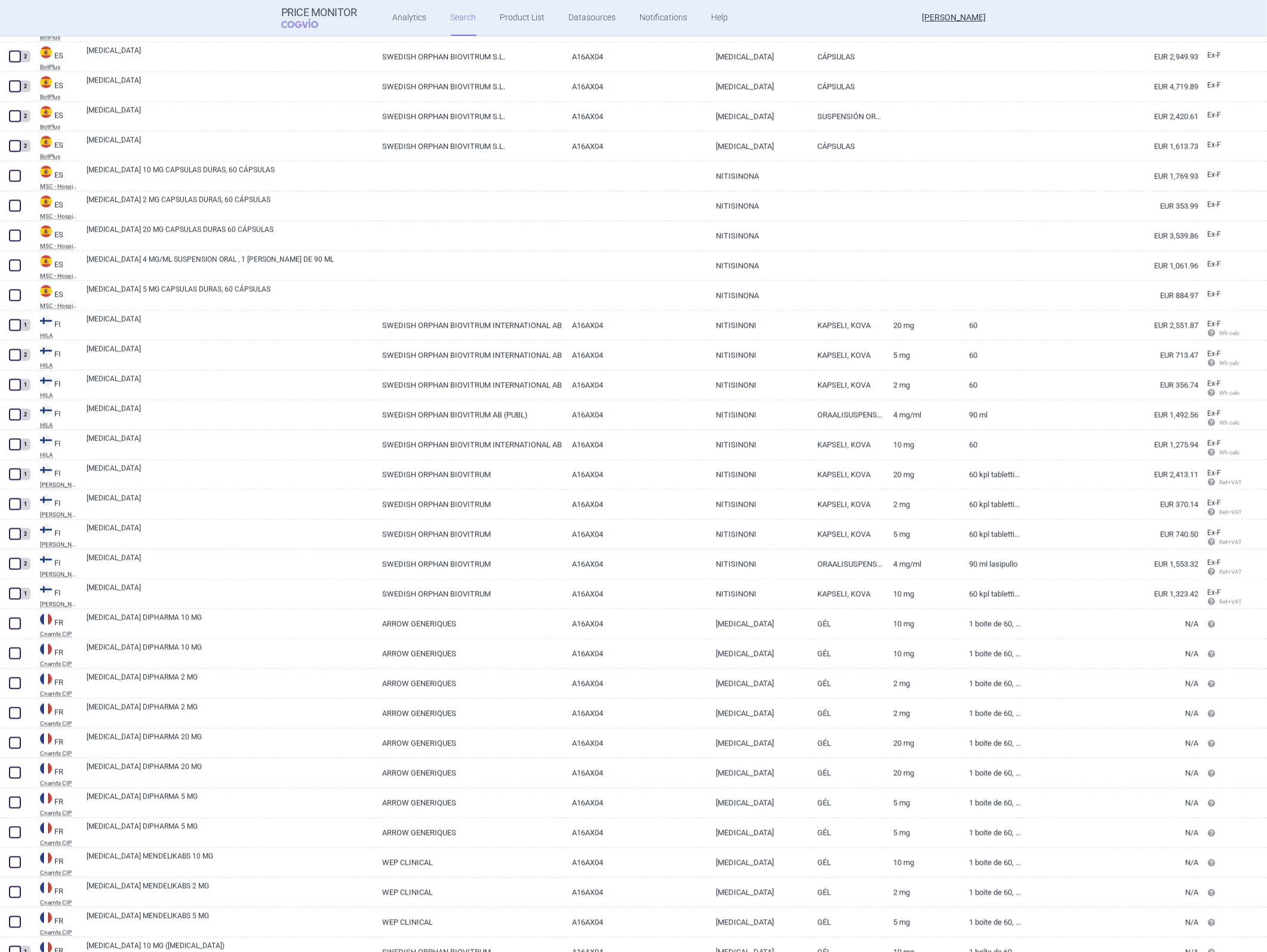
scroll to position [2470, 0]
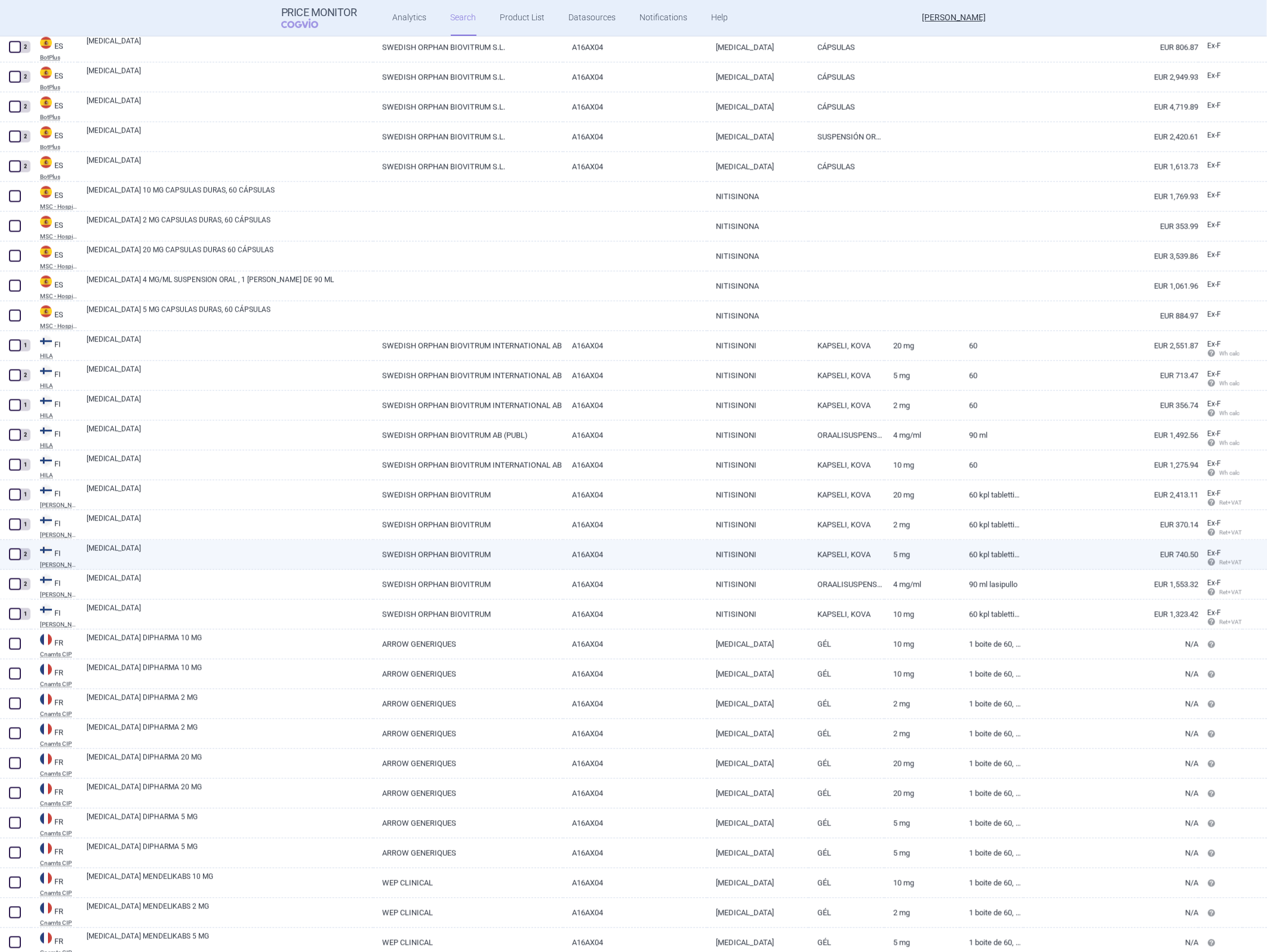
click at [645, 426] on link "A16AX04" at bounding box center [634, 555] width 143 height 29
select select "EUR"
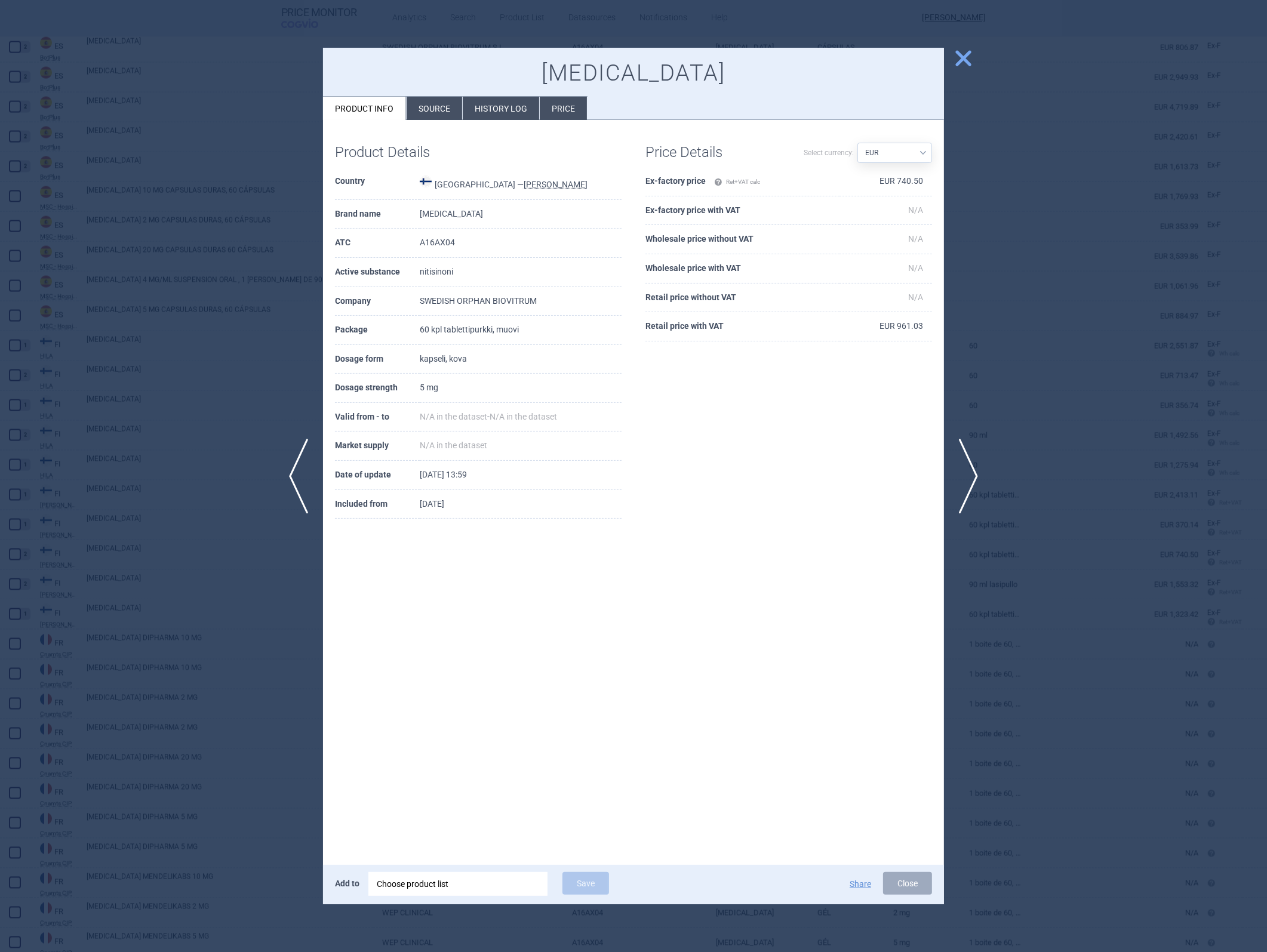
click at [843, 179] on td "EUR 740.50" at bounding box center [886, 182] width 93 height 29
click at [843, 426] on div at bounding box center [634, 476] width 1267 height 952
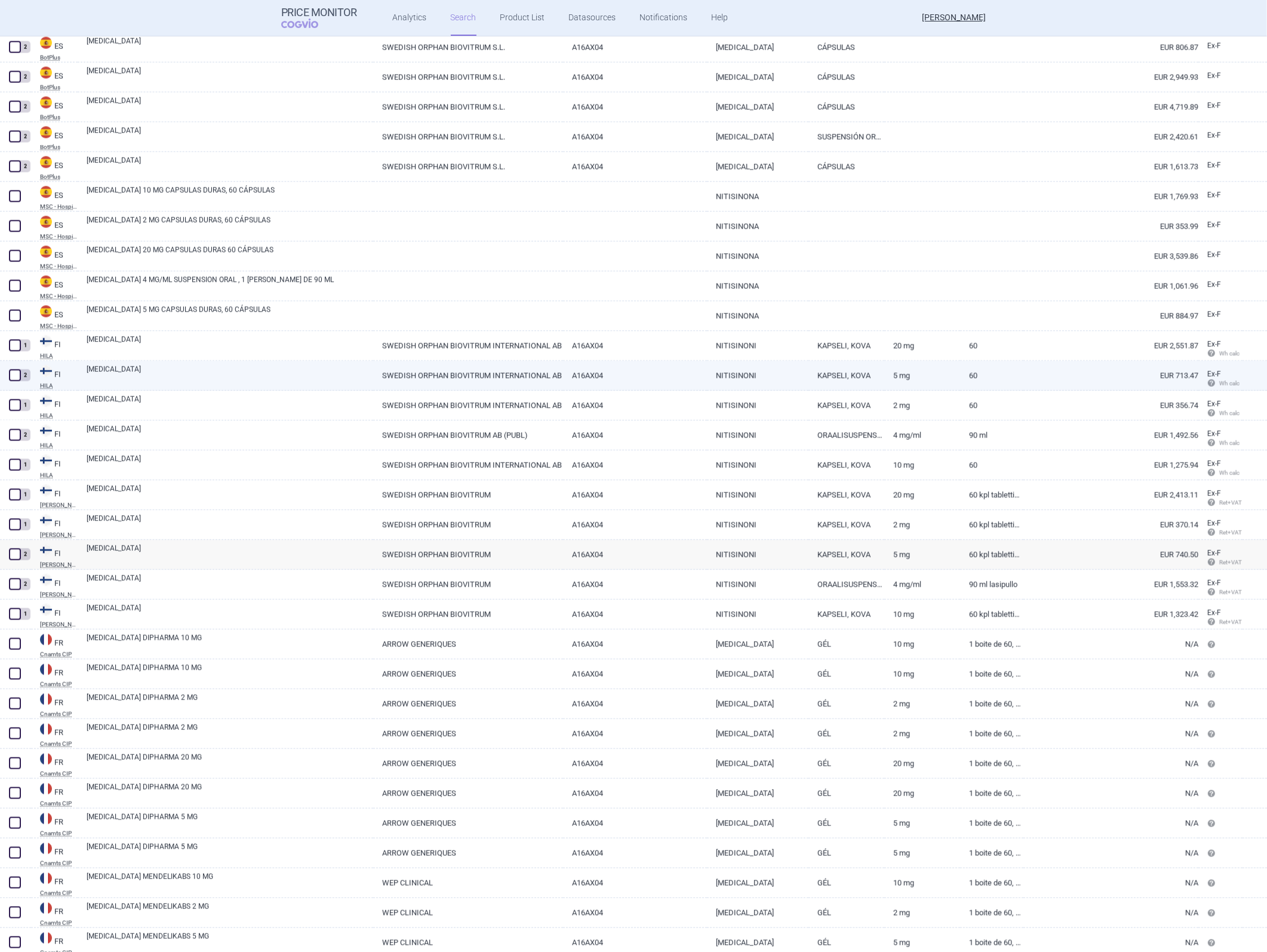
click at [808, 378] on link "KAPSELI, KOVA" at bounding box center [846, 376] width 76 height 29
select select "EUR"
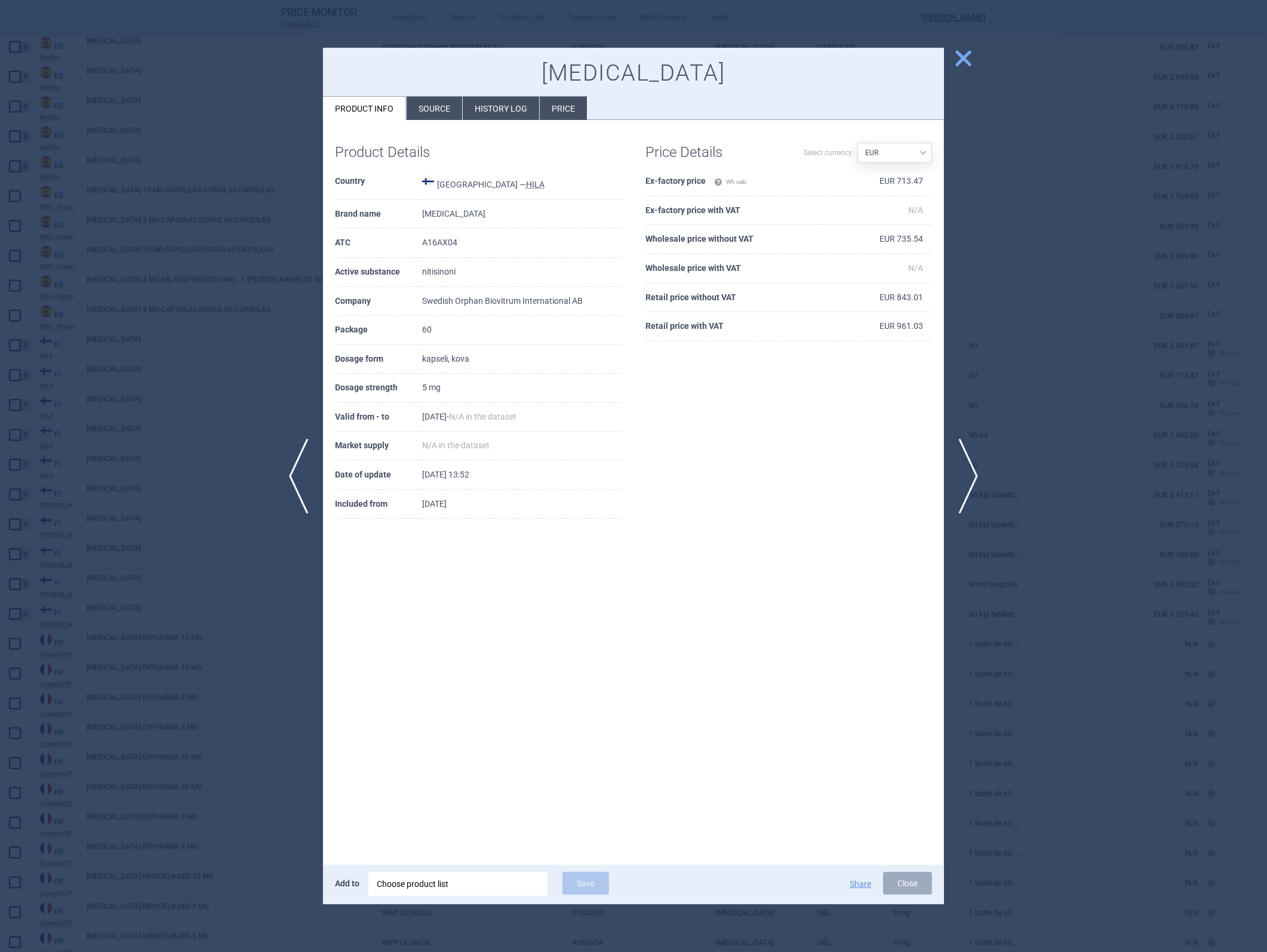
click at [843, 180] on td "EUR 713.47" at bounding box center [886, 182] width 93 height 29
click at [843, 239] on td "EUR 735.54" at bounding box center [886, 240] width 93 height 29
click at [843, 426] on div at bounding box center [634, 476] width 1267 height 952
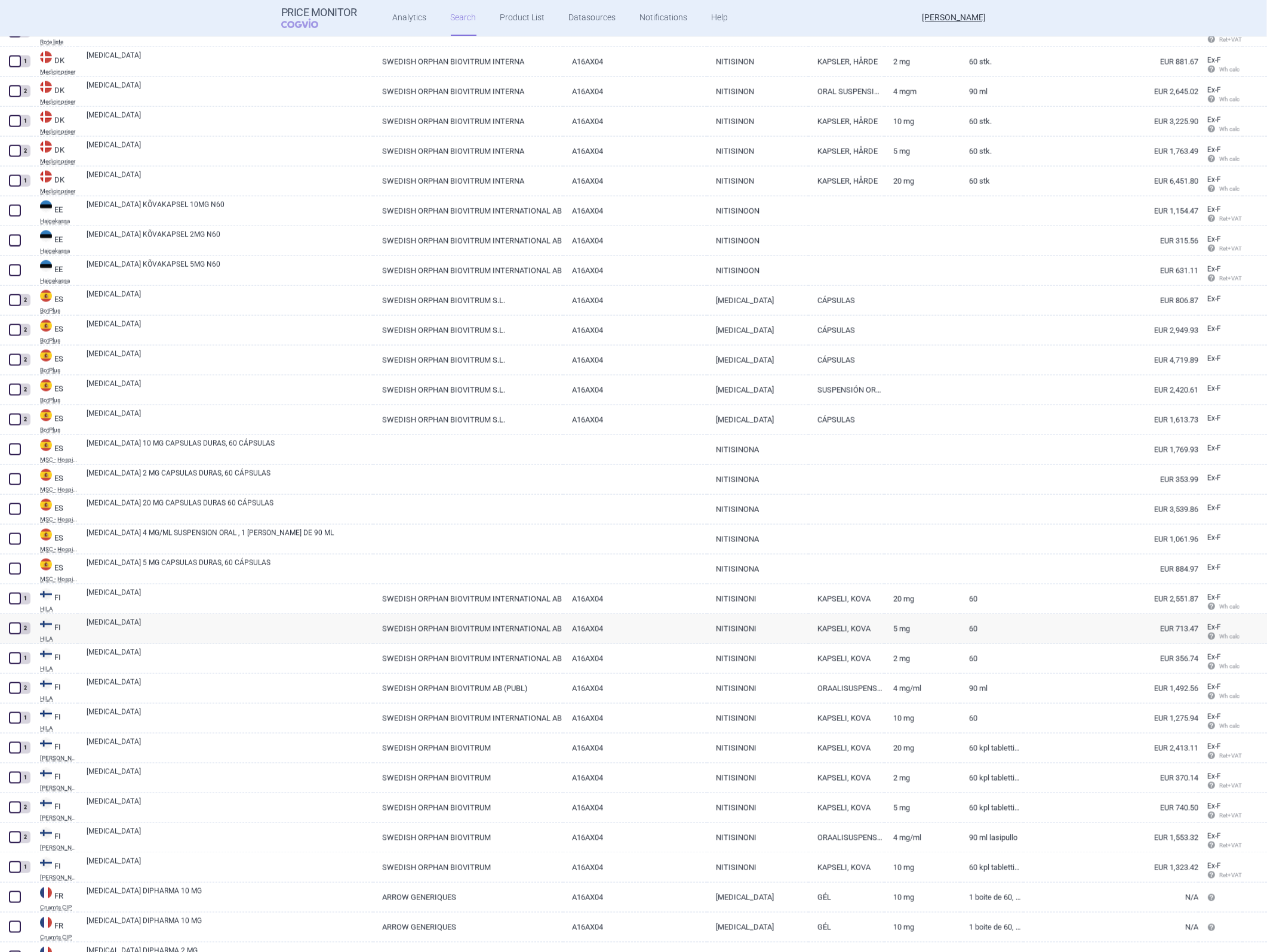
scroll to position [2205, 0]
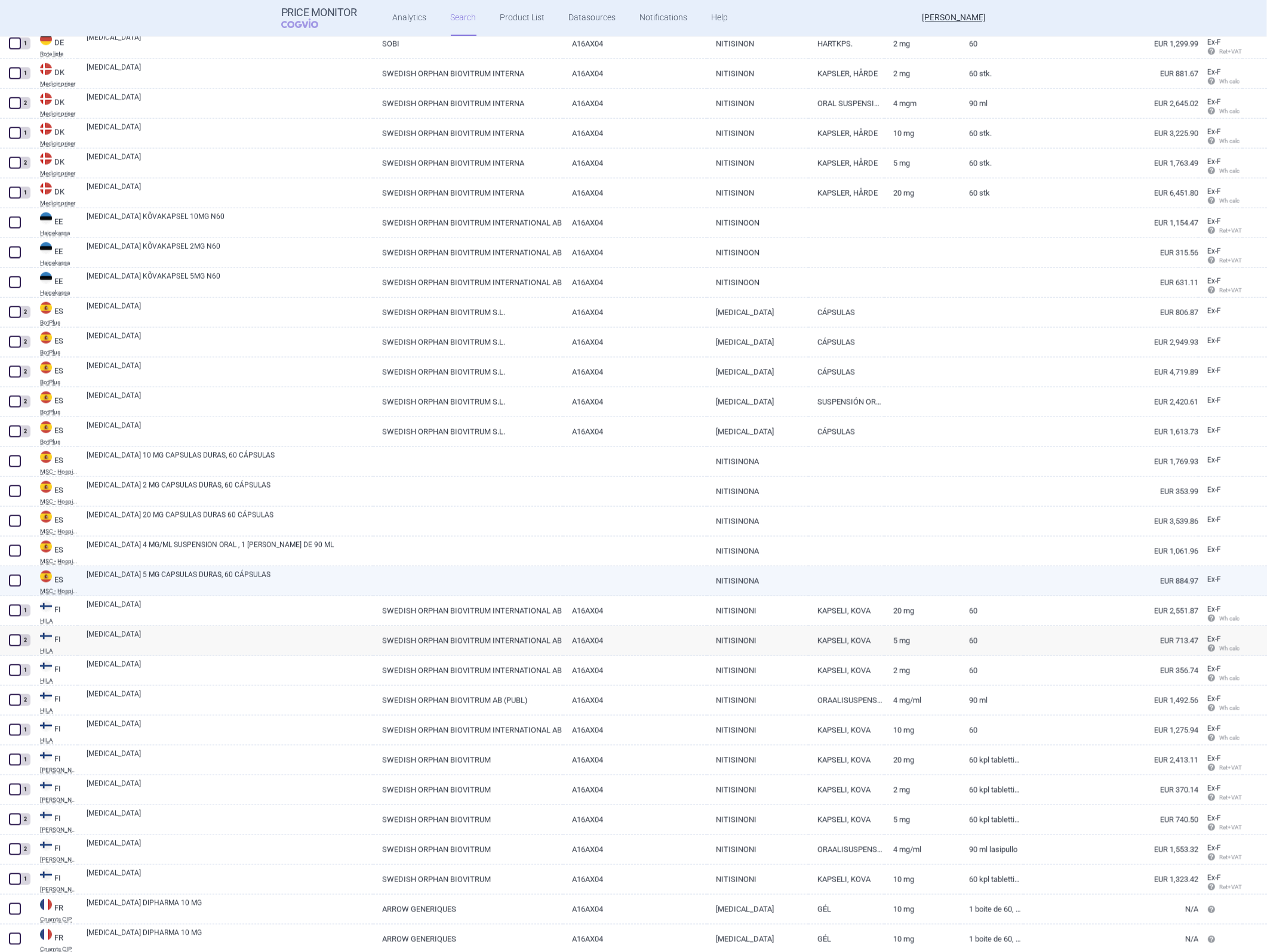
click at [822, 426] on link at bounding box center [846, 577] width 76 height 22
select select "EUR"
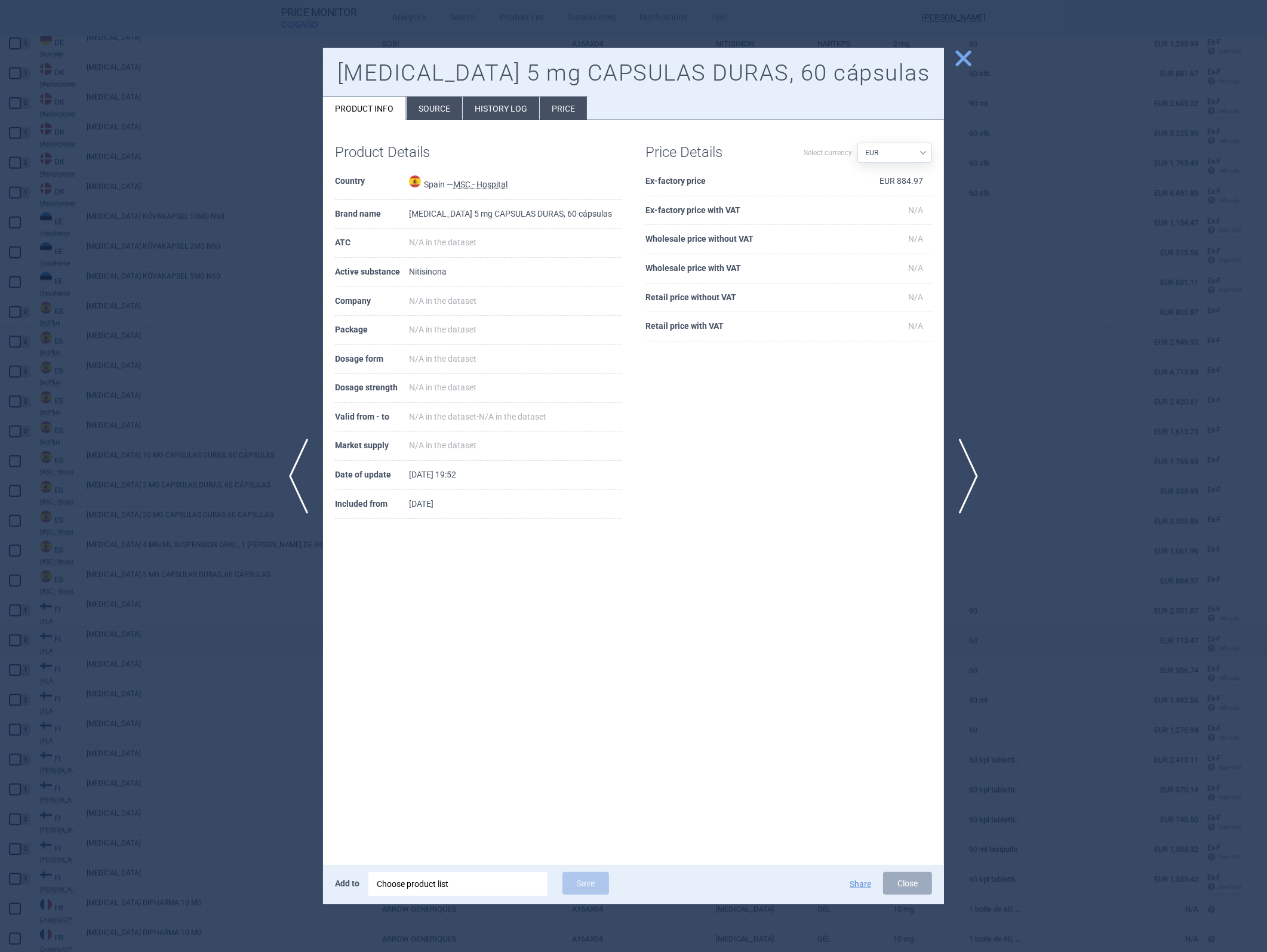
click at [843, 179] on td "EUR 884.97" at bounding box center [886, 182] width 93 height 29
click at [843, 426] on div at bounding box center [634, 476] width 1267 height 952
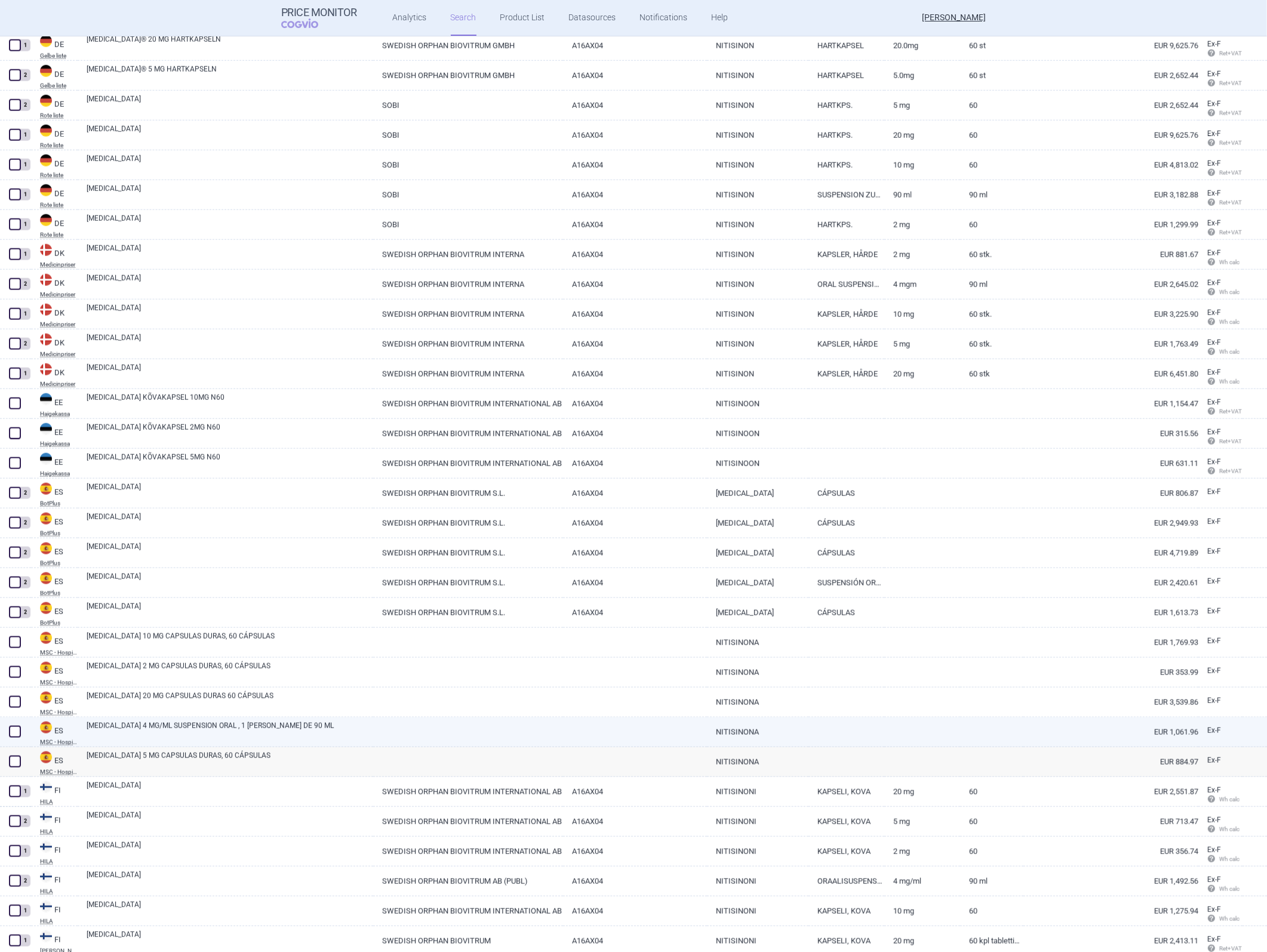
scroll to position [2006, 0]
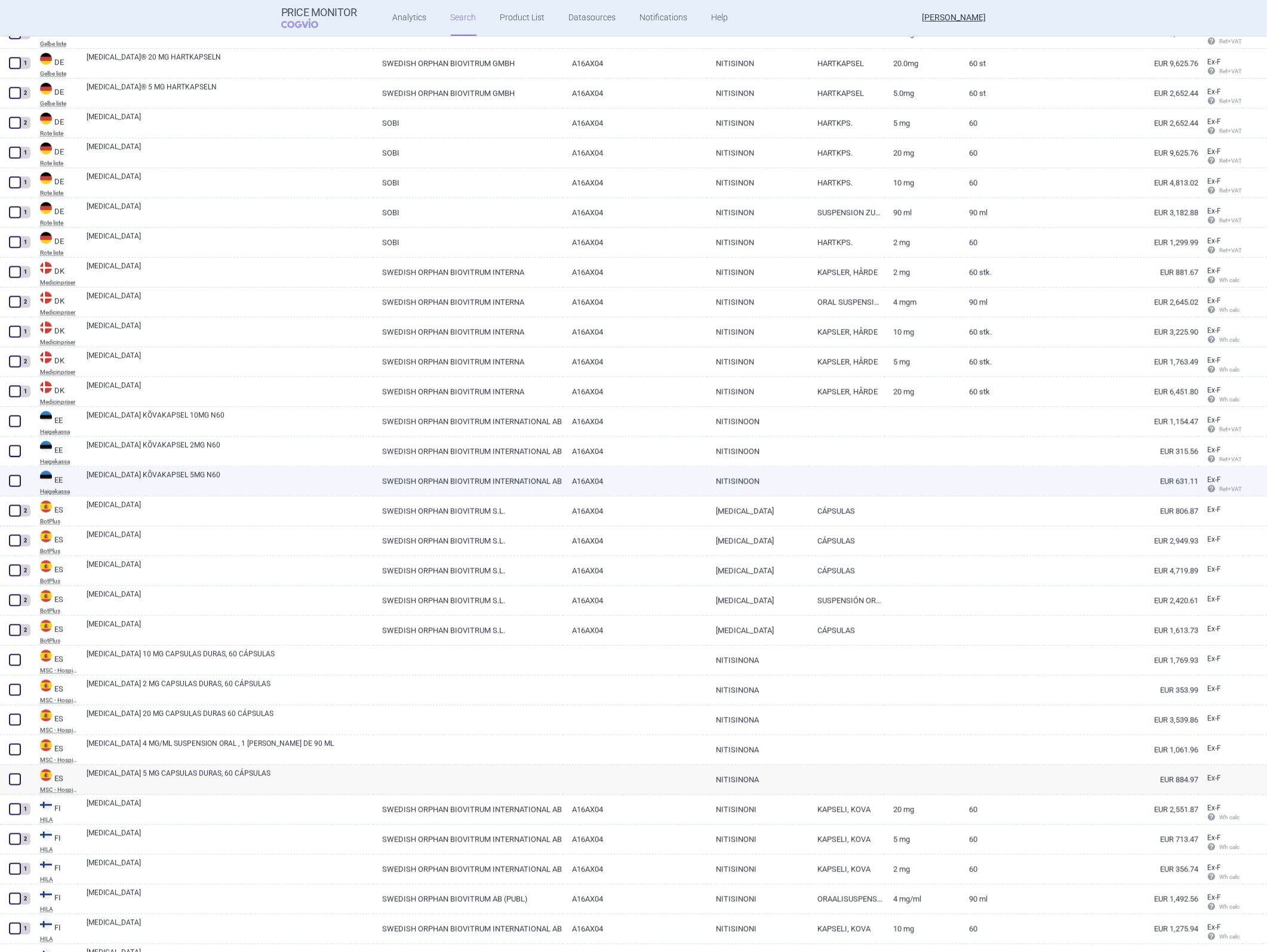
click at [817, 426] on link at bounding box center [846, 478] width 76 height 22
select select "EUR"
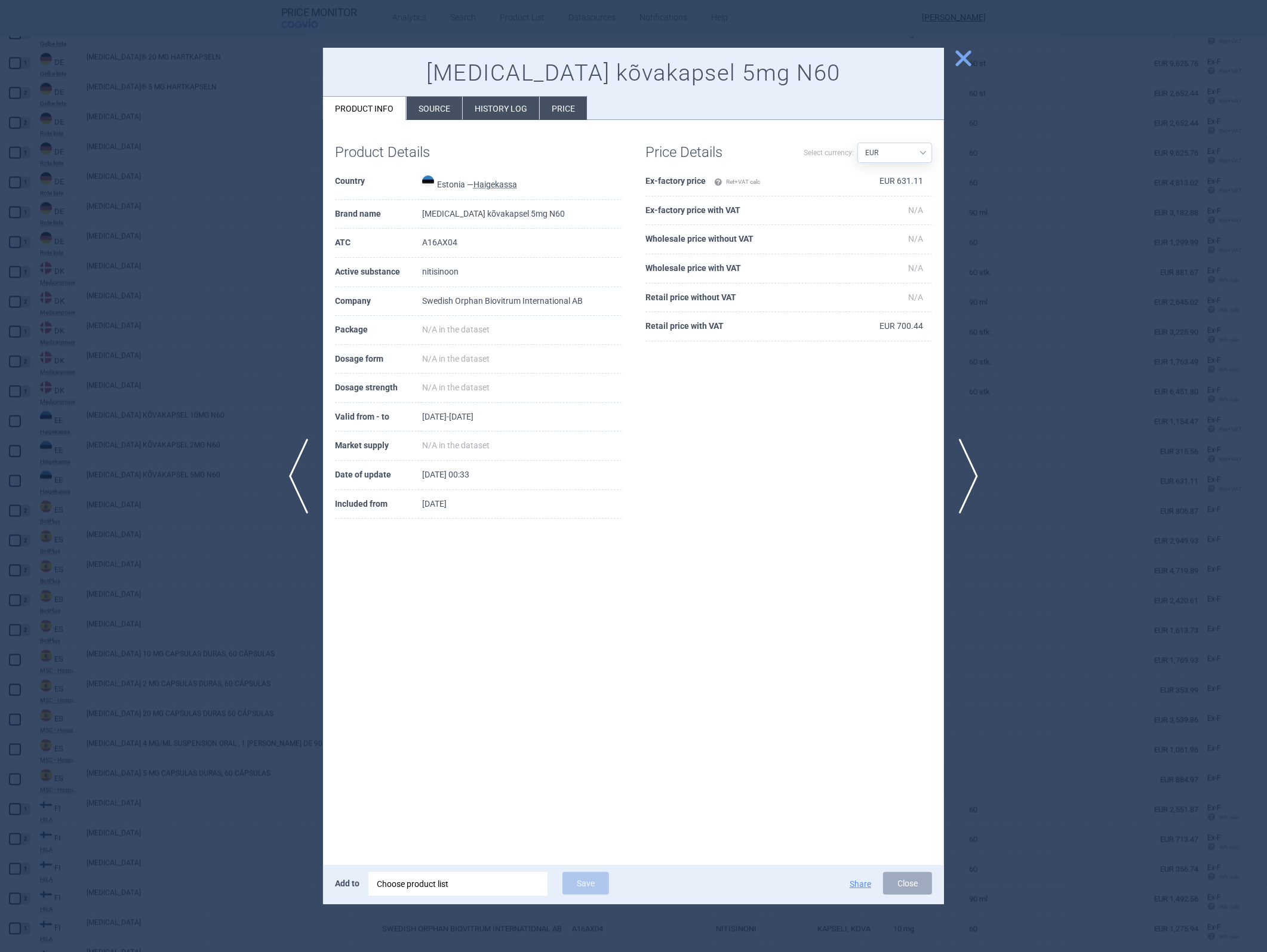
click at [843, 179] on td "EUR 631.11" at bounding box center [886, 182] width 93 height 29
click at [843, 426] on div at bounding box center [634, 476] width 1267 height 952
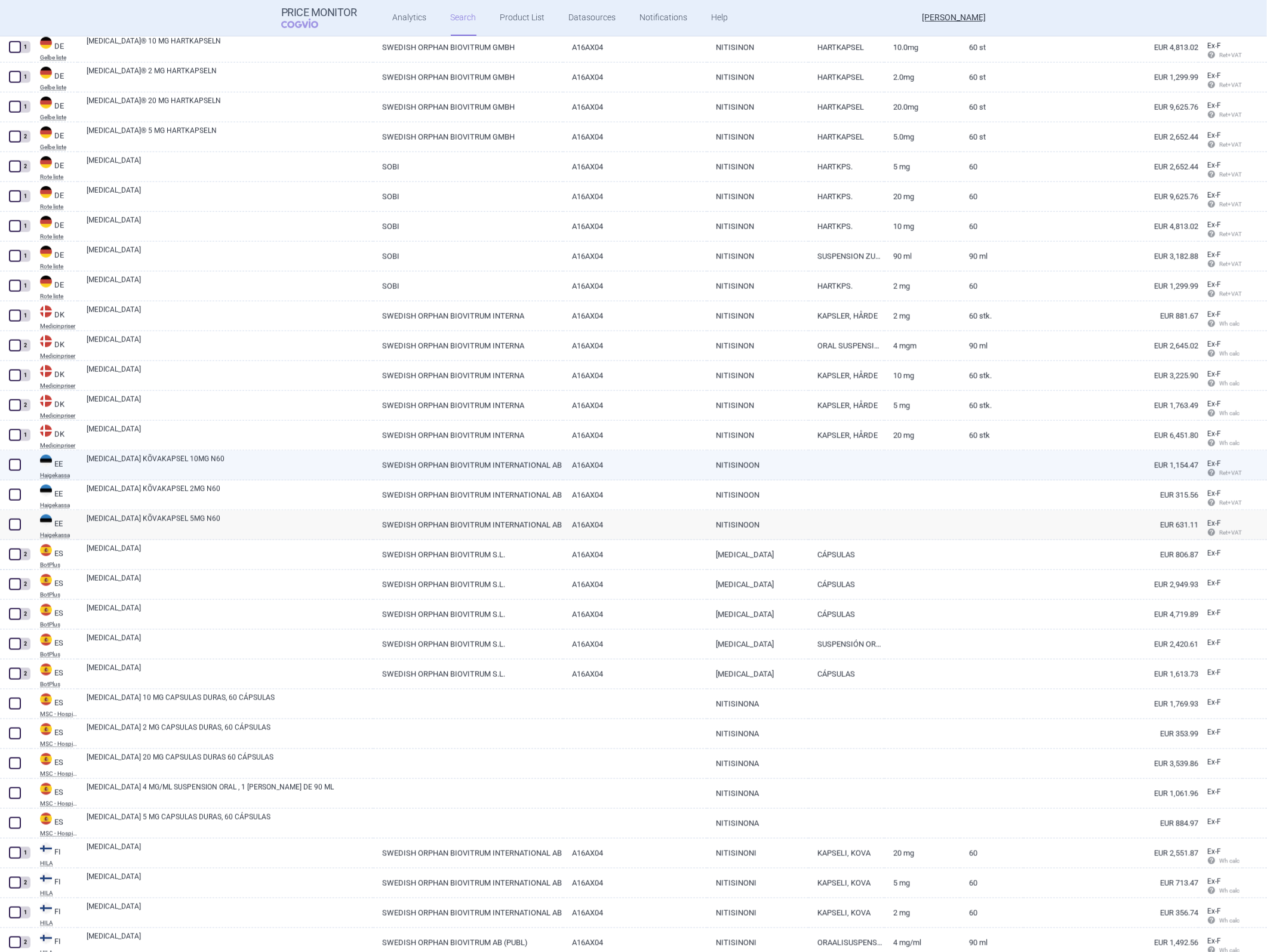
scroll to position [1940, 0]
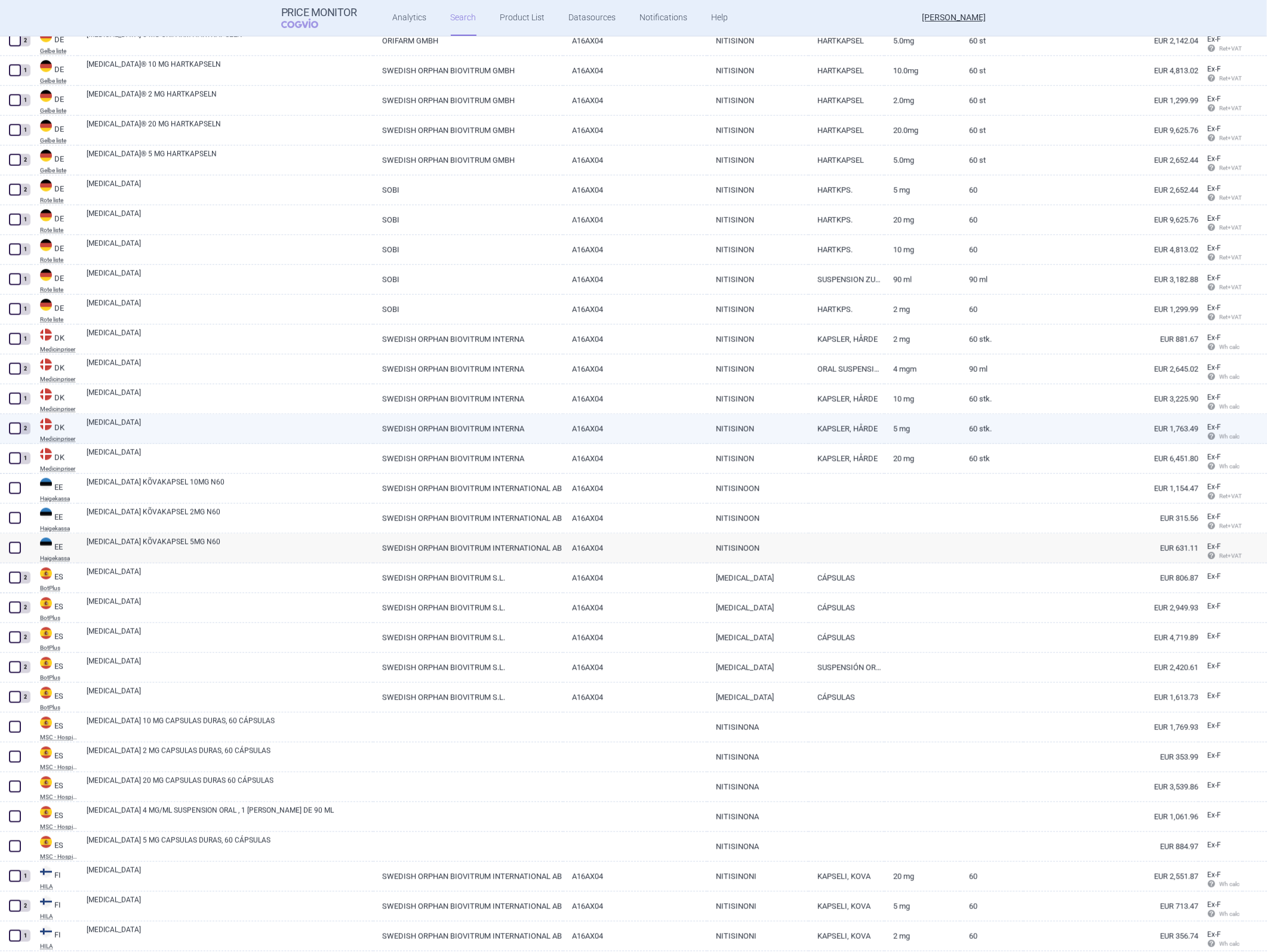
click at [744, 425] on link "NITISINON" at bounding box center [758, 429] width 102 height 29
select select "EUR"
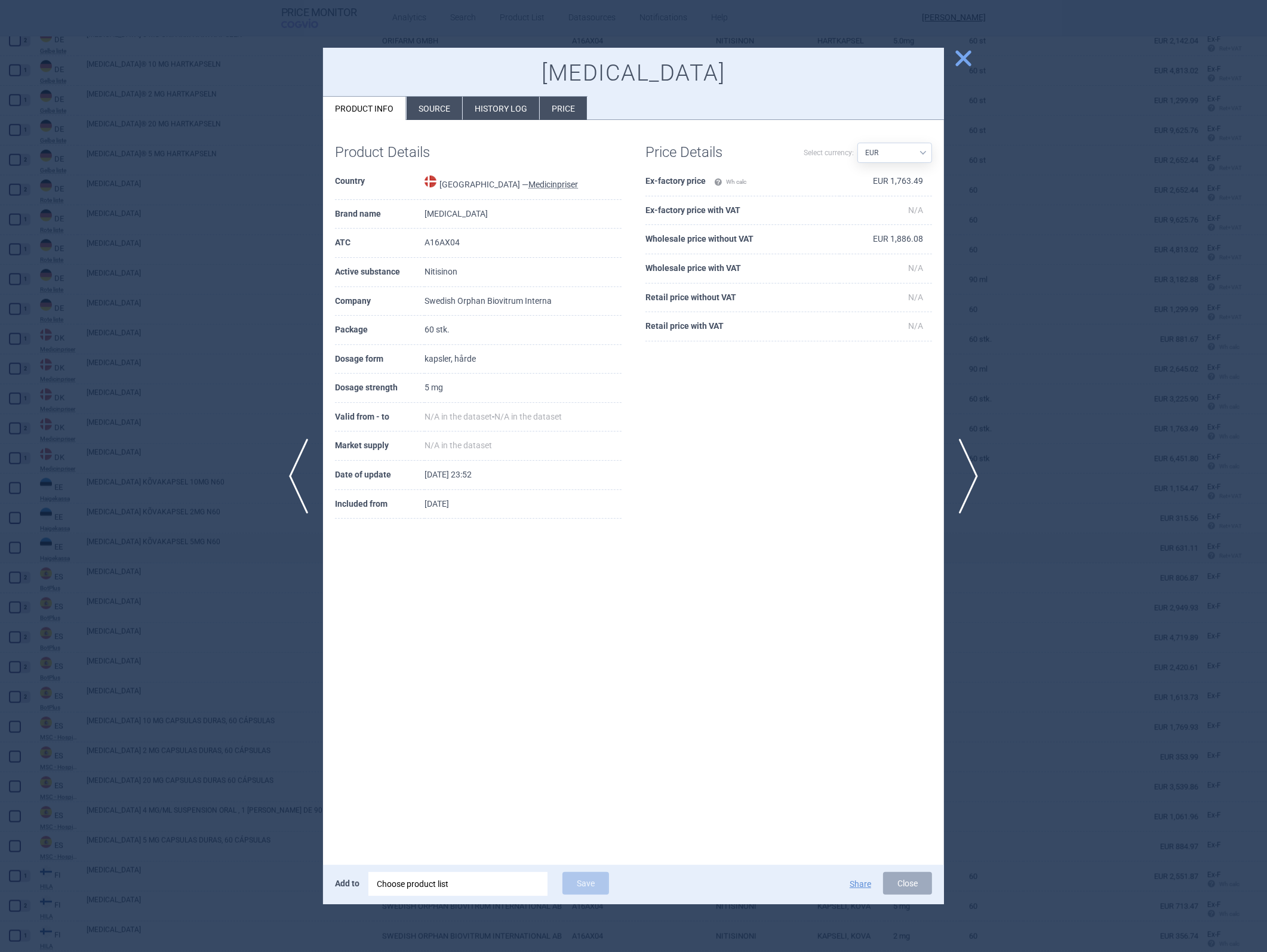
click at [843, 178] on td "EUR 1,763.49" at bounding box center [886, 182] width 93 height 29
click at [843, 239] on td "EUR 1,886.08" at bounding box center [886, 240] width 93 height 29
click at [843, 426] on div at bounding box center [634, 476] width 1267 height 952
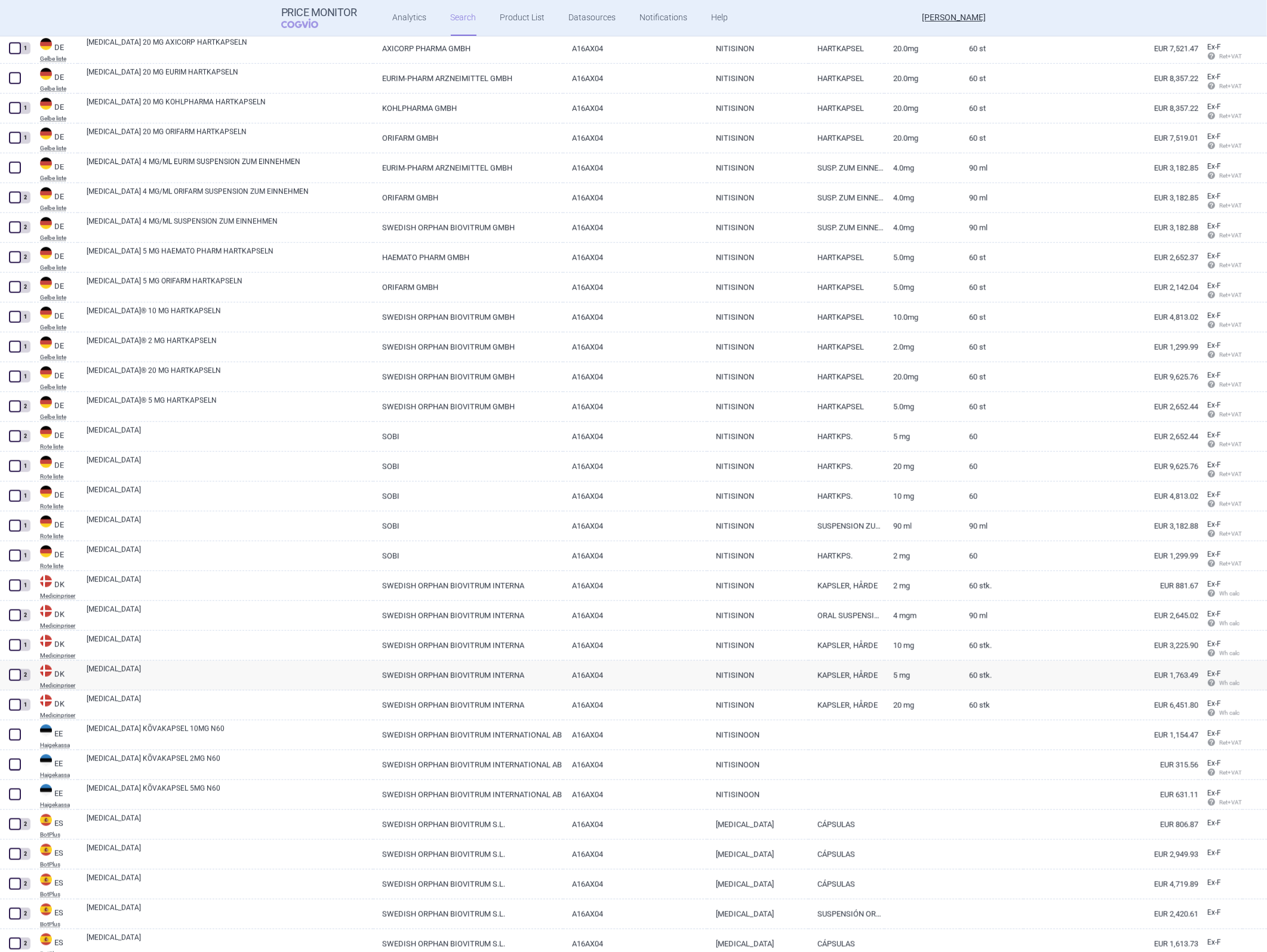
scroll to position [1674, 0]
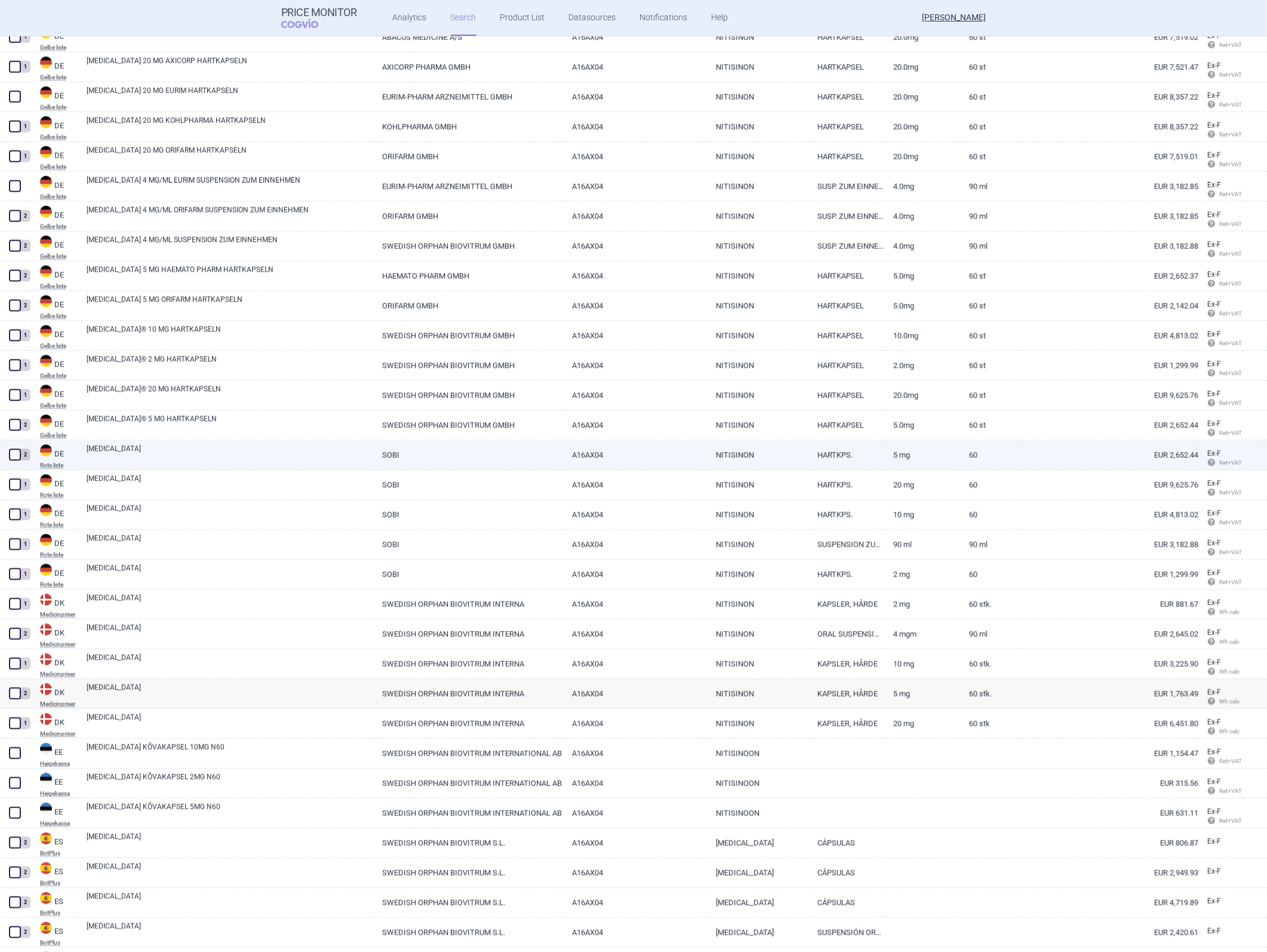
click at [648, 426] on link "A16AX04" at bounding box center [634, 455] width 143 height 29
select select "EUR"
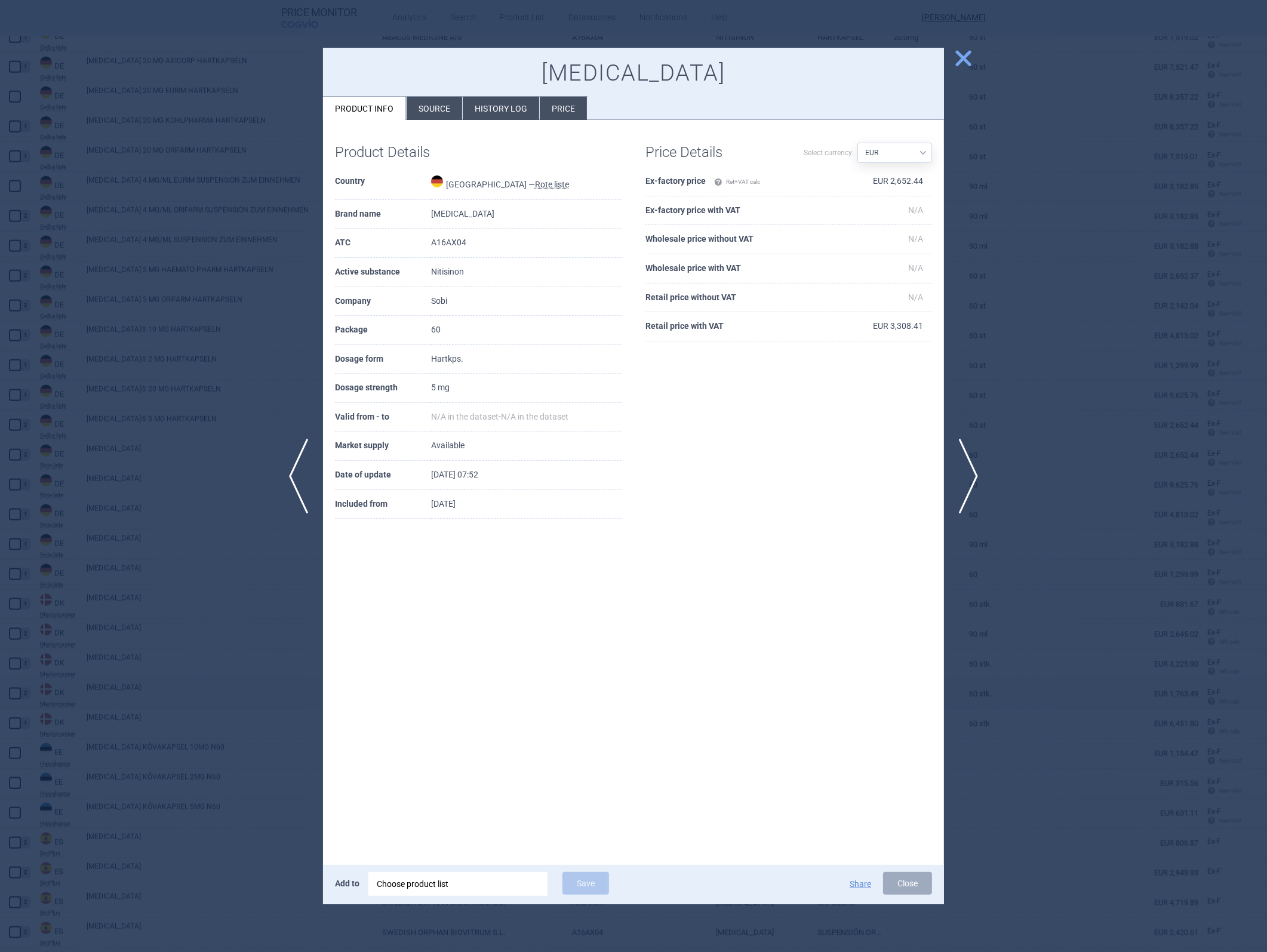
click at [246, 409] on div at bounding box center [634, 476] width 1267 height 952
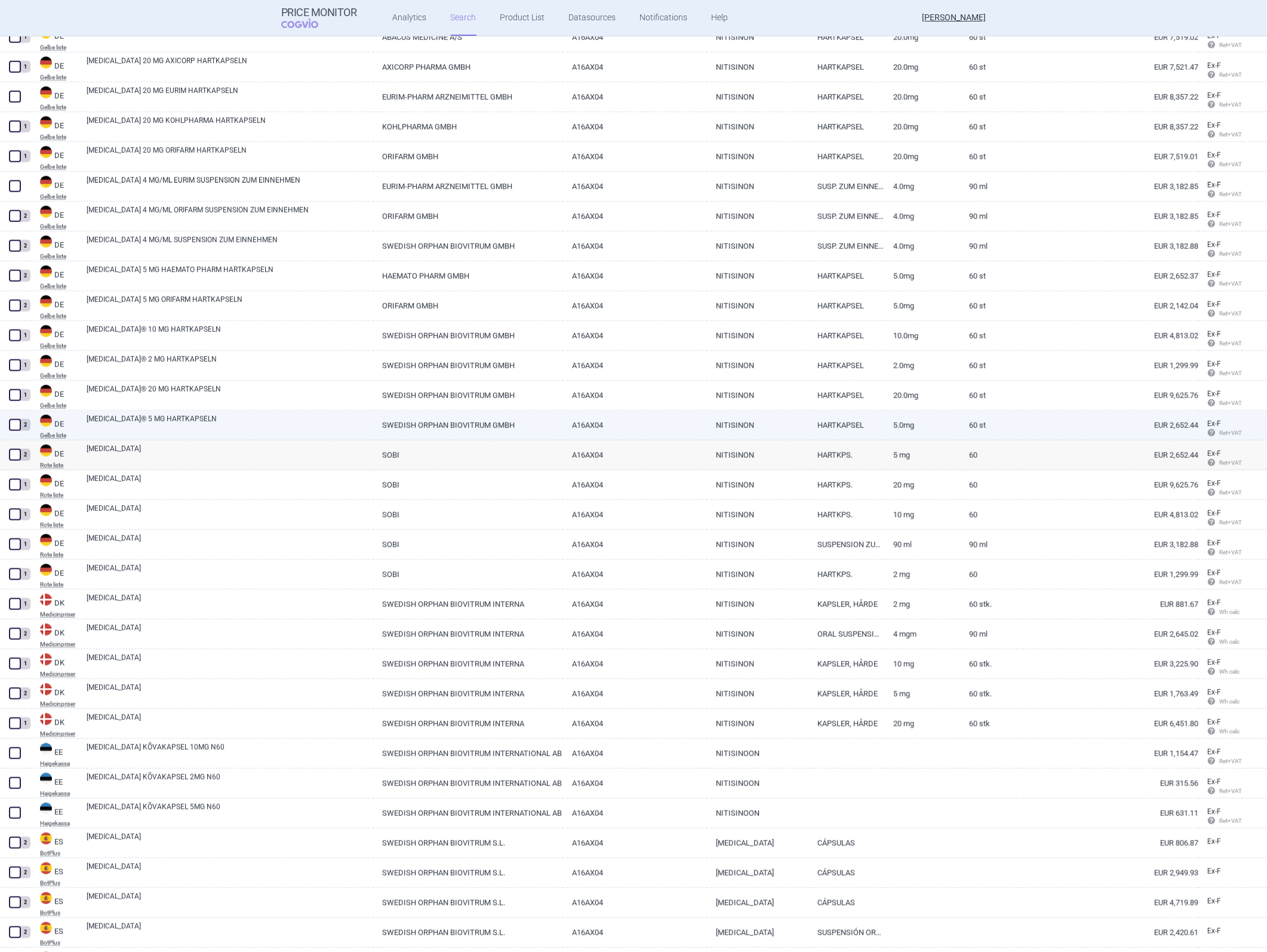
click at [596, 422] on link "A16AX04" at bounding box center [634, 425] width 143 height 29
select select "EUR"
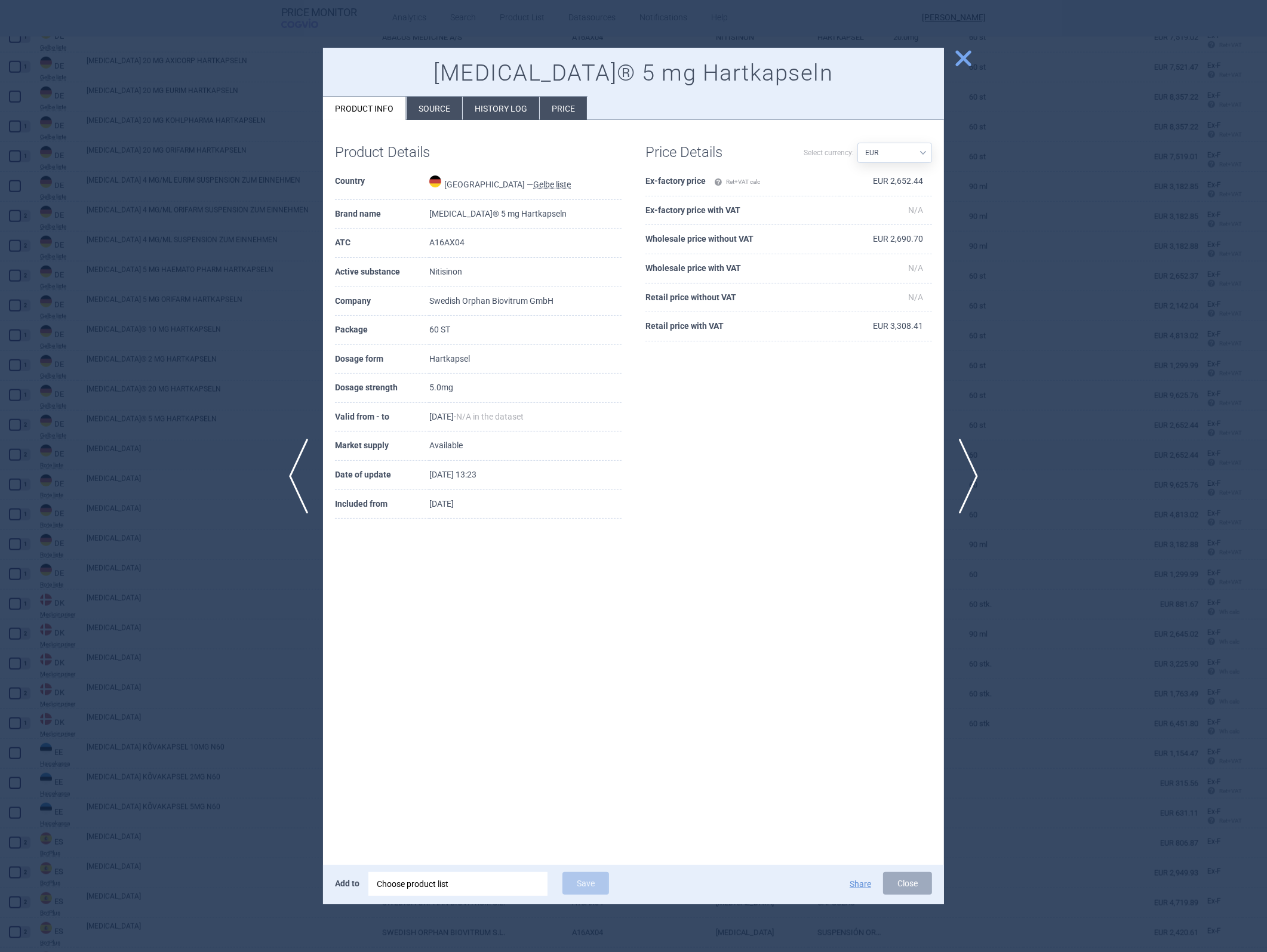
click at [843, 181] on td "EUR 2,652.44" at bounding box center [886, 182] width 93 height 29
click at [843, 239] on td "EUR 2,690.70" at bounding box center [886, 240] width 93 height 29
click at [843, 426] on div at bounding box center [634, 476] width 1267 height 952
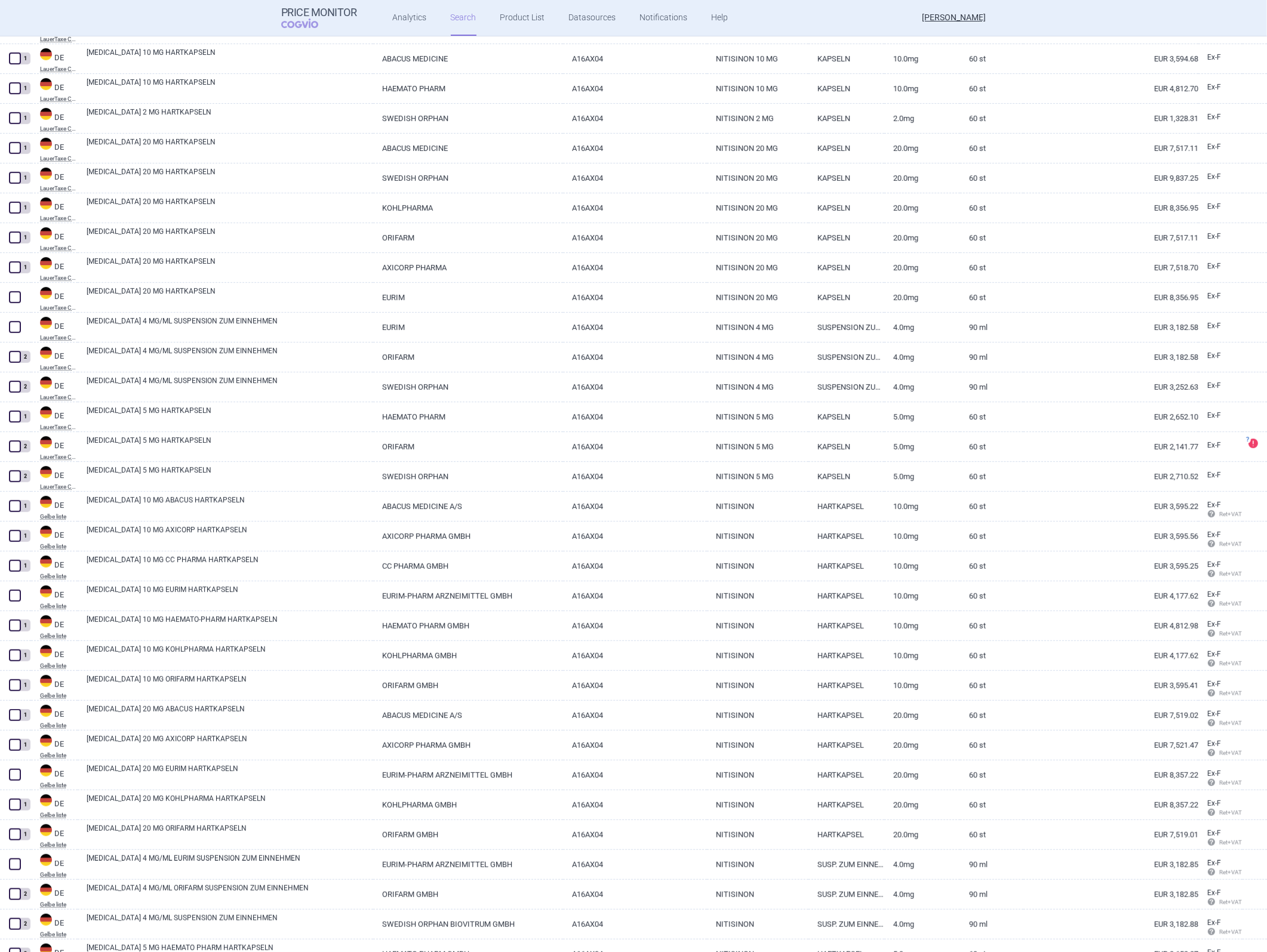
scroll to position [1011, 0]
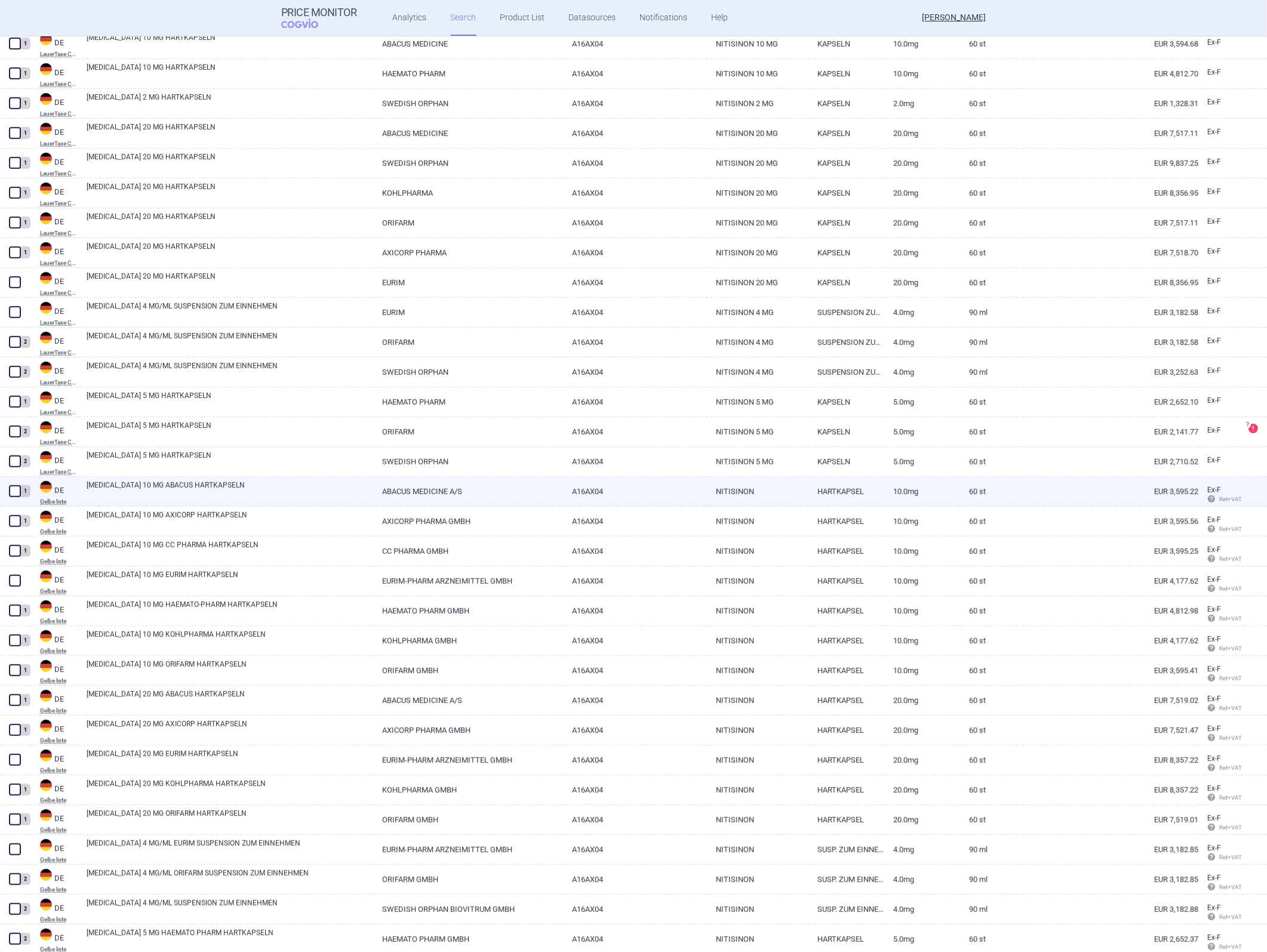
click at [616, 426] on link "A16AX04" at bounding box center [634, 491] width 143 height 29
select select "EUR"
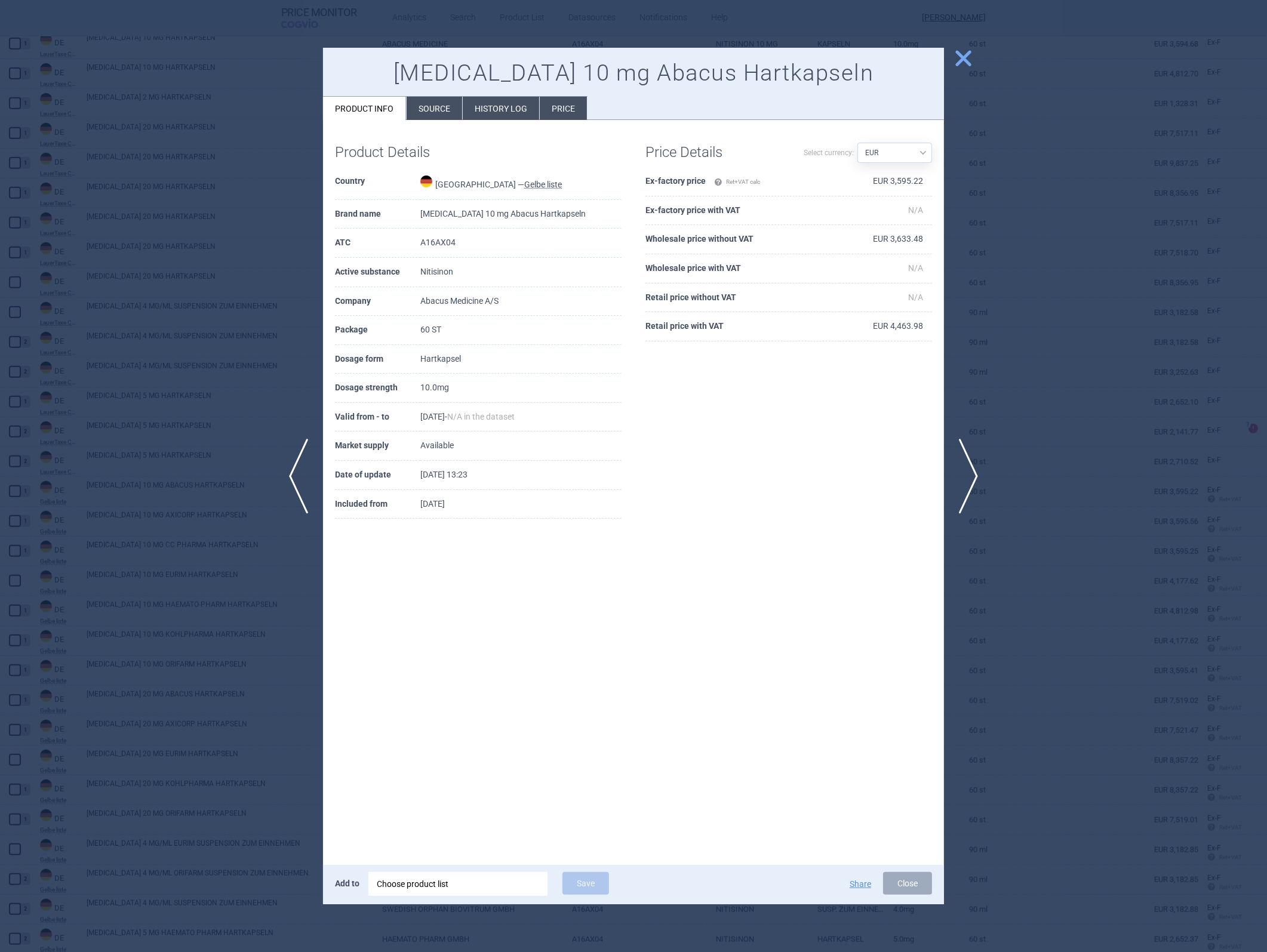
click at [843, 426] on div at bounding box center [634, 476] width 1267 height 952
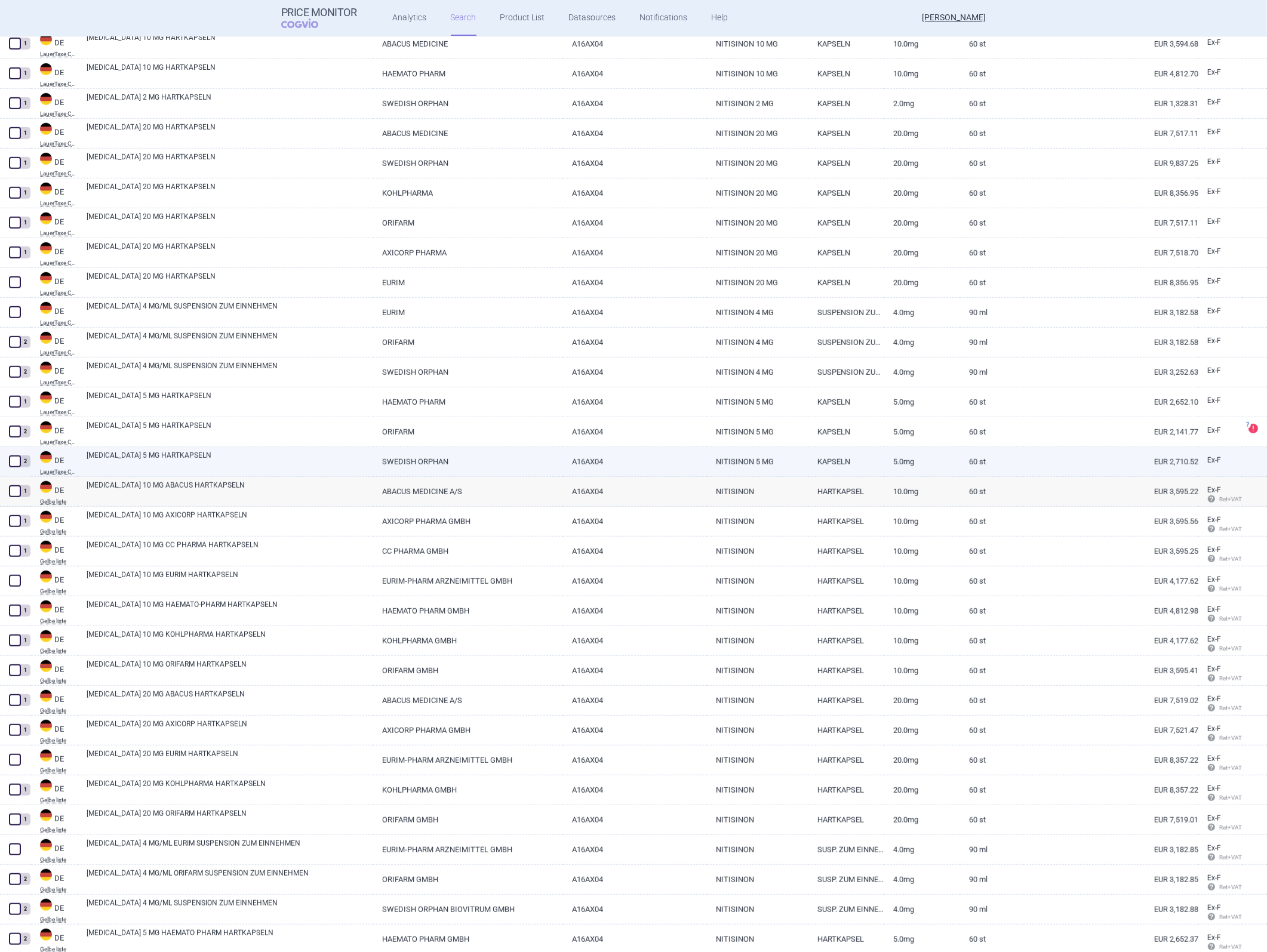
click at [580, 426] on link "A16AX04" at bounding box center [634, 461] width 143 height 29
select select "EUR"
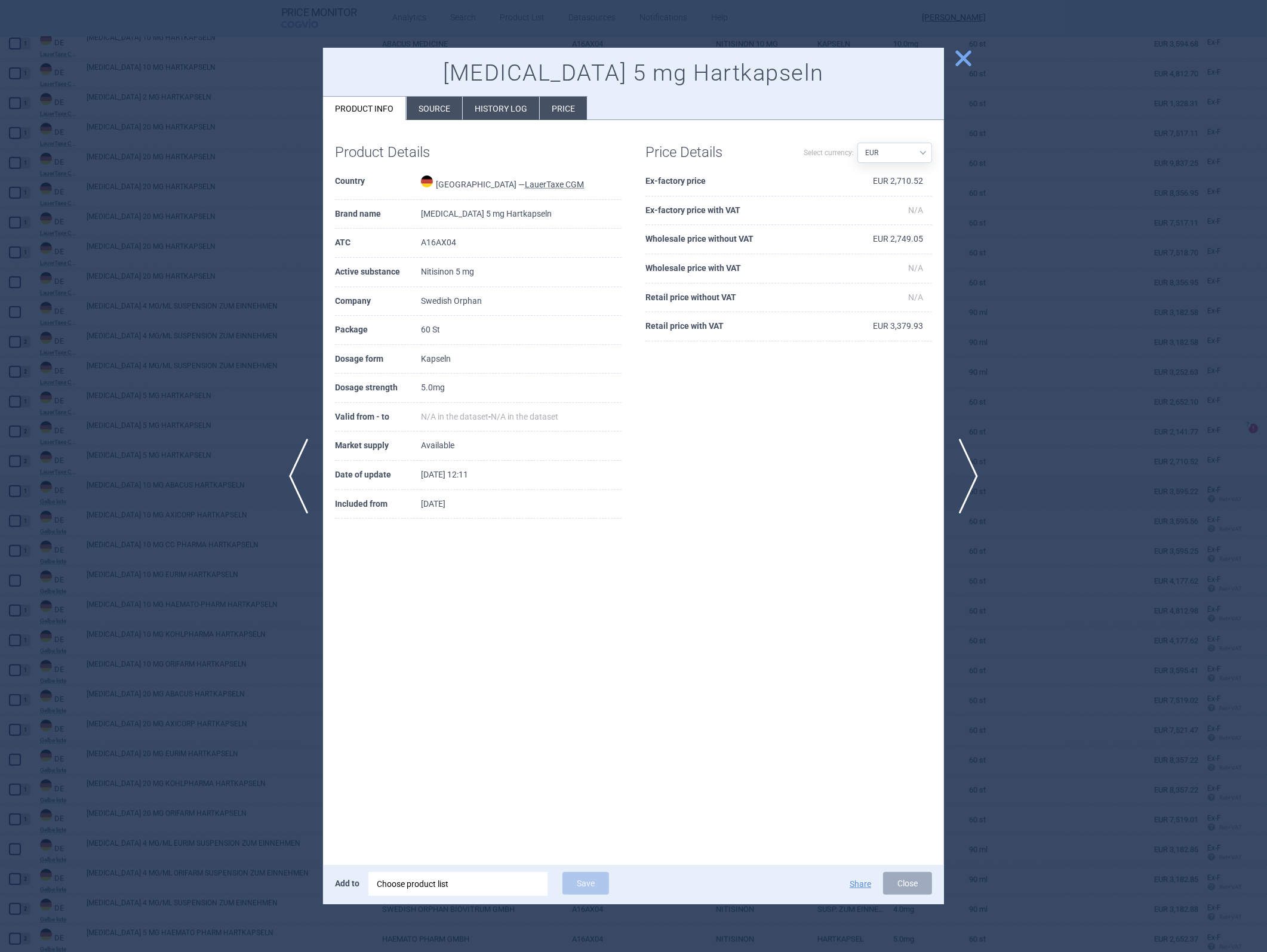
click at [843, 180] on td "EUR 2,710.52" at bounding box center [886, 182] width 93 height 29
click at [843, 426] on div at bounding box center [634, 476] width 1267 height 952
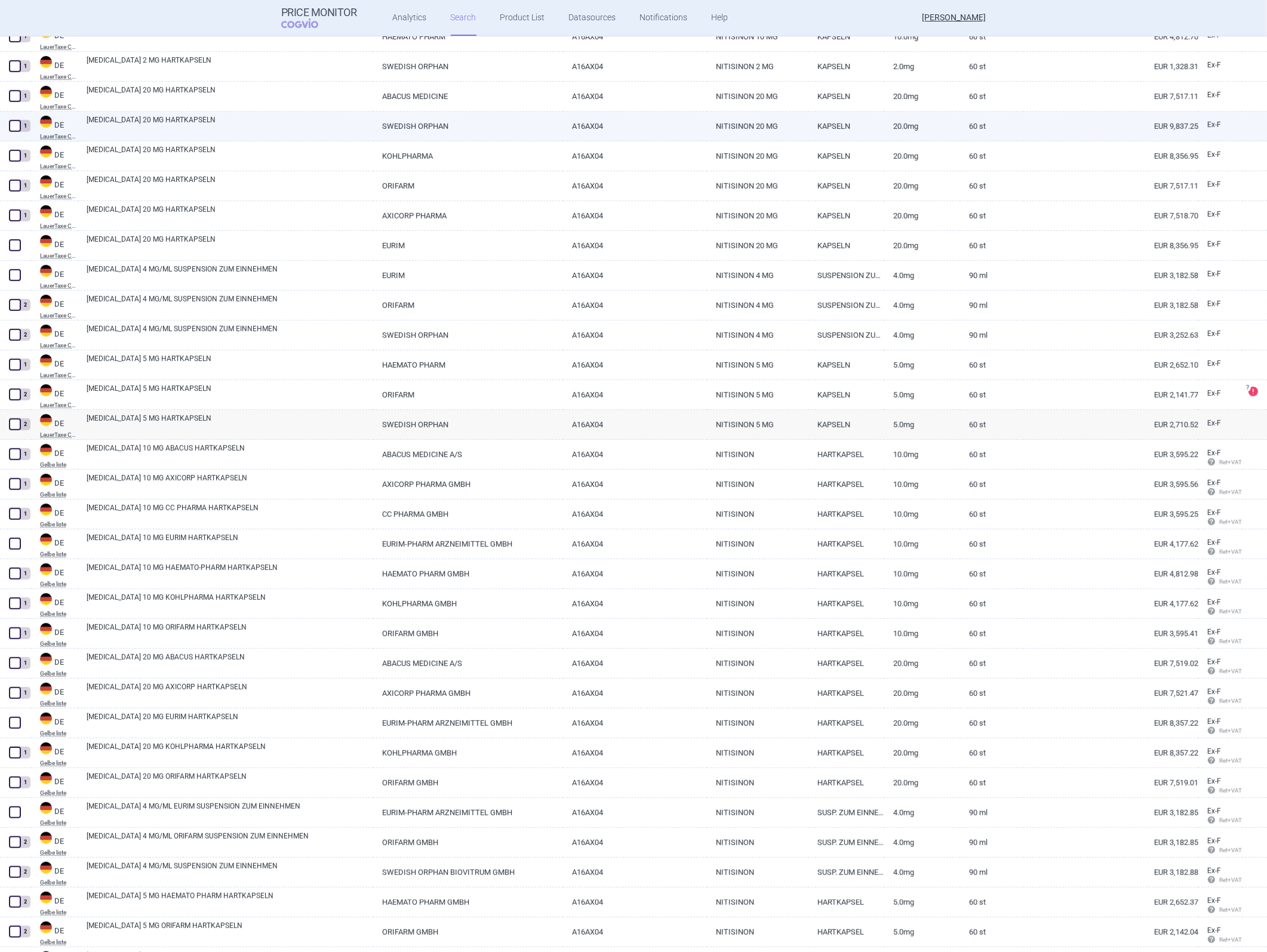
scroll to position [1077, 0]
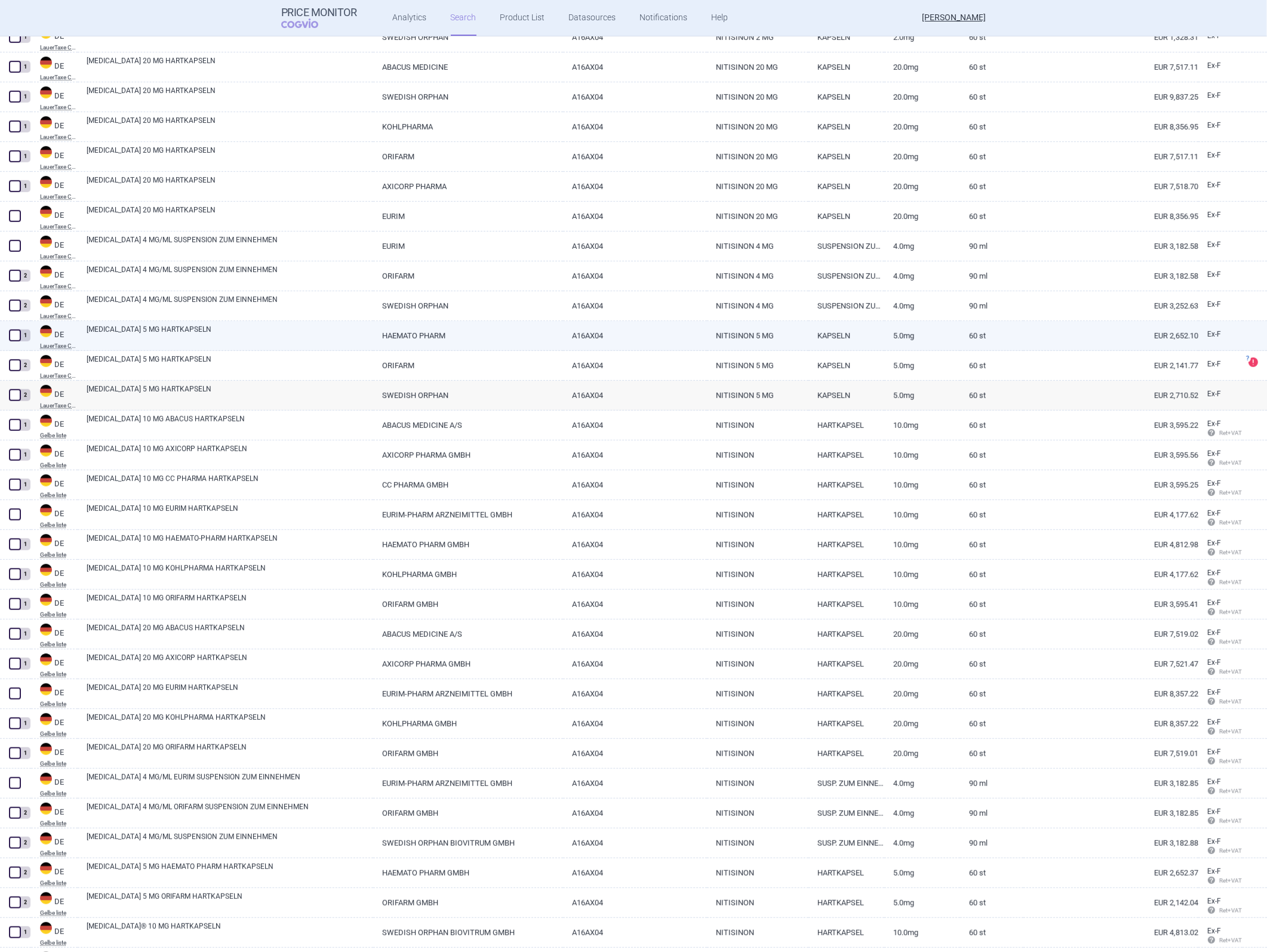
click at [843, 337] on link "5.0mg" at bounding box center [922, 335] width 76 height 29
select select "EUR"
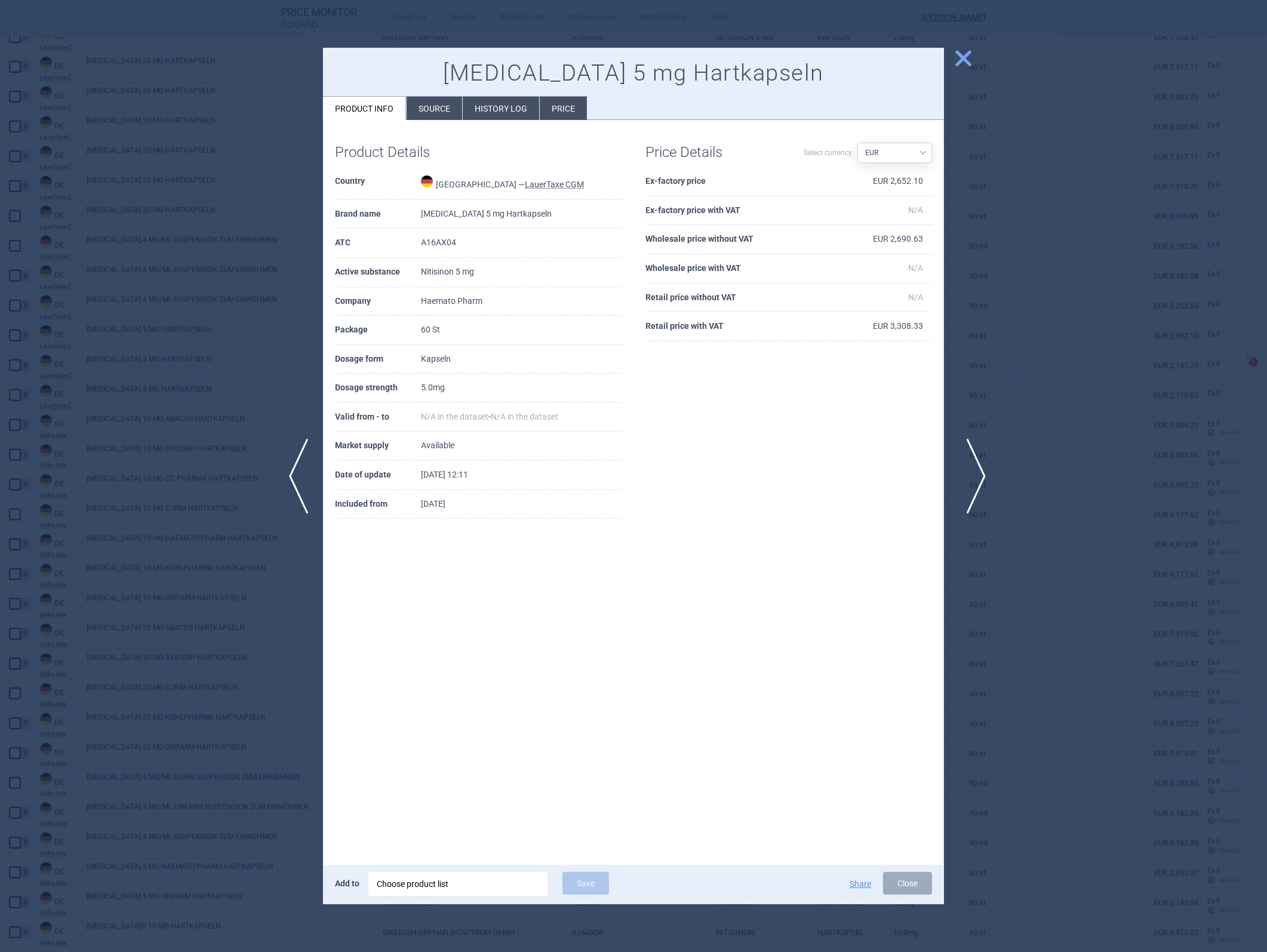
click at [843, 426] on span "next" at bounding box center [971, 476] width 27 height 75
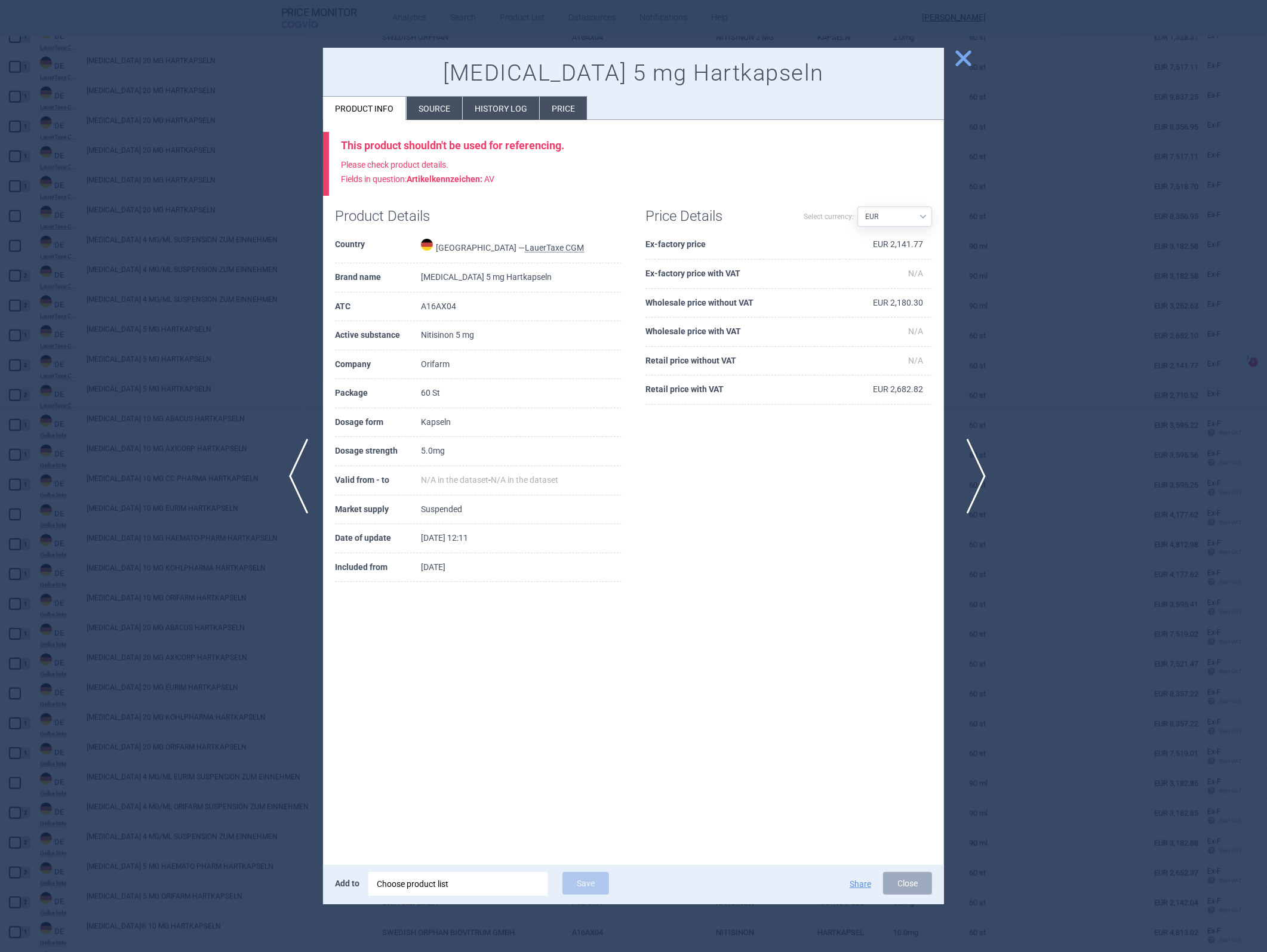
click at [843, 426] on span "next" at bounding box center [971, 476] width 27 height 75
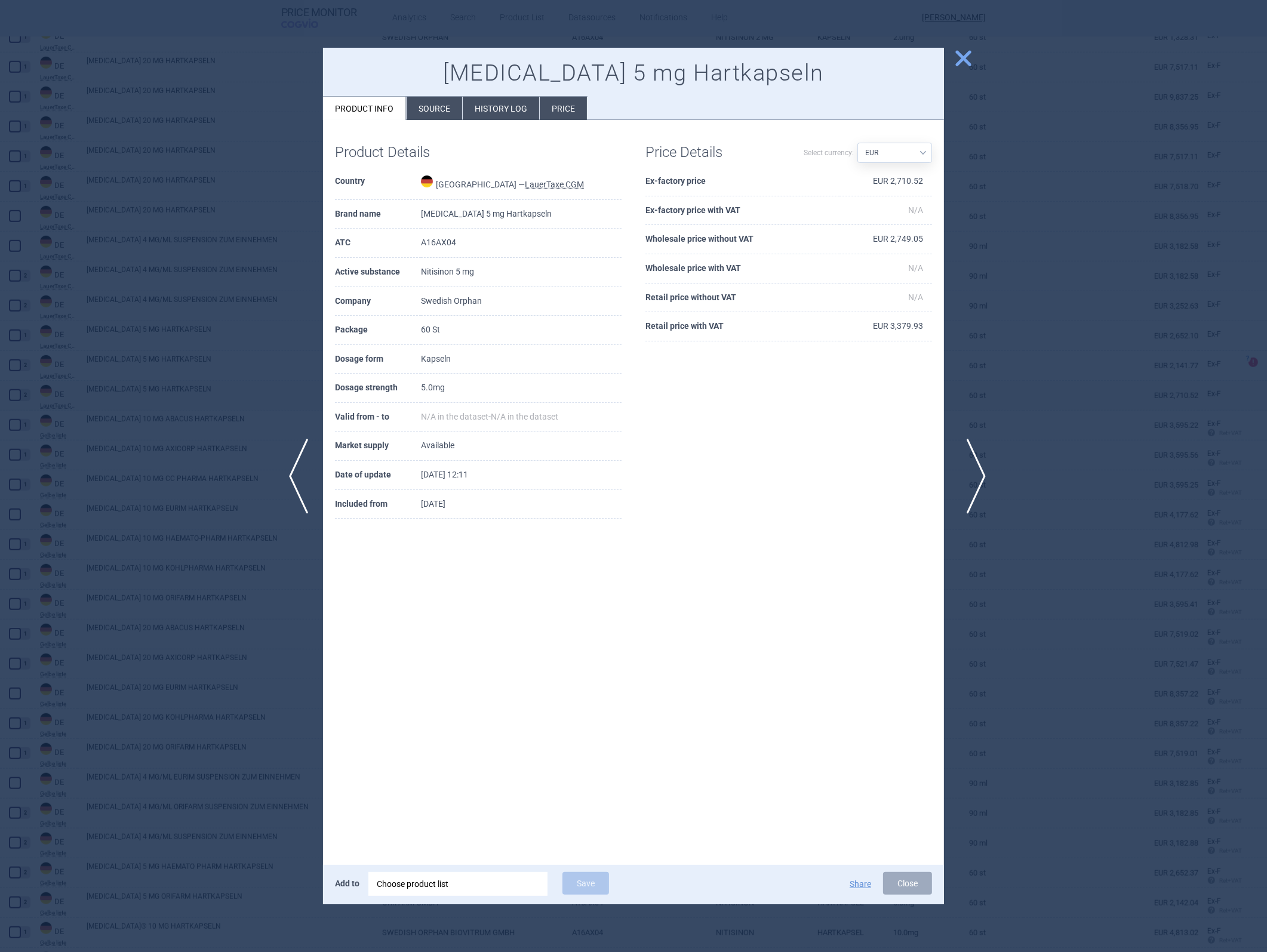
click at [843, 426] on span "next" at bounding box center [971, 476] width 27 height 75
click at [294, 426] on span "previous" at bounding box center [294, 476] width 27 height 75
click at [843, 426] on span "next" at bounding box center [971, 476] width 27 height 75
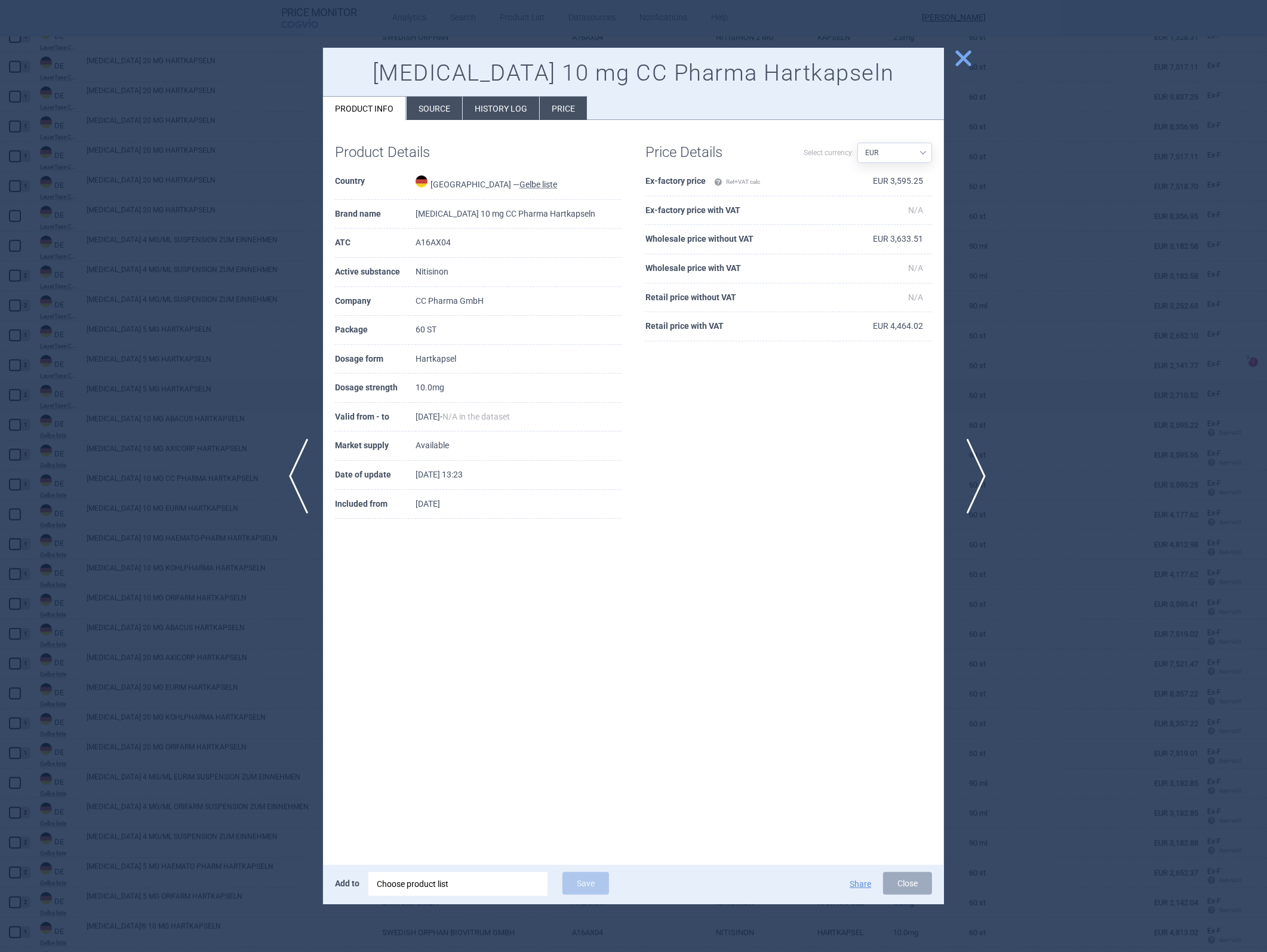
click at [843, 426] on span "next" at bounding box center [971, 476] width 27 height 75
click at [307, 426] on span "previous" at bounding box center [294, 476] width 27 height 75
click at [308, 426] on div "previous next close [MEDICAL_DATA] 10 mg axicorp Hartkapseln Product info Sourc…" at bounding box center [634, 952] width 1267 height 0
click at [295, 426] on span "previous" at bounding box center [294, 476] width 27 height 75
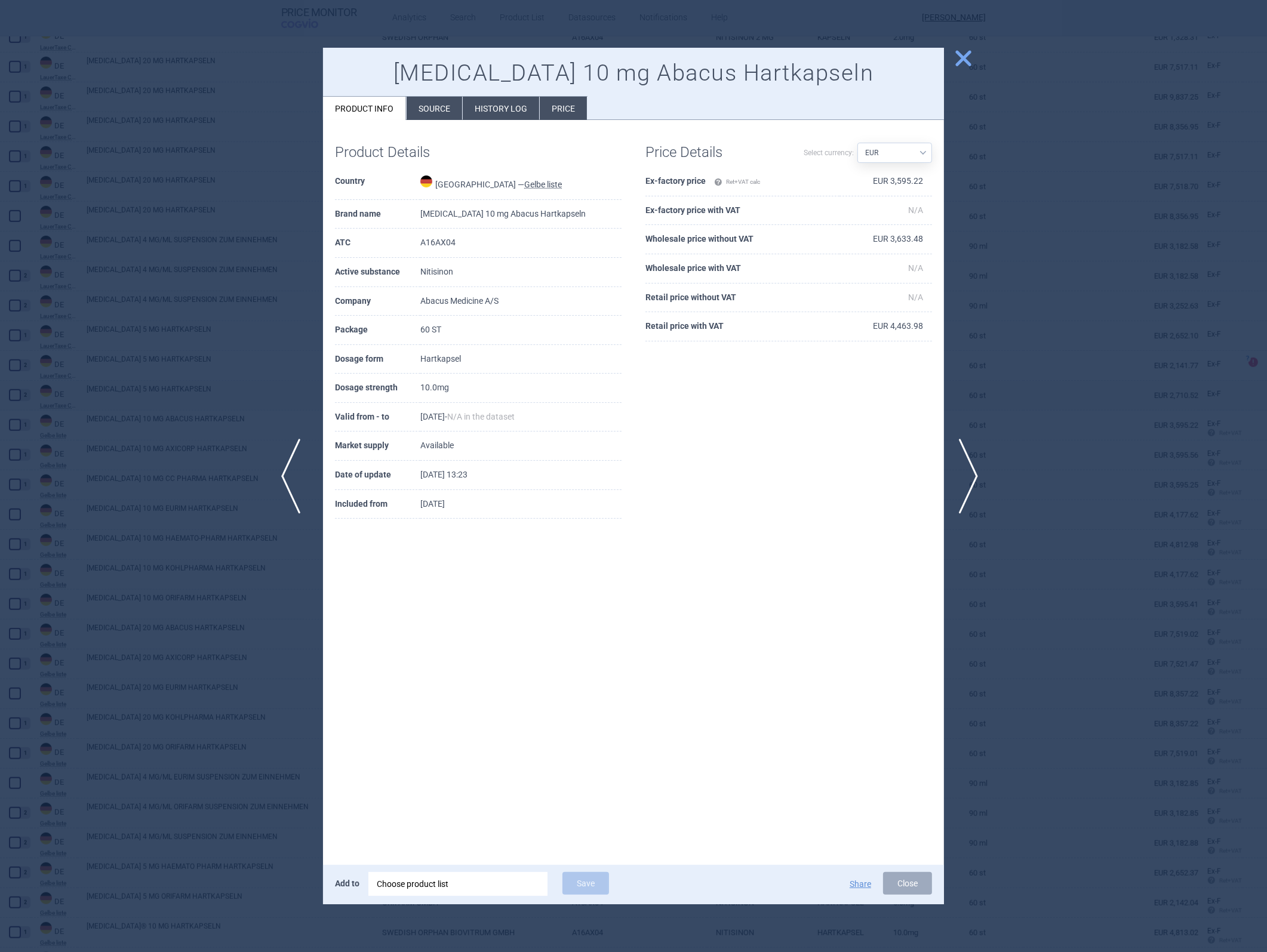
click at [295, 426] on span "previous" at bounding box center [294, 476] width 27 height 75
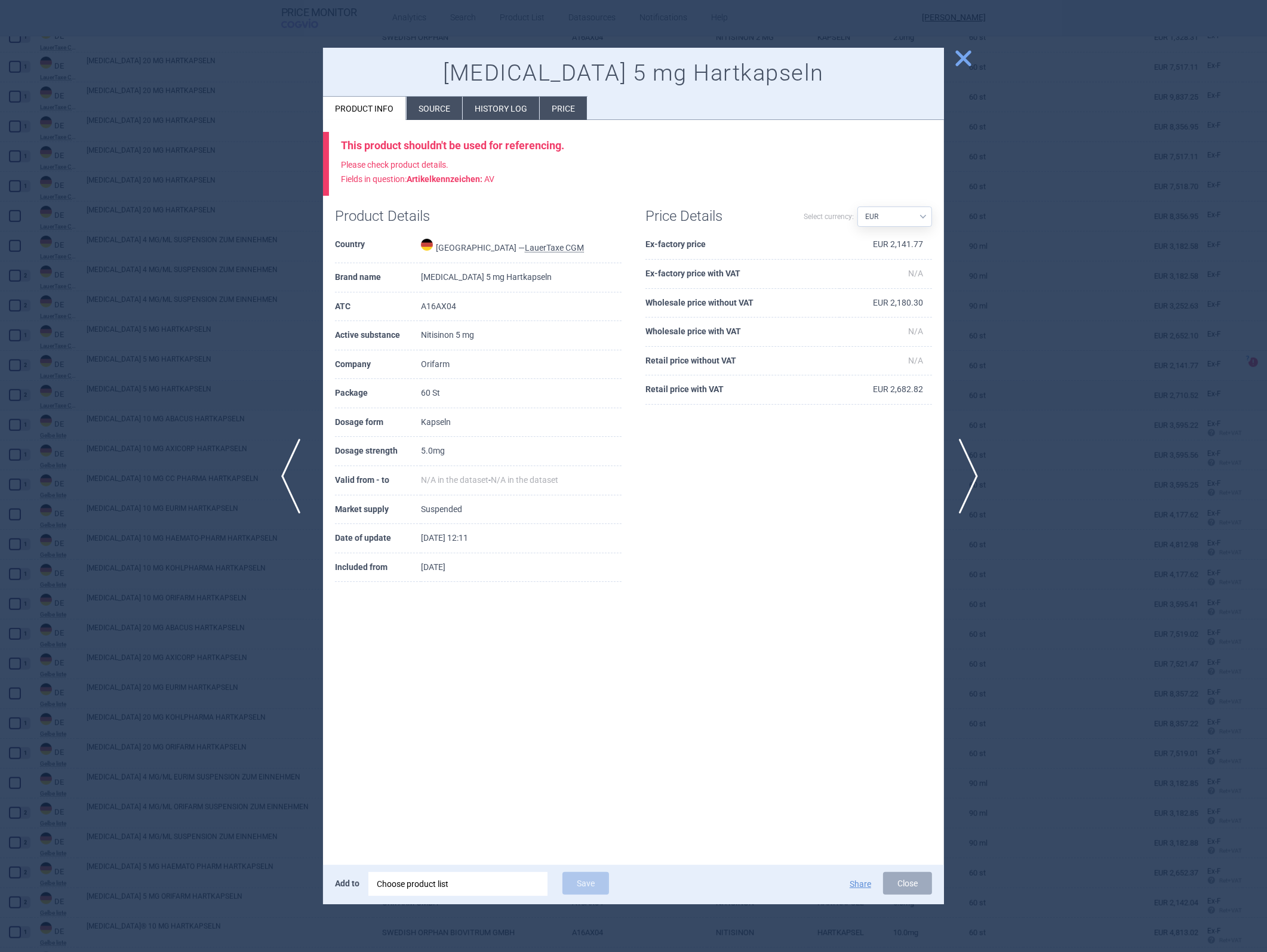
click at [295, 426] on span "previous" at bounding box center [294, 476] width 27 height 75
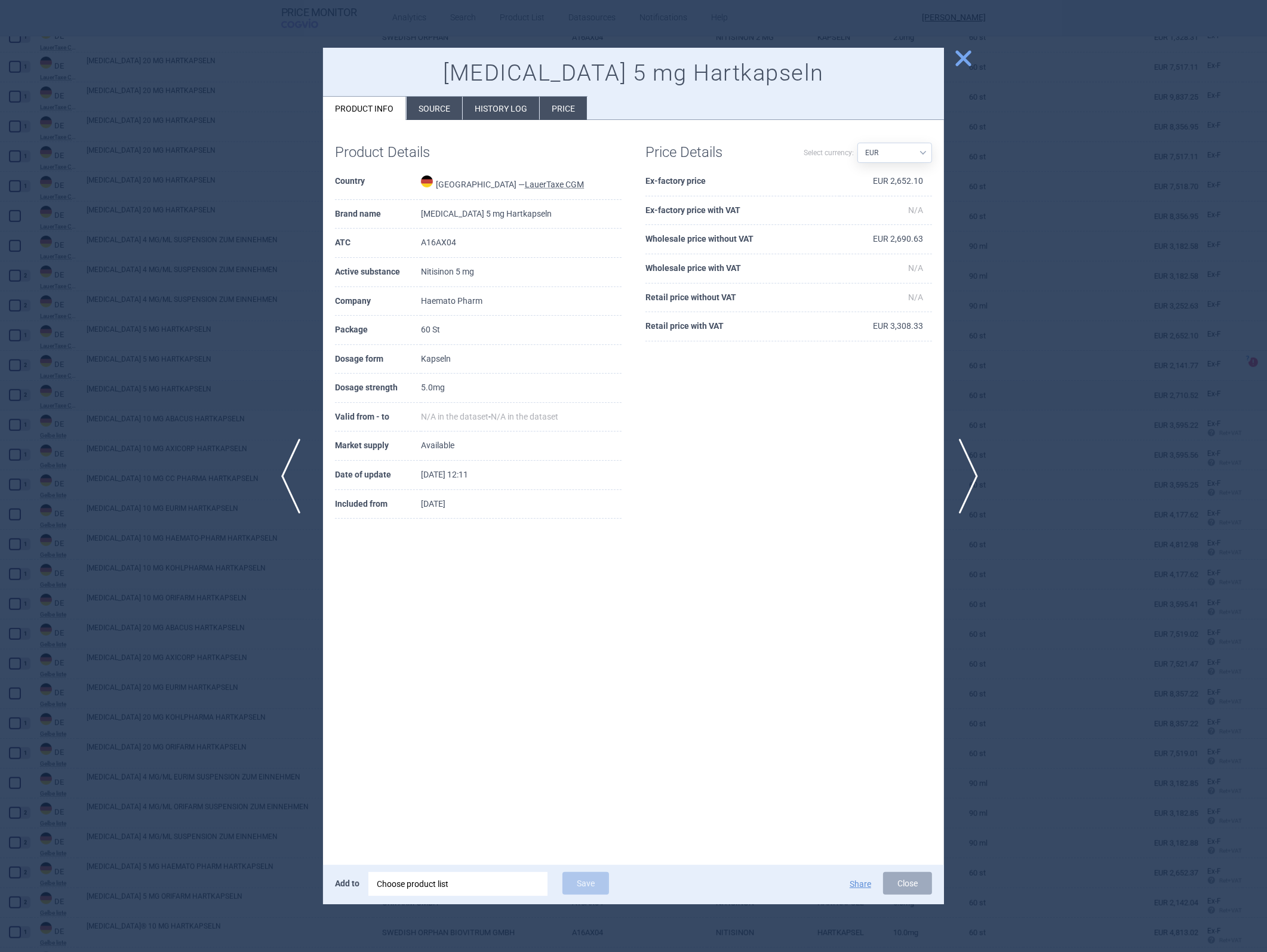
click at [295, 426] on span "previous" at bounding box center [294, 476] width 27 height 75
click at [843, 426] on div at bounding box center [634, 476] width 1267 height 952
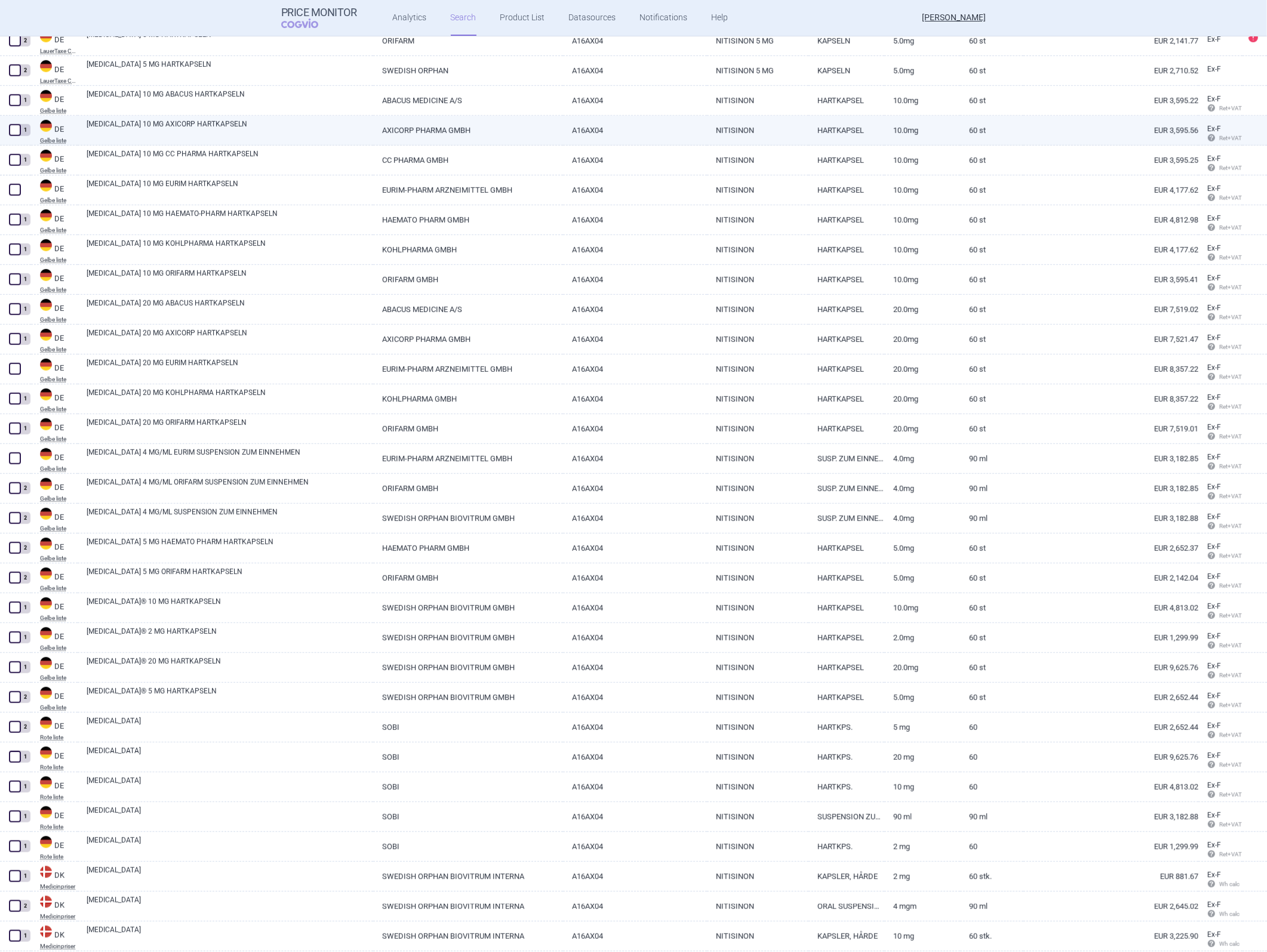
scroll to position [1409, 0]
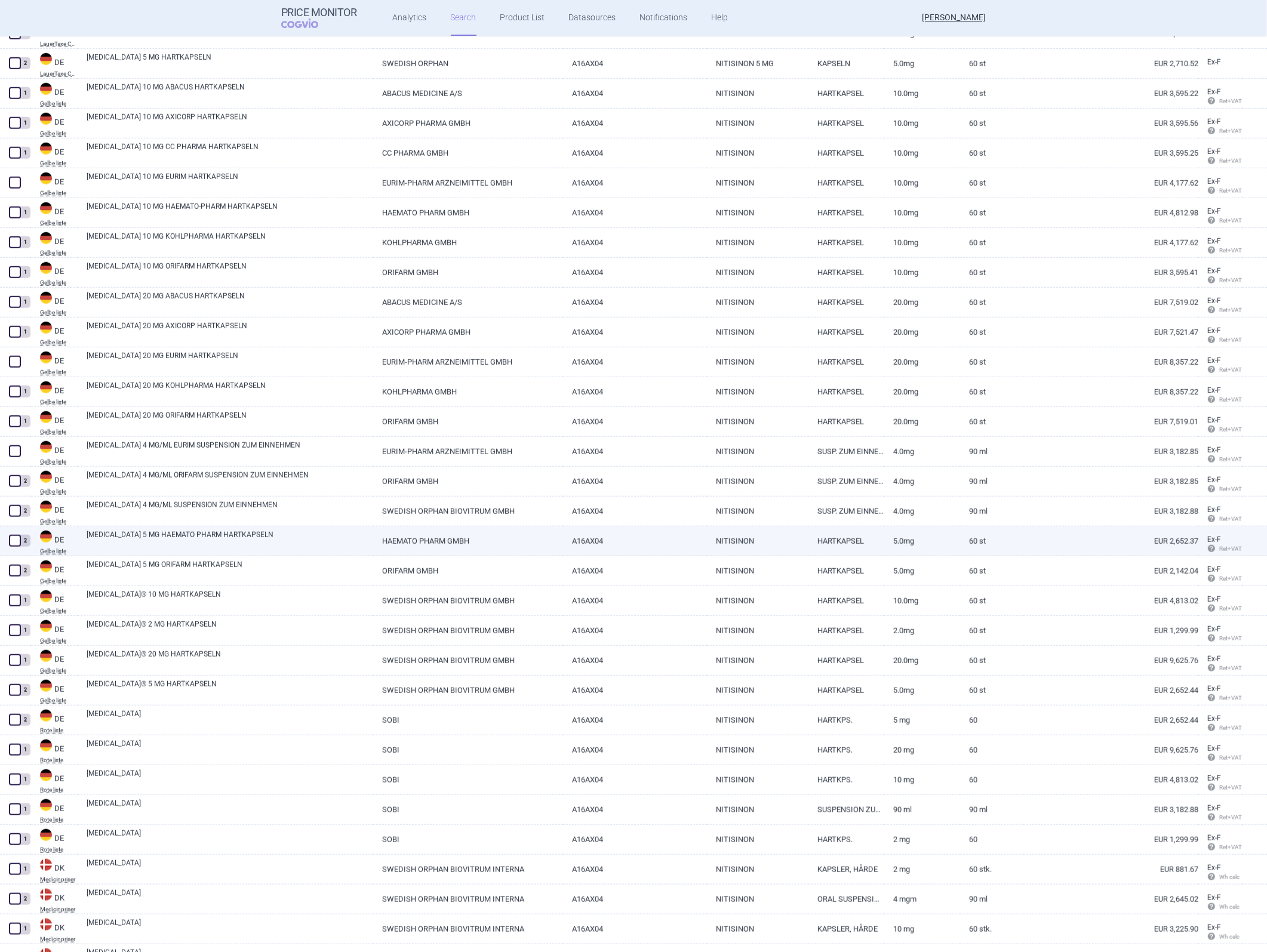
click at [499, 426] on link "HAEMATO PHARM GMBH" at bounding box center [468, 541] width 190 height 29
select select "EUR"
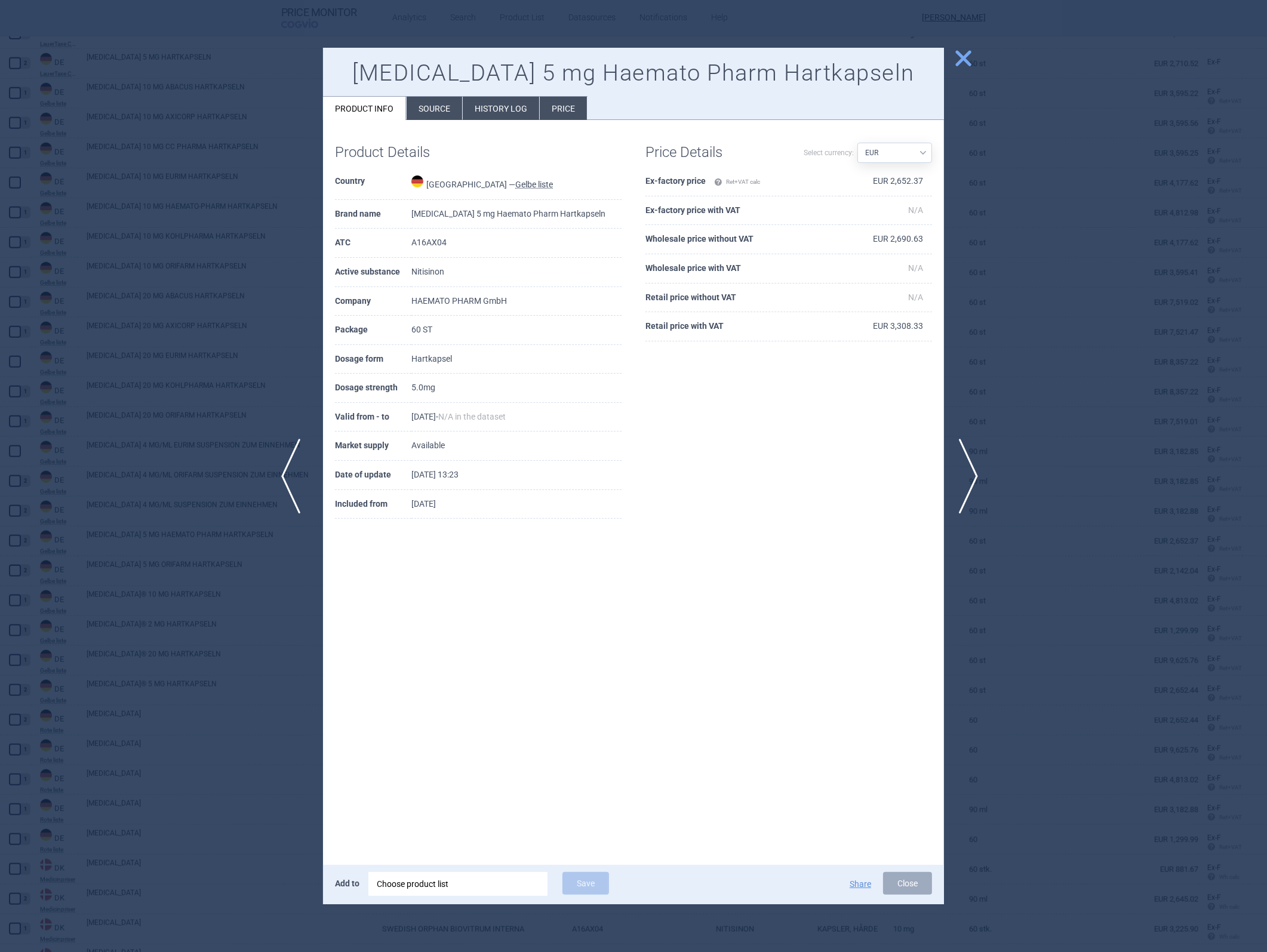
click at [291, 426] on span "previous" at bounding box center [294, 476] width 27 height 75
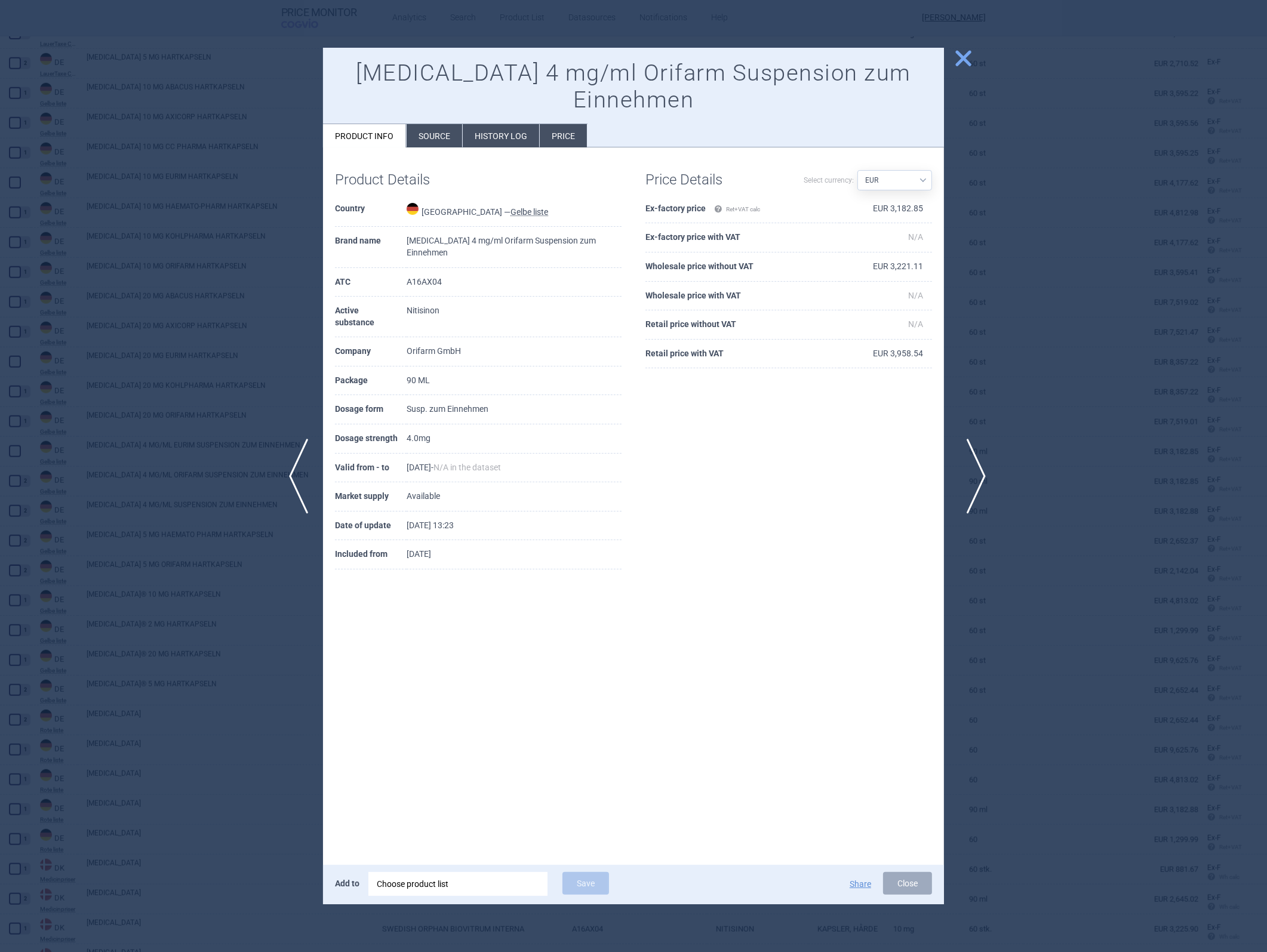
click at [843, 426] on span "next" at bounding box center [971, 476] width 27 height 75
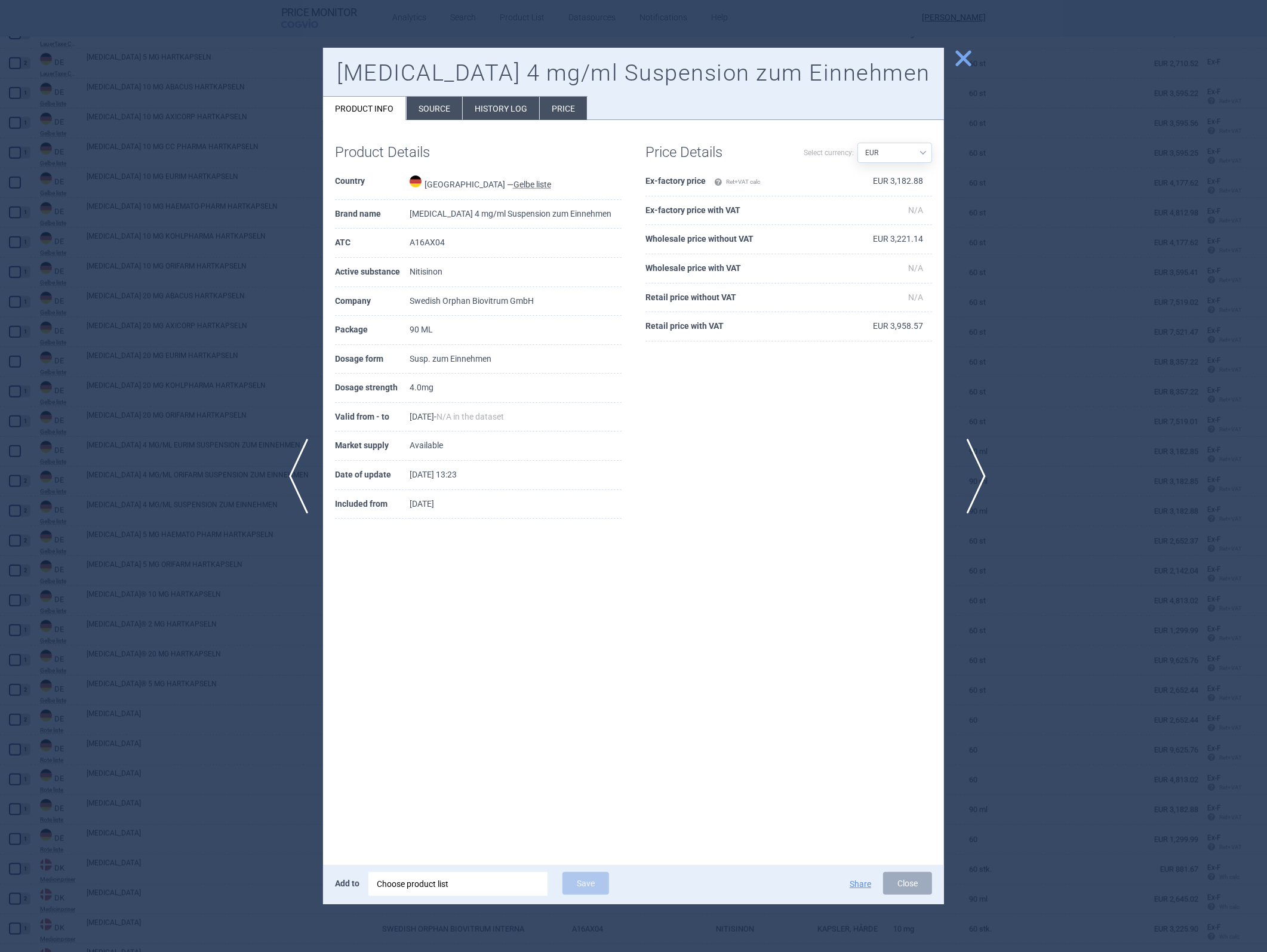
click at [843, 426] on span "next" at bounding box center [971, 476] width 27 height 75
click at [299, 426] on span "previous" at bounding box center [294, 476] width 27 height 75
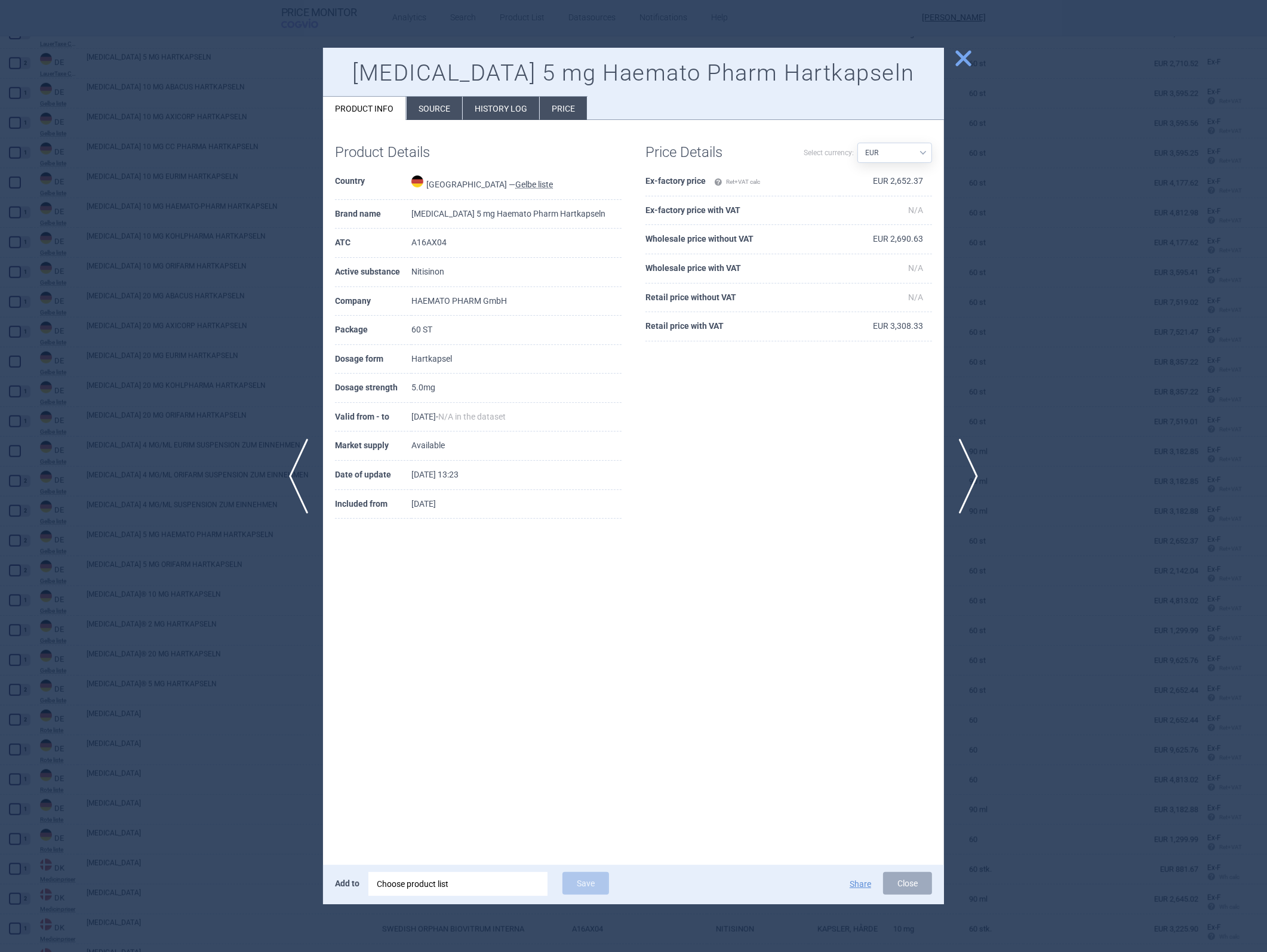
click at [843, 178] on td "EUR 2,652.37" at bounding box center [886, 182] width 93 height 29
click at [843, 241] on td "EUR 2,690.63" at bounding box center [886, 240] width 93 height 29
click at [843, 426] on div at bounding box center [634, 476] width 1267 height 952
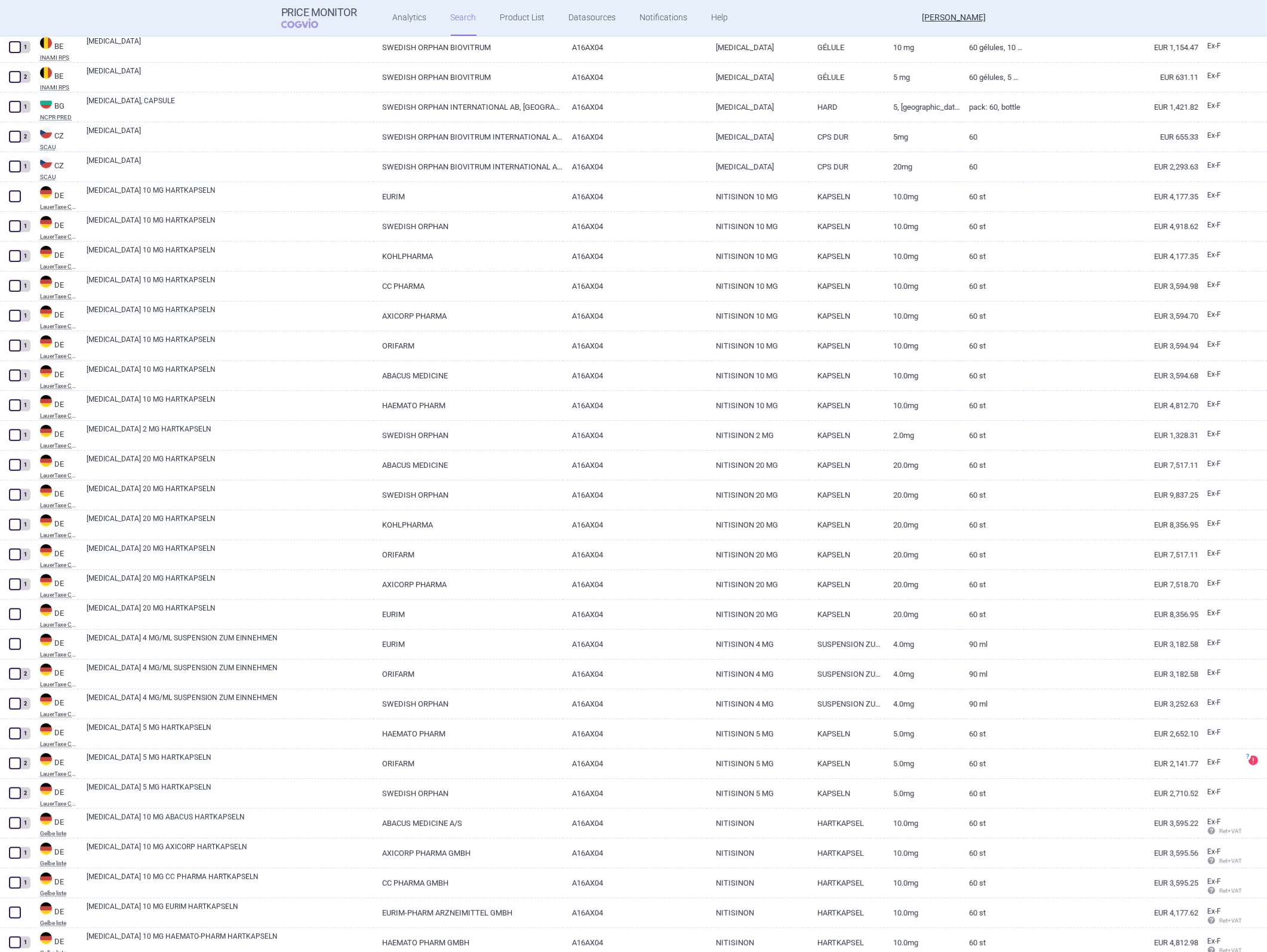
scroll to position [281, 0]
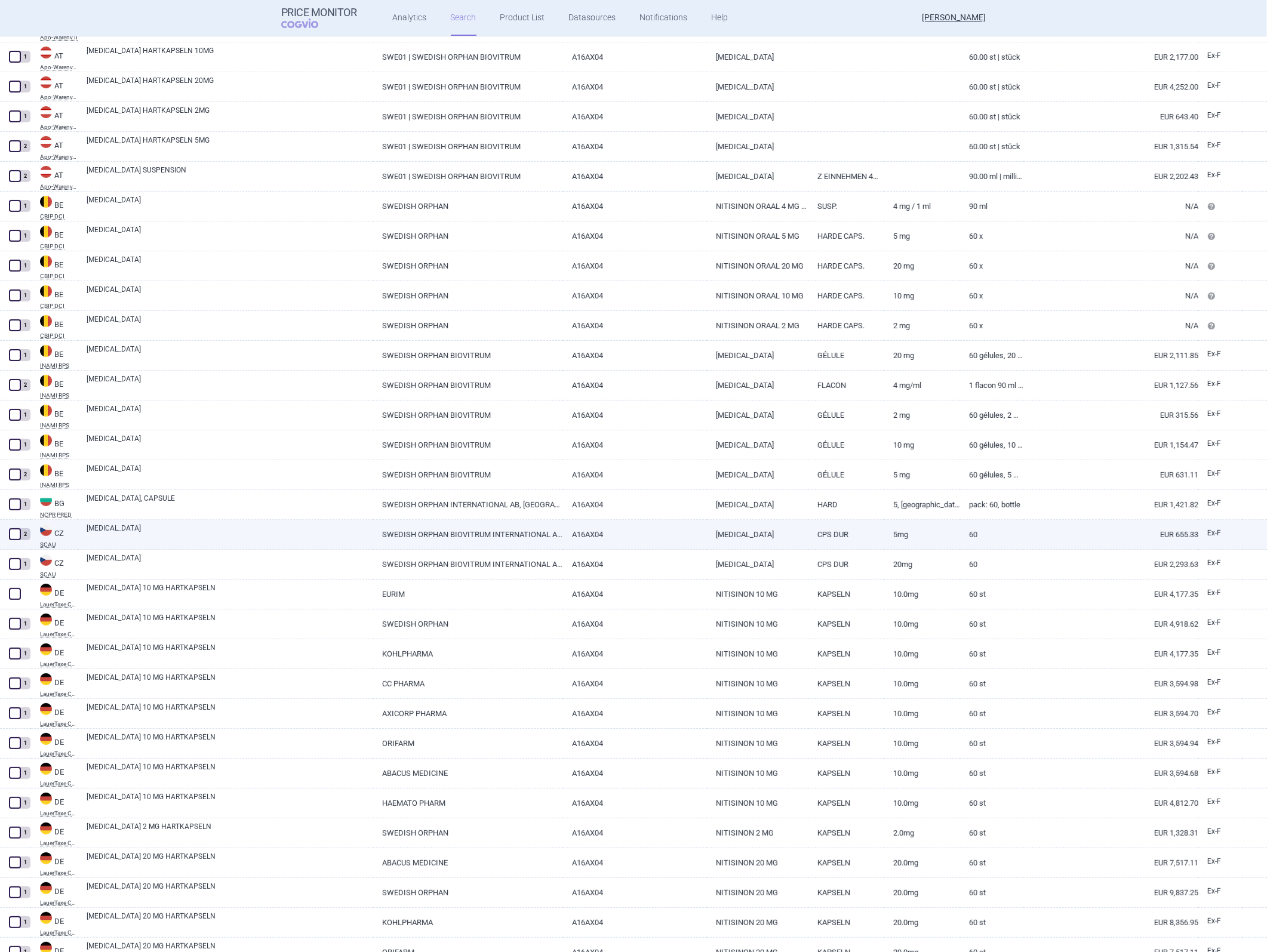
click at [555, 426] on link "SWEDISH ORPHAN BIOVITRUM INTERNATIONAL AB, [GEOGRAPHIC_DATA]" at bounding box center [468, 534] width 190 height 29
select select "EUR"
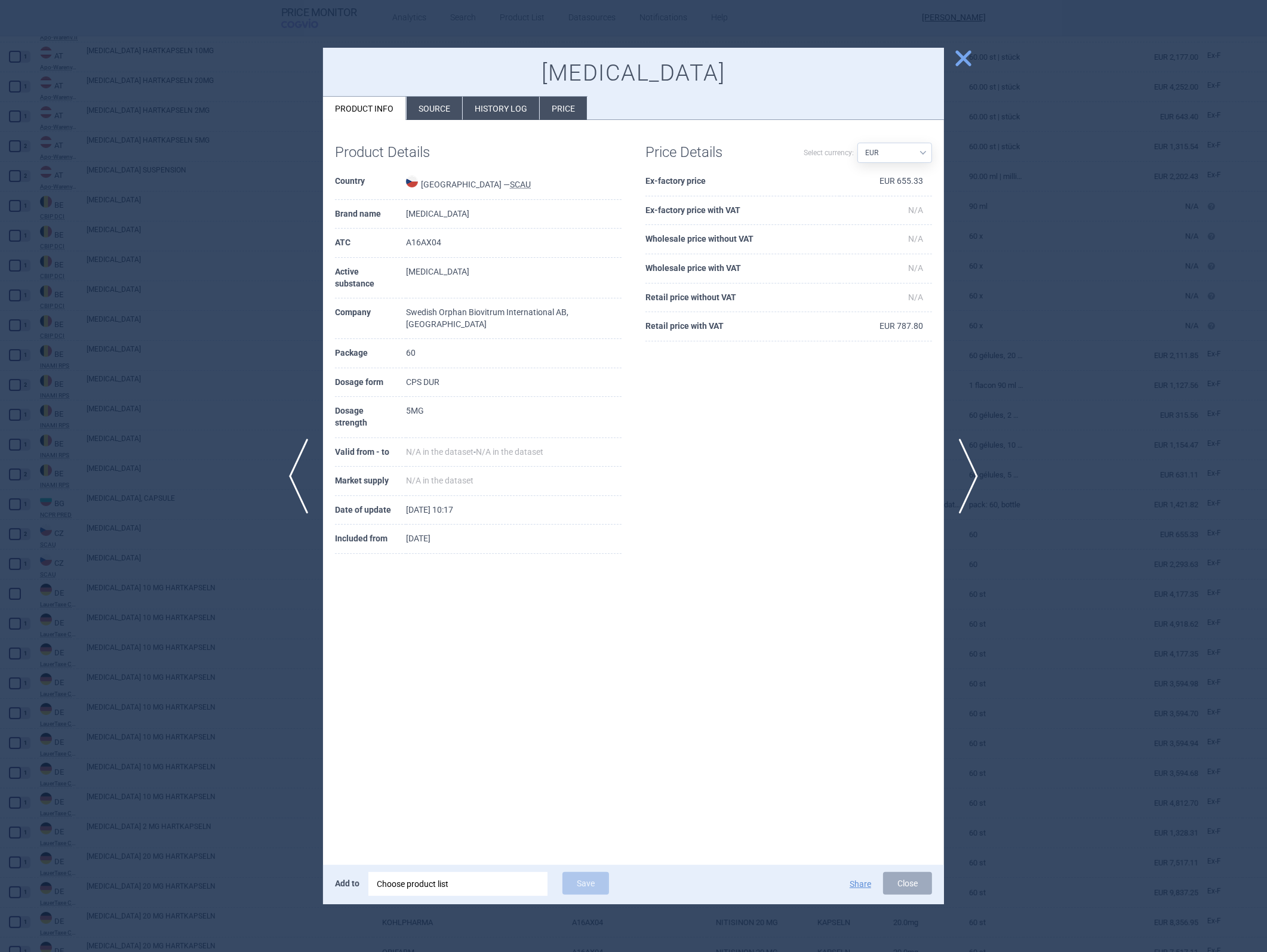
click at [843, 179] on td "EUR 655.33" at bounding box center [886, 182] width 93 height 29
click at [843, 63] on span "close" at bounding box center [963, 58] width 21 height 21
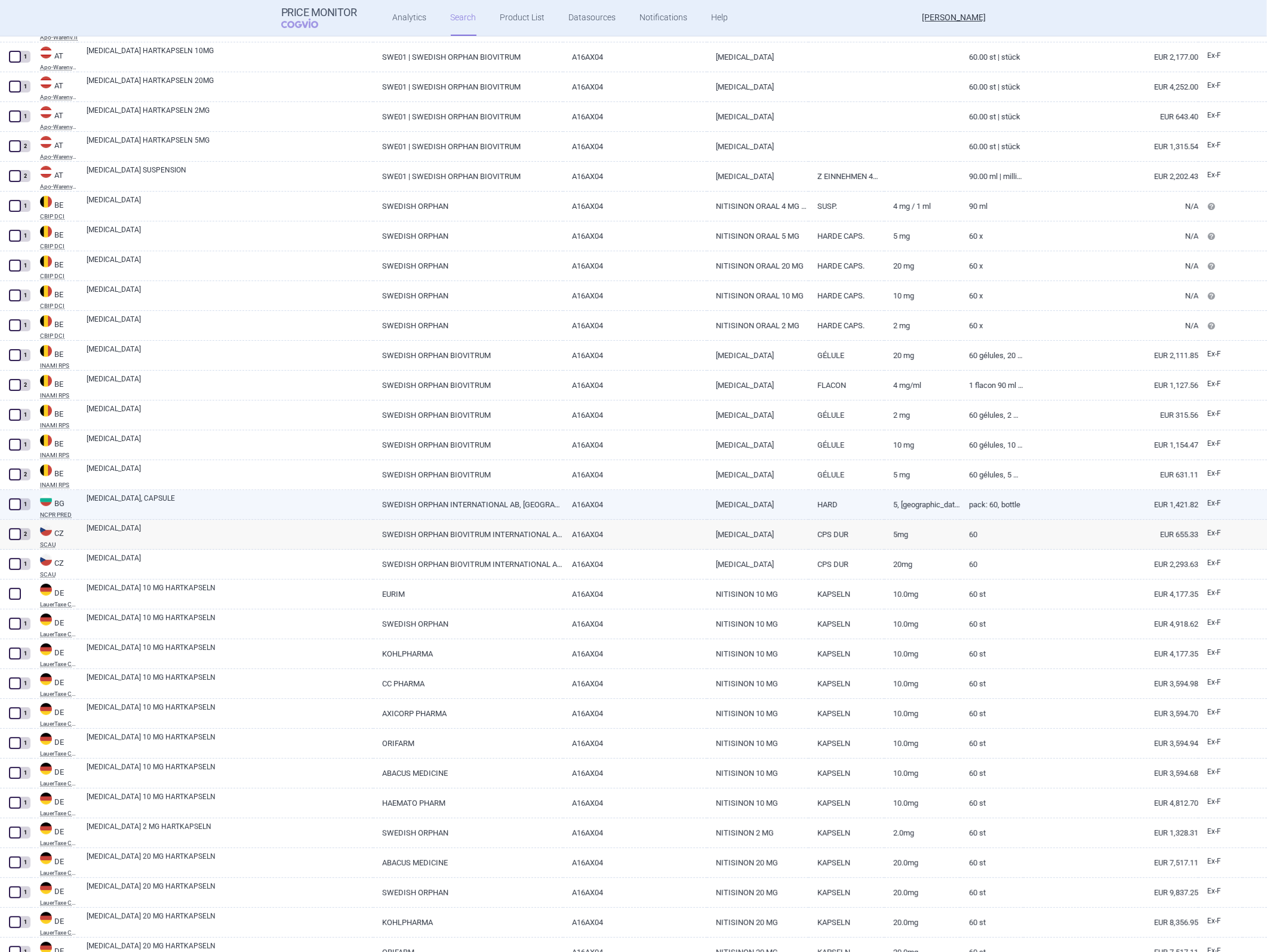
click at [467, 426] on link "SWEDISH ORPHAN INTERNATIONAL AB, [GEOGRAPHIC_DATA]" at bounding box center [468, 505] width 190 height 29
select select "EUR"
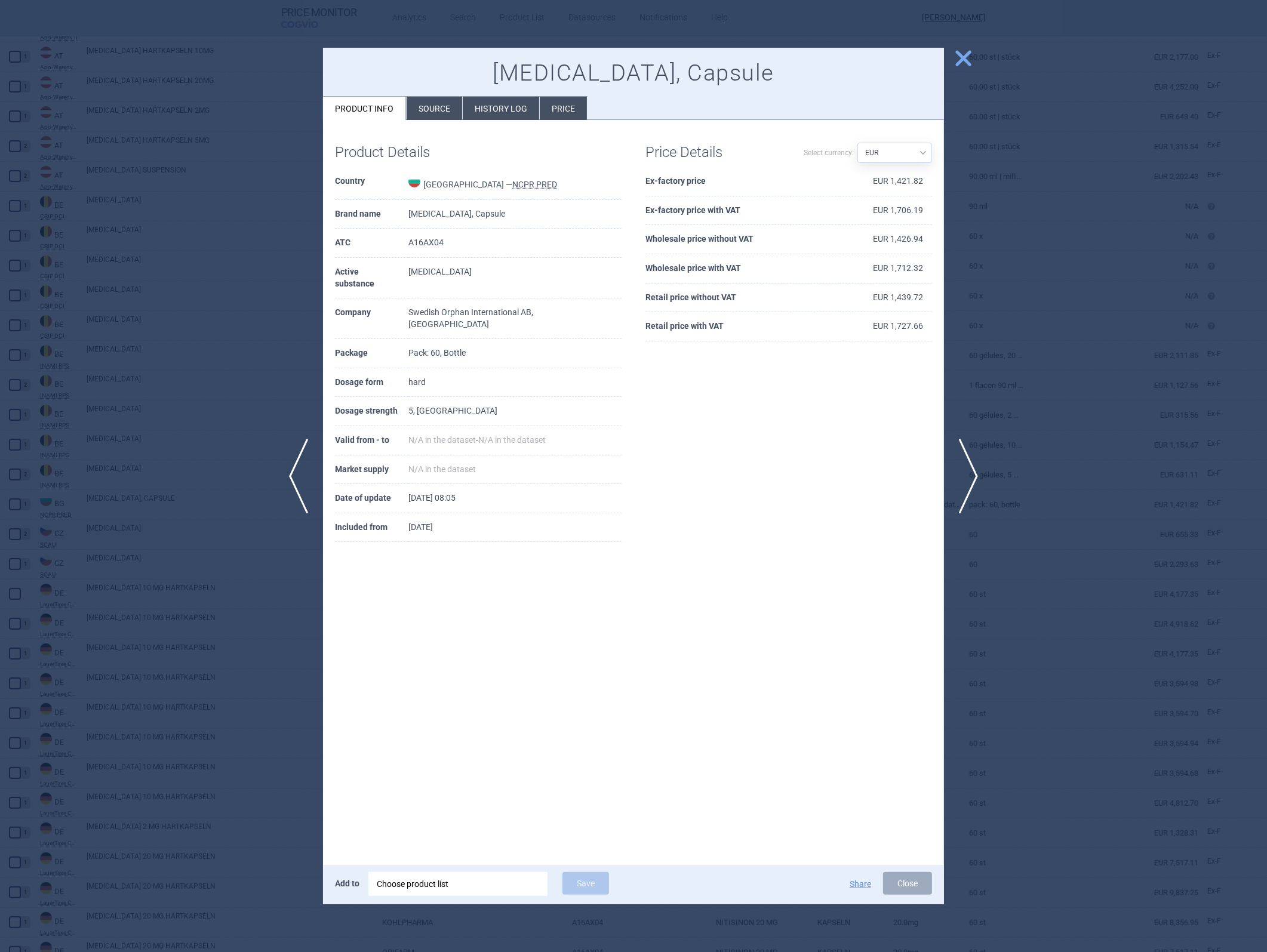
click at [843, 180] on td "EUR 1,421.82" at bounding box center [886, 182] width 93 height 29
click at [843, 213] on td "EUR 1,706.19" at bounding box center [886, 211] width 93 height 29
click at [843, 237] on td "EUR 1,426.94" at bounding box center [886, 240] width 93 height 29
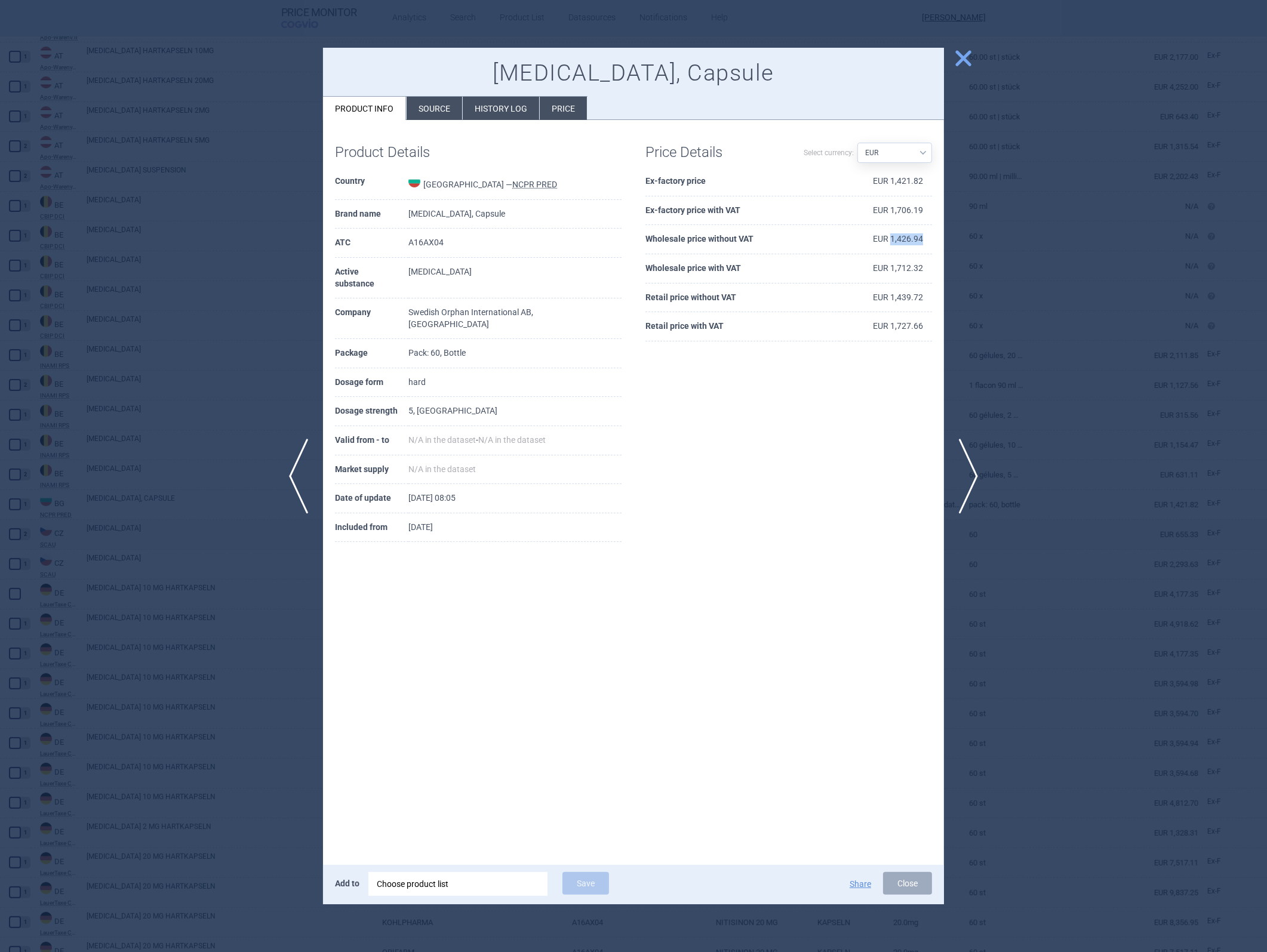
click at [843, 237] on td "EUR 1,426.94" at bounding box center [886, 240] width 93 height 29
click at [843, 426] on button "Close" at bounding box center [907, 883] width 49 height 23
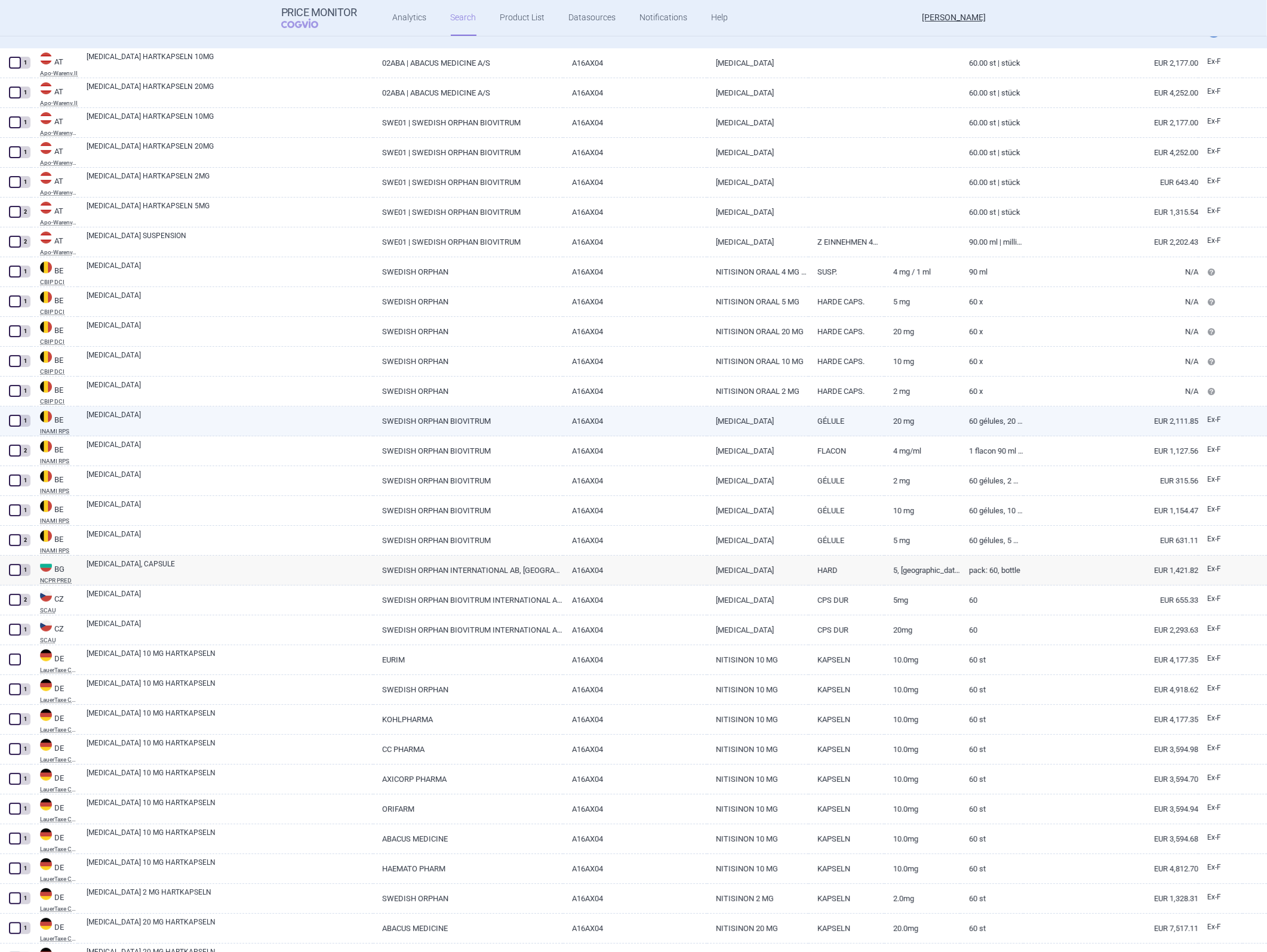
scroll to position [215, 0]
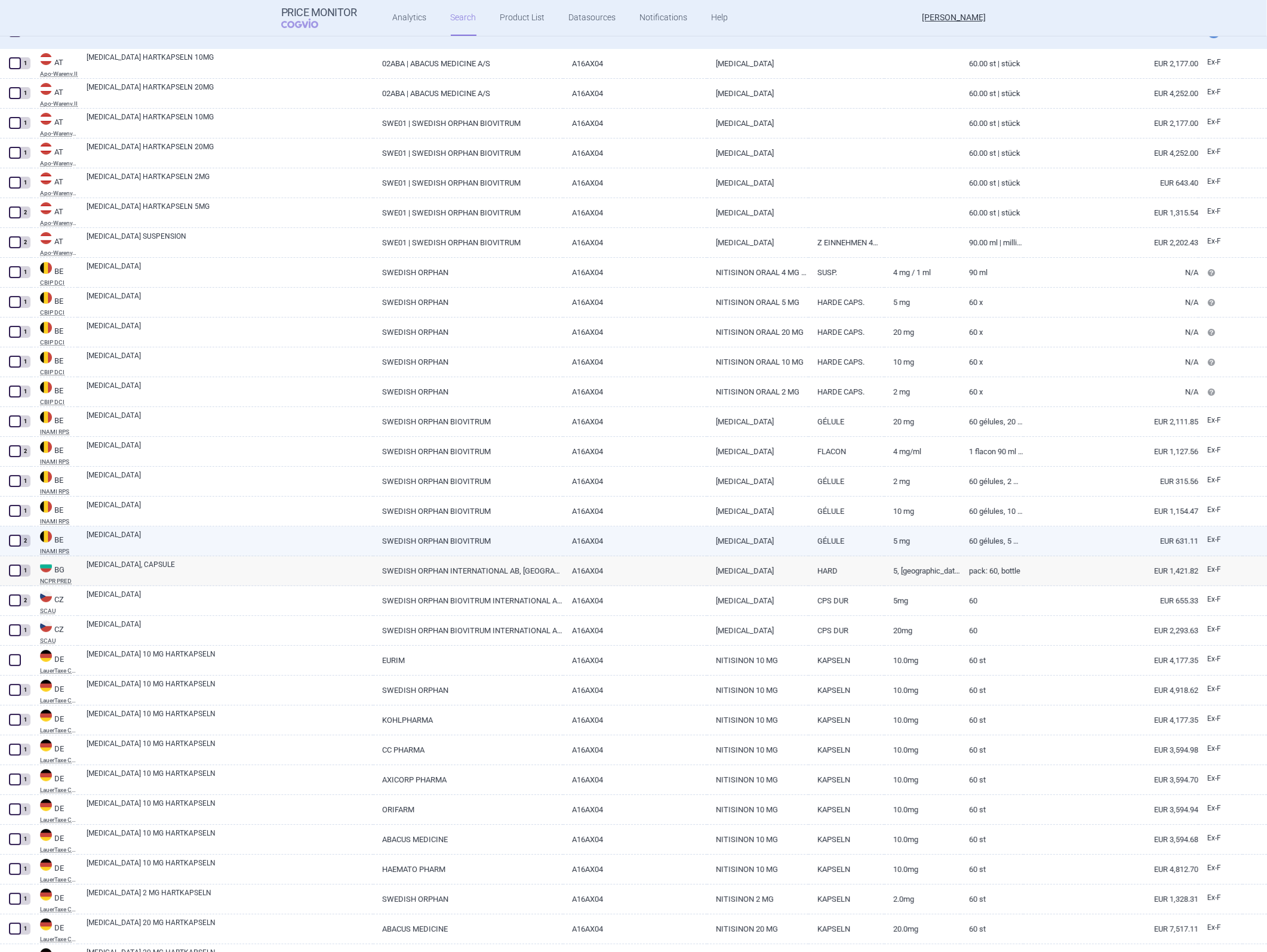
click at [598, 426] on link "A16AX04" at bounding box center [634, 541] width 143 height 29
select select "EUR"
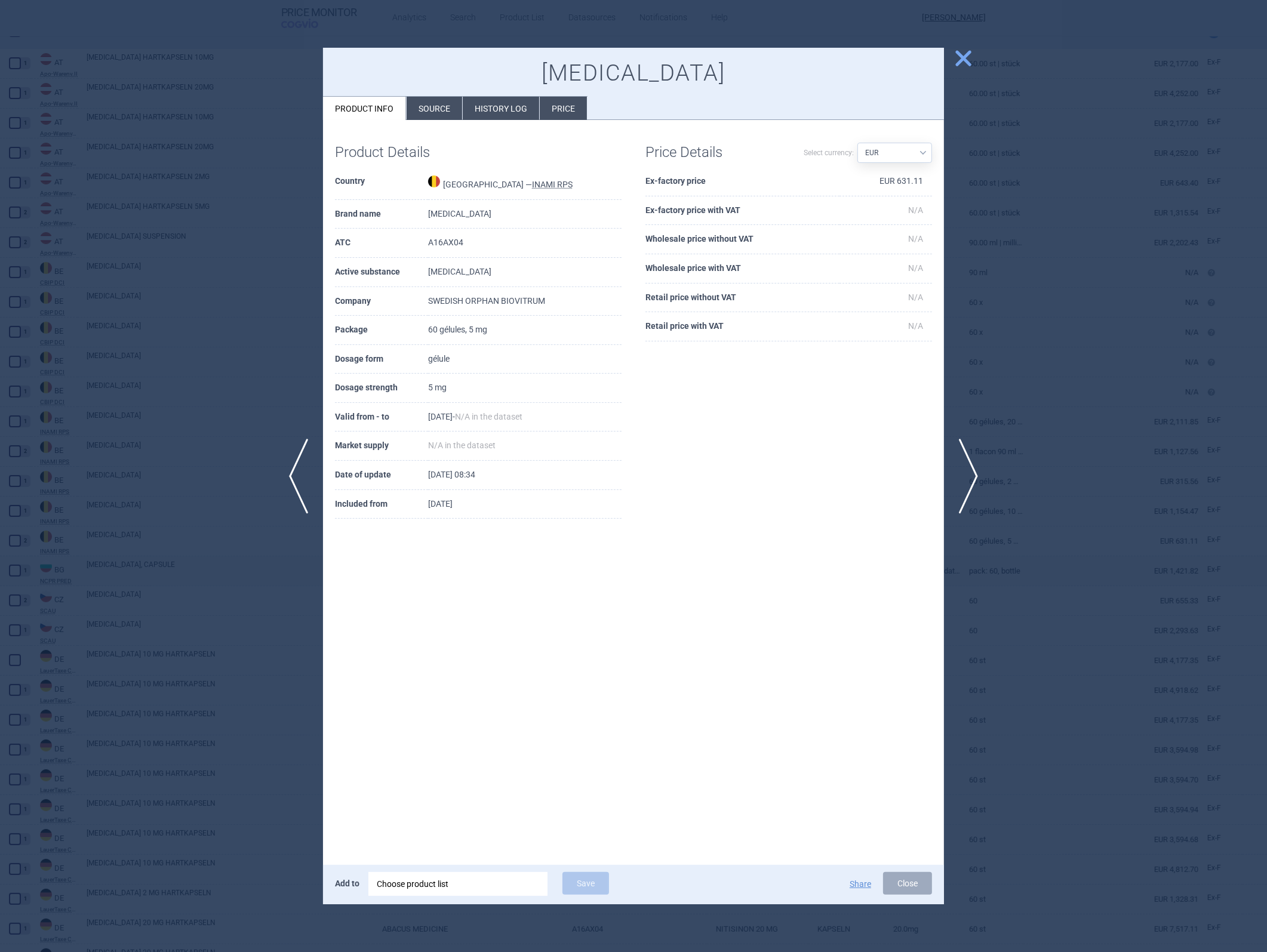
click at [843, 177] on td "EUR 631.11" at bounding box center [886, 182] width 93 height 29
click at [843, 58] on span "close" at bounding box center [963, 58] width 21 height 21
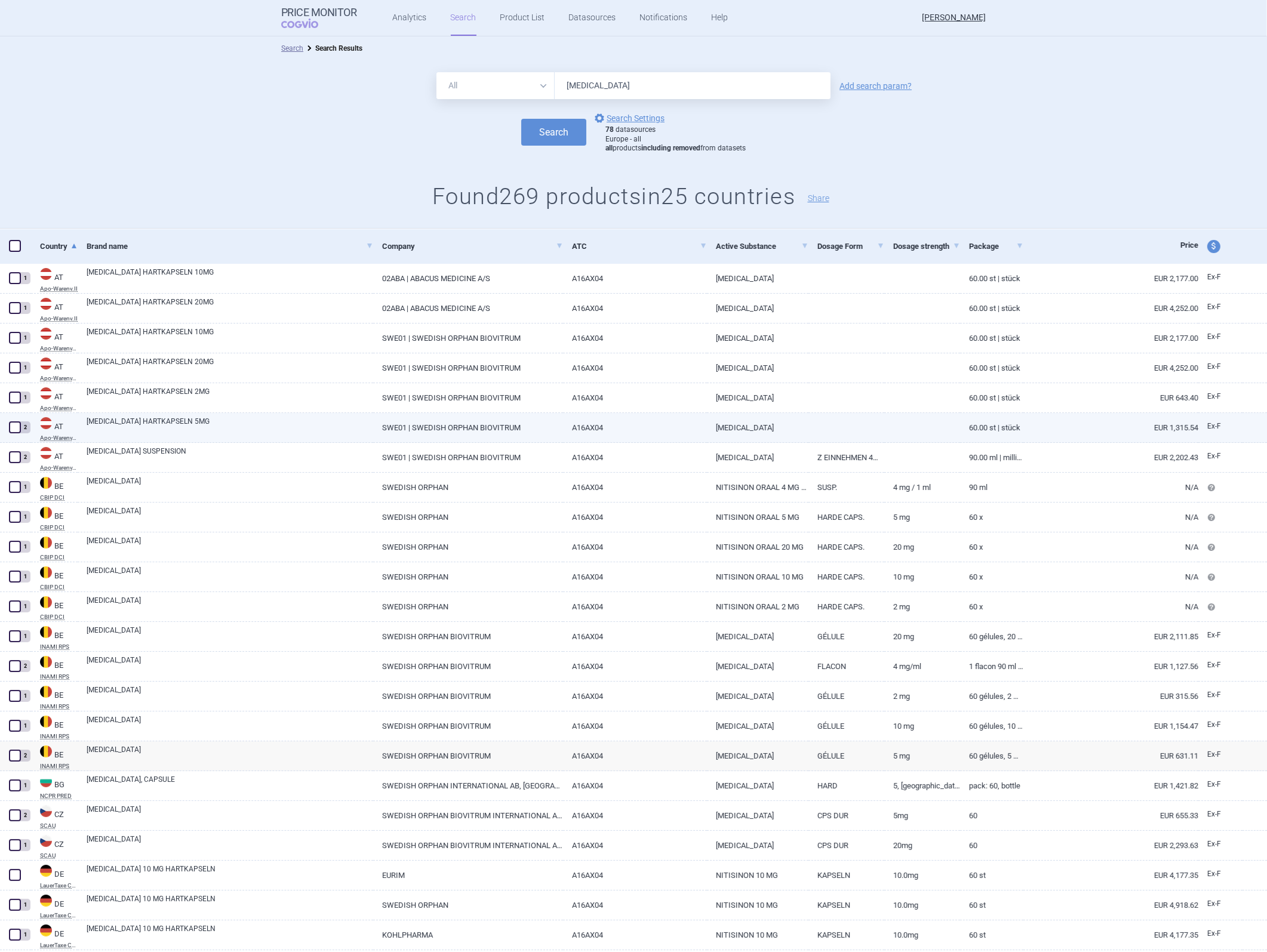
click at [718, 426] on link "[MEDICAL_DATA]" at bounding box center [758, 428] width 102 height 29
select select "EUR"
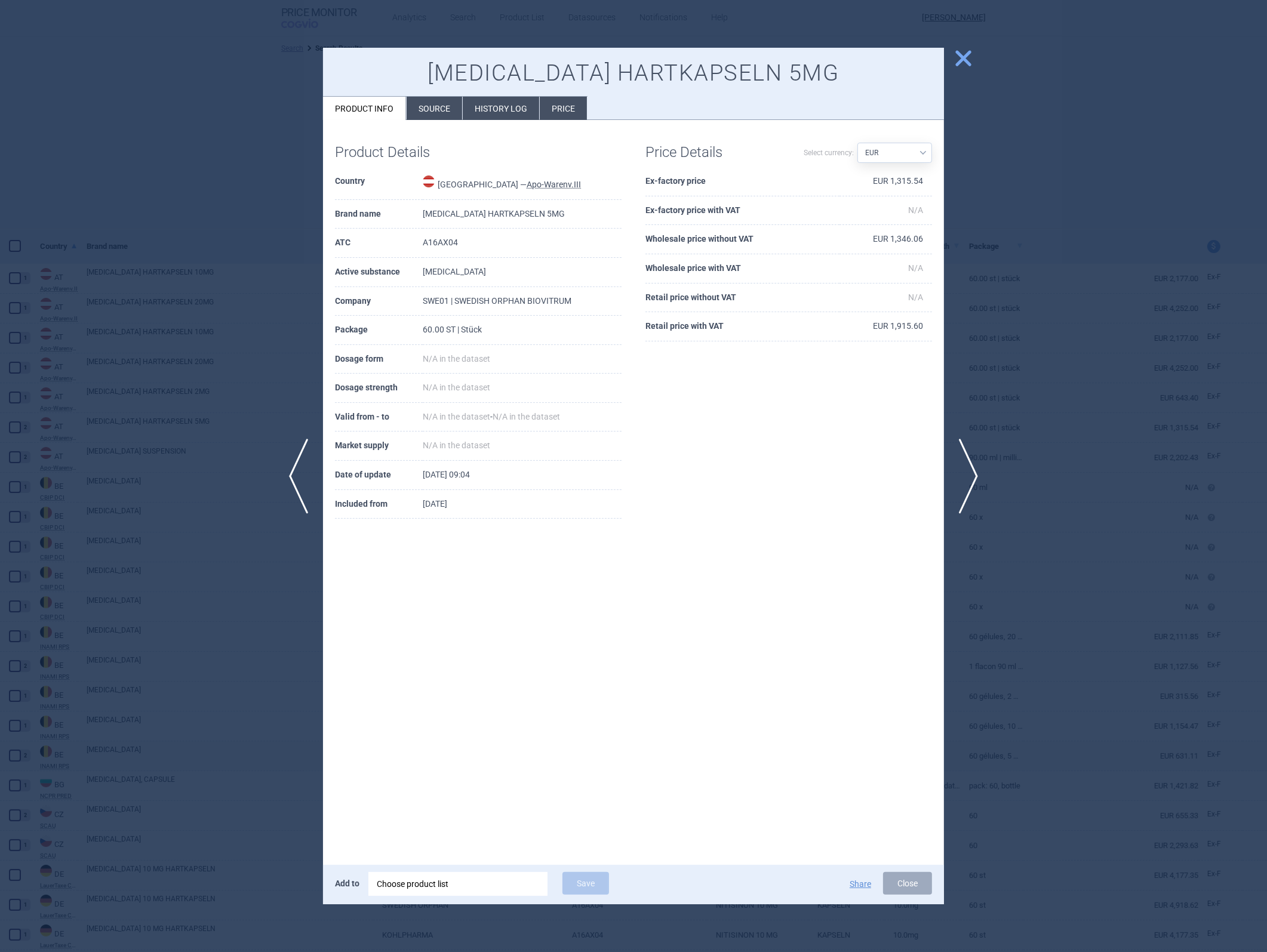
click at [843, 184] on td "EUR 1,315.54" at bounding box center [886, 182] width 93 height 29
click at [843, 243] on td "EUR 1,346.06" at bounding box center [886, 240] width 93 height 29
click at [843, 426] on div at bounding box center [634, 476] width 1267 height 952
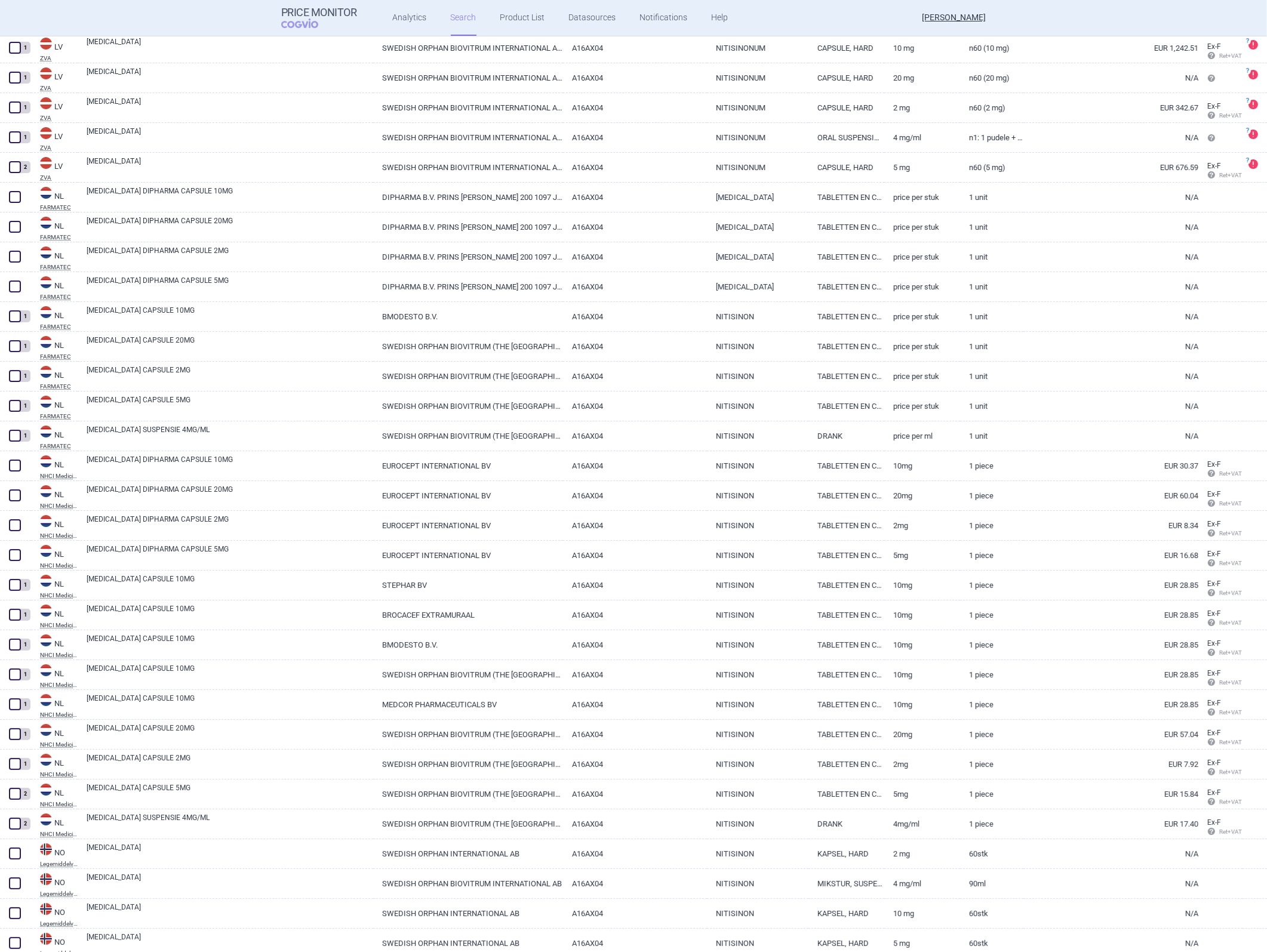
scroll to position [5904, 0]
